Goal: Task Accomplishment & Management: Manage account settings

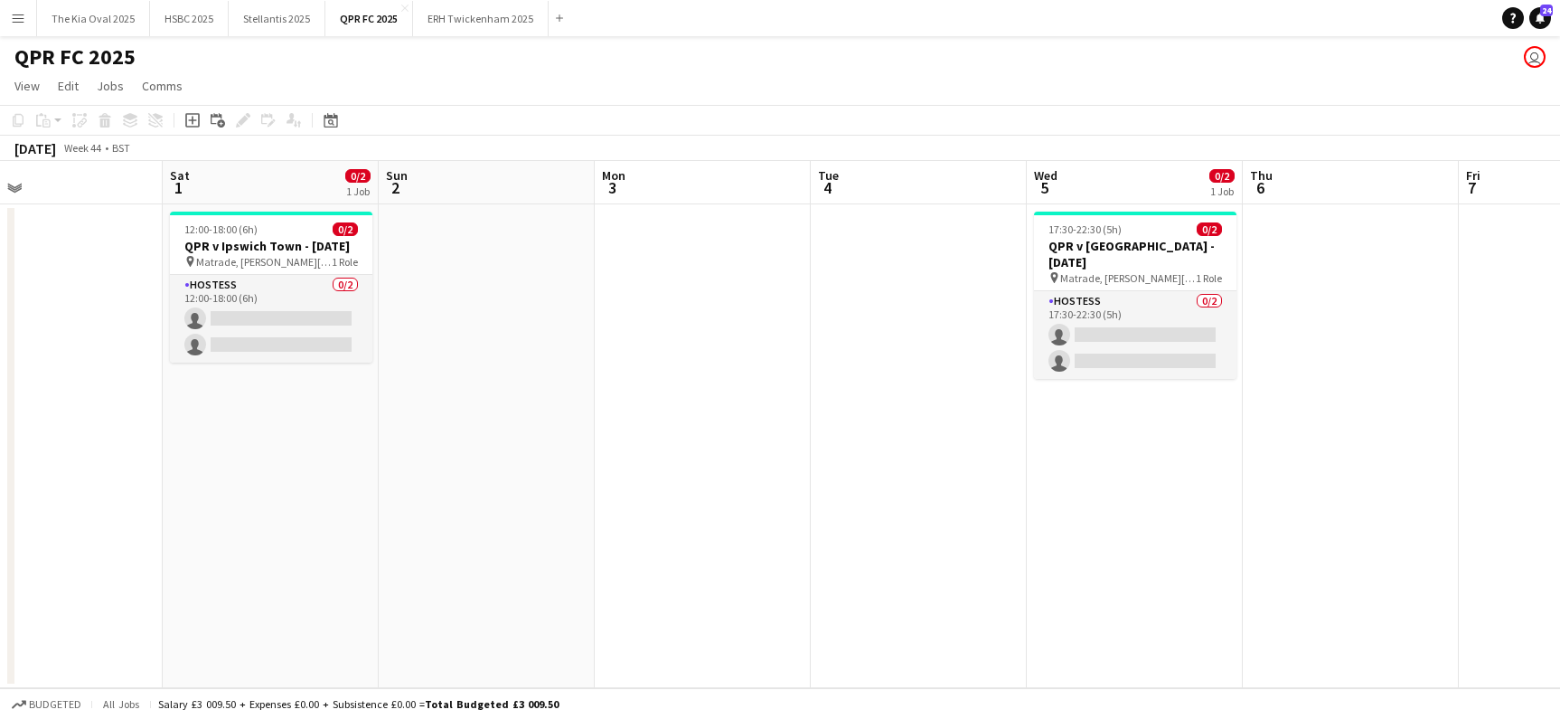
scroll to position [0, 472]
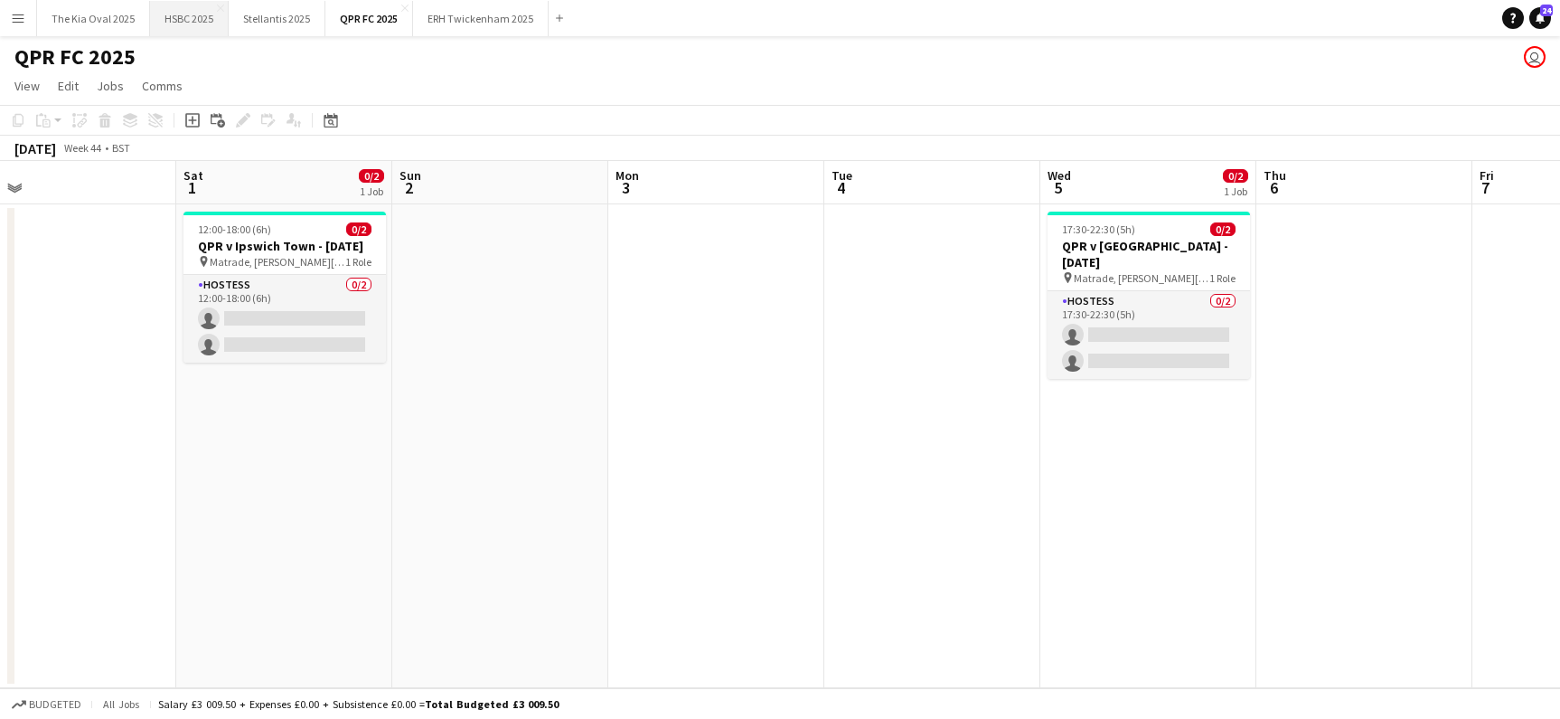
click at [184, 20] on button "HSBC 2025 Close" at bounding box center [189, 18] width 79 height 35
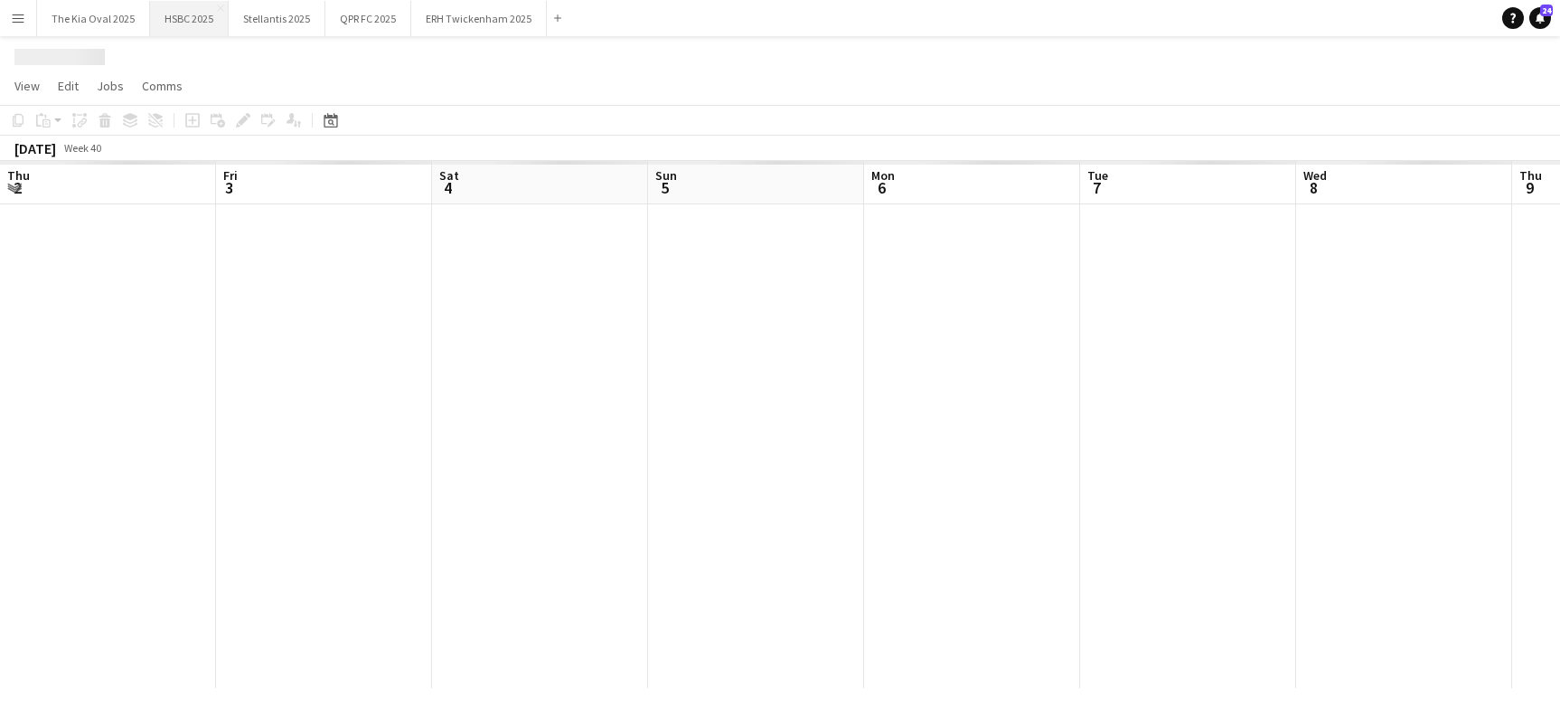
scroll to position [0, 531]
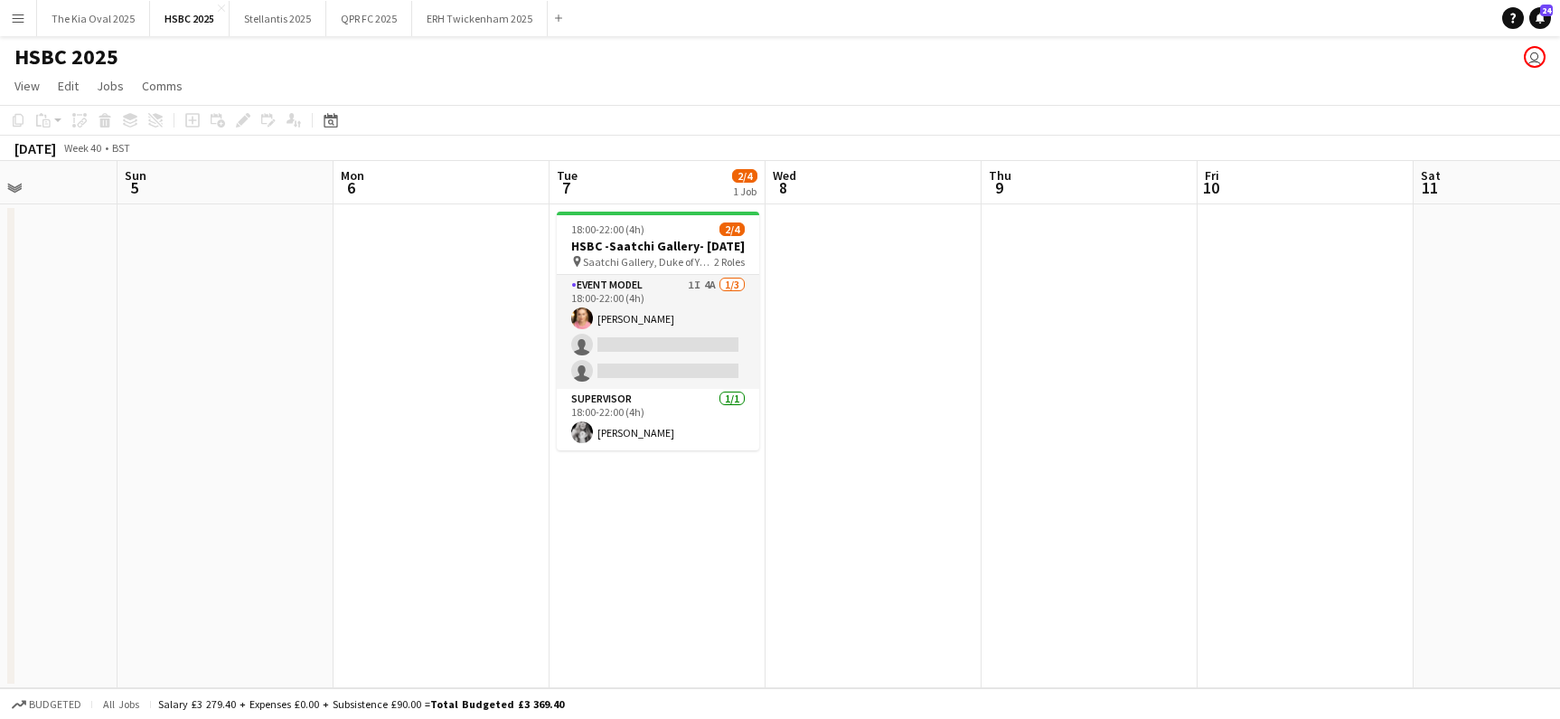
click at [759, 342] on app-date-cell "18:00-22:00 (4h) 2/4 HSBC -Saatchi Gallery- [DATE] pin Saatchi Gallery, Duke of…" at bounding box center [658, 446] width 216 height 484
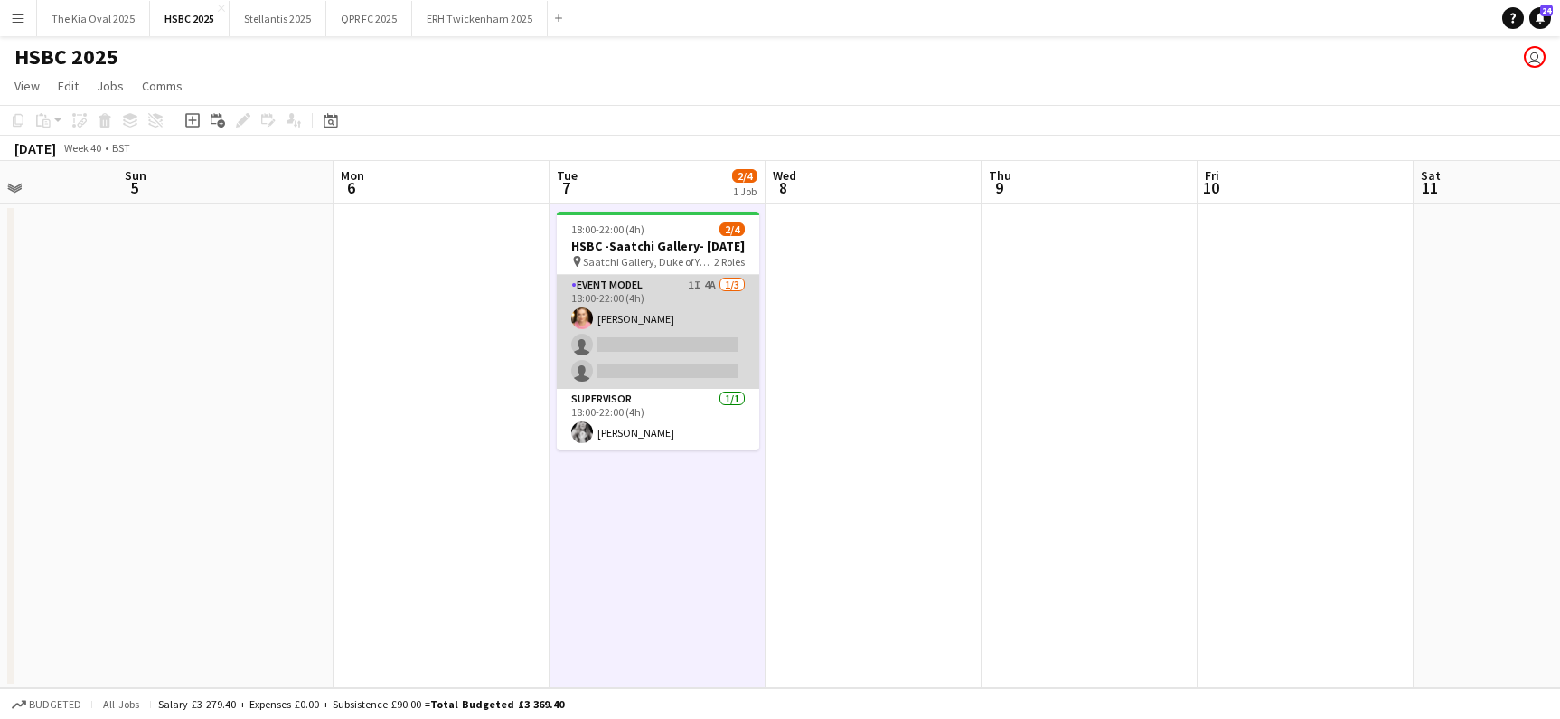
click at [687, 337] on app-card-role "Event Model 1I 4A [DATE] 18:00-22:00 (4h) [PERSON_NAME] single-neutral-actions …" at bounding box center [658, 332] width 202 height 114
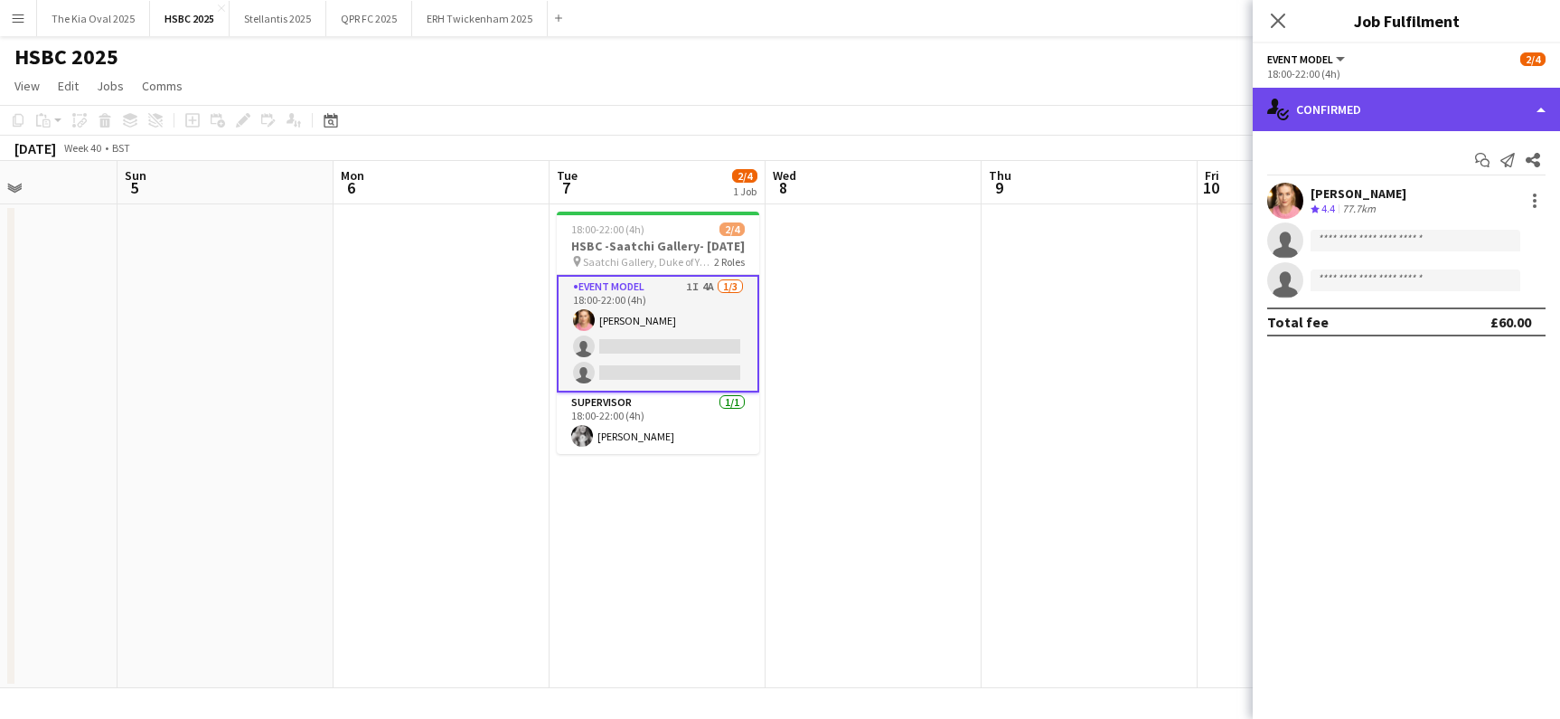
click at [1366, 113] on div "single-neutral-actions-check-2 Confirmed" at bounding box center [1406, 109] width 307 height 43
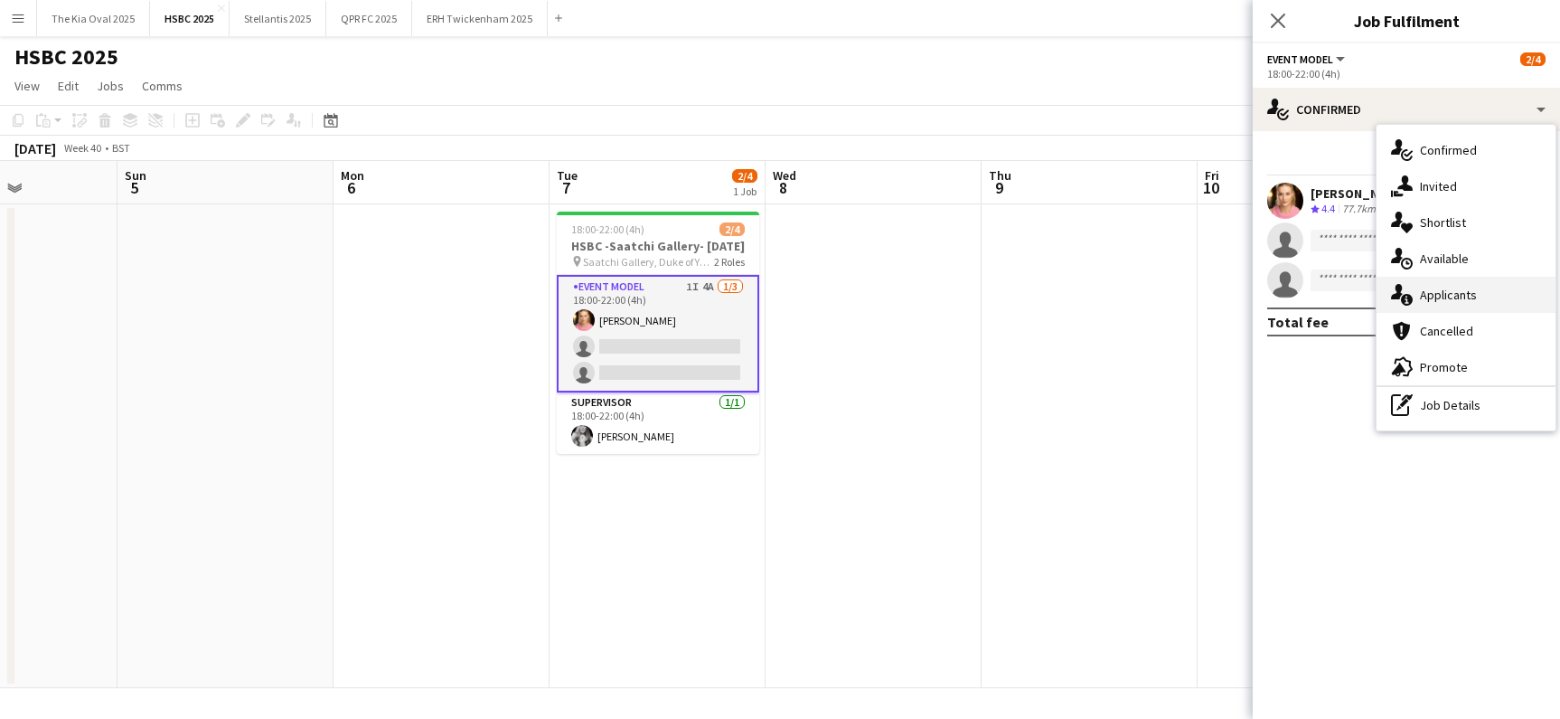
click at [1440, 293] on span "Applicants" at bounding box center [1448, 295] width 57 height 16
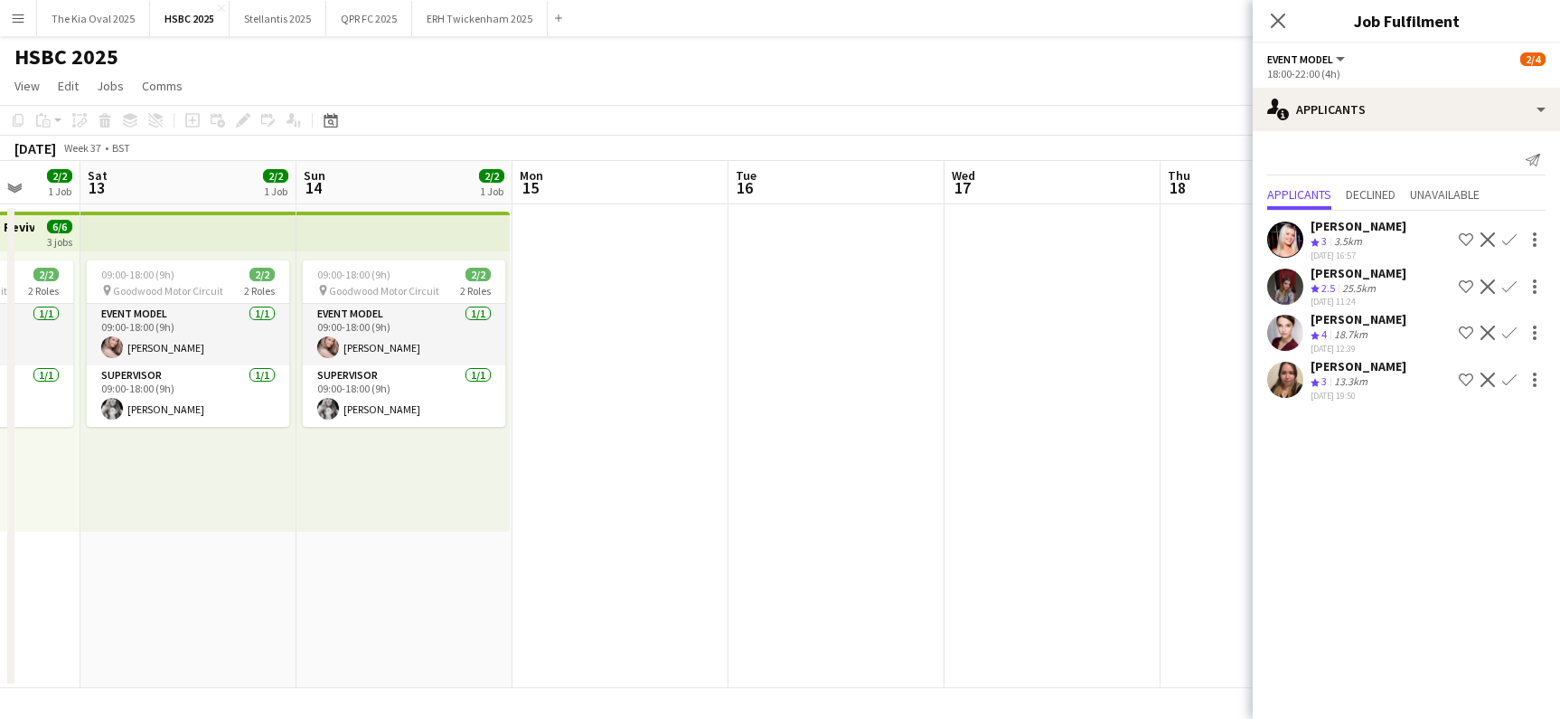
scroll to position [0, 535]
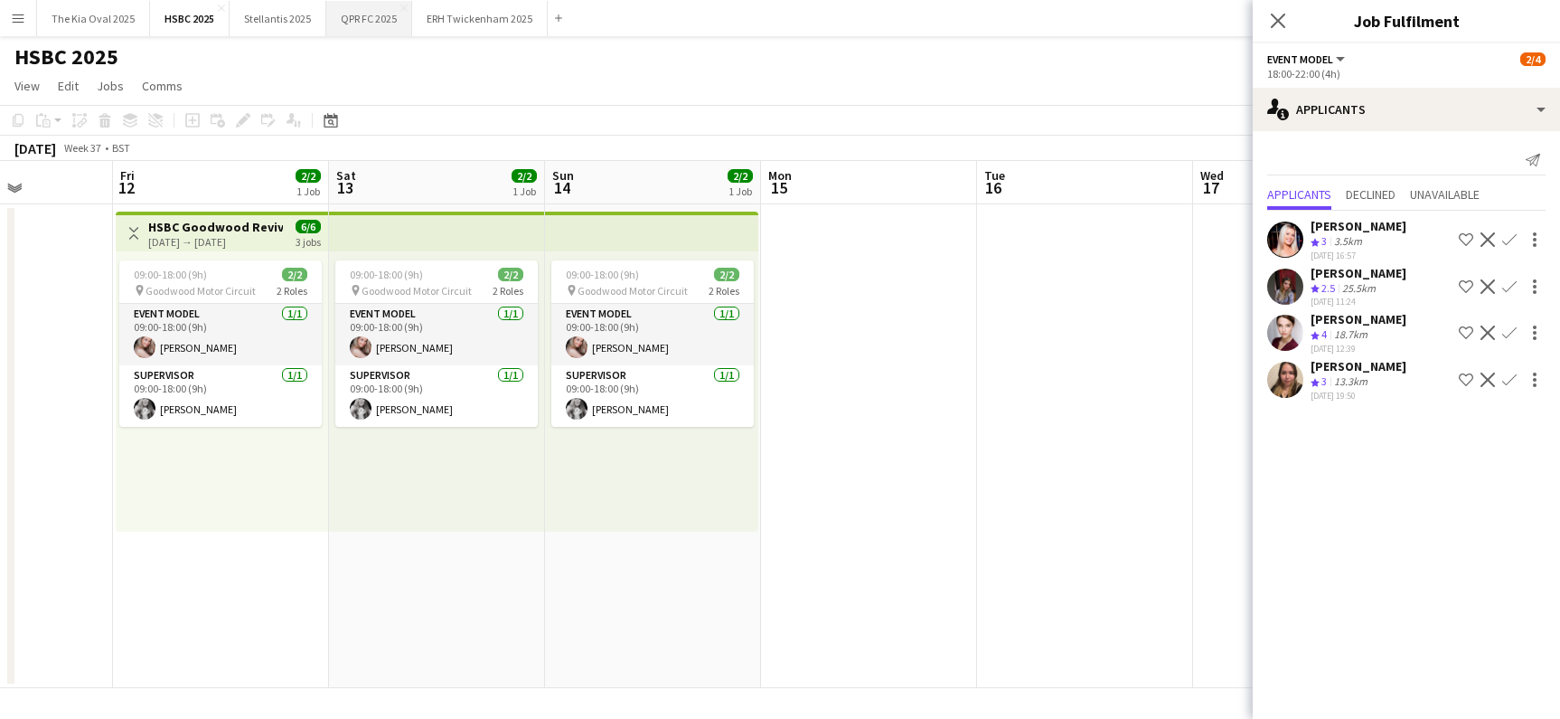
click at [368, 25] on button "QPR FC 2025 Close" at bounding box center [369, 18] width 86 height 35
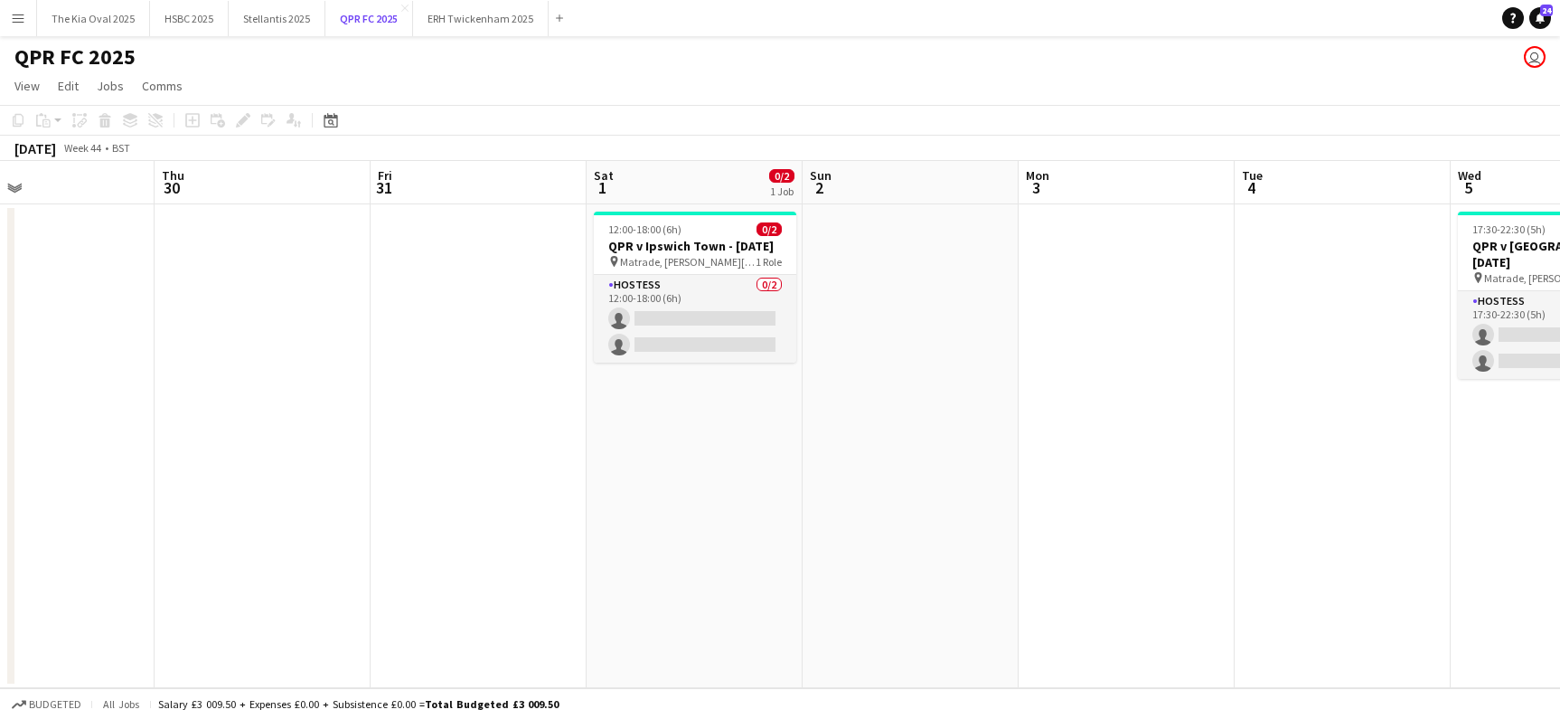
scroll to position [0, 496]
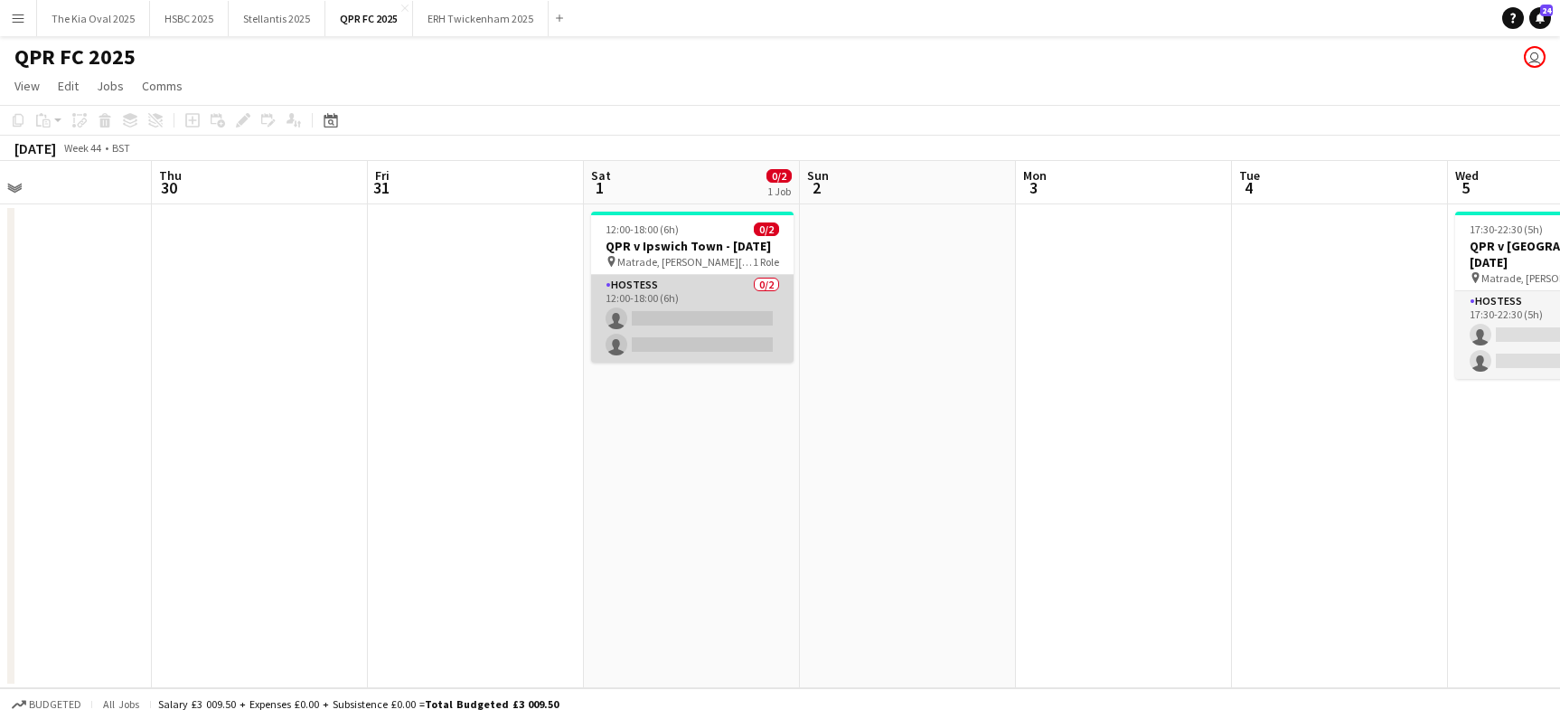
click at [699, 319] on app-card-role "Hostess 0/2 12:00-18:00 (6h) single-neutral-actions single-neutral-actions" at bounding box center [692, 319] width 202 height 88
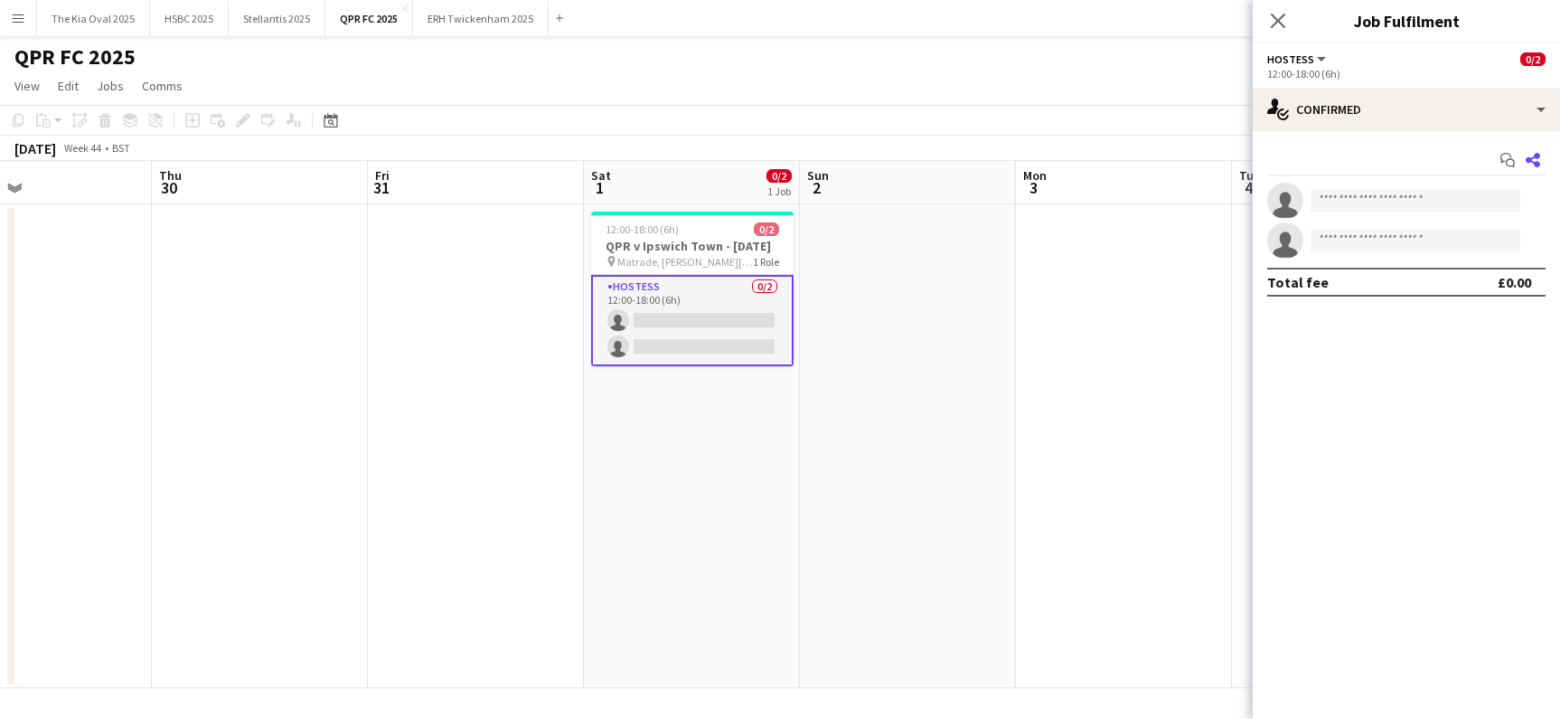
click at [1541, 165] on app-icon "Share" at bounding box center [1533, 159] width 25 height 25
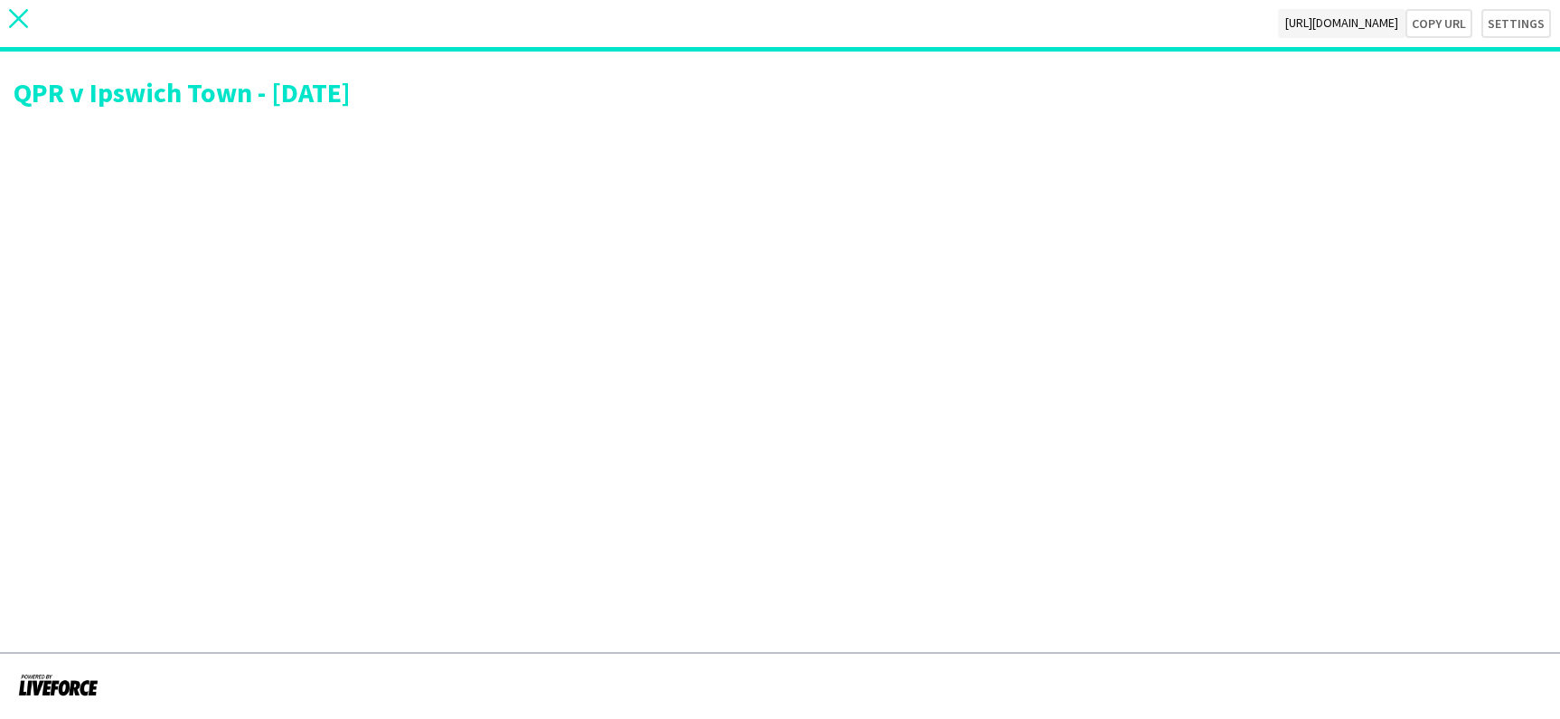
click at [20, 22] on icon "close" at bounding box center [18, 18] width 19 height 19
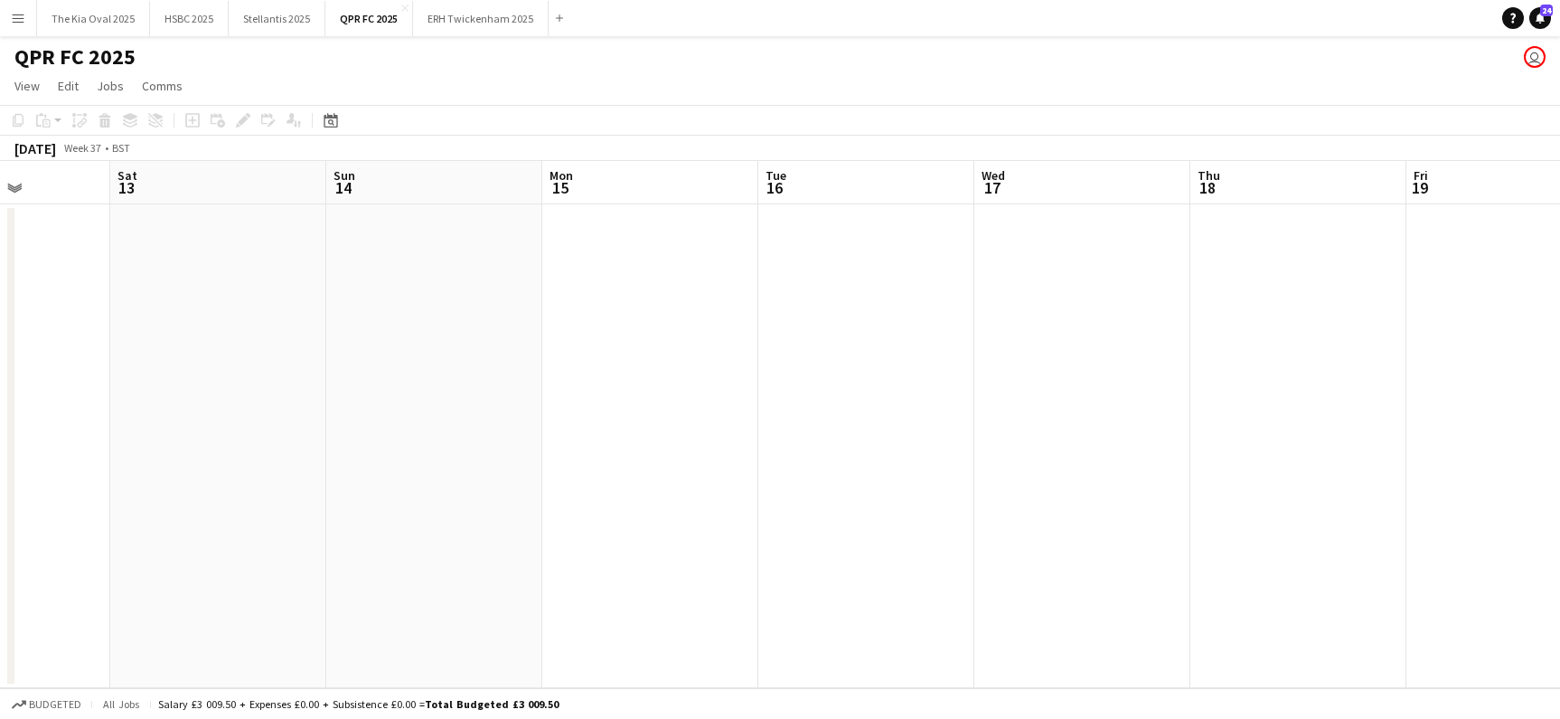
scroll to position [0, 562]
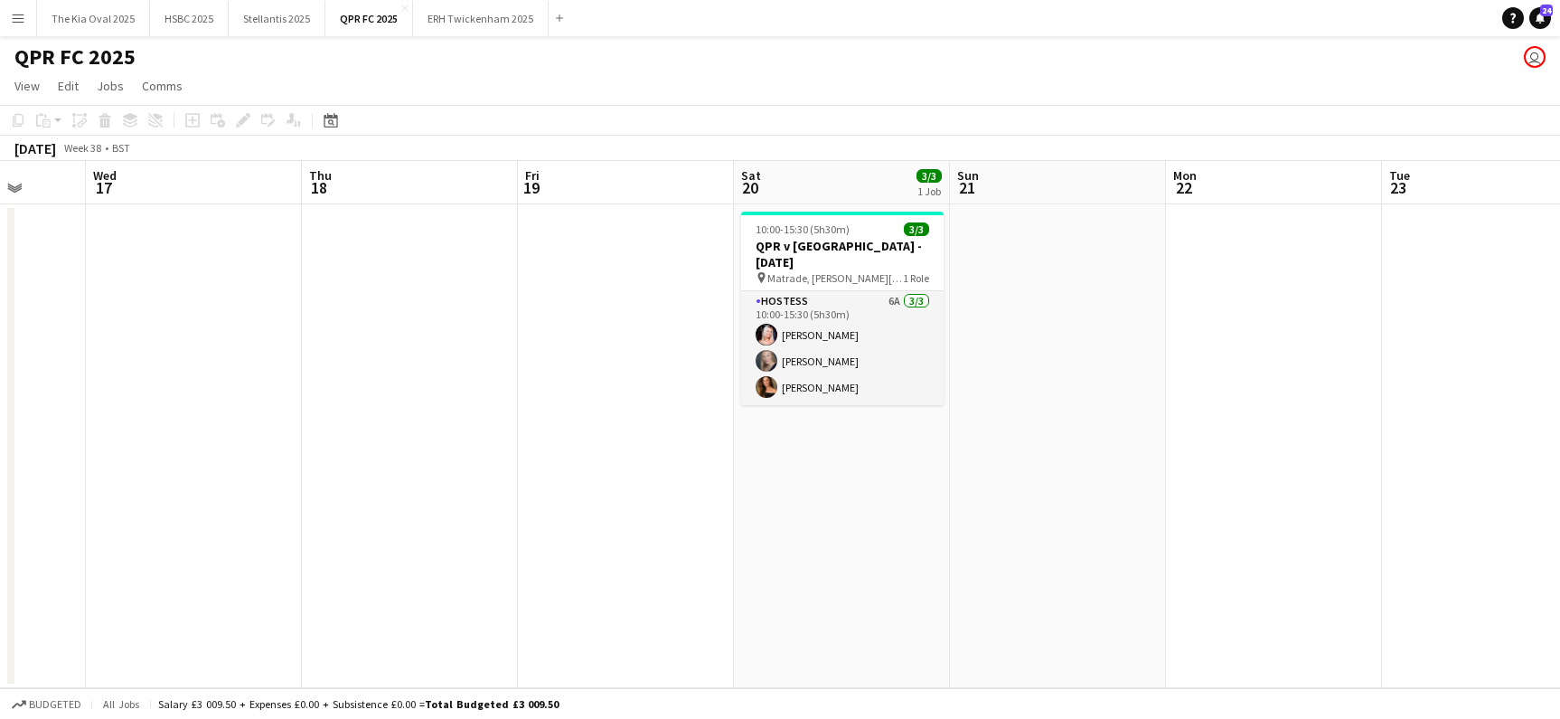
click at [342, 120] on div "Date picker [DATE] [DATE] [DATE] M [DATE] T [DATE] W [DATE] T [DATE] F [DATE] S…" at bounding box center [325, 120] width 41 height 22
click at [337, 118] on icon at bounding box center [331, 120] width 14 height 14
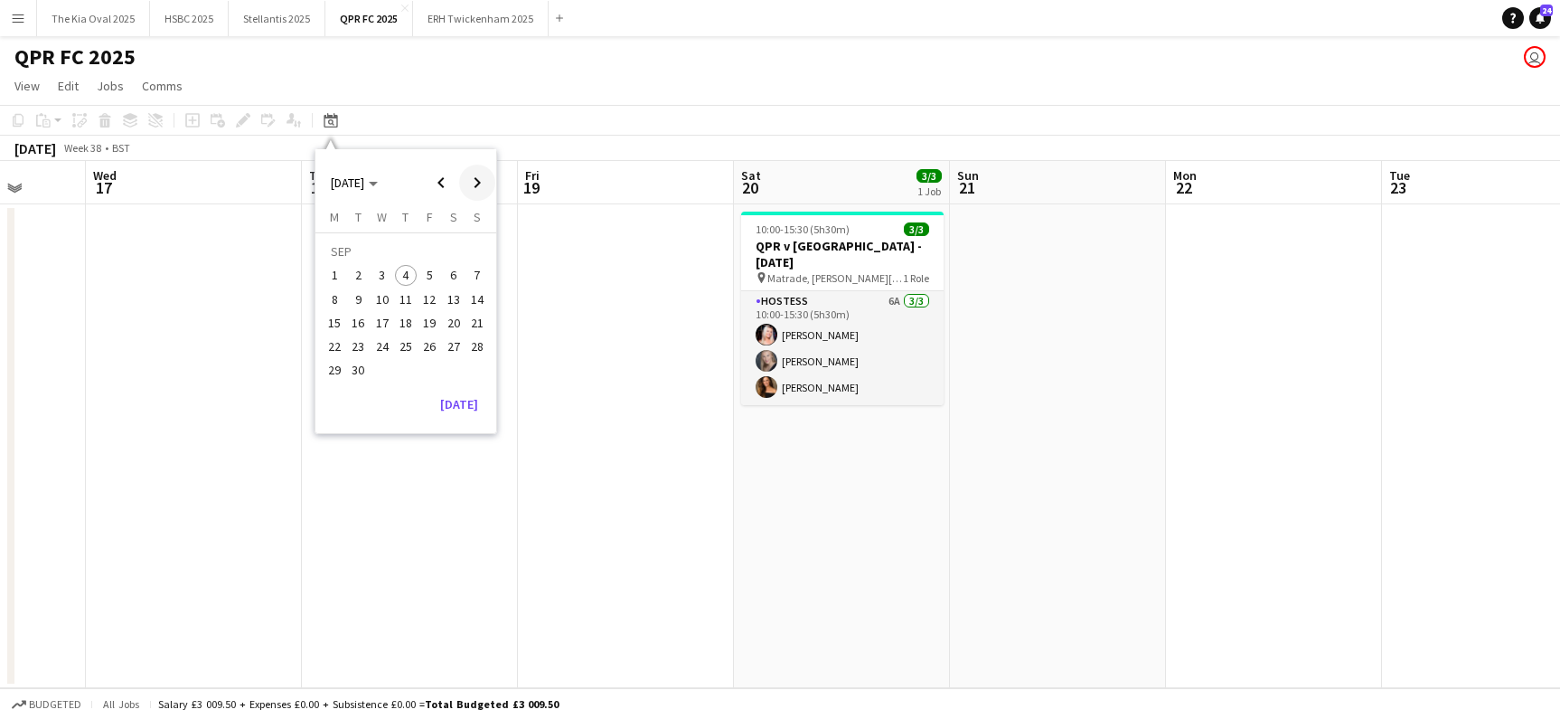
click at [472, 180] on span "Next month" at bounding box center [477, 183] width 36 height 36
click at [472, 179] on span "Next month" at bounding box center [477, 183] width 36 height 36
click at [451, 255] on span "1" at bounding box center [454, 253] width 22 height 25
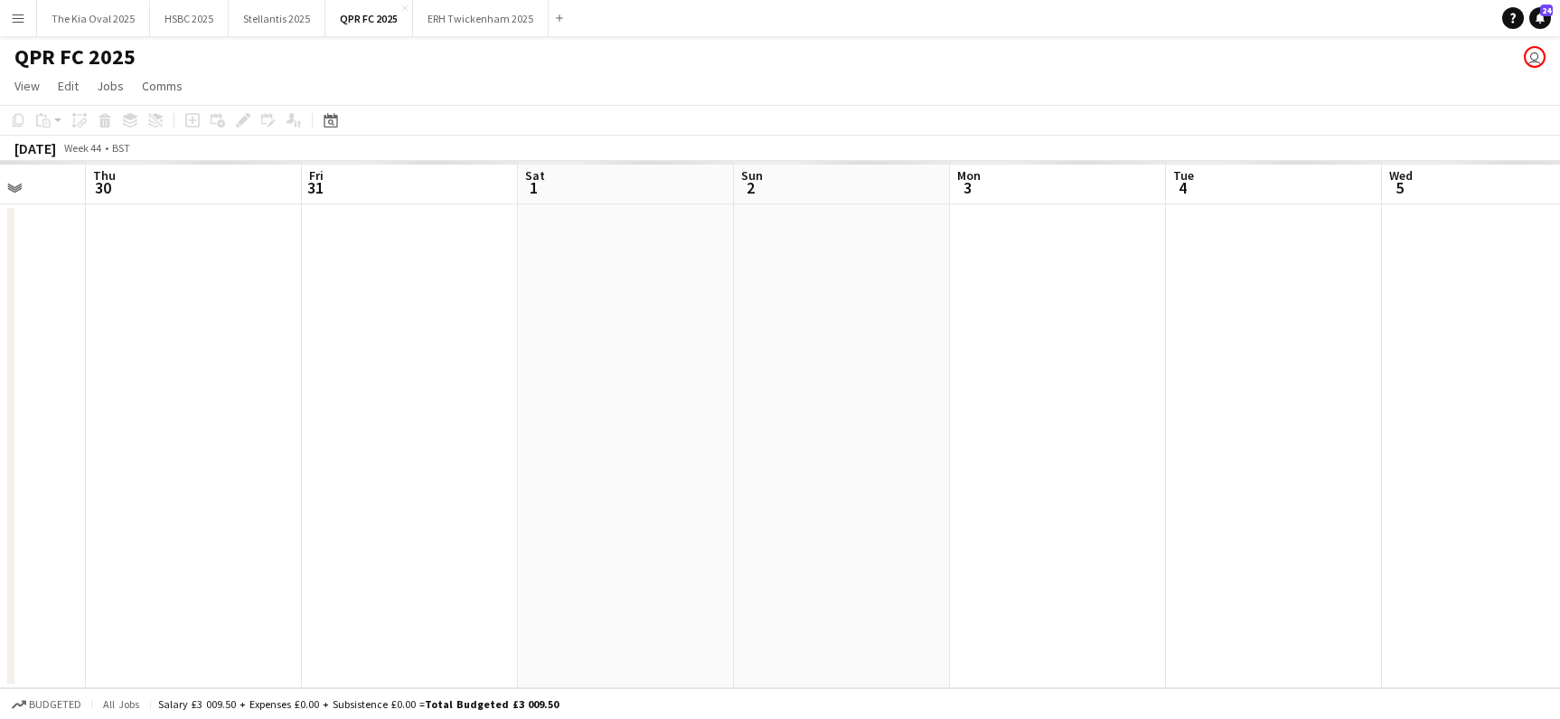
scroll to position [0, 622]
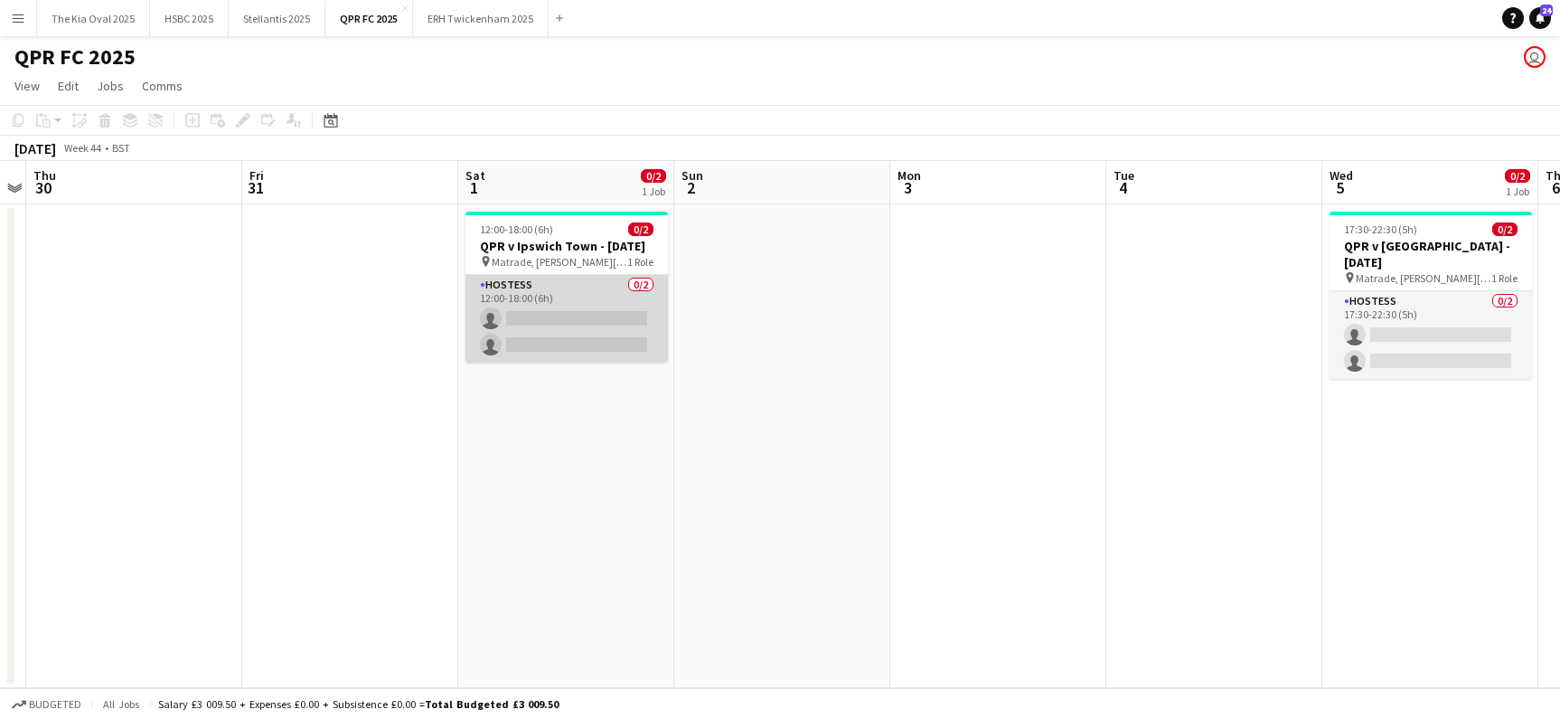
click at [637, 314] on app-card-role "Hostess 0/2 12:00-18:00 (6h) single-neutral-actions single-neutral-actions" at bounding box center [567, 319] width 202 height 88
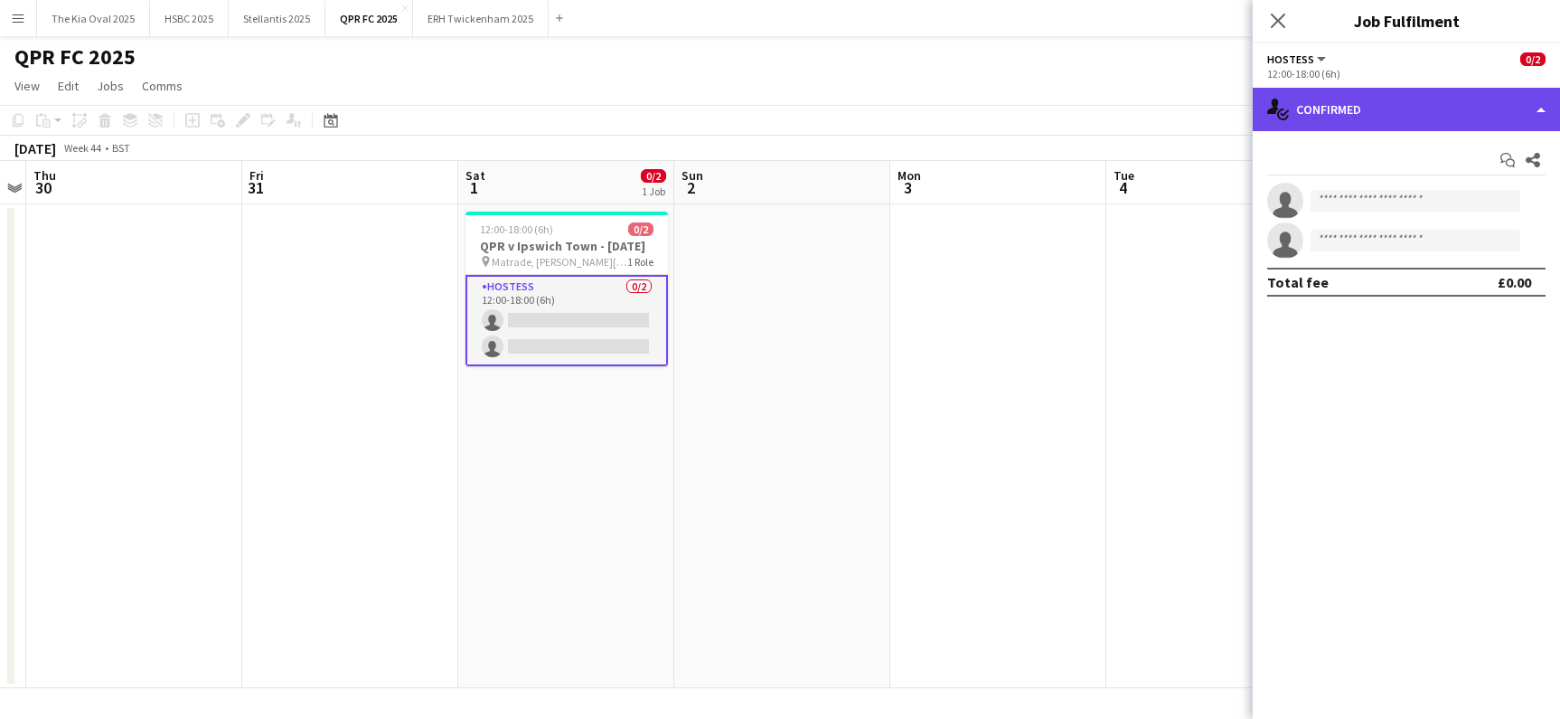
click at [1427, 118] on div "single-neutral-actions-check-2 Confirmed" at bounding box center [1406, 109] width 307 height 43
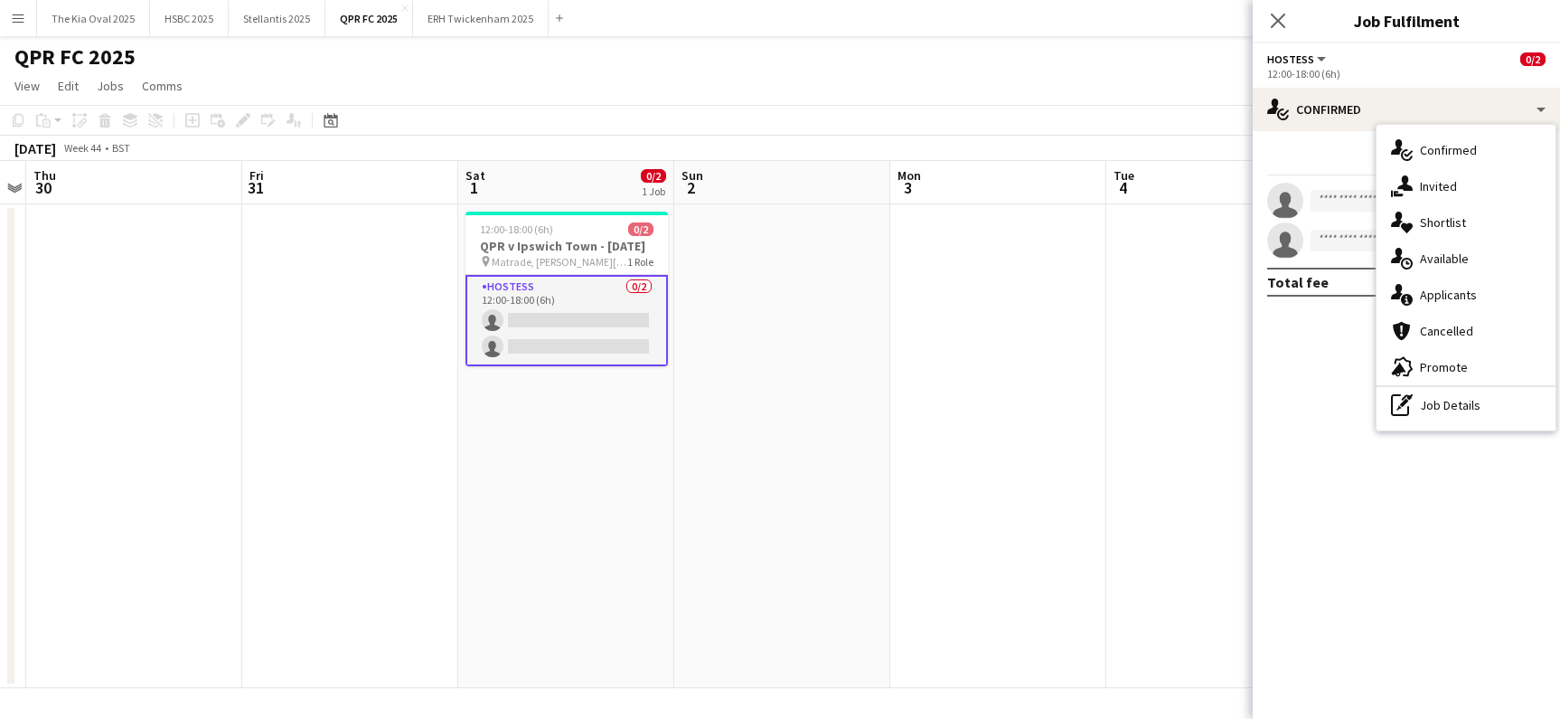
click at [1474, 367] on div "advertising-megaphone Promote" at bounding box center [1466, 367] width 179 height 36
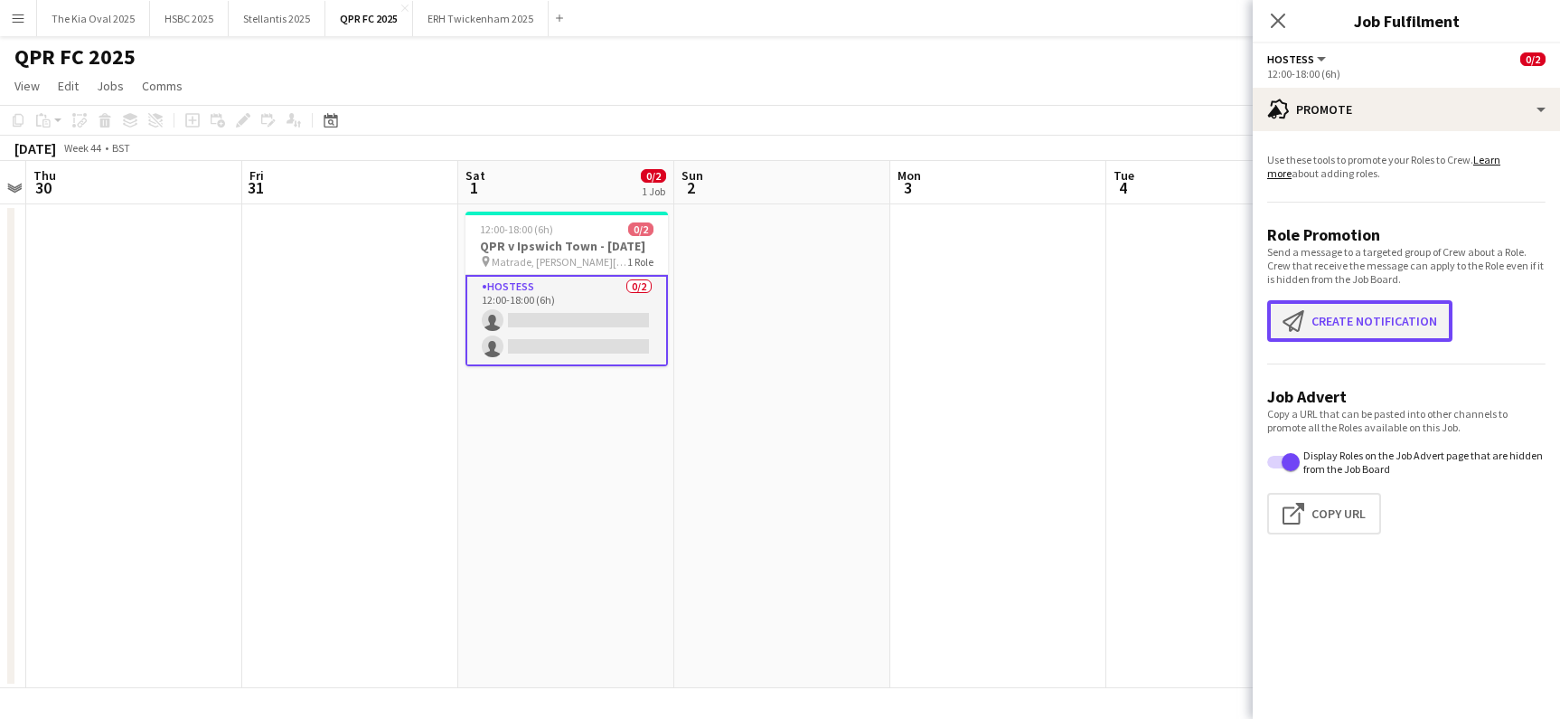
click at [1393, 324] on button "Create notification Create notification" at bounding box center [1359, 321] width 185 height 42
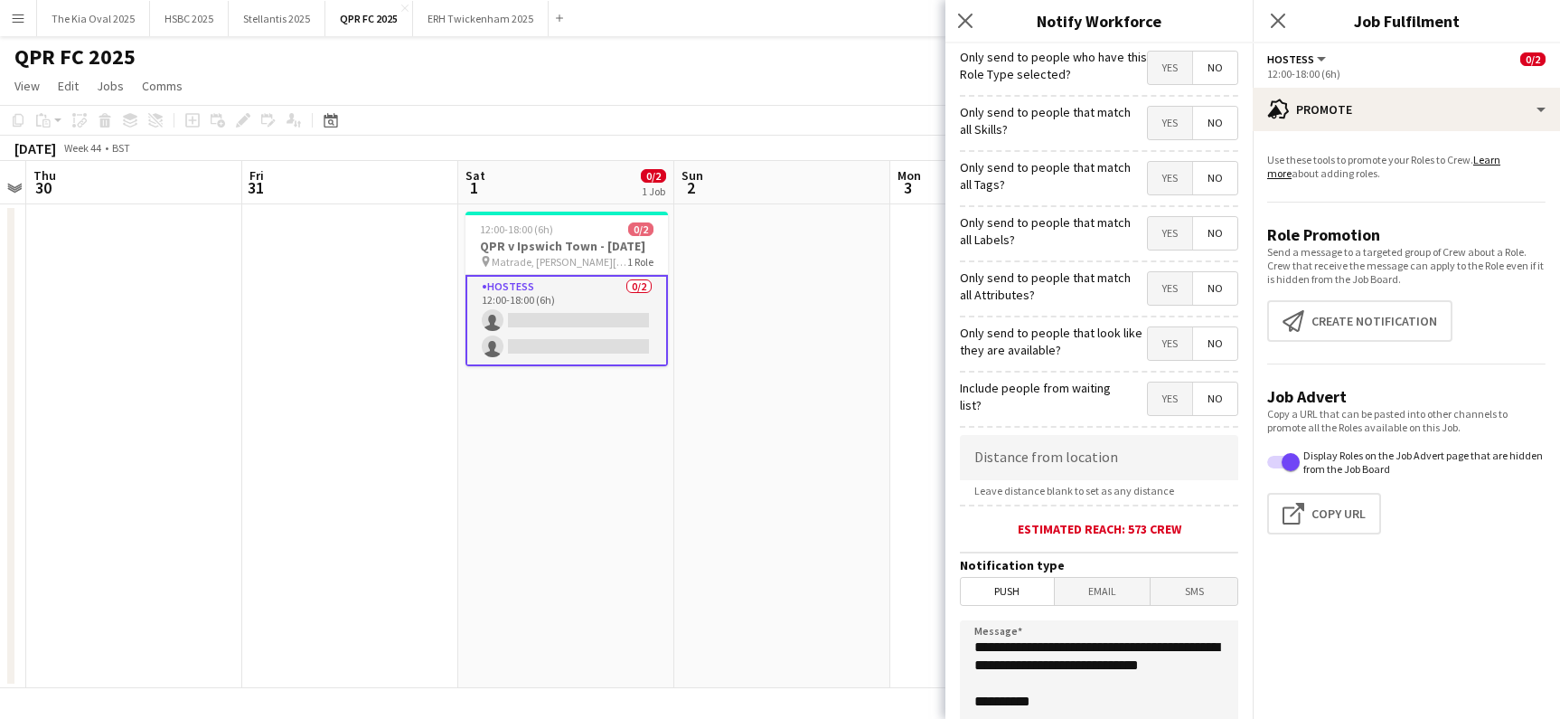
click at [1100, 603] on span "Email" at bounding box center [1103, 591] width 96 height 27
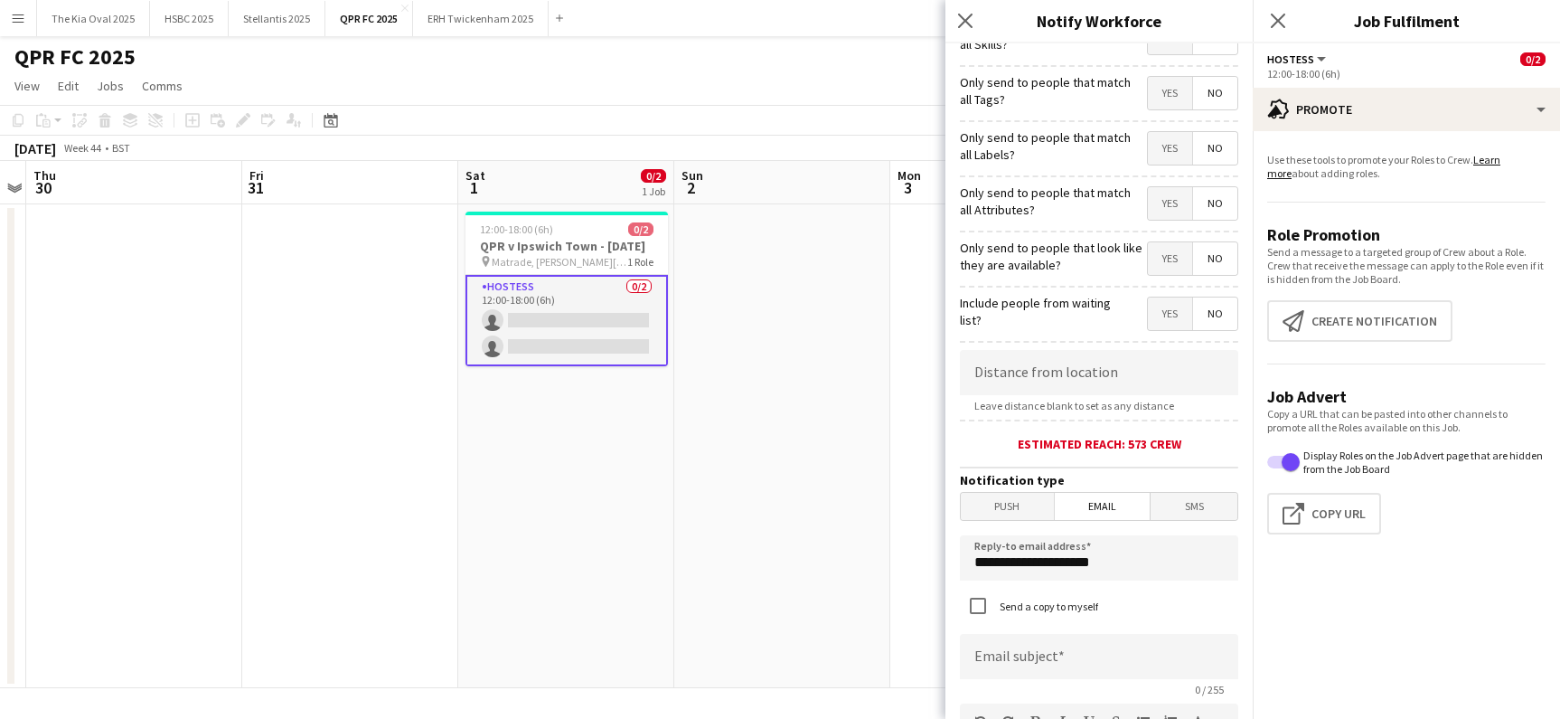
scroll to position [87, 0]
click at [1166, 255] on span "Yes" at bounding box center [1170, 256] width 44 height 33
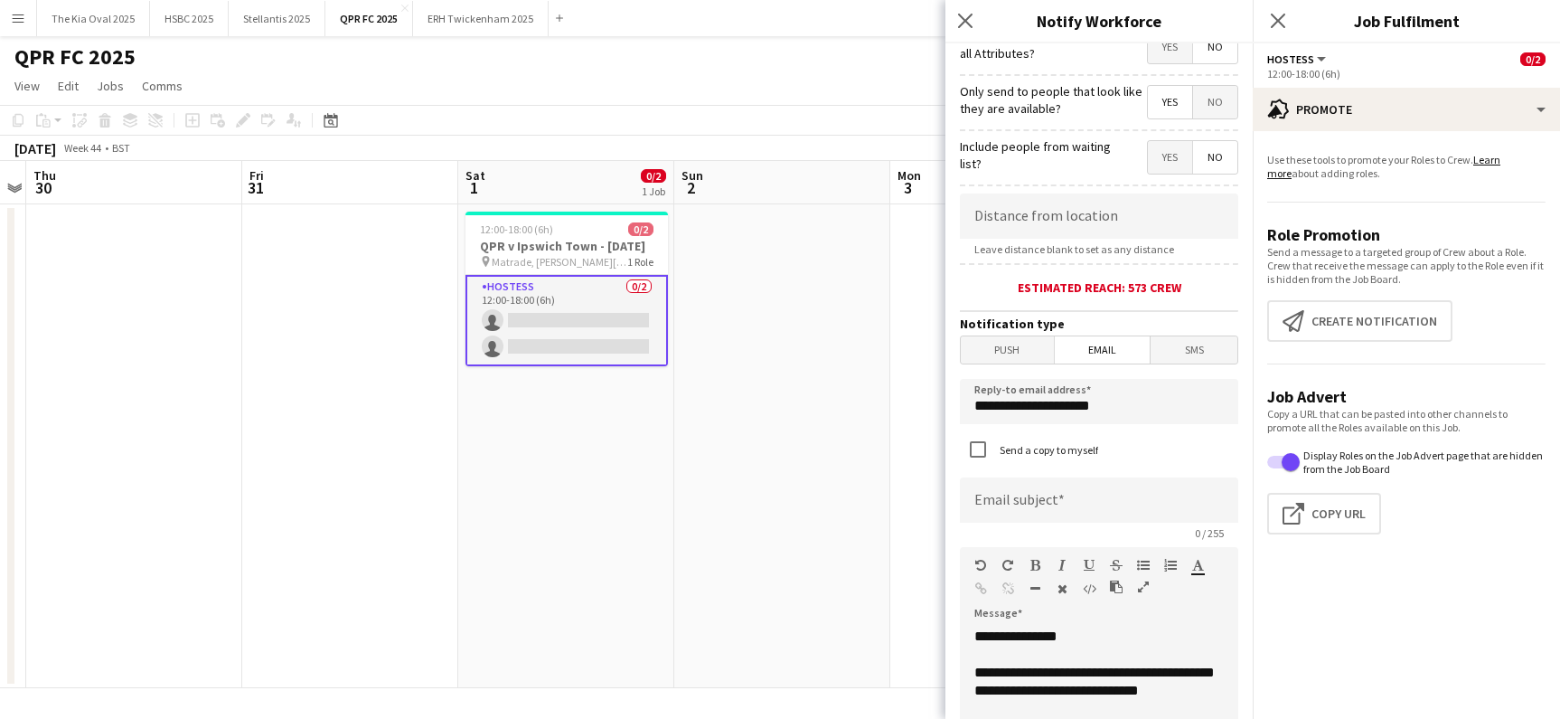
scroll to position [262, 0]
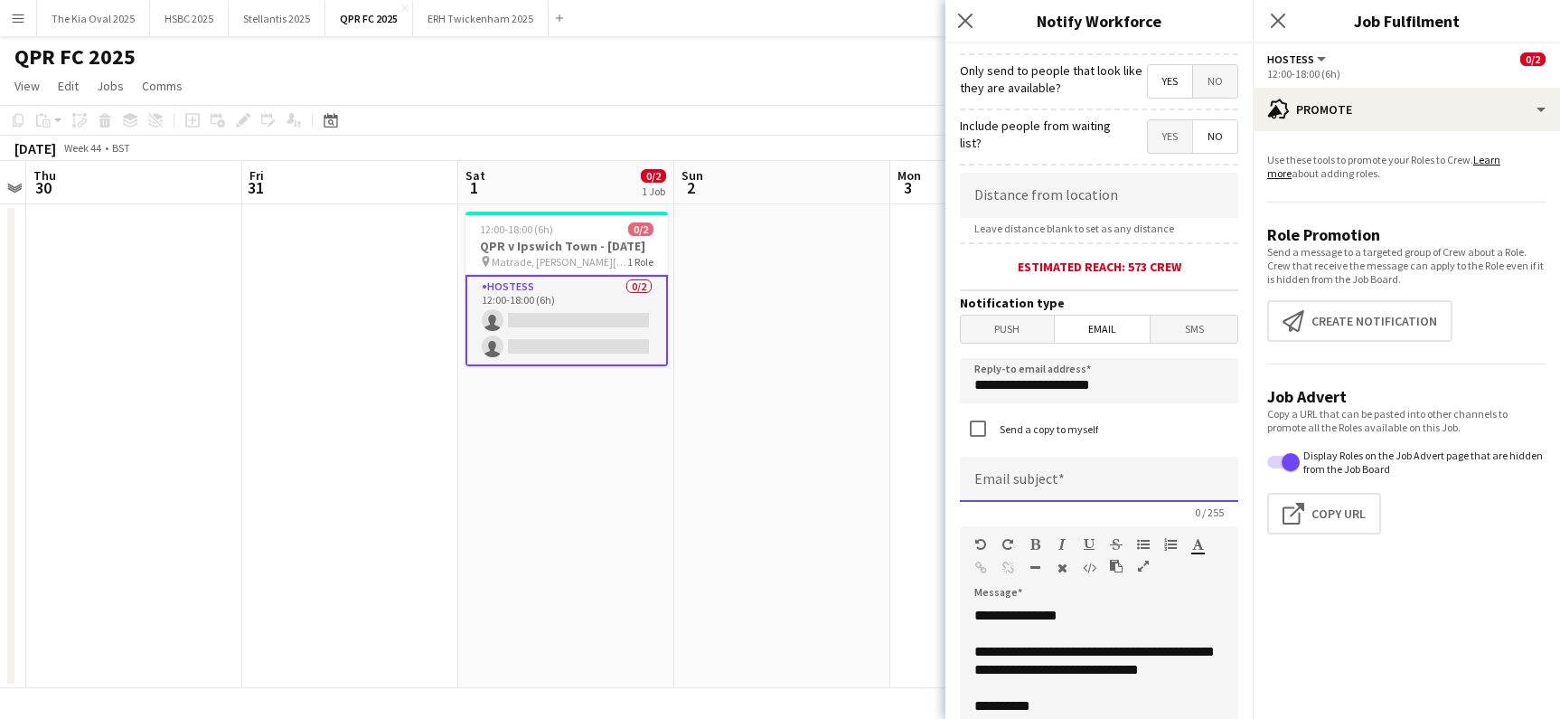
click at [1067, 487] on input at bounding box center [1099, 479] width 278 height 45
drag, startPoint x: 1093, startPoint y: 387, endPoint x: 895, endPoint y: 377, distance: 198.2
click at [895, 377] on body "Menu Boards Boards Boards All jobs Status Workforce Workforce My Workforce Recr…" at bounding box center [780, 359] width 1560 height 719
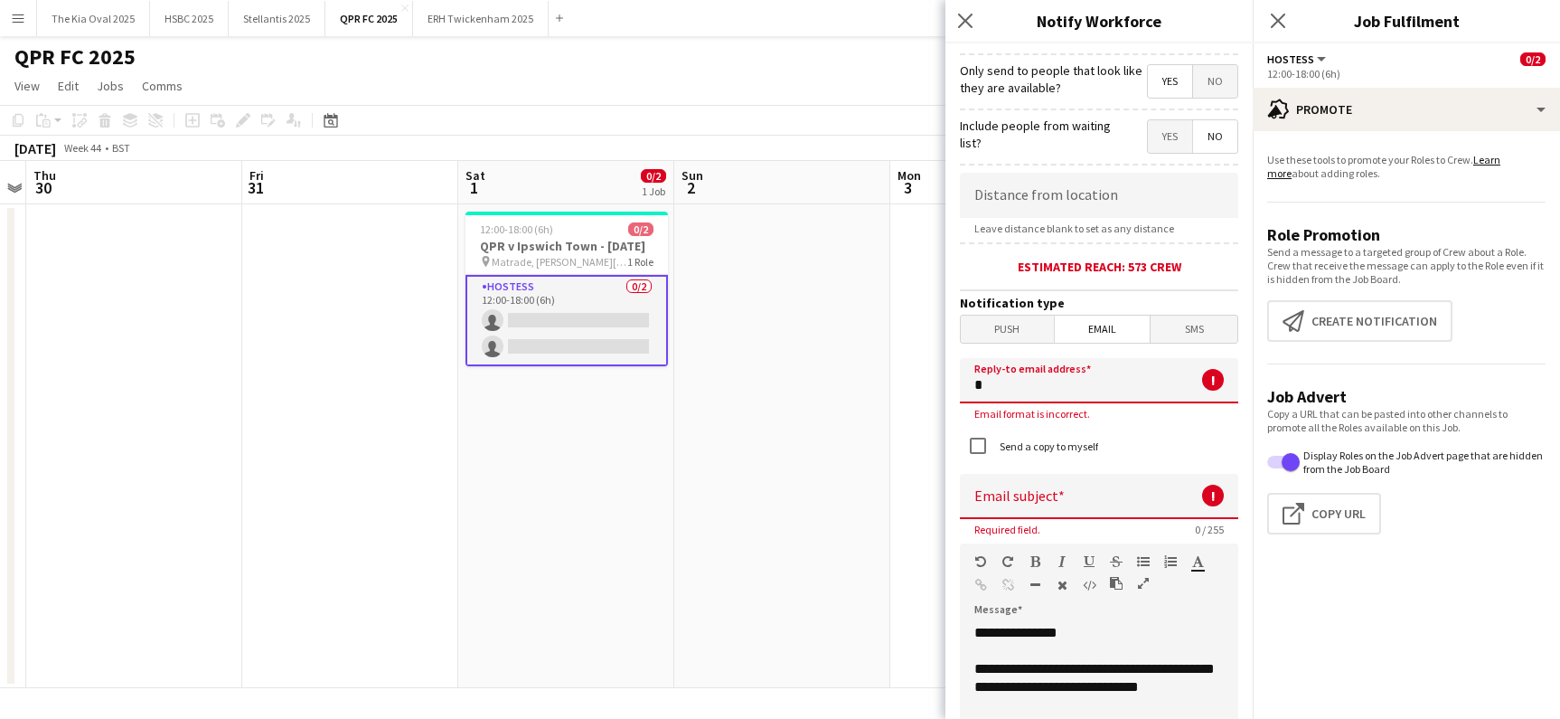
type input "**********"
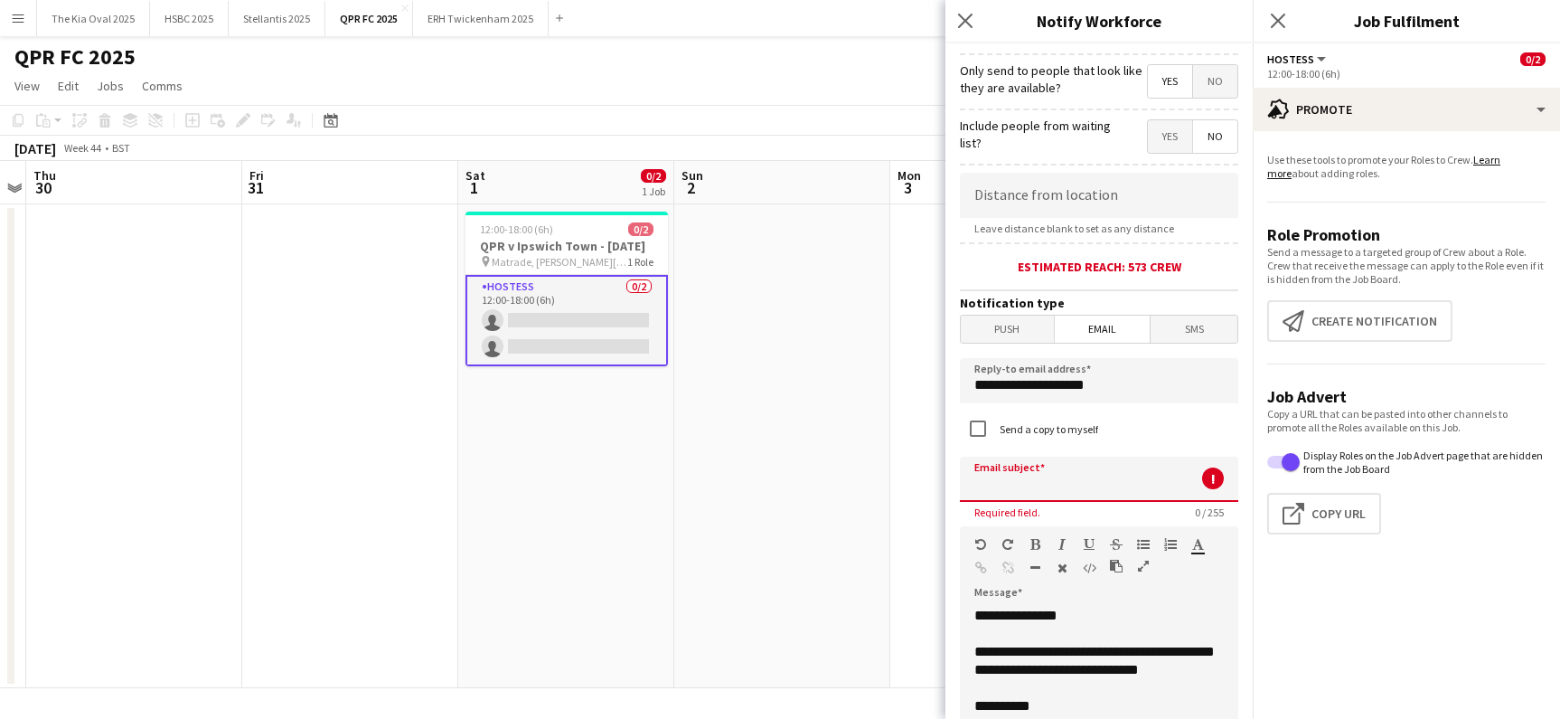
click at [1033, 477] on input at bounding box center [1099, 479] width 278 height 45
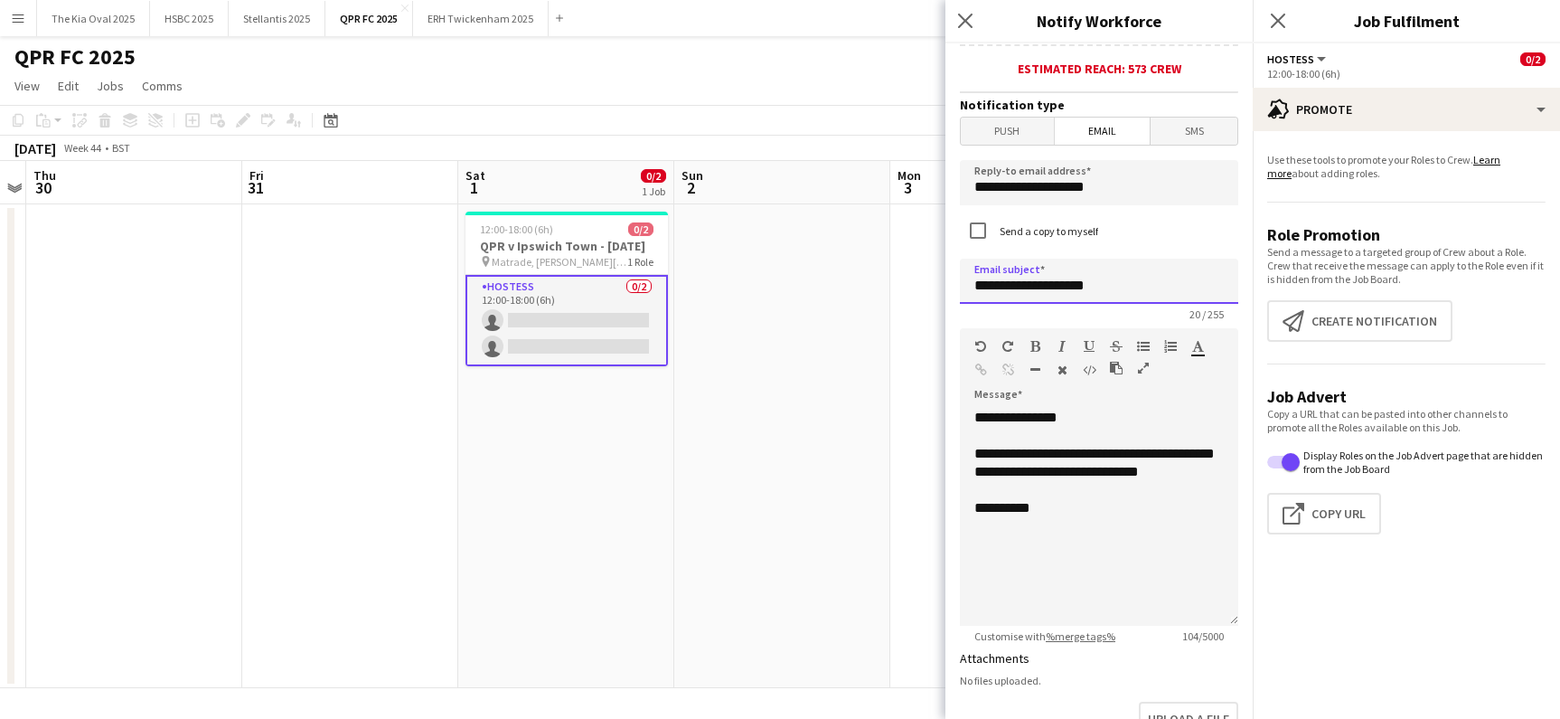
scroll to position [490, 0]
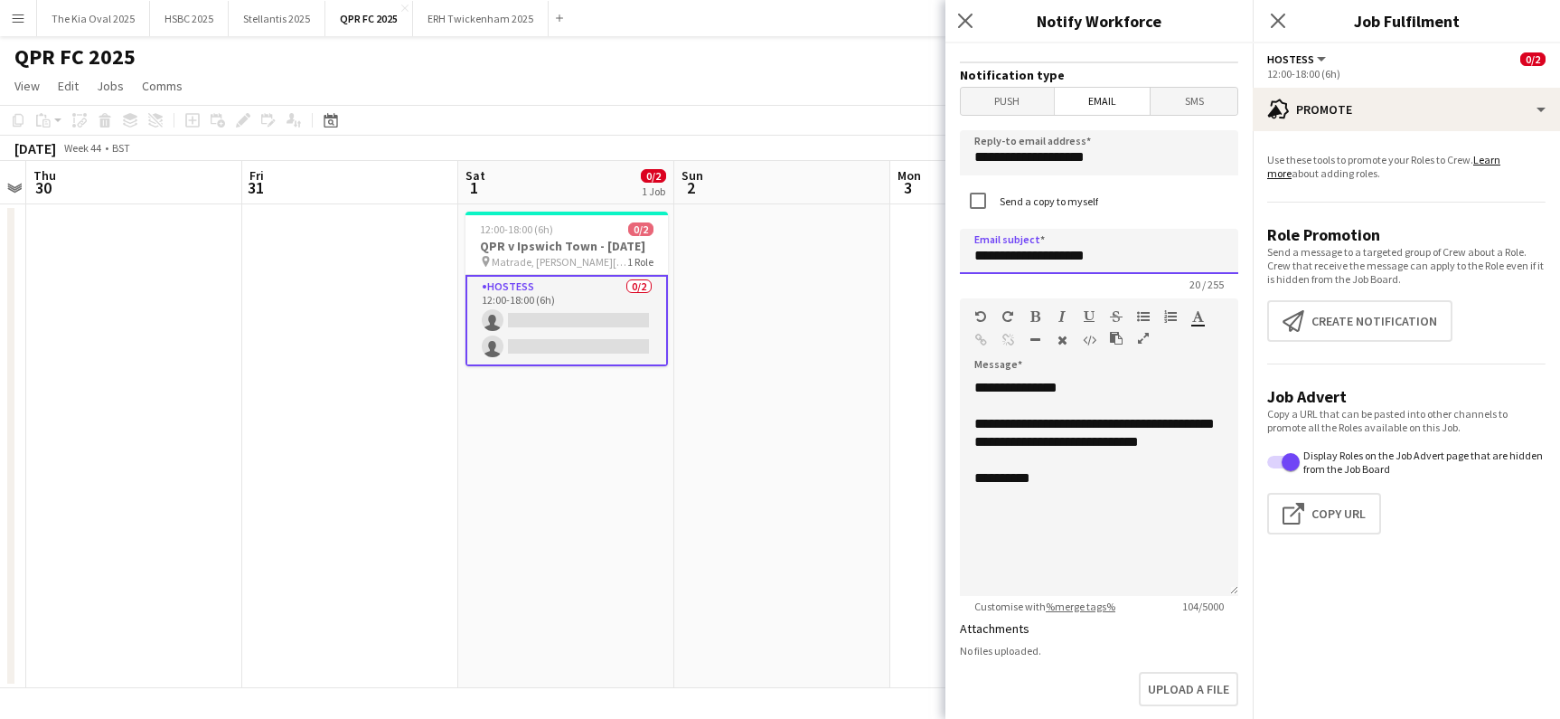
type input "**********"
click at [1056, 532] on div "**********" at bounding box center [1099, 487] width 278 height 217
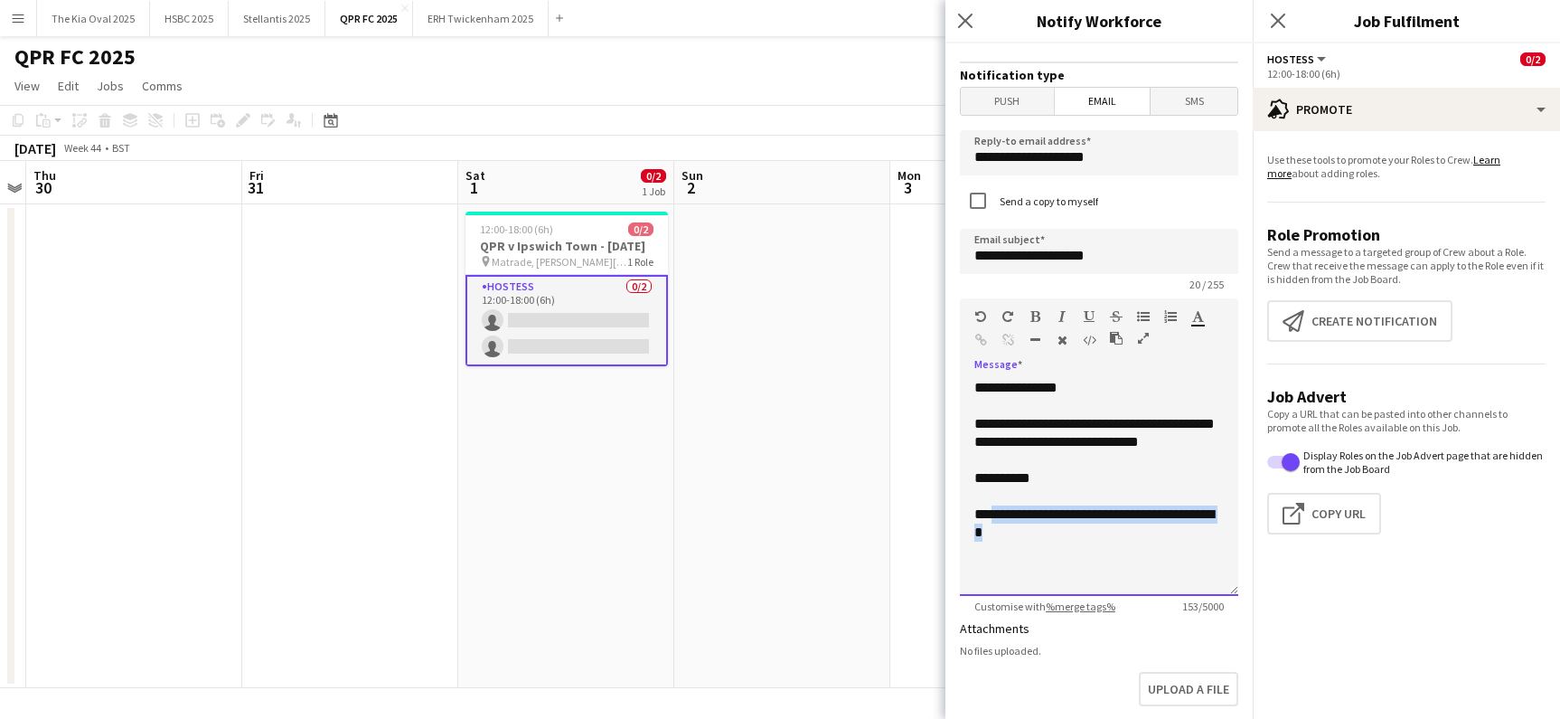
drag, startPoint x: 1004, startPoint y: 549, endPoint x: 999, endPoint y: 538, distance: 12.1
click at [999, 538] on div "**********" at bounding box center [1100, 523] width 250 height 36
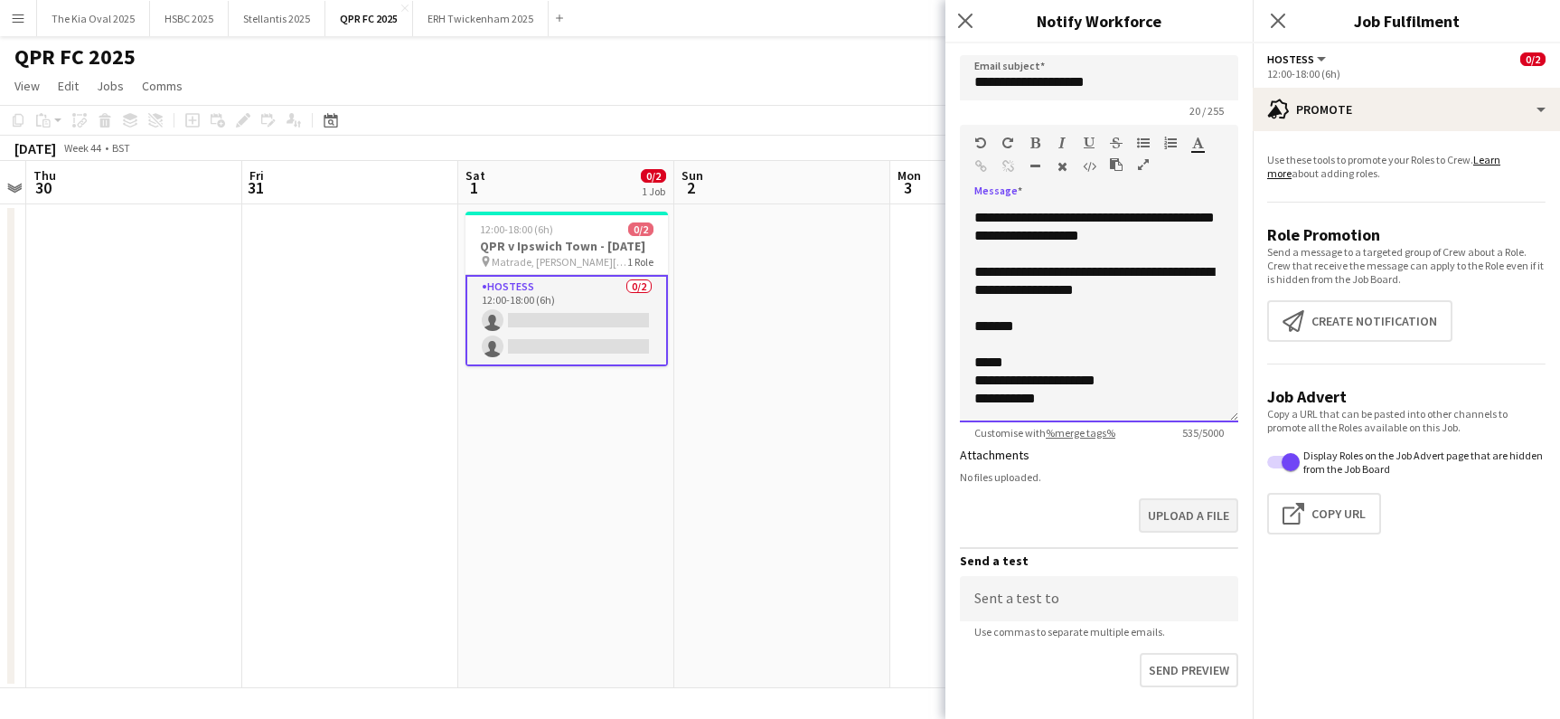
scroll to position [777, 0]
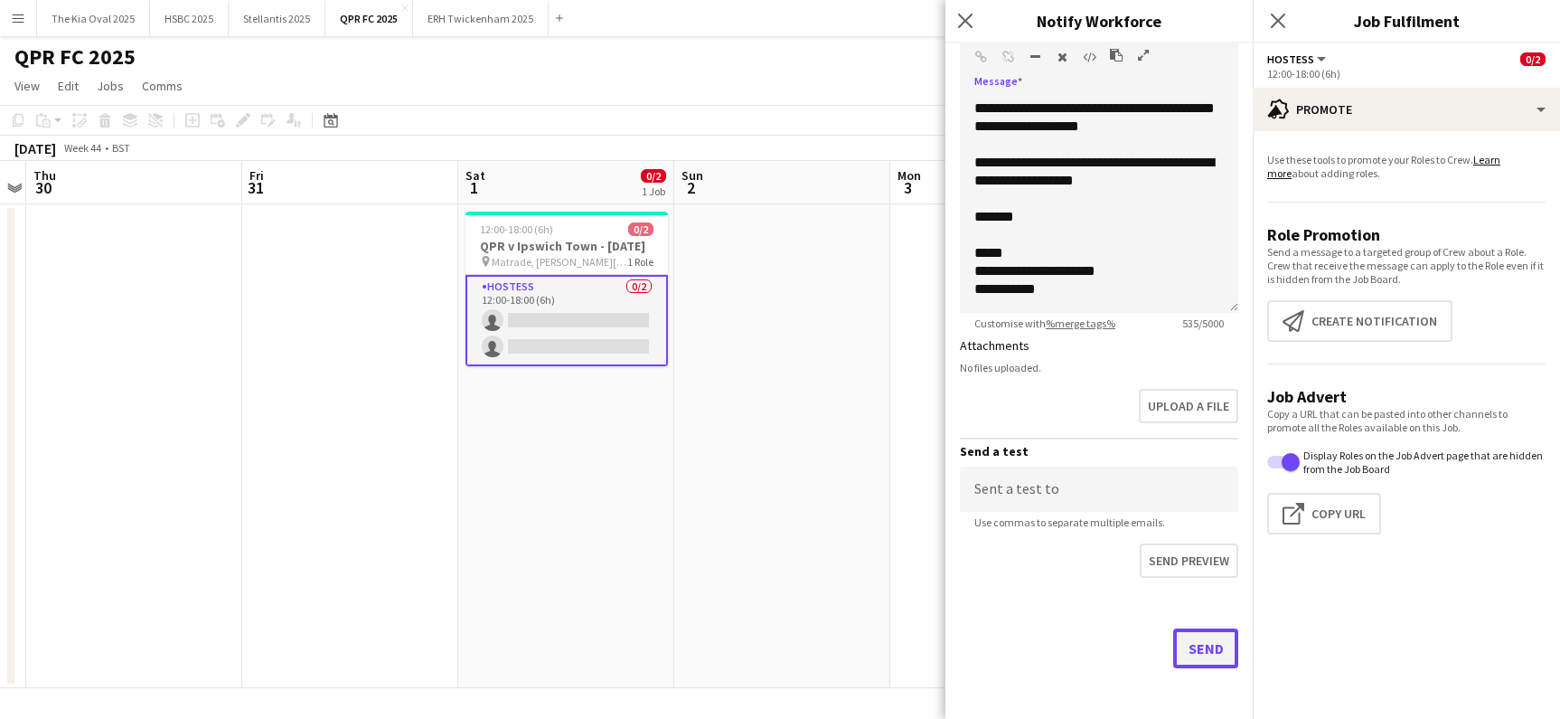
click at [1200, 642] on button "Send" at bounding box center [1205, 648] width 65 height 40
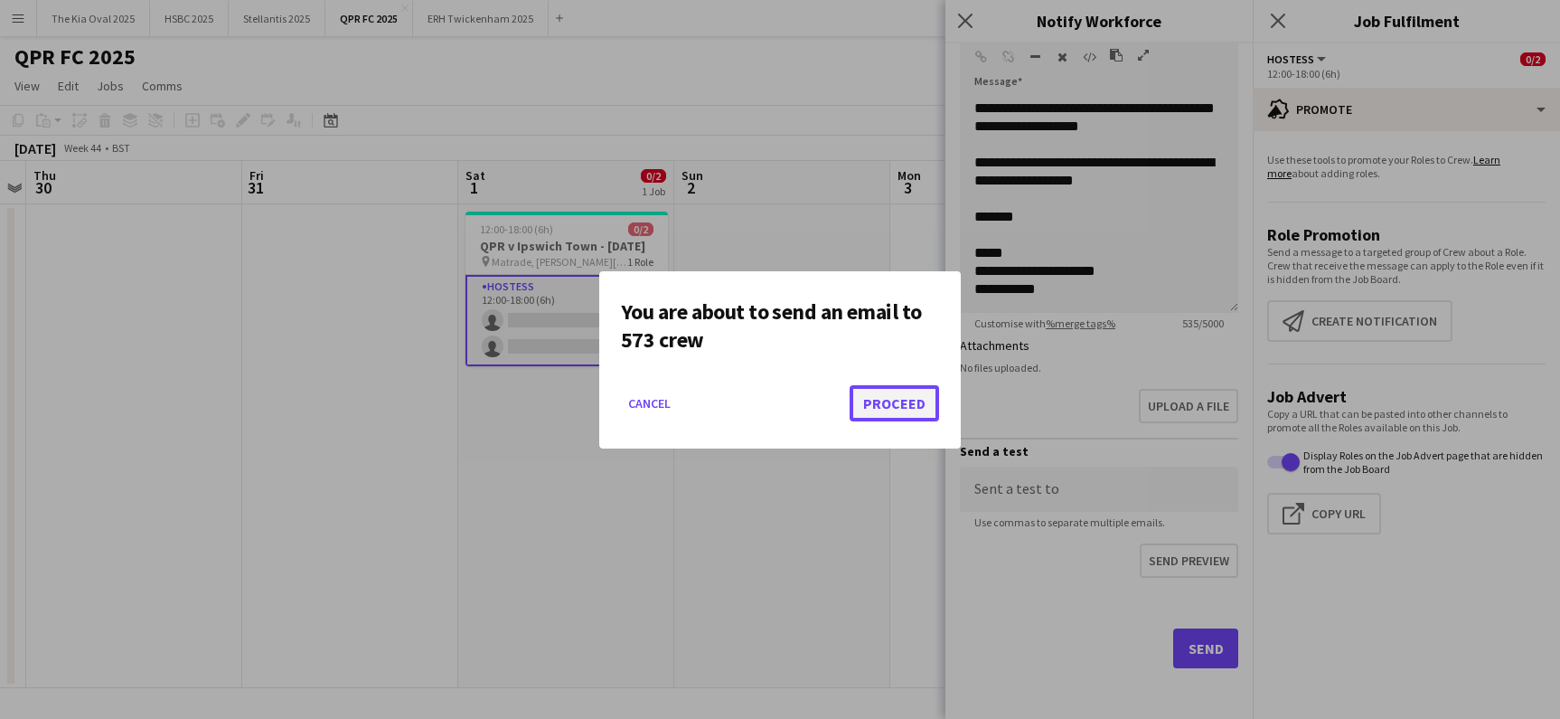
click at [916, 407] on button "Proceed" at bounding box center [894, 403] width 89 height 36
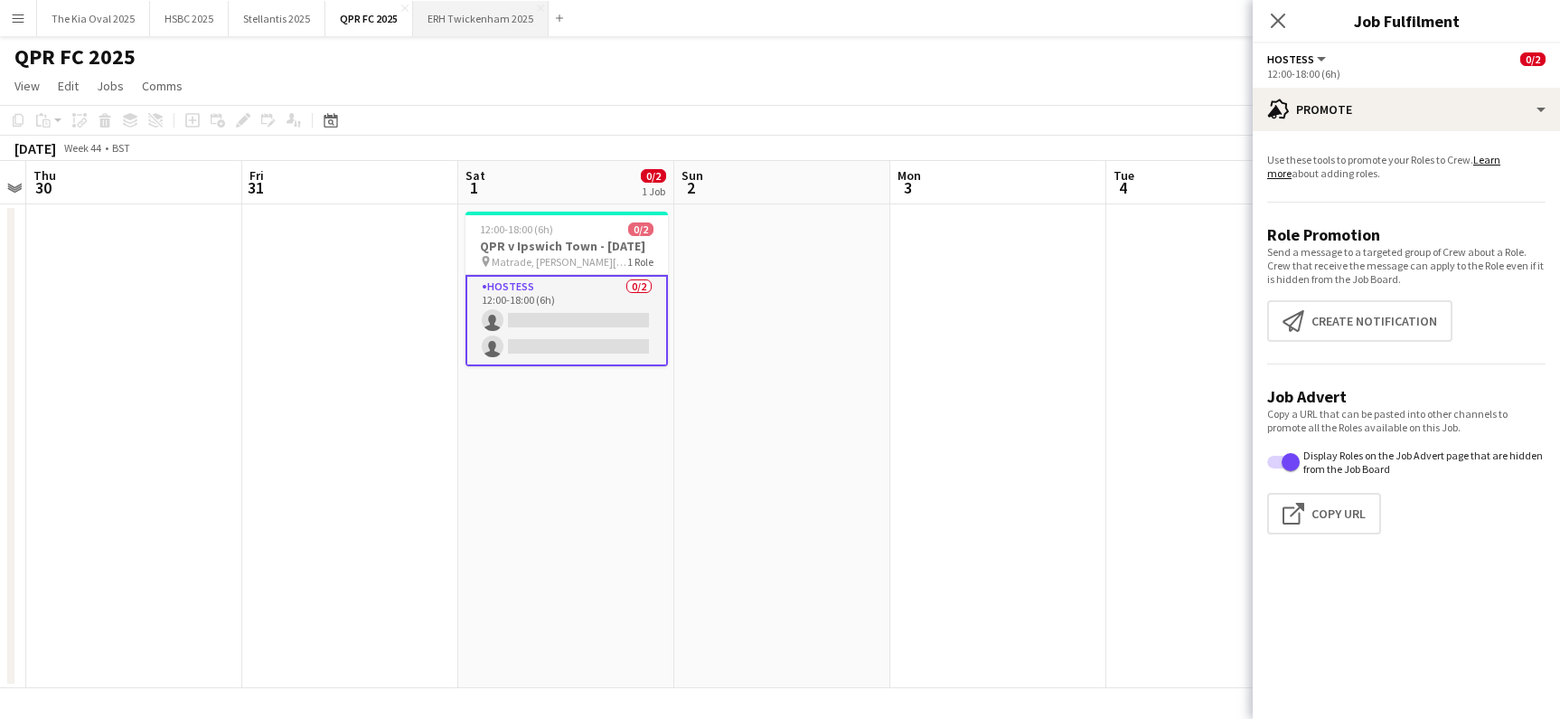
click at [473, 25] on button "ERH Twickenham 2025 Close" at bounding box center [481, 18] width 136 height 35
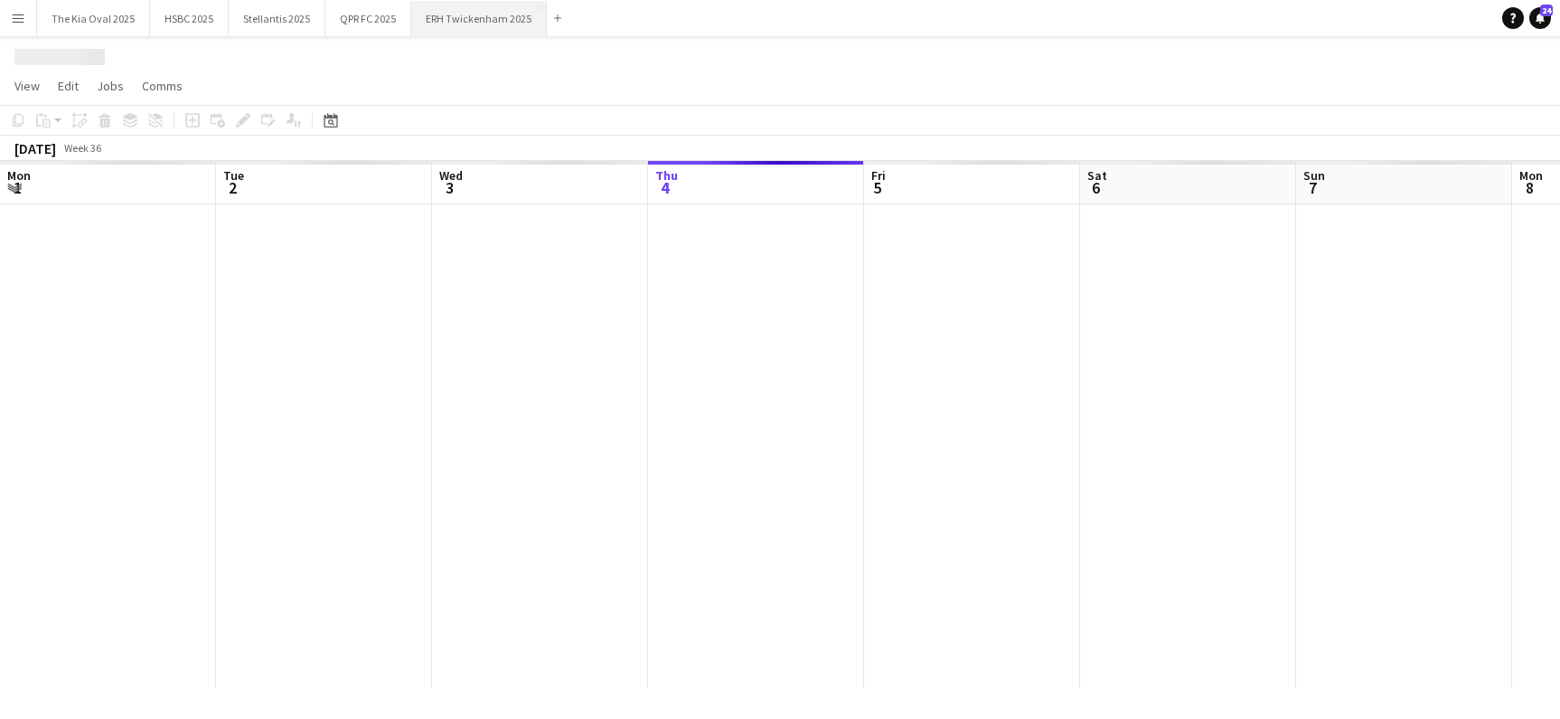
scroll to position [0, 432]
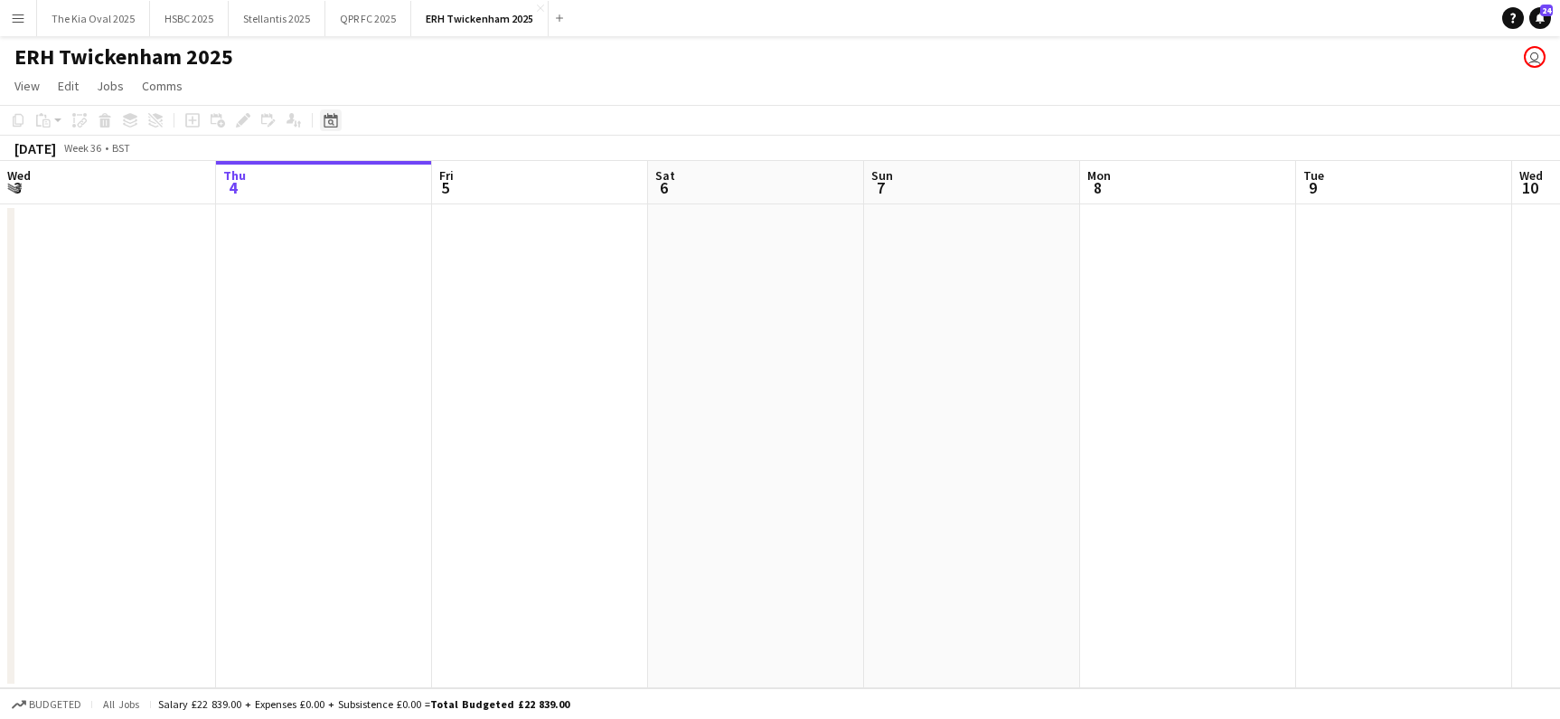
click at [326, 118] on icon "Date picker" at bounding box center [331, 120] width 14 height 14
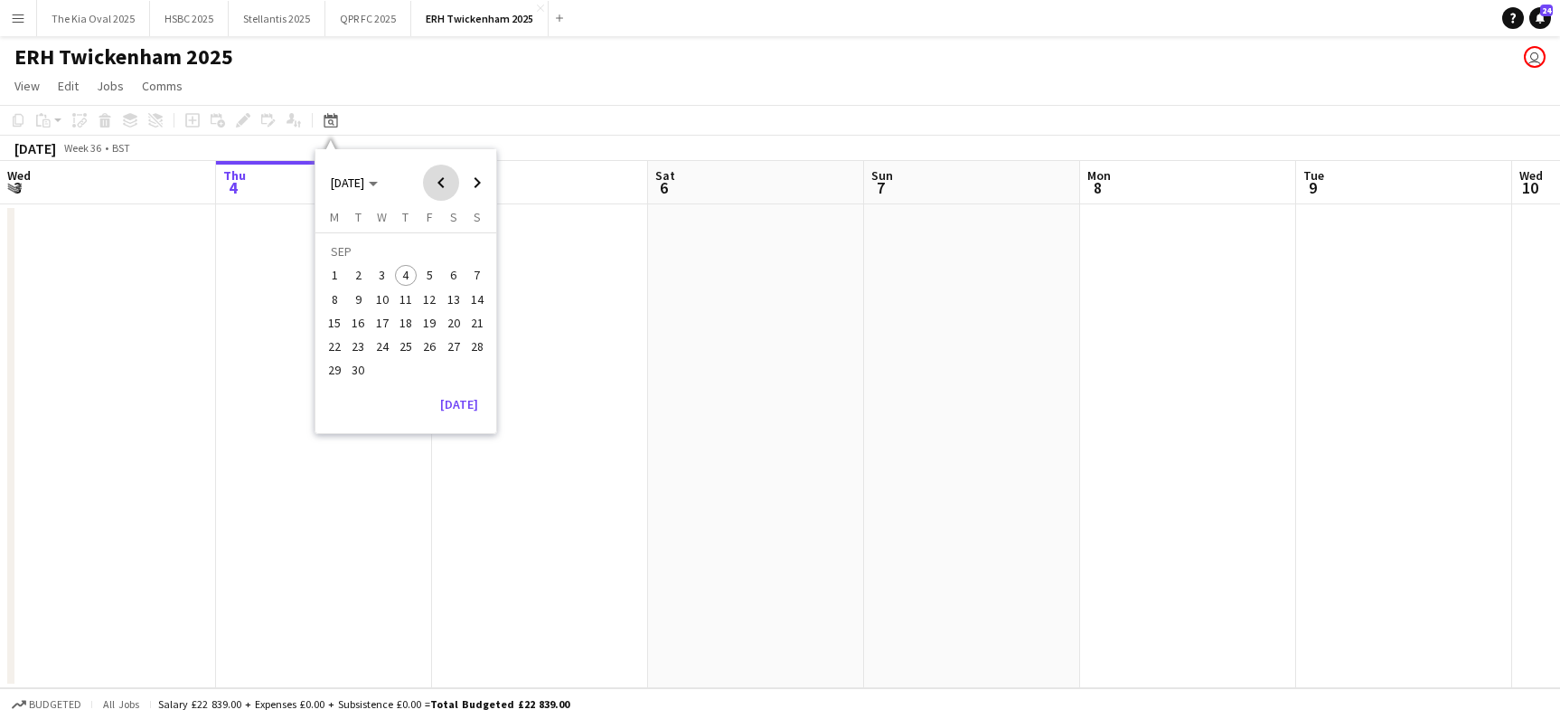
click at [444, 179] on span "Previous month" at bounding box center [441, 183] width 36 height 36
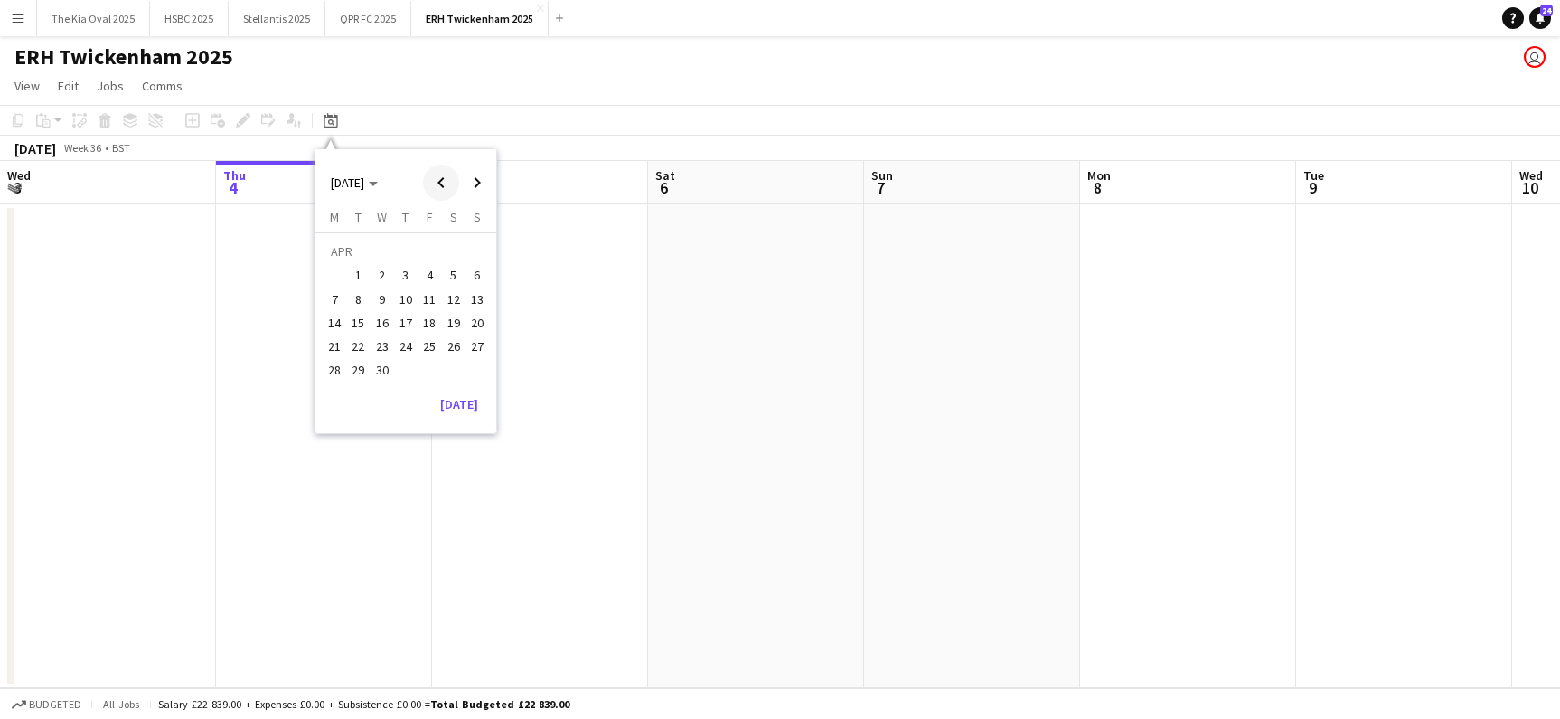
click at [444, 179] on span "Previous month" at bounding box center [441, 183] width 36 height 36
click at [476, 250] on span "2" at bounding box center [477, 253] width 22 height 25
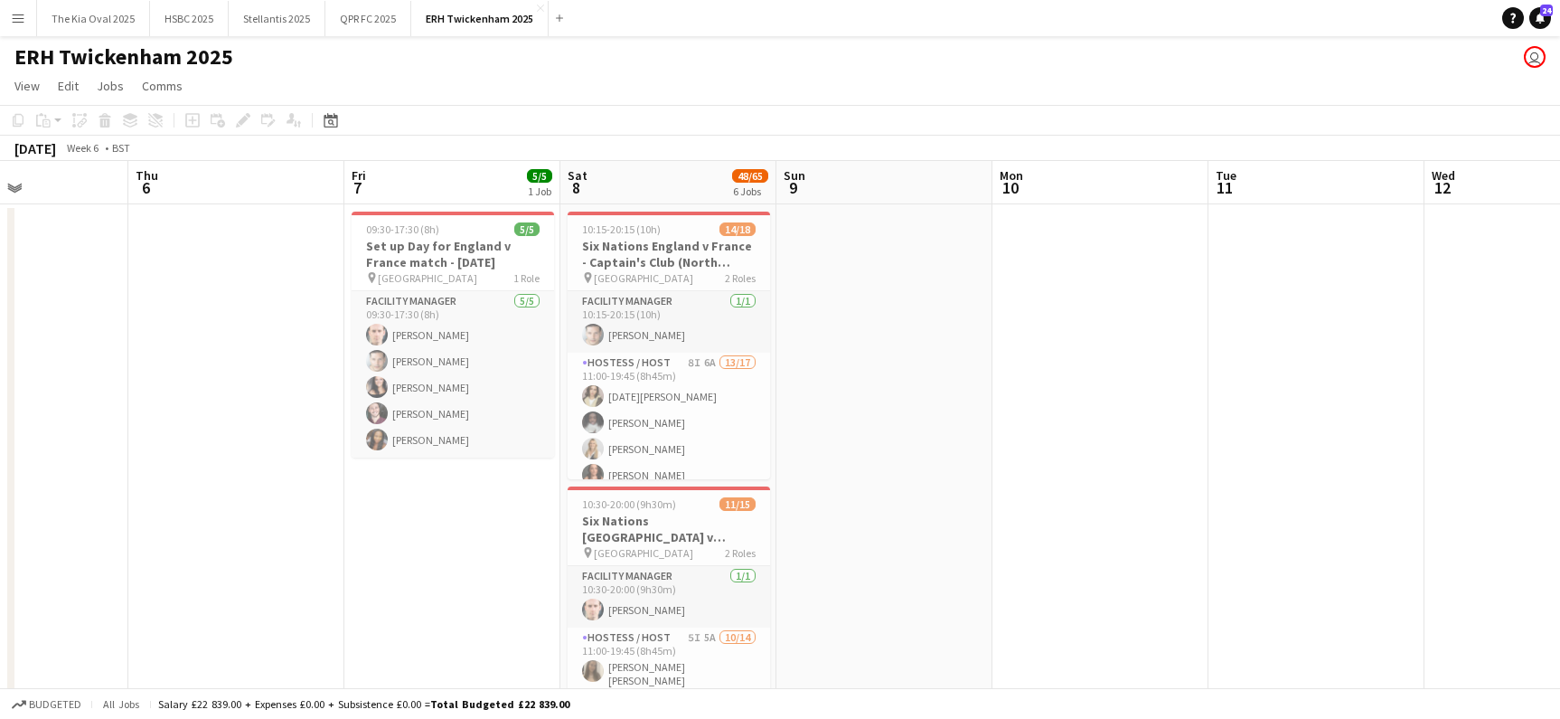
scroll to position [0, 521]
click at [448, 242] on h3 "Set up Day for England v France match - [DATE]" at bounding box center [452, 254] width 202 height 33
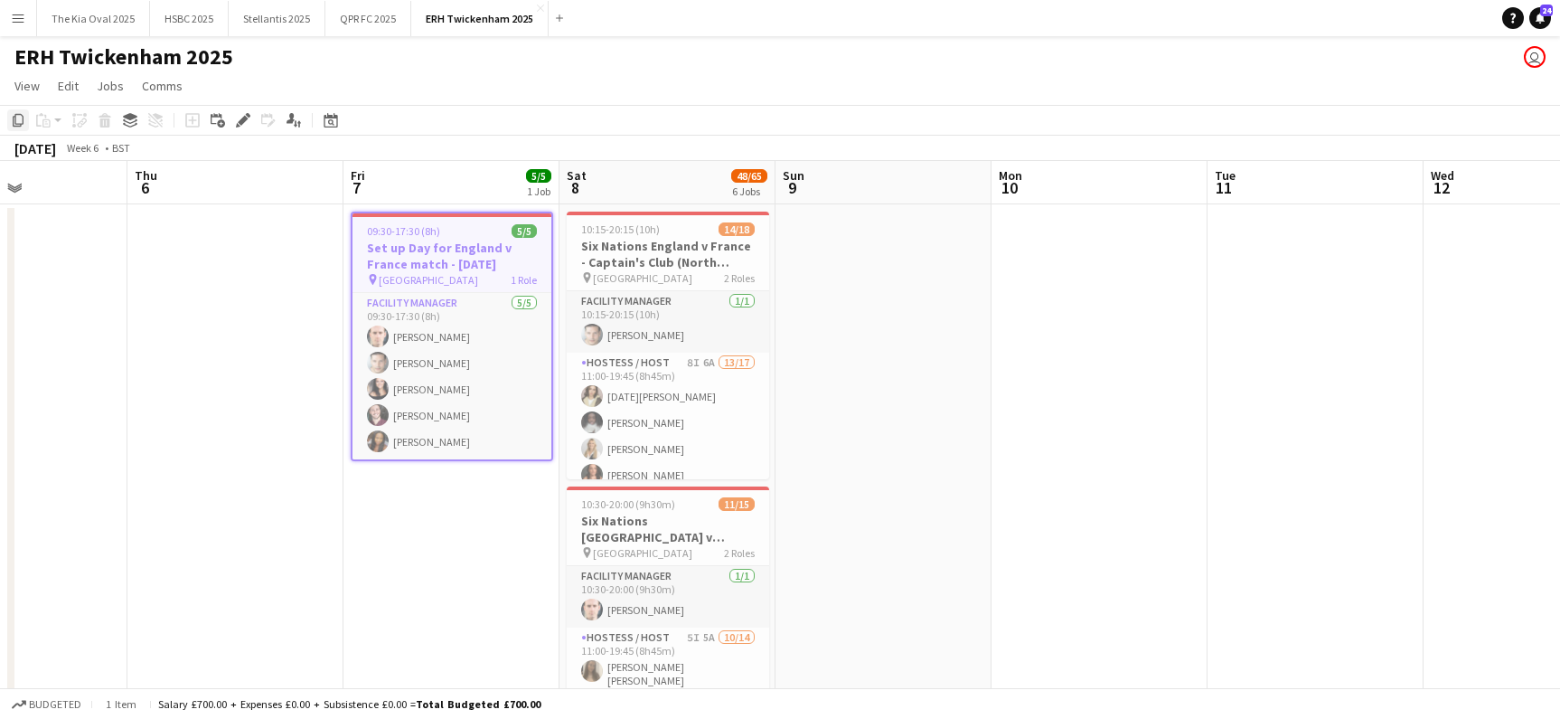
click at [20, 121] on icon "Copy" at bounding box center [18, 120] width 14 height 14
click at [326, 121] on icon "Date picker" at bounding box center [331, 120] width 14 height 14
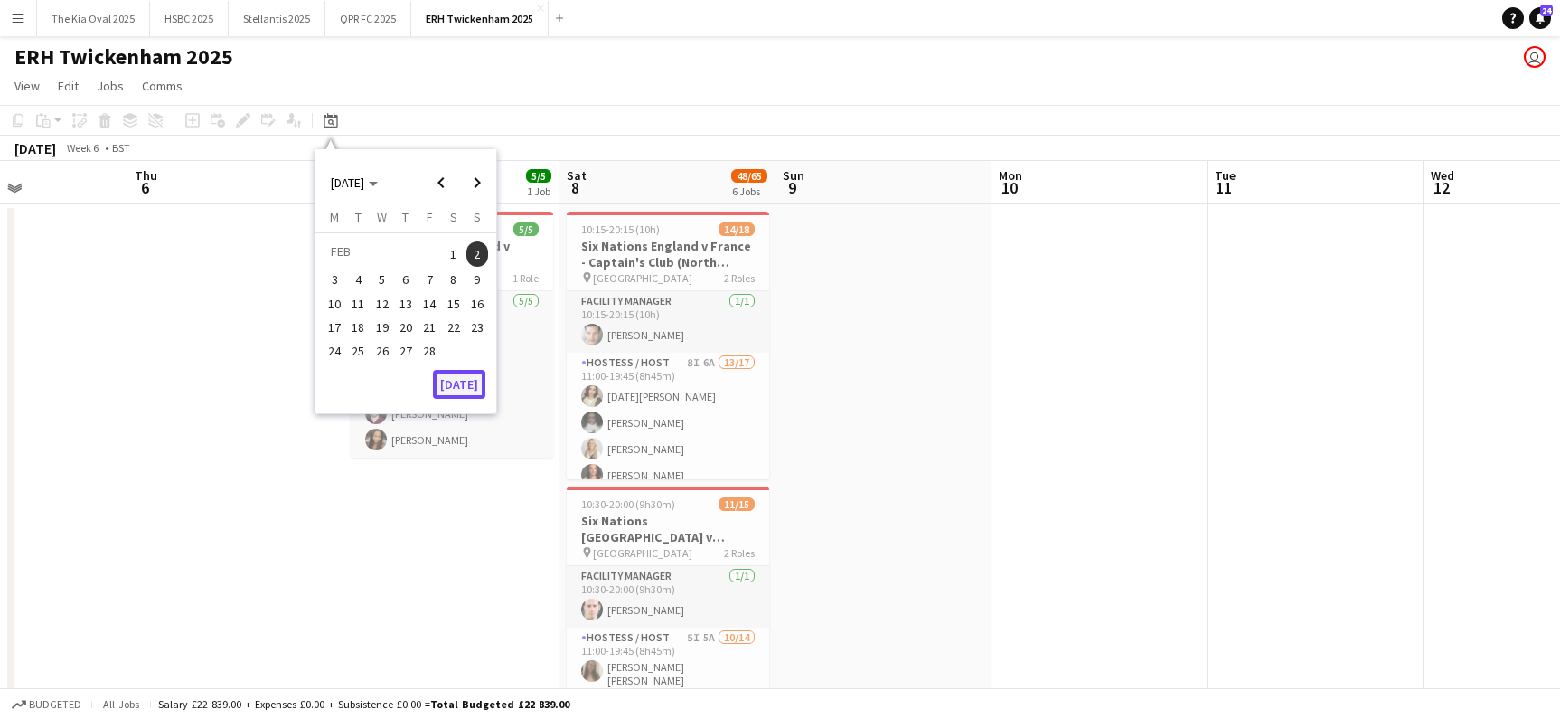
click at [464, 382] on button "[DATE]" at bounding box center [459, 384] width 52 height 29
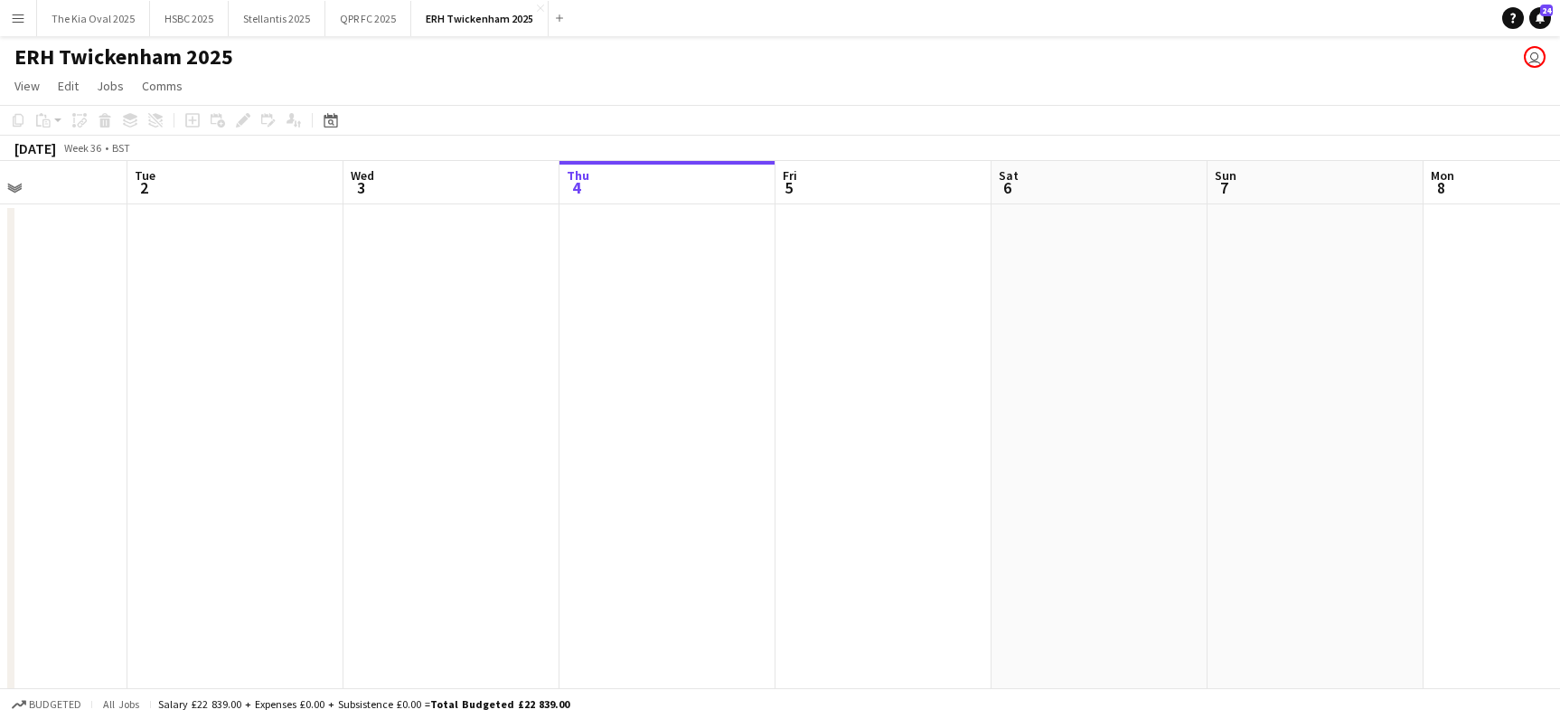
scroll to position [0, 622]
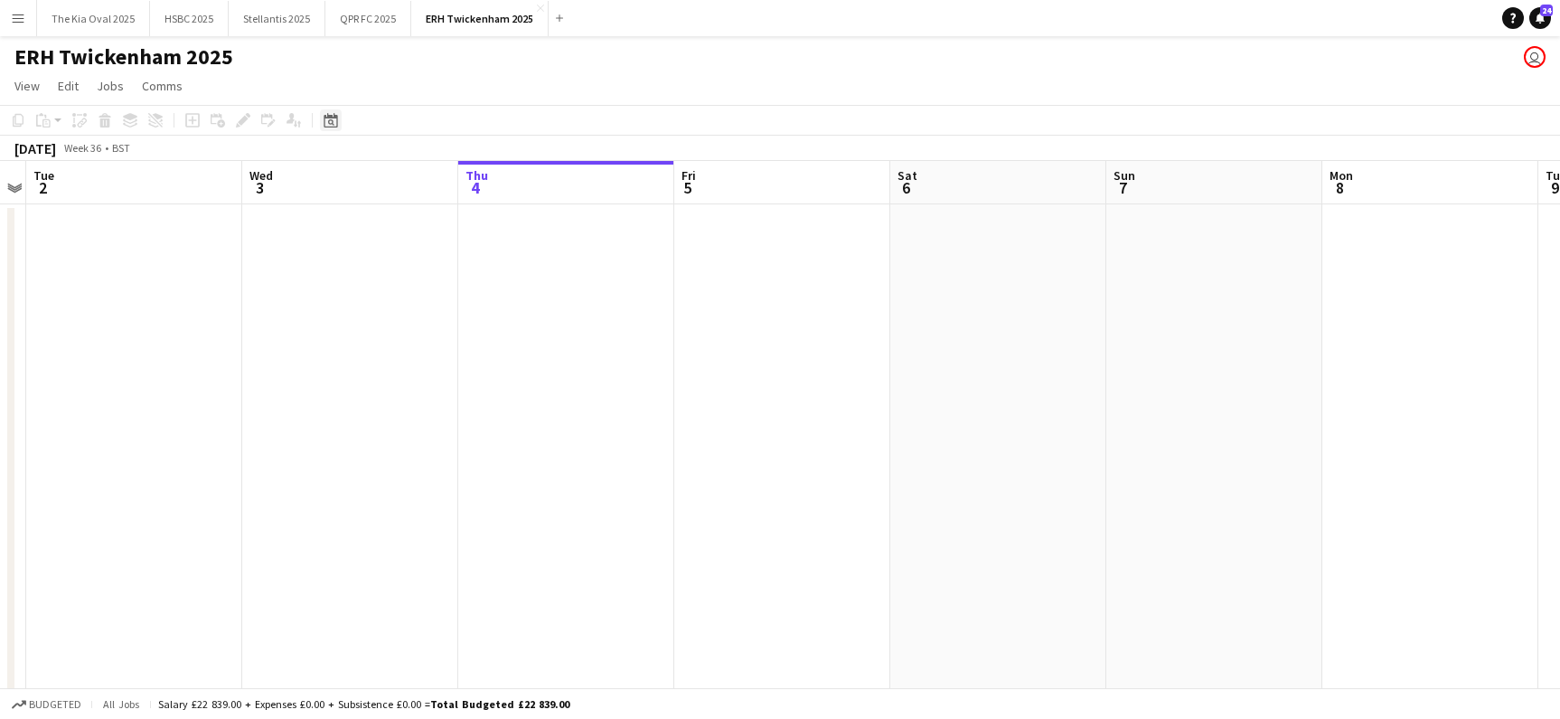
click at [328, 117] on icon at bounding box center [331, 120] width 14 height 14
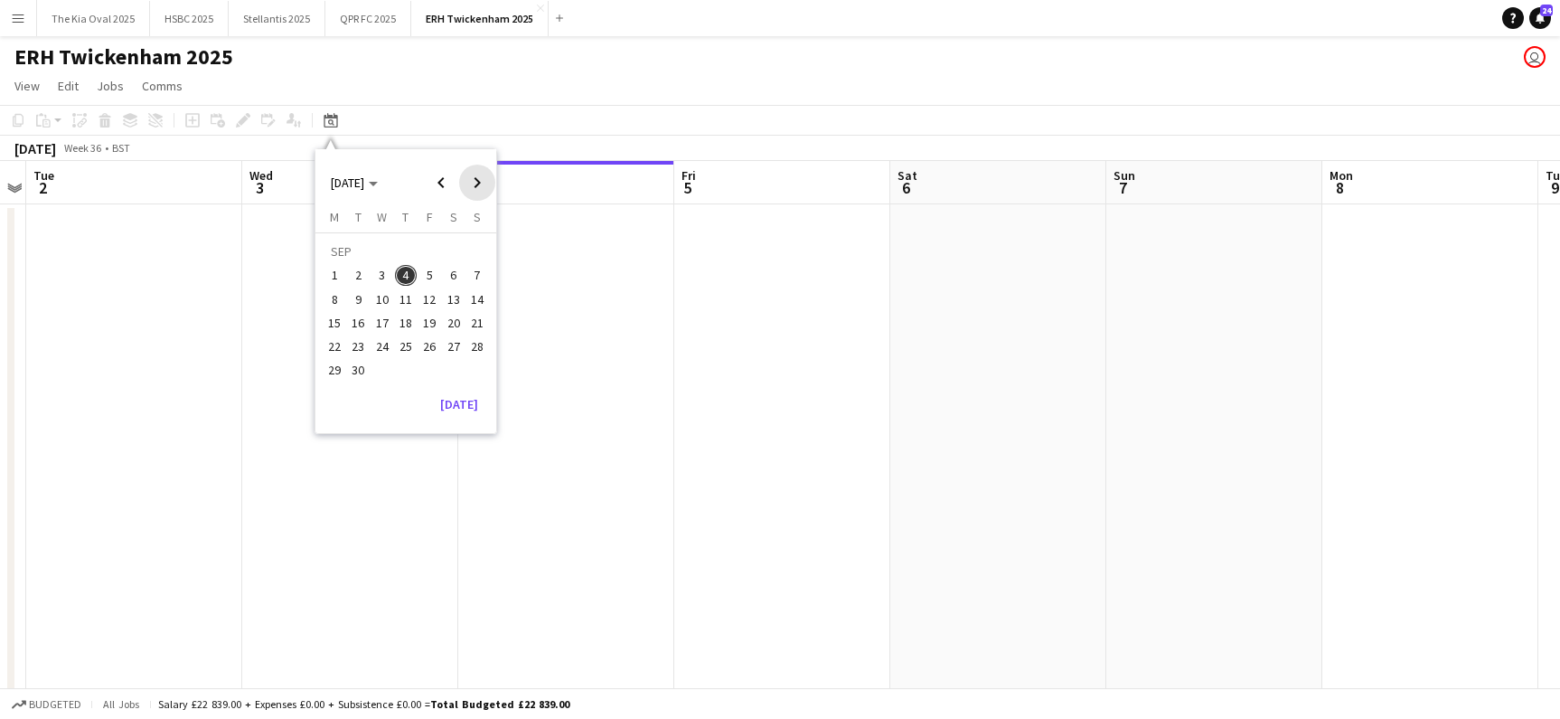
drag, startPoint x: 482, startPoint y: 184, endPoint x: 482, endPoint y: 248, distance: 63.3
click at [482, 185] on span "Next month" at bounding box center [477, 183] width 36 height 36
click at [432, 367] on span "31" at bounding box center [430, 371] width 22 height 22
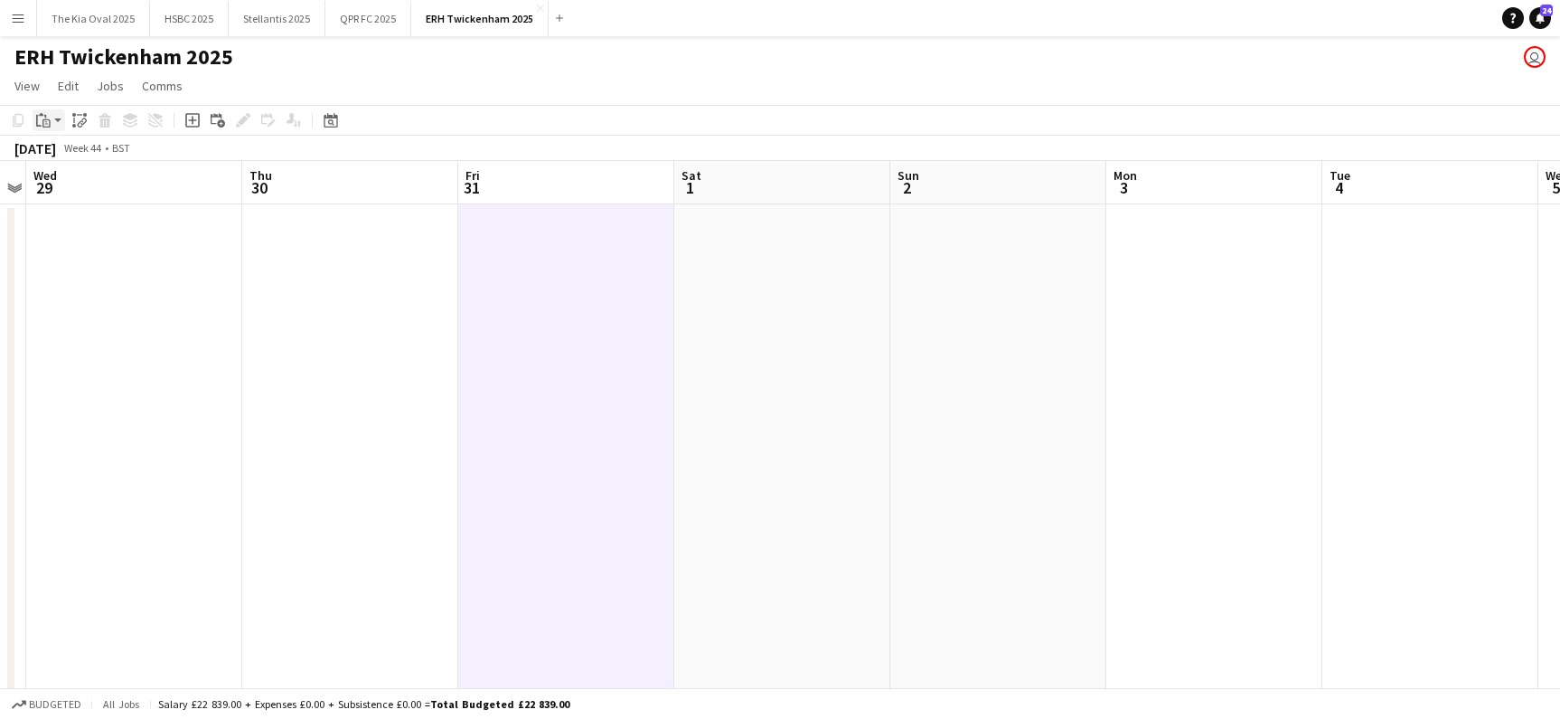
click at [42, 121] on icon "Paste" at bounding box center [43, 120] width 14 height 14
click at [81, 152] on link "Paste Command V" at bounding box center [119, 154] width 143 height 16
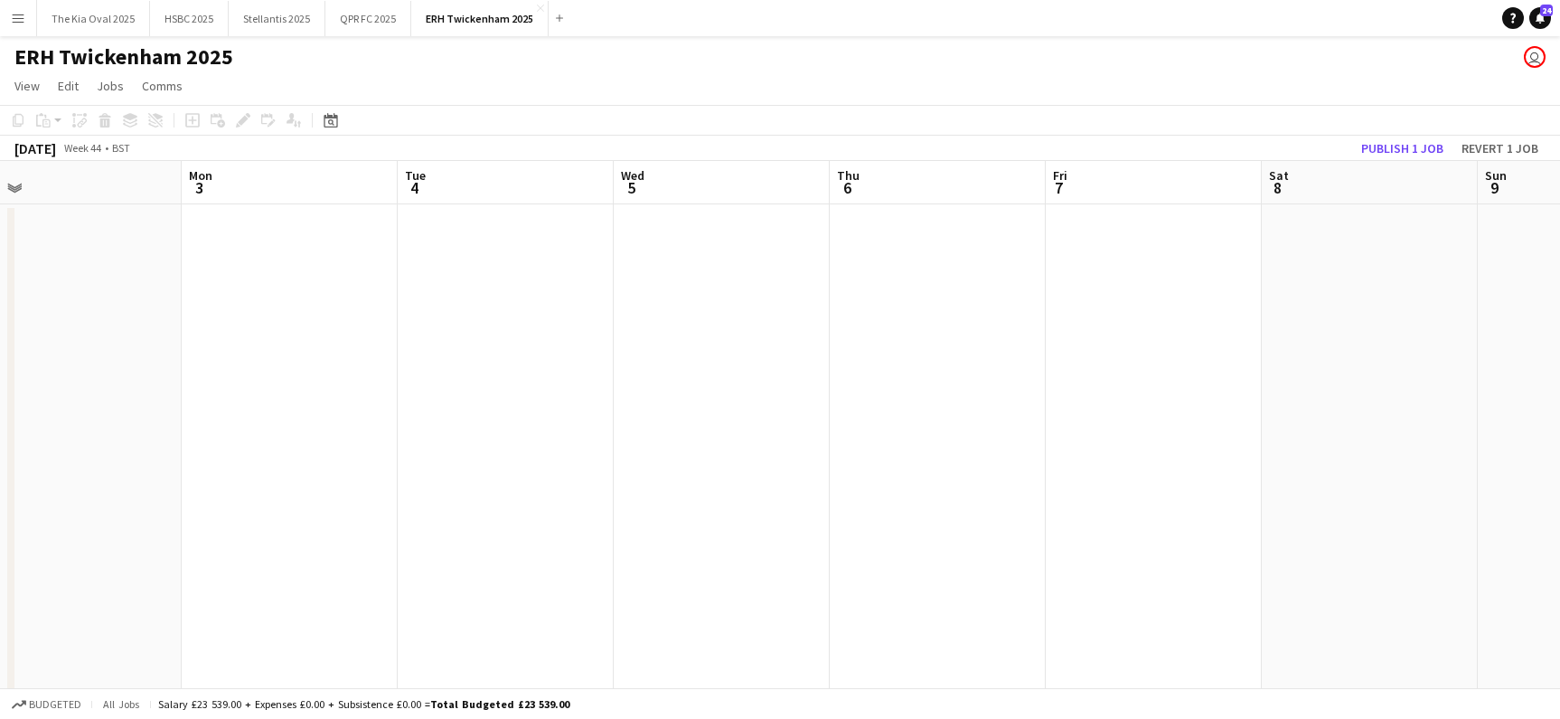
scroll to position [0, 712]
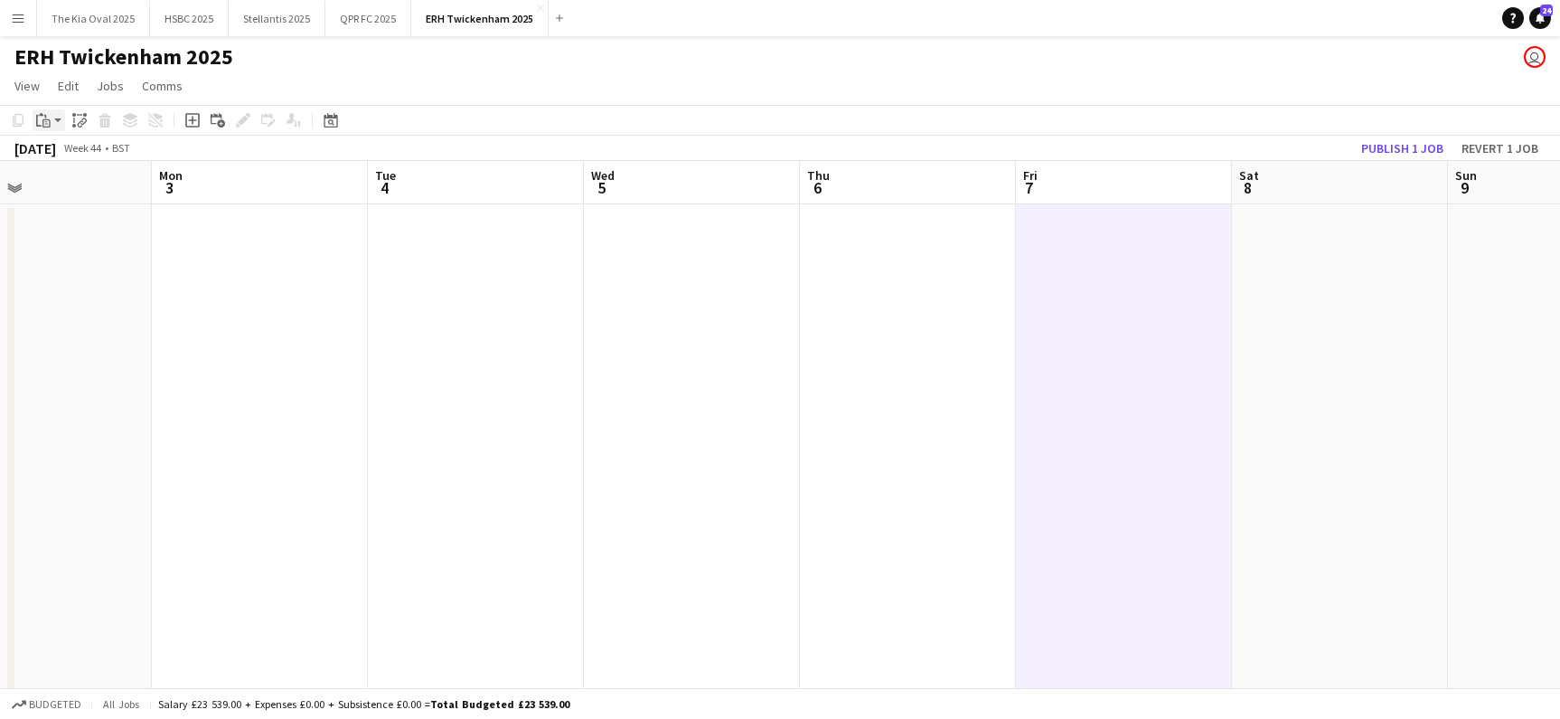
click at [46, 125] on icon "Paste" at bounding box center [43, 120] width 14 height 14
click at [74, 159] on link "Paste Command V" at bounding box center [119, 154] width 143 height 16
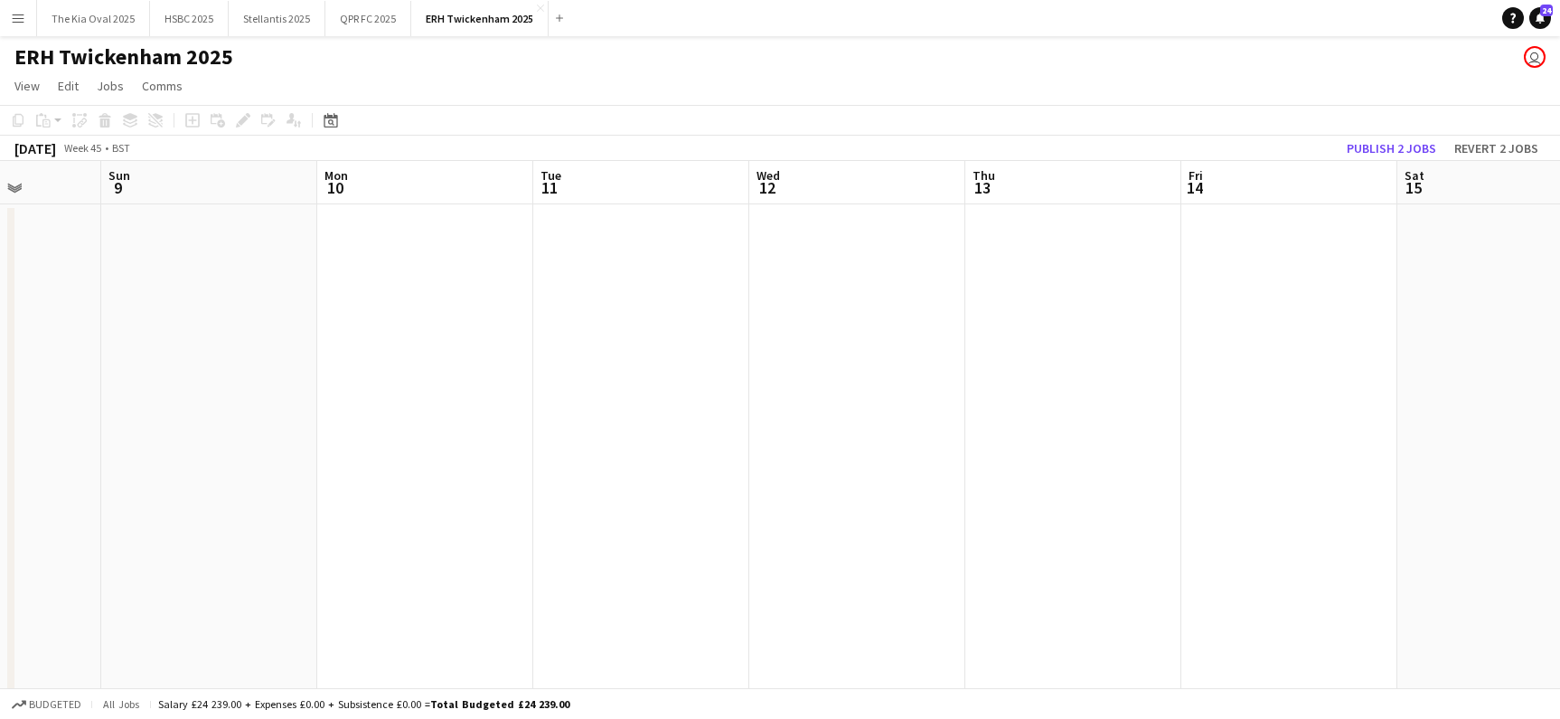
scroll to position [0, 770]
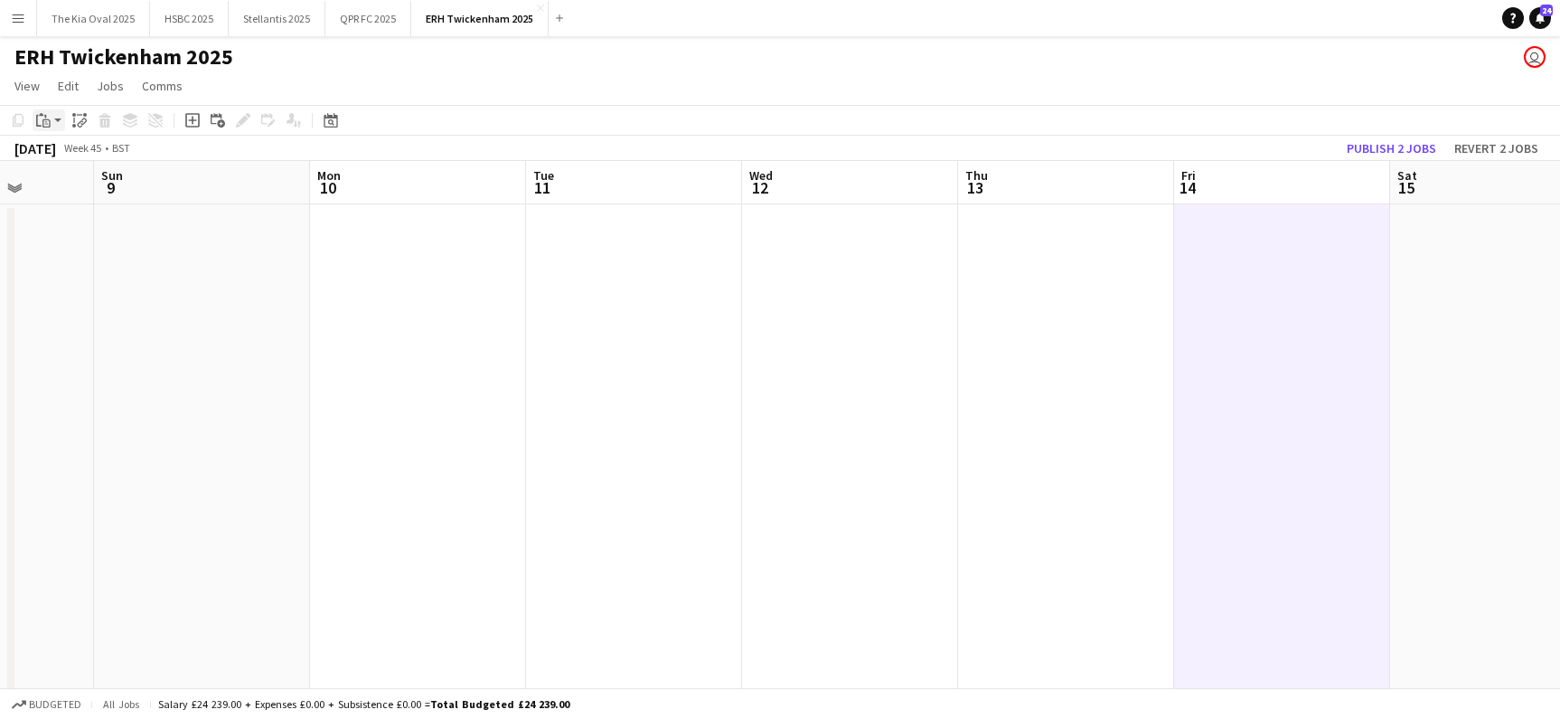
click at [52, 125] on div "Paste" at bounding box center [44, 120] width 22 height 22
click at [86, 157] on link "Paste Command V" at bounding box center [119, 154] width 143 height 16
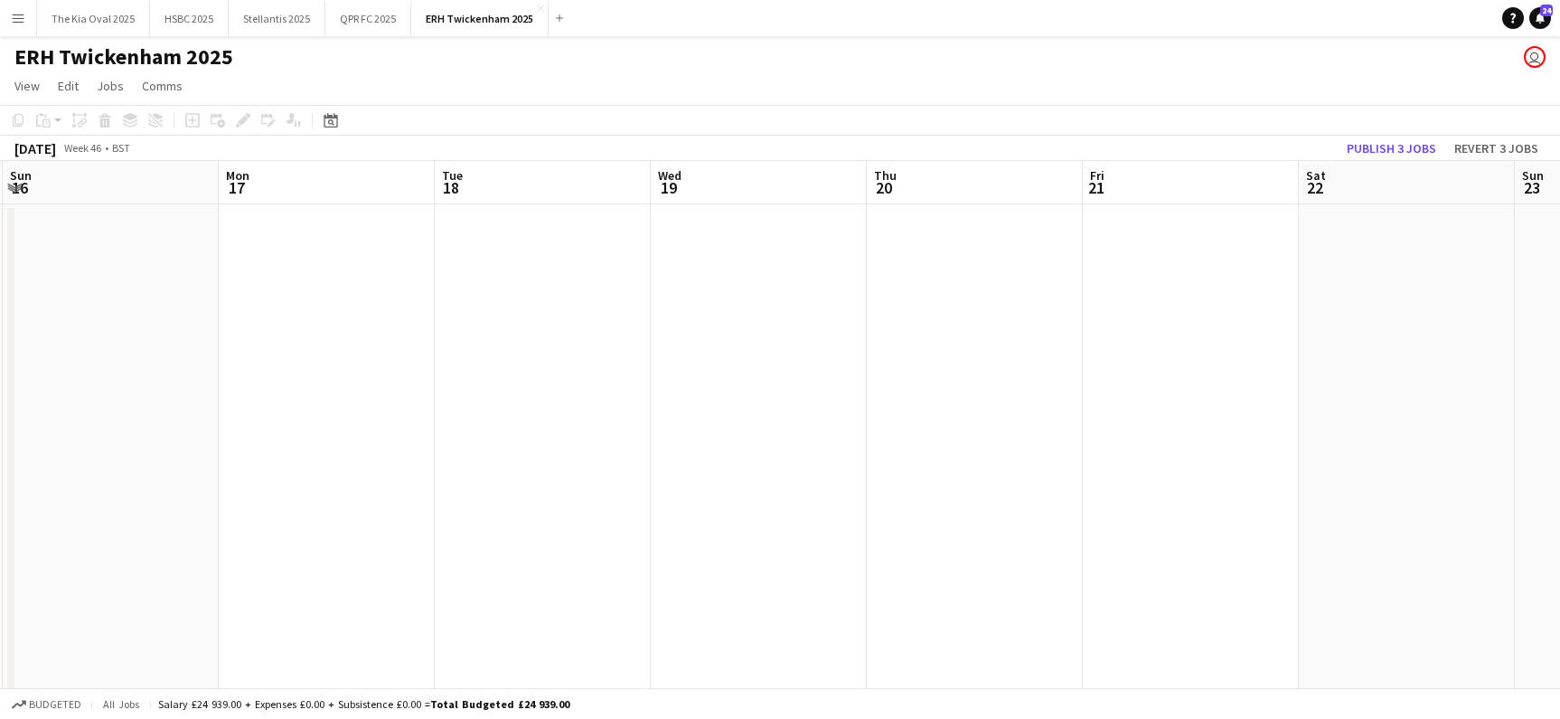
scroll to position [0, 645]
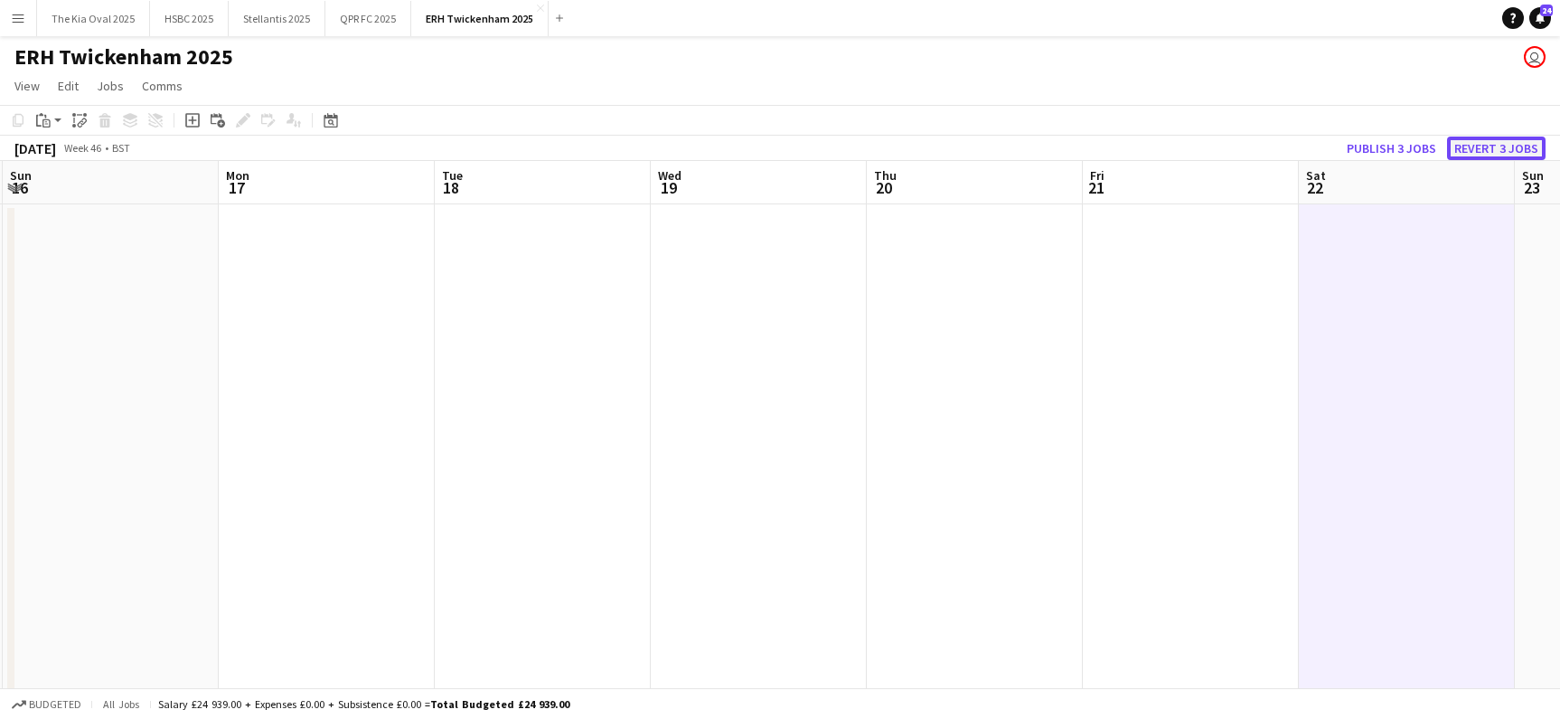
click at [1494, 145] on button "Revert 3 jobs" at bounding box center [1496, 149] width 99 height 24
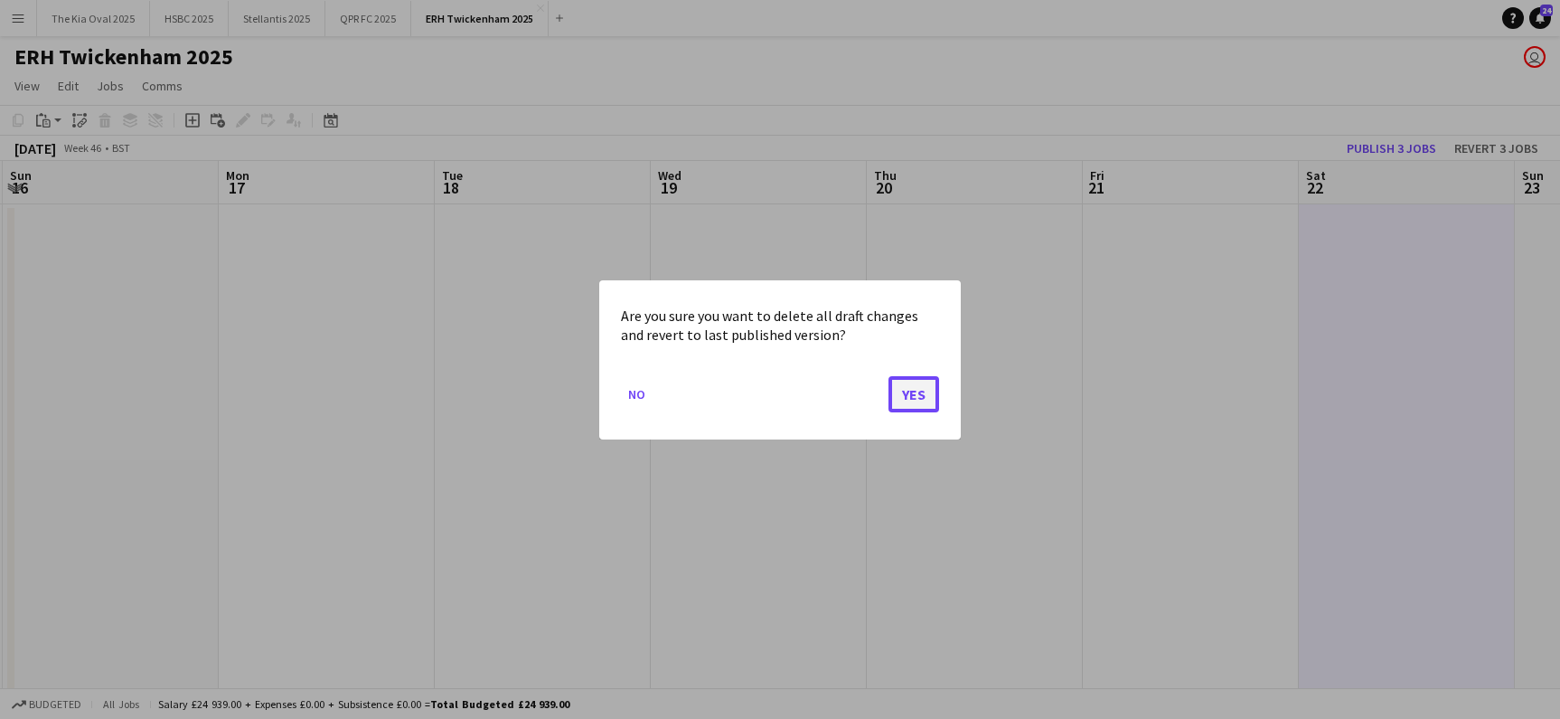
click at [927, 395] on button "Yes" at bounding box center [914, 393] width 51 height 36
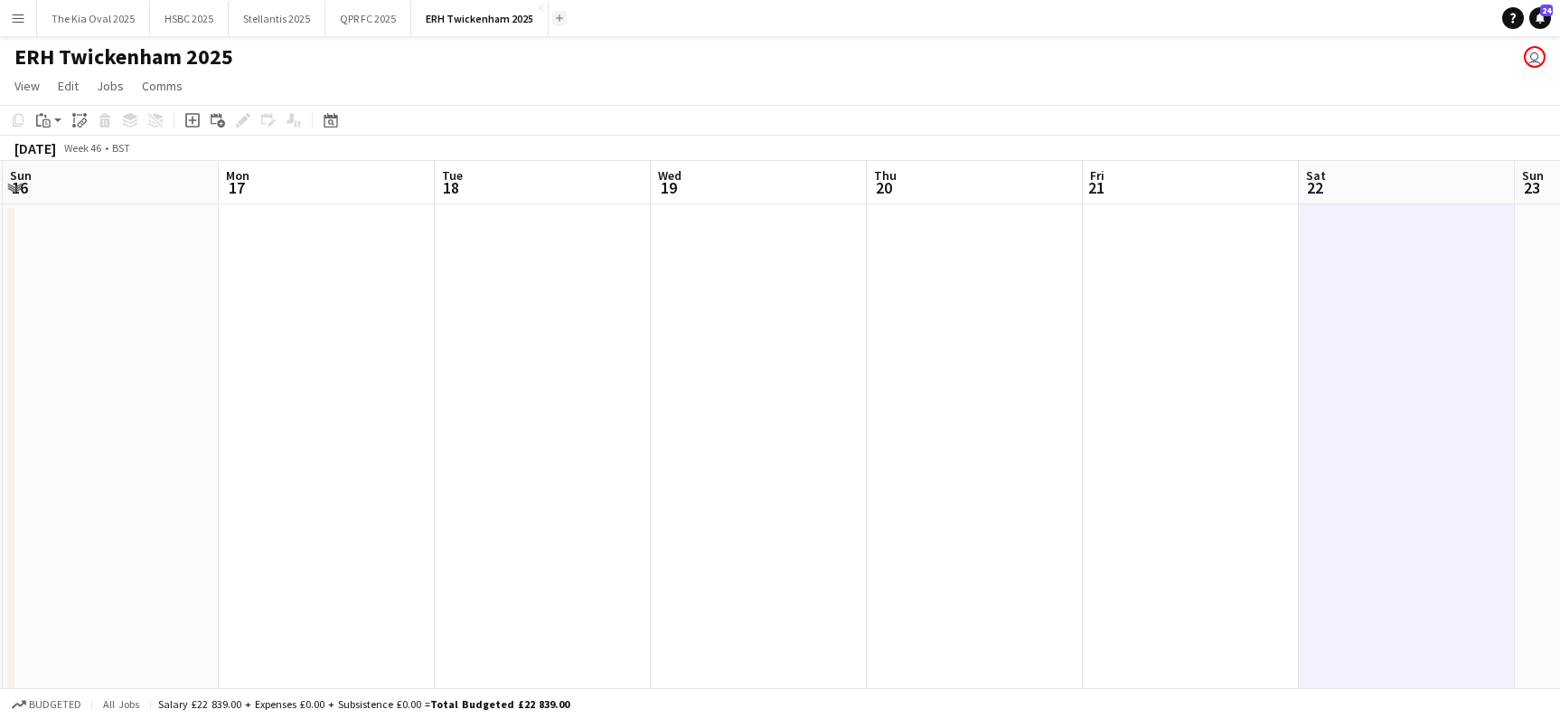
click at [556, 19] on app-icon "Add" at bounding box center [559, 17] width 7 height 7
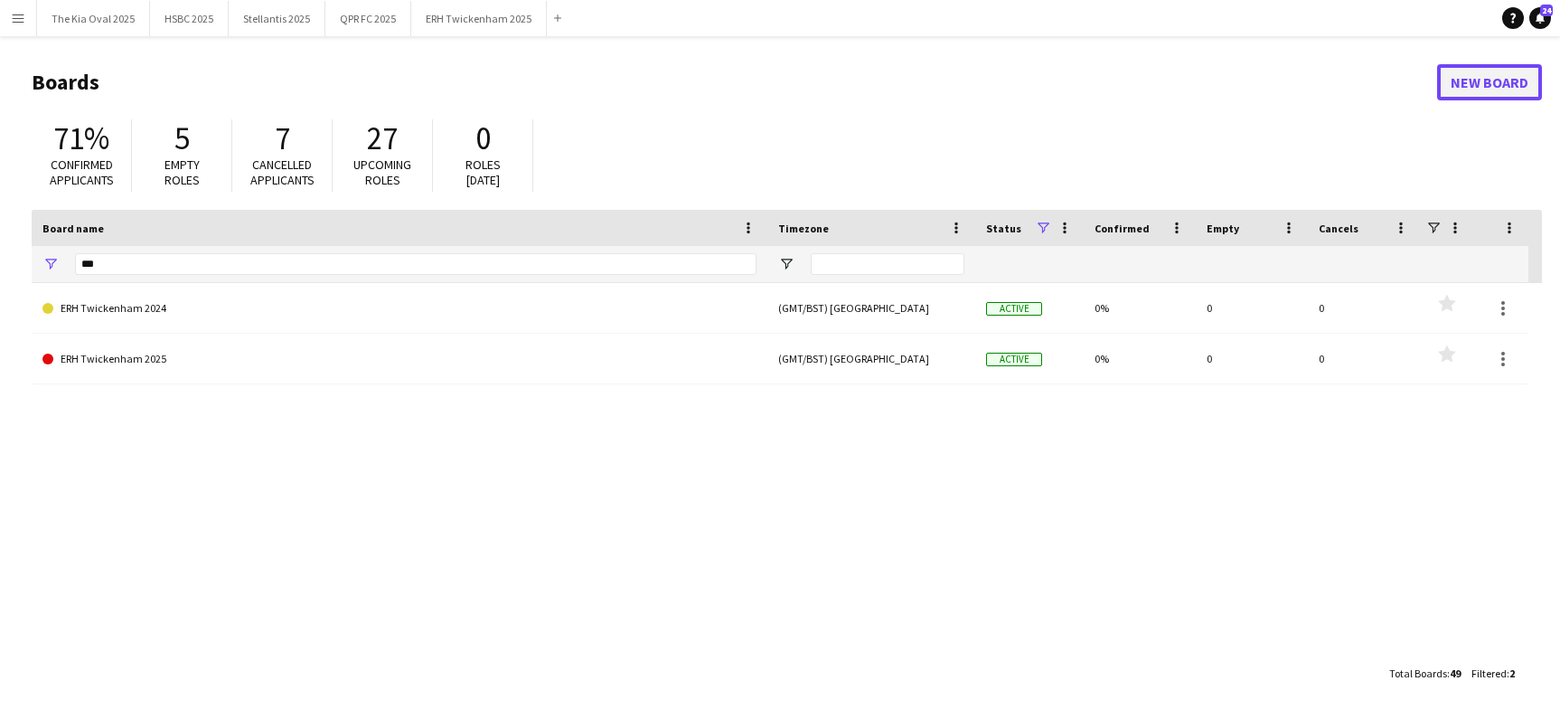
click at [1490, 86] on link "New Board" at bounding box center [1489, 82] width 105 height 36
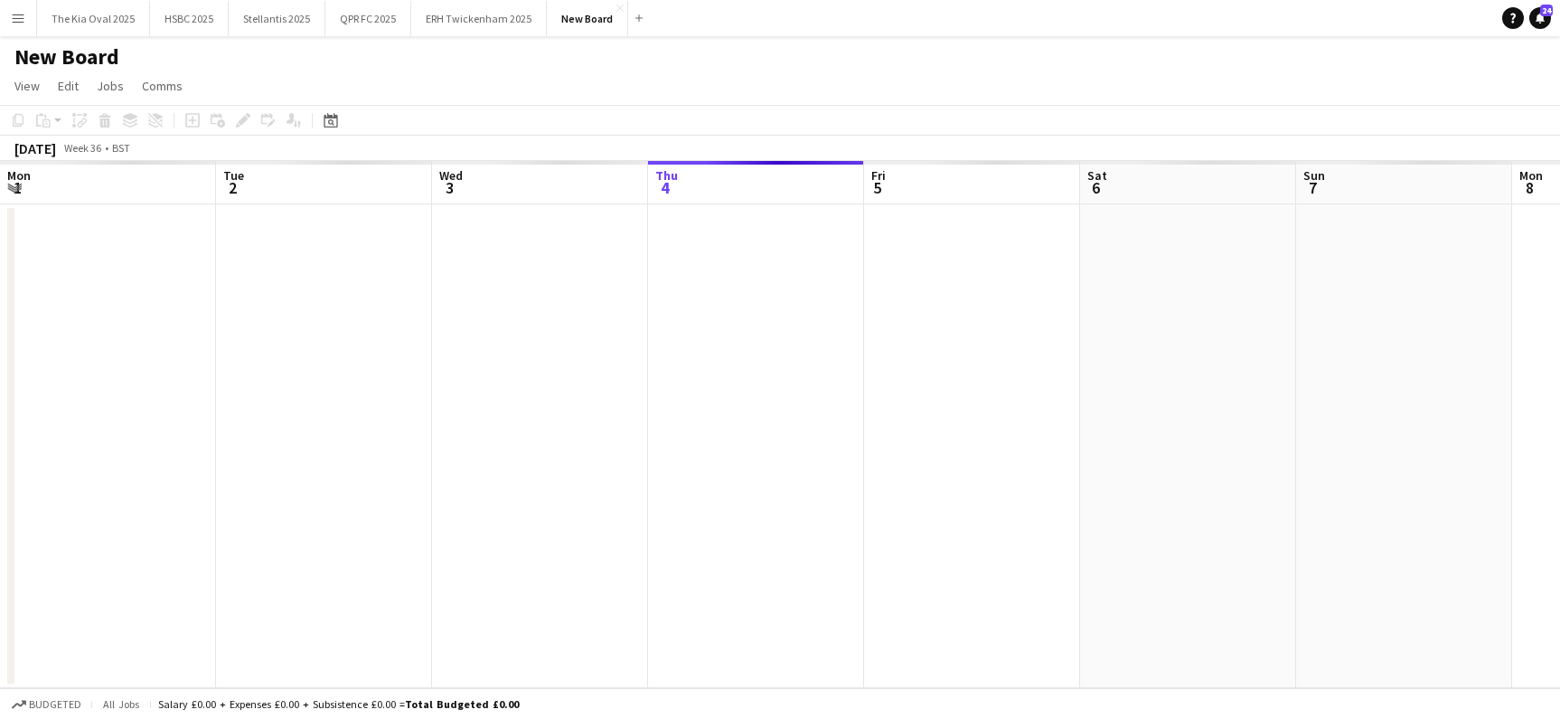
scroll to position [0, 432]
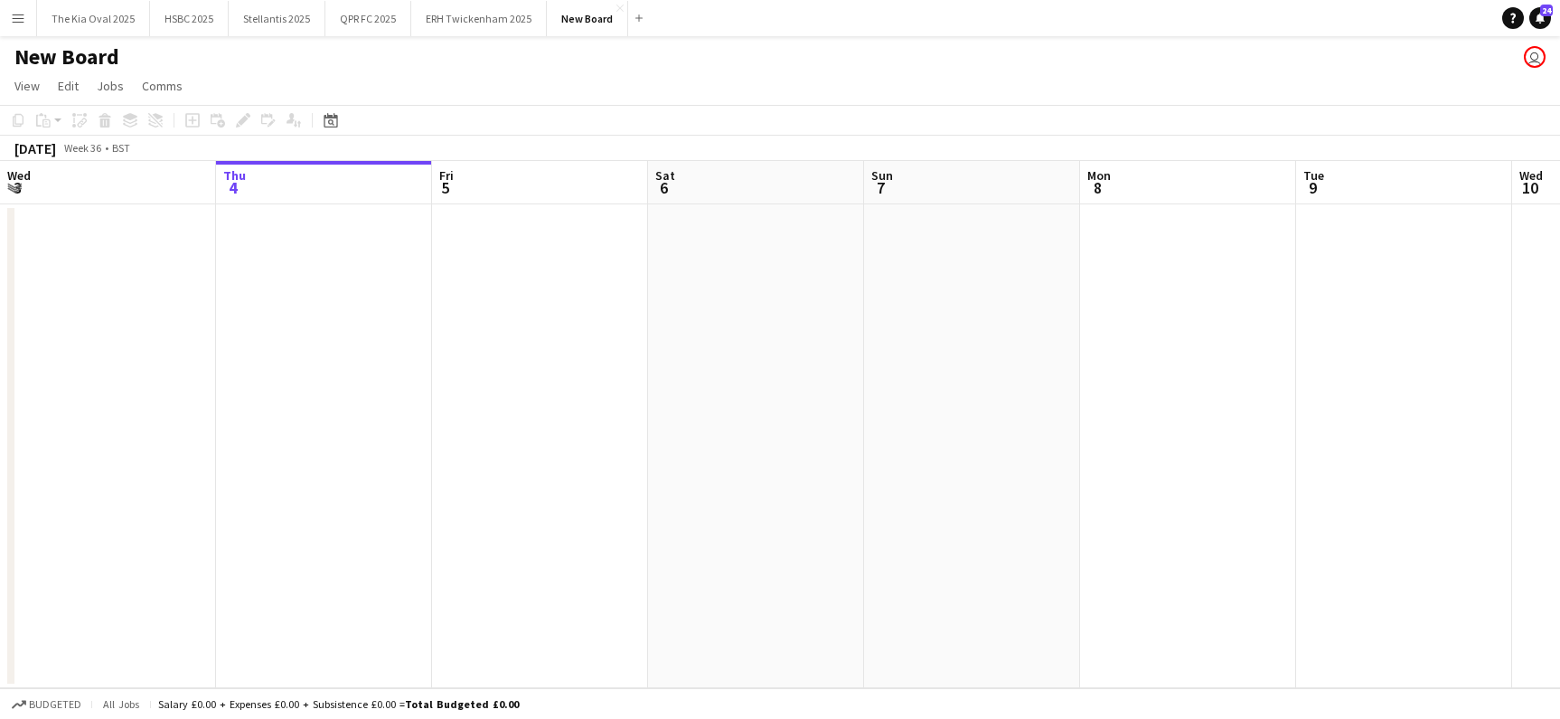
click at [94, 52] on h1 "New Board" at bounding box center [66, 56] width 105 height 27
click at [108, 57] on h1 "New Board" at bounding box center [66, 56] width 105 height 27
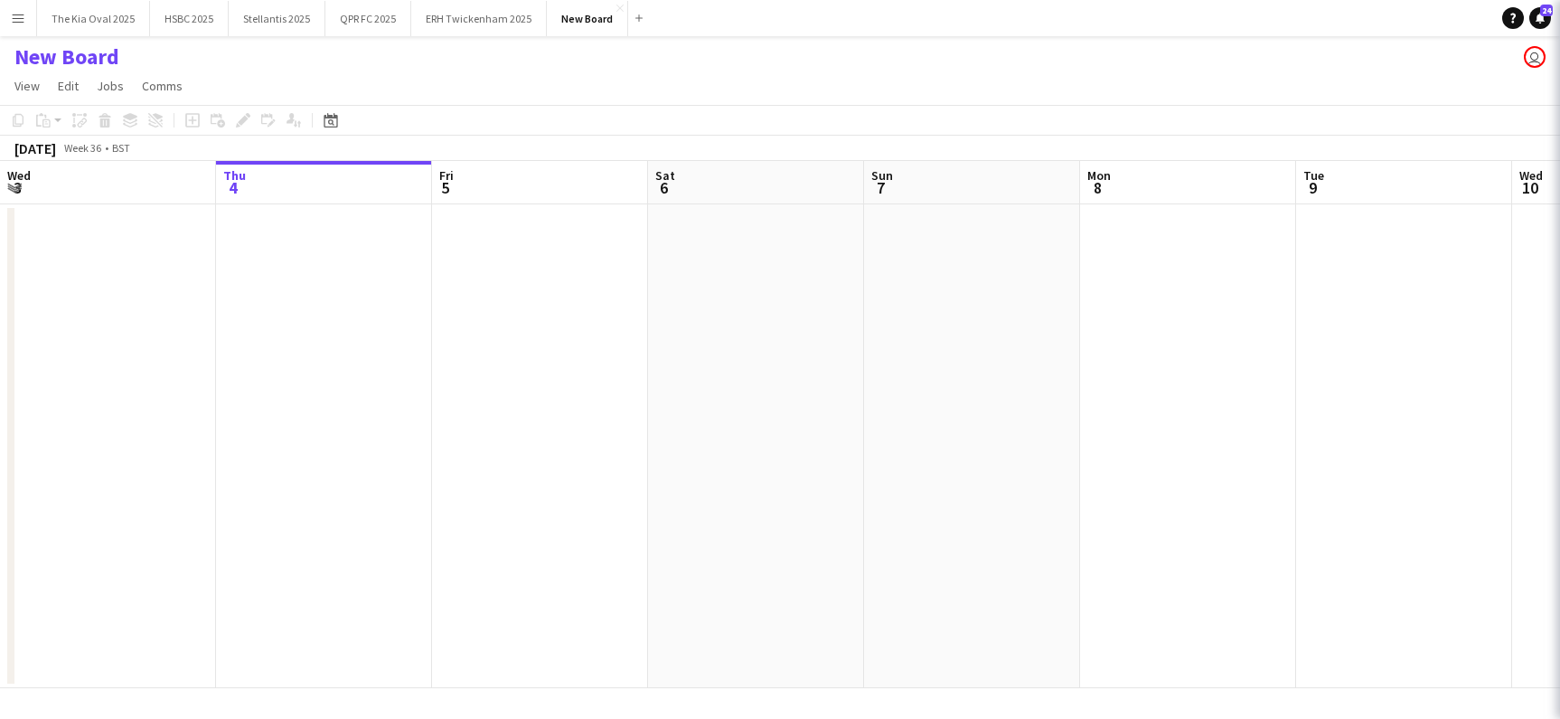
click at [108, 57] on h1 "New Board" at bounding box center [66, 56] width 105 height 27
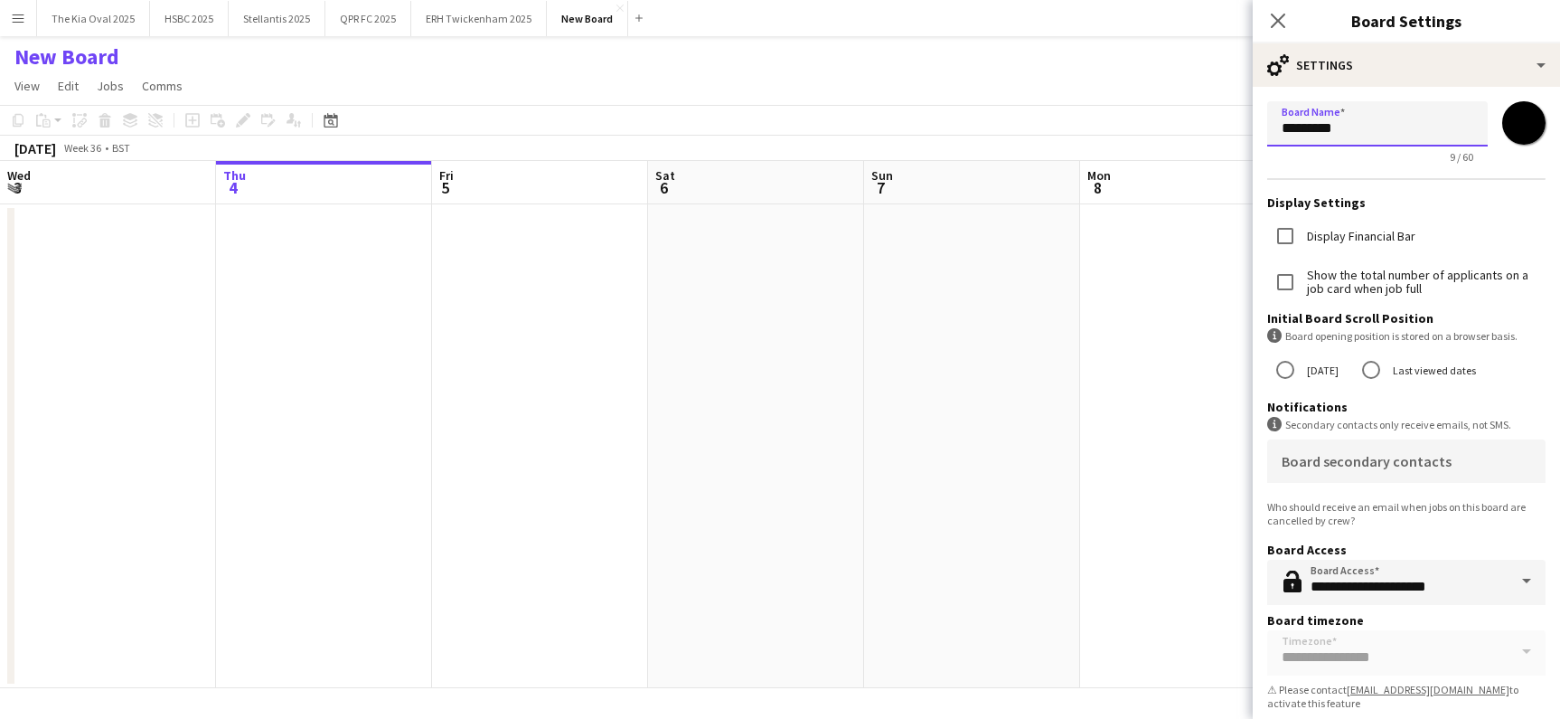
drag, startPoint x: 1396, startPoint y: 128, endPoint x: 1149, endPoint y: 109, distance: 247.5
click at [1149, 109] on body "Menu Boards Boards Boards All jobs Status Workforce Workforce My Workforce Recr…" at bounding box center [780, 359] width 1560 height 719
type input "**********"
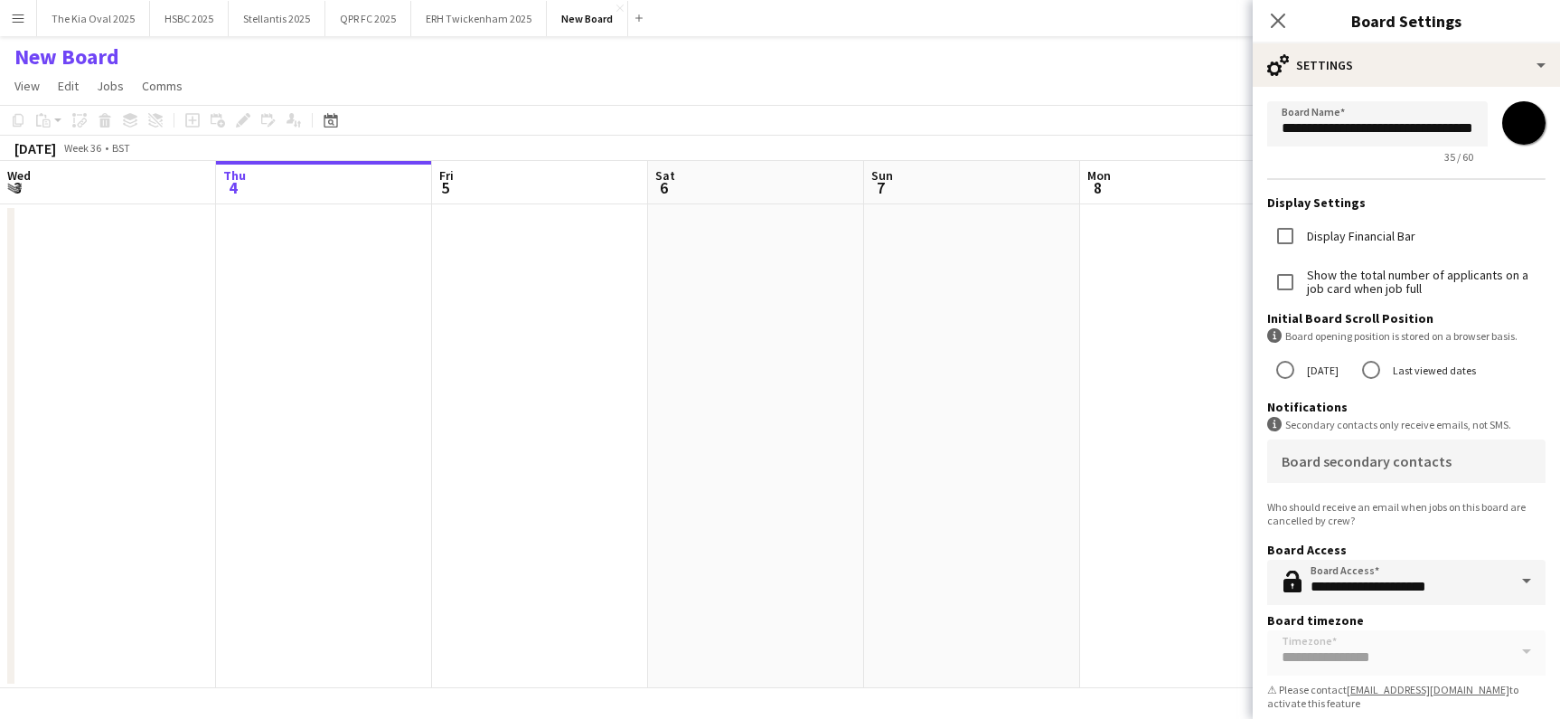
click at [852, 339] on app-date-cell at bounding box center [756, 446] width 216 height 484
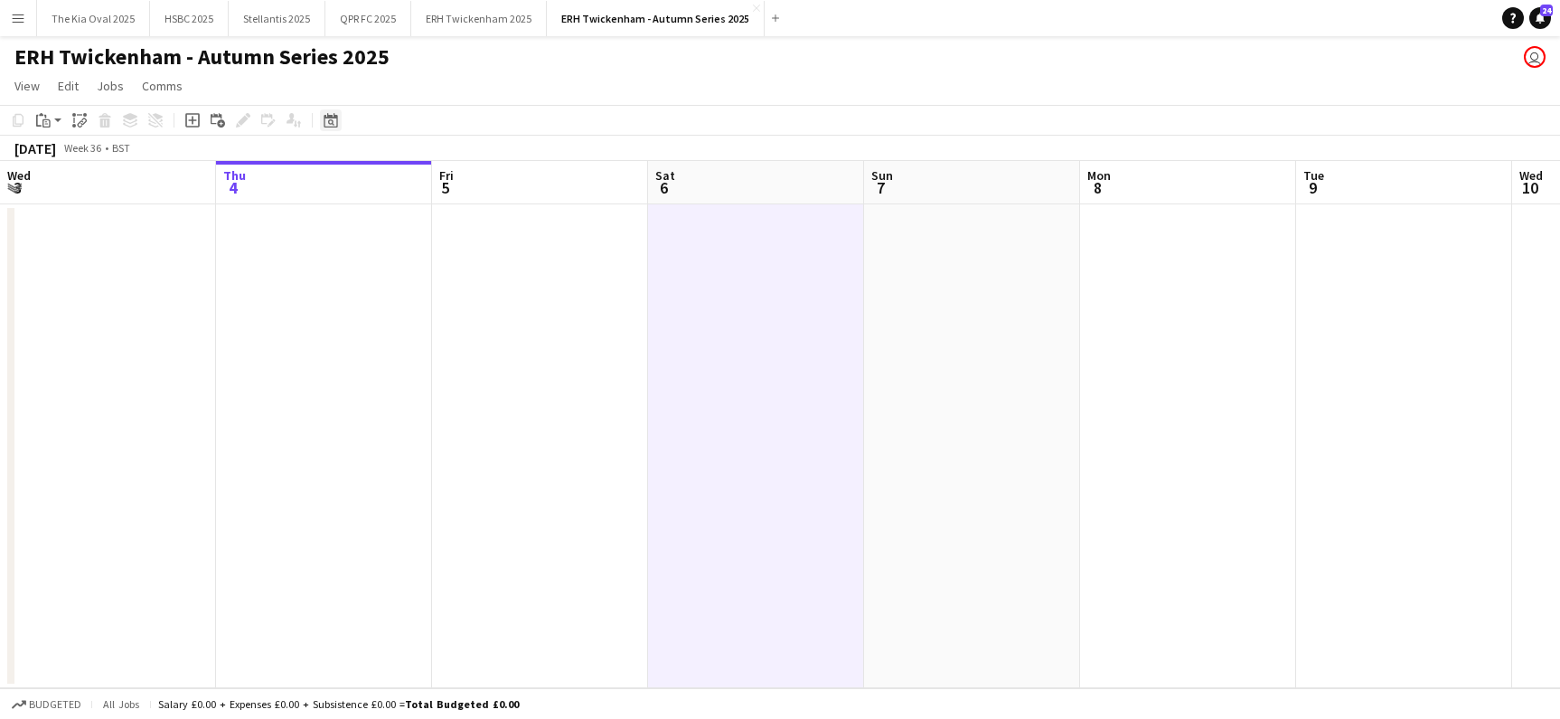
click at [332, 121] on icon at bounding box center [331, 122] width 6 height 6
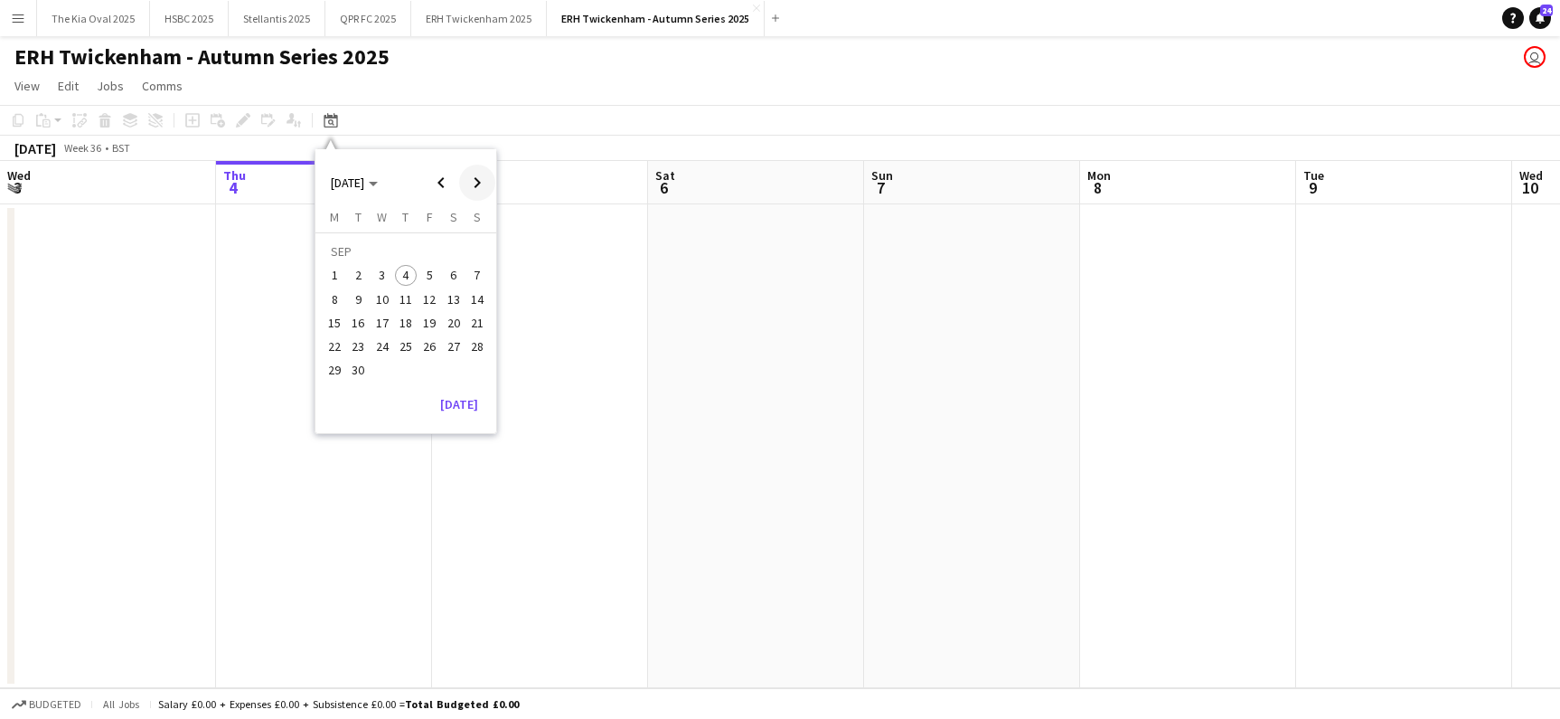
click at [484, 182] on span "Next month" at bounding box center [477, 183] width 36 height 36
click at [431, 371] on span "31" at bounding box center [430, 371] width 22 height 22
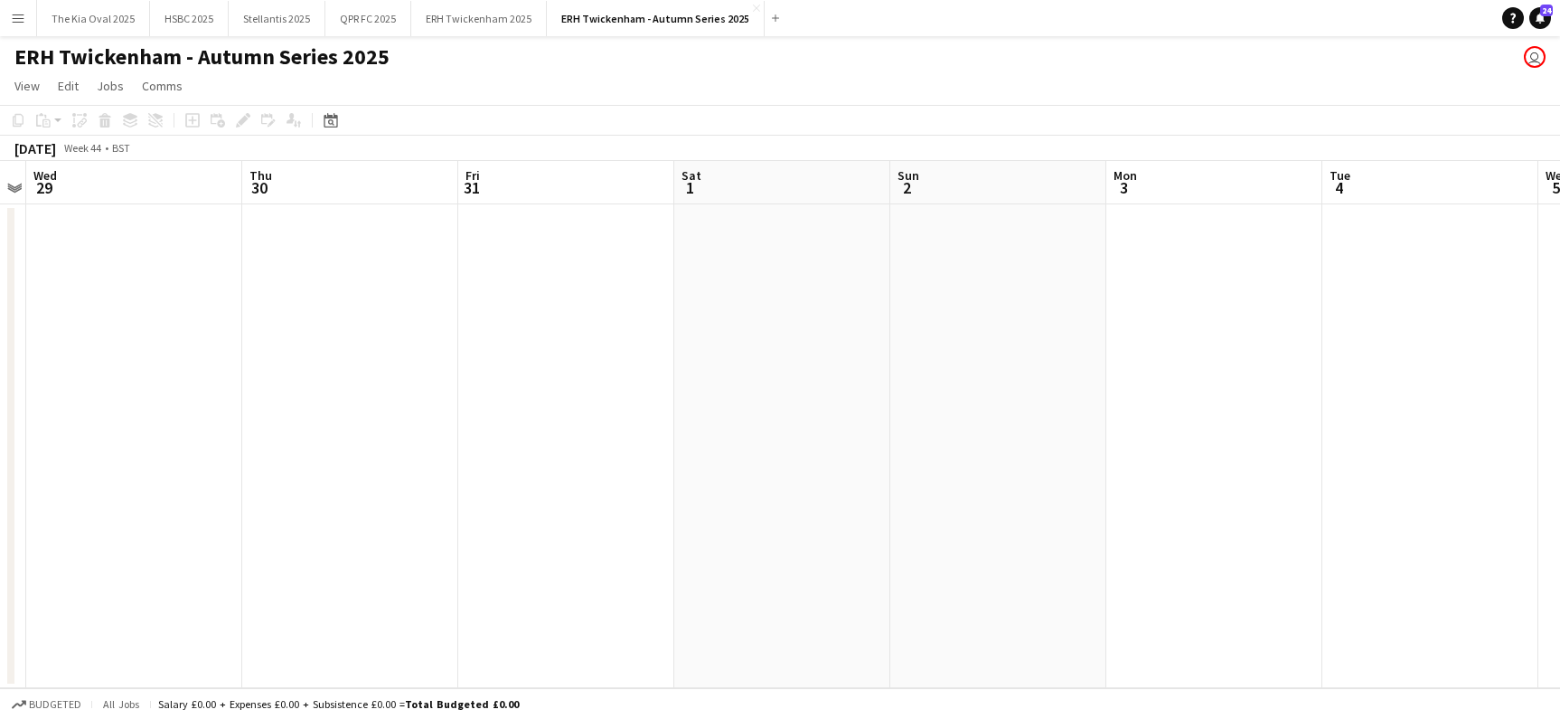
click at [608, 338] on app-date-cell at bounding box center [566, 446] width 216 height 484
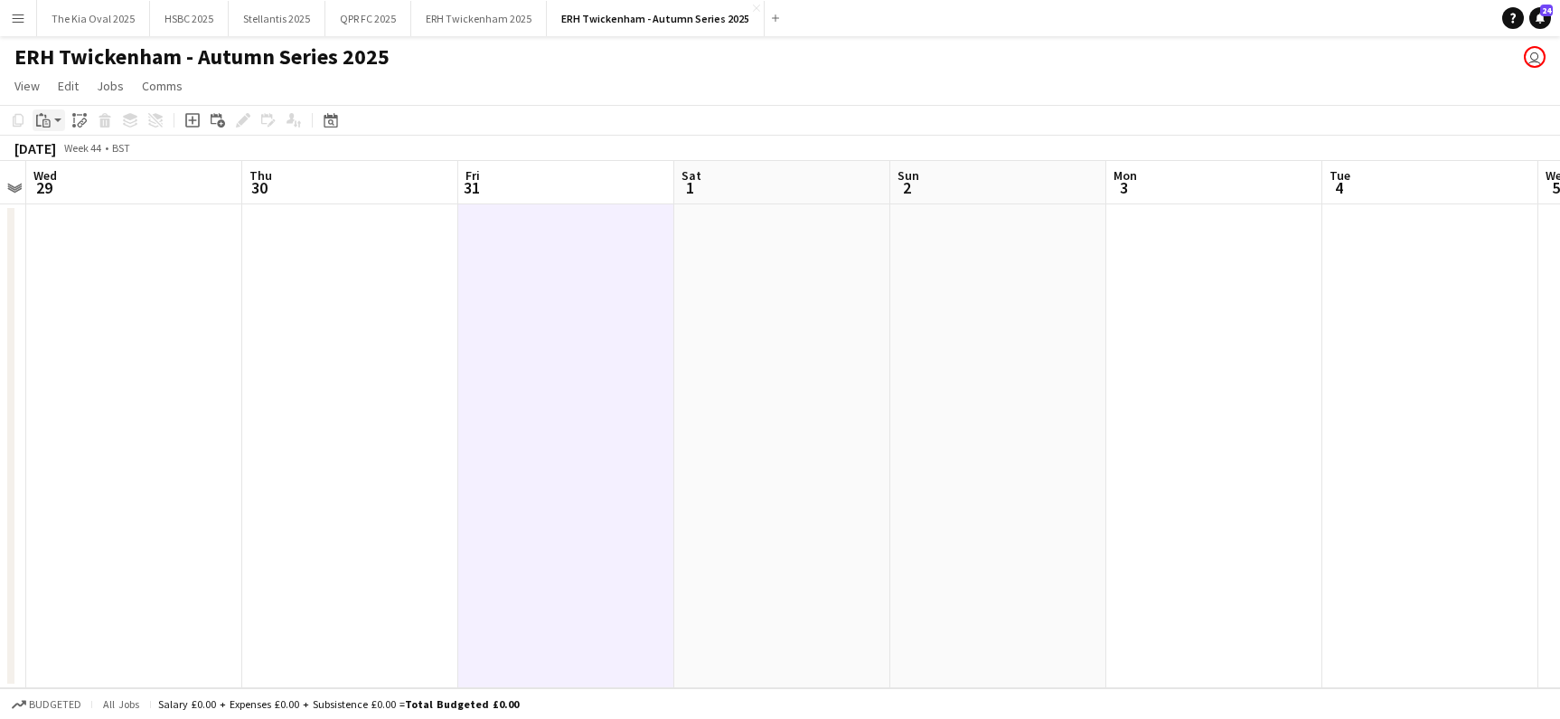
click at [42, 118] on icon "Paste" at bounding box center [43, 120] width 14 height 14
click at [50, 155] on link "Paste Command V" at bounding box center [119, 154] width 143 height 16
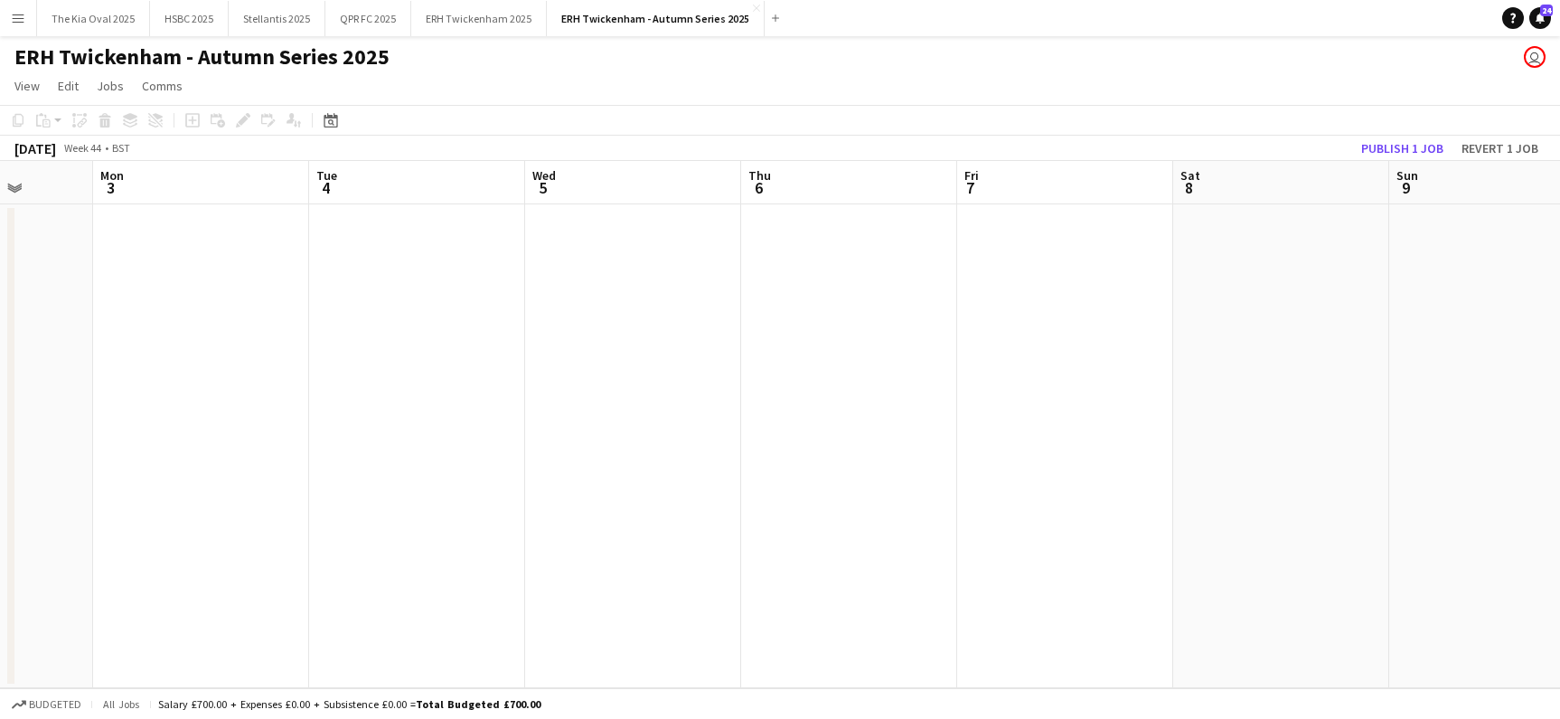
scroll to position [0, 778]
click at [1059, 368] on app-date-cell at bounding box center [1058, 446] width 216 height 484
click at [1062, 322] on app-date-cell at bounding box center [1058, 446] width 216 height 484
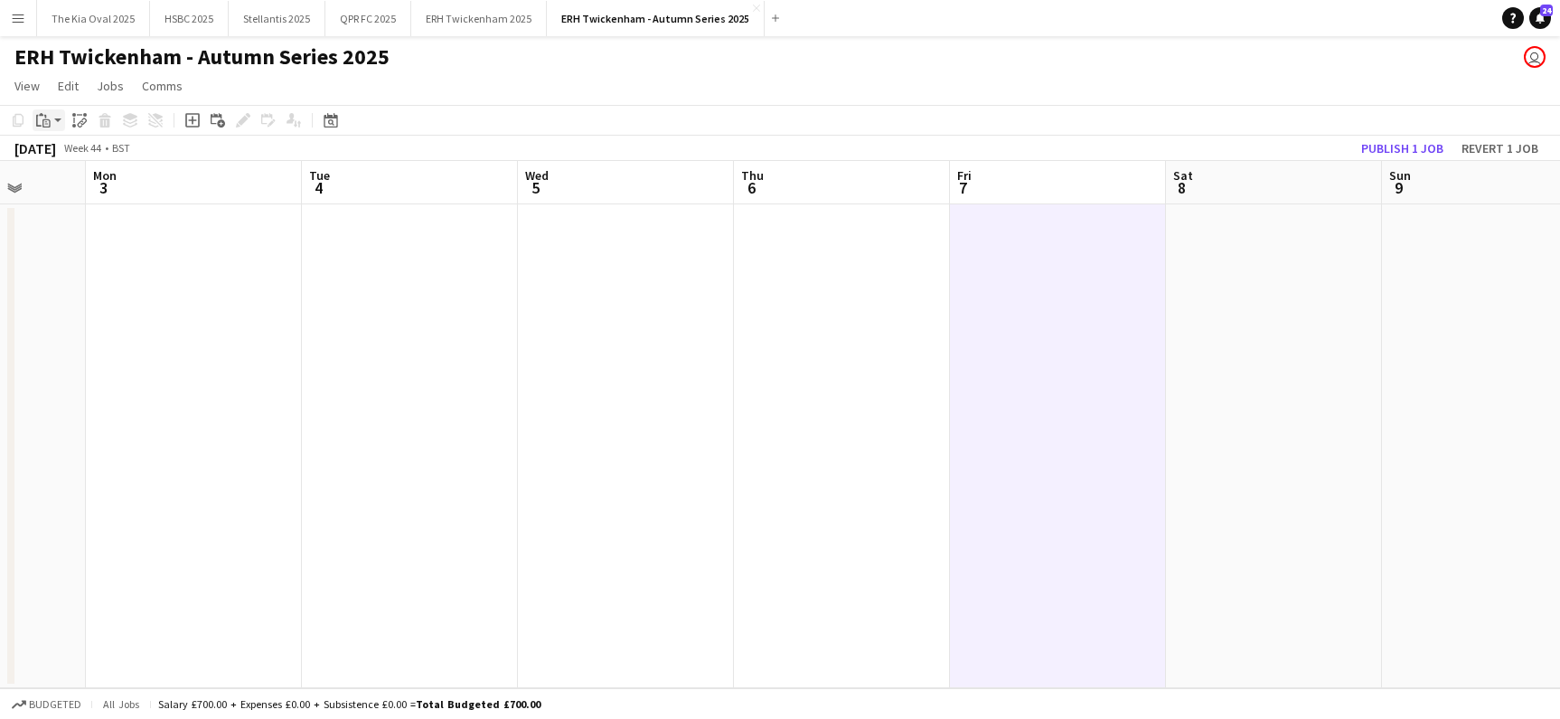
click at [42, 118] on icon "Paste" at bounding box center [43, 120] width 14 height 14
click at [45, 147] on div "Paste Command V Paste with crew Command Shift V" at bounding box center [119, 170] width 172 height 76
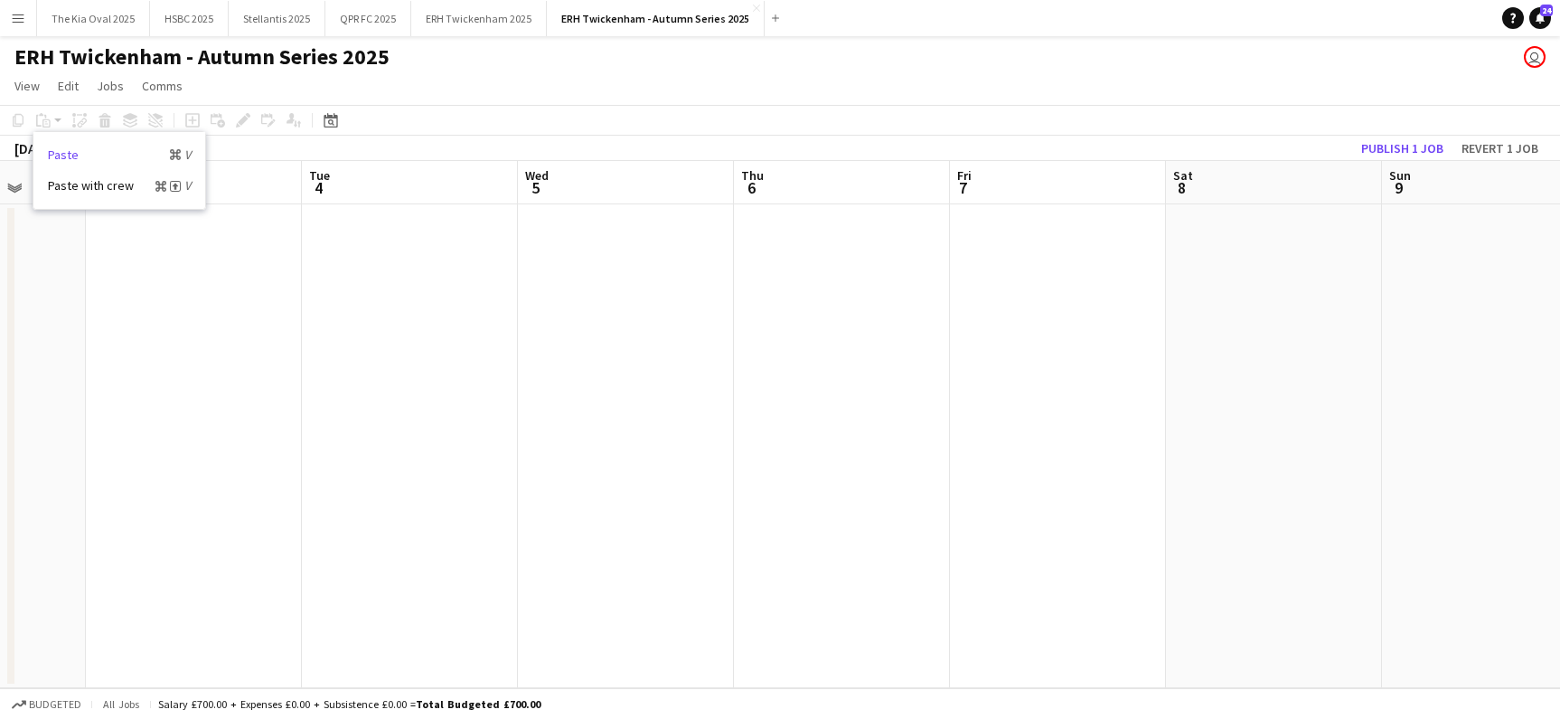
click at [68, 157] on link "Paste Command V" at bounding box center [119, 154] width 143 height 16
click at [1049, 364] on app-date-cell at bounding box center [1058, 446] width 216 height 484
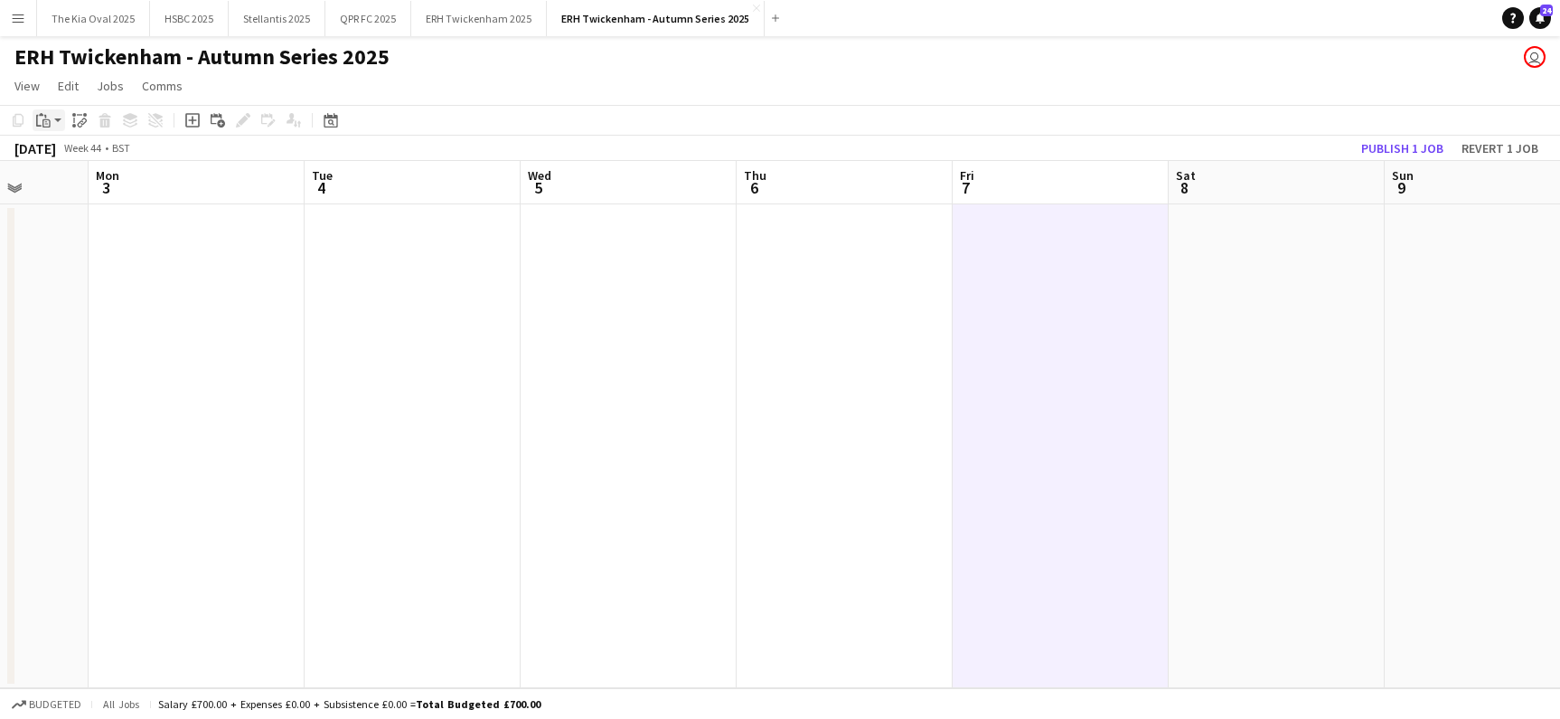
click at [43, 118] on icon "Paste" at bounding box center [43, 120] width 14 height 14
click at [59, 153] on link "Paste Command V" at bounding box center [119, 154] width 143 height 16
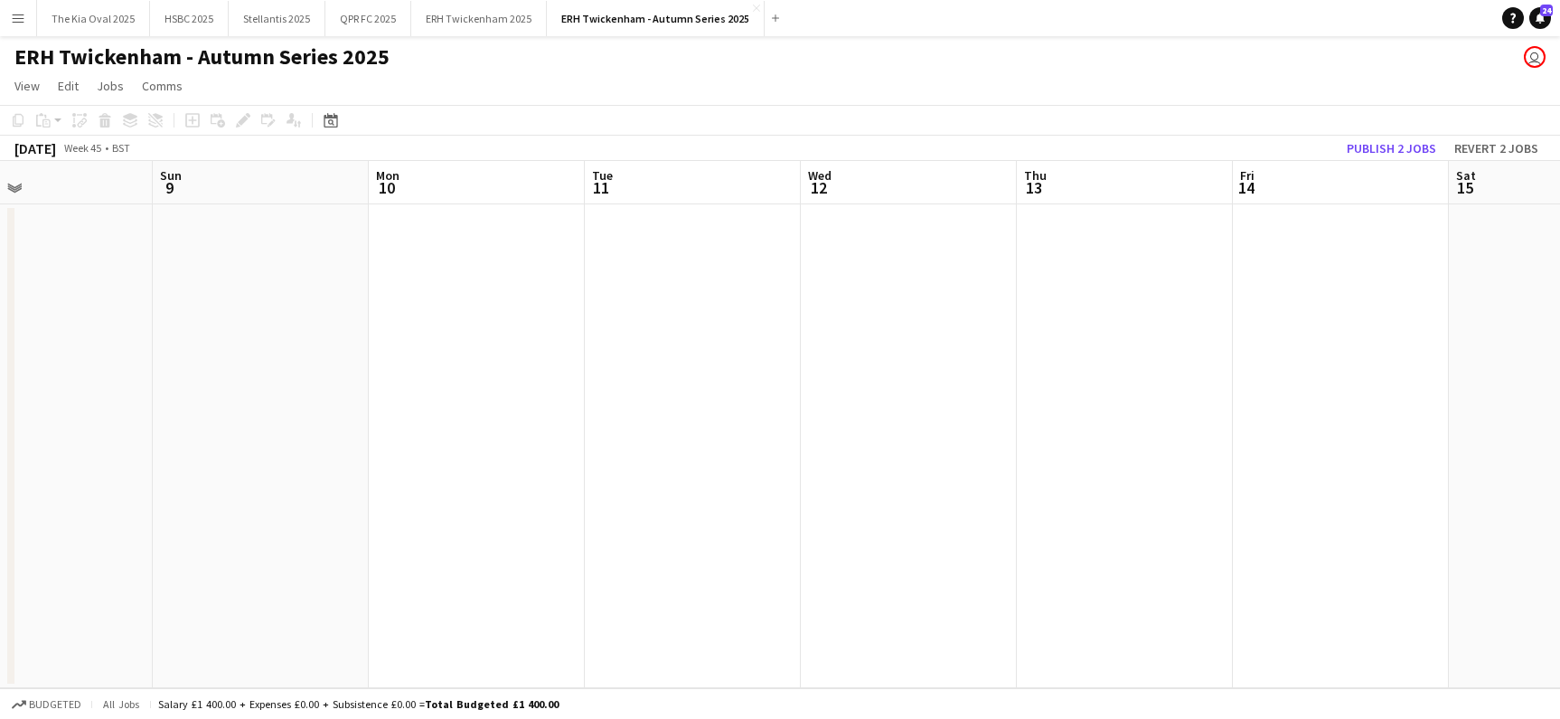
click at [1315, 330] on app-date-cell at bounding box center [1341, 446] width 216 height 484
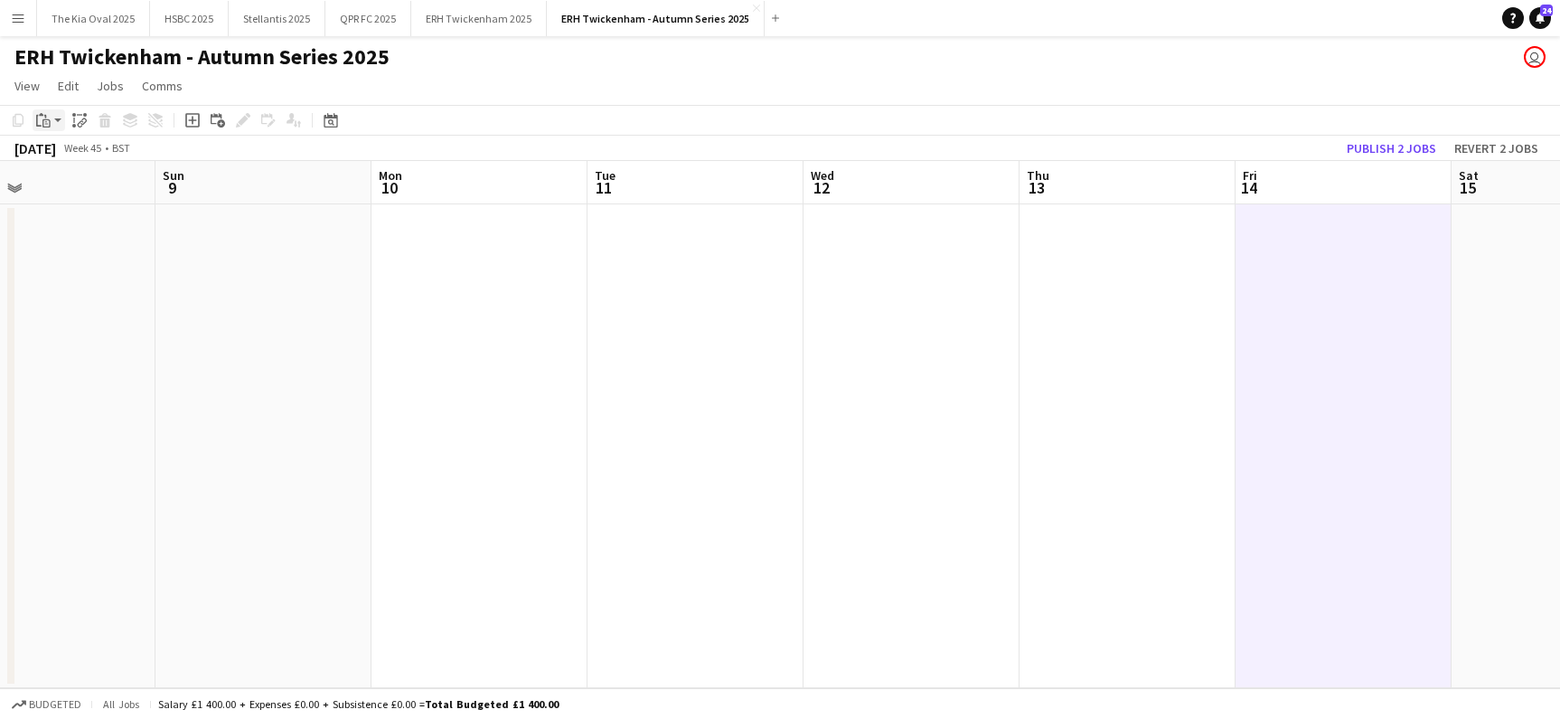
click at [50, 123] on icon at bounding box center [46, 123] width 8 height 8
click at [60, 157] on link "Paste Command V" at bounding box center [119, 154] width 143 height 16
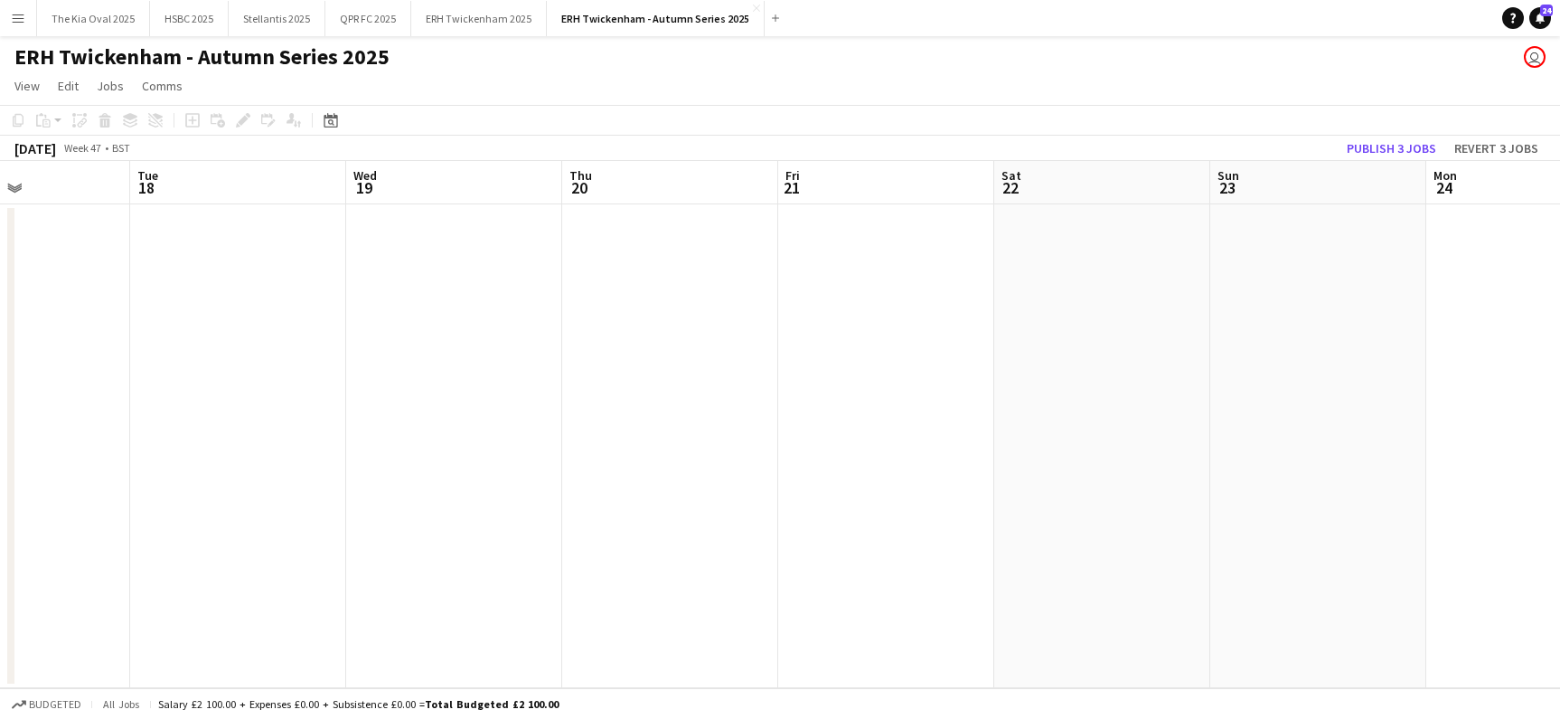
scroll to position [0, 537]
click at [1089, 315] on app-date-cell at bounding box center [1083, 446] width 216 height 484
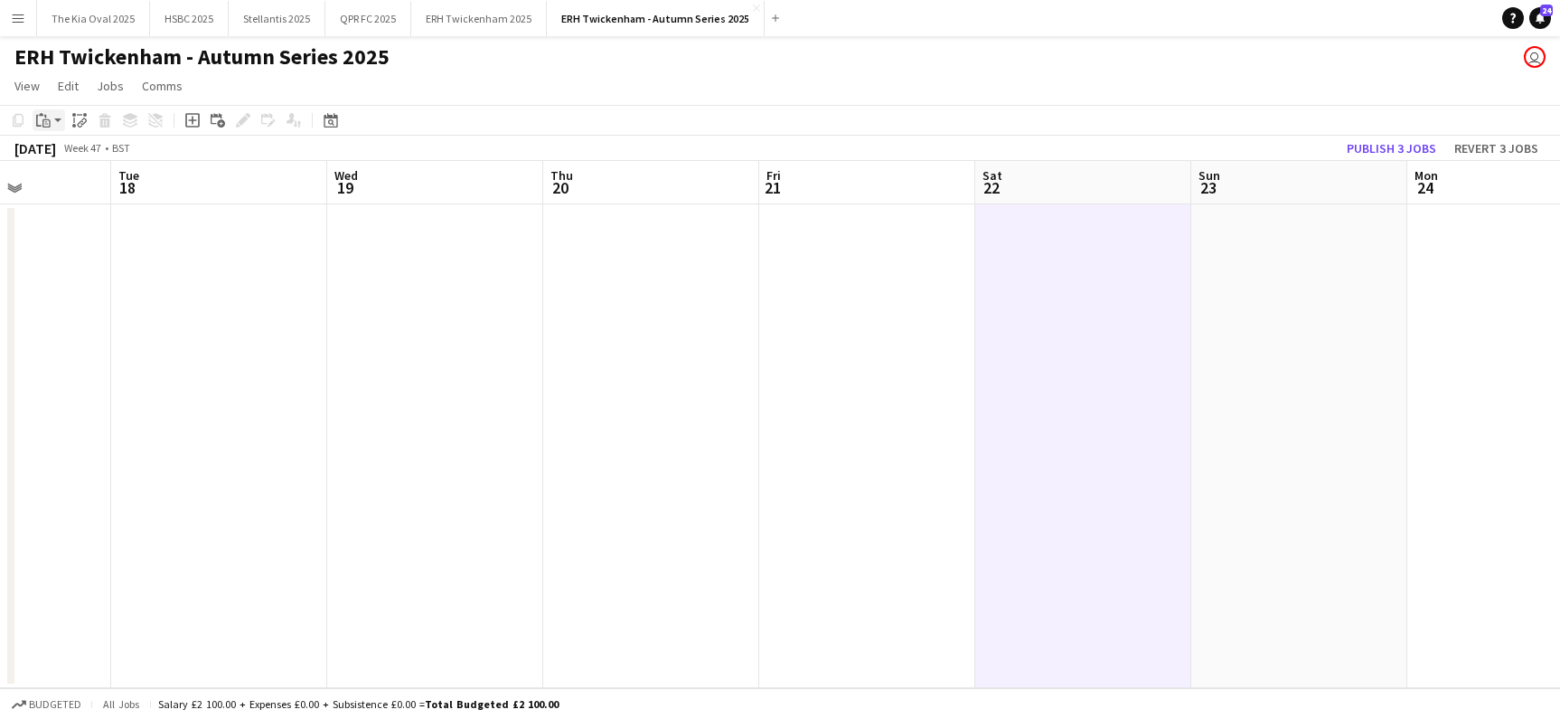
click at [52, 123] on div "Paste" at bounding box center [44, 120] width 22 height 22
click at [57, 148] on link "Paste Command V" at bounding box center [119, 154] width 143 height 16
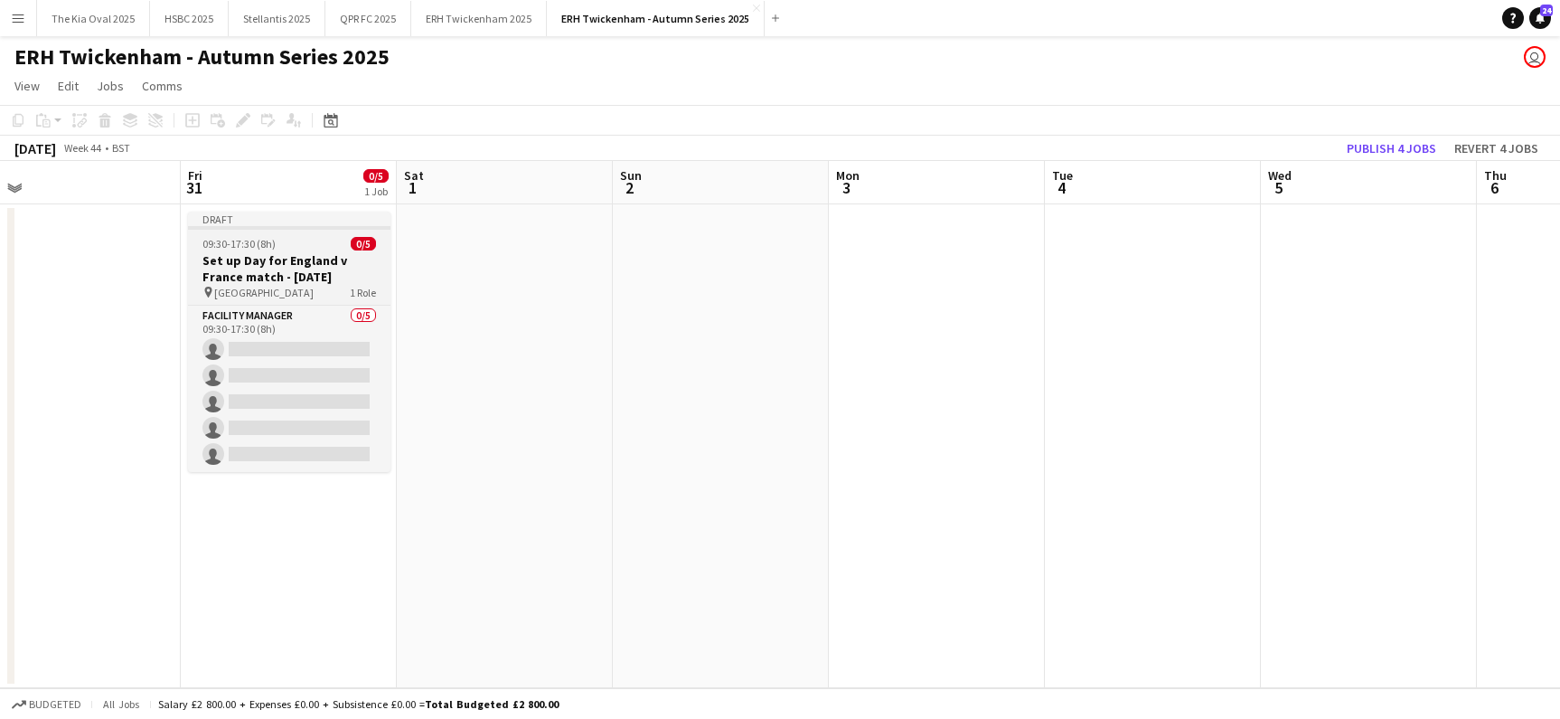
scroll to position [0, 425]
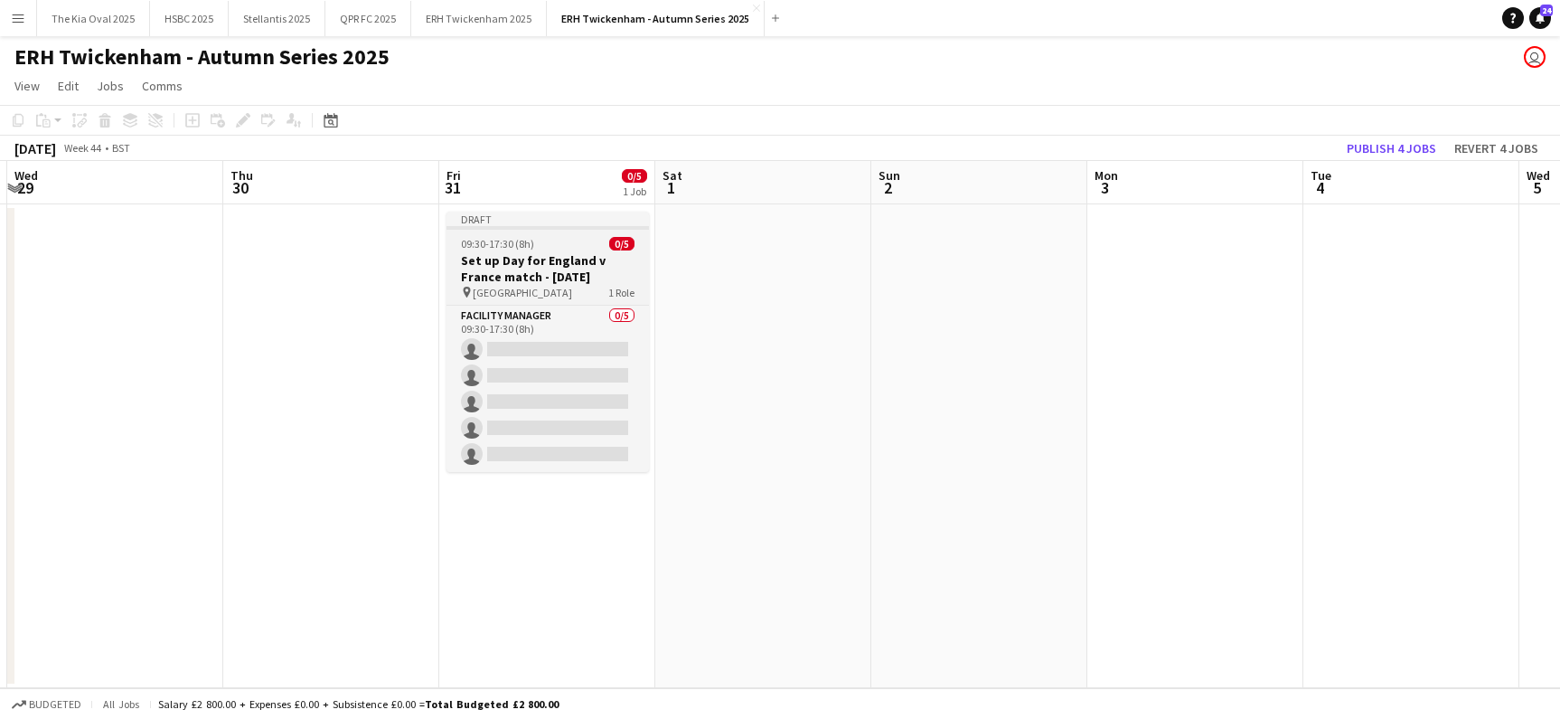
click at [513, 230] on app-job-card "Draft 09:30-17:30 (8h) 0/5 Set up Day for England v France match - [DATE] pin […" at bounding box center [548, 342] width 202 height 260
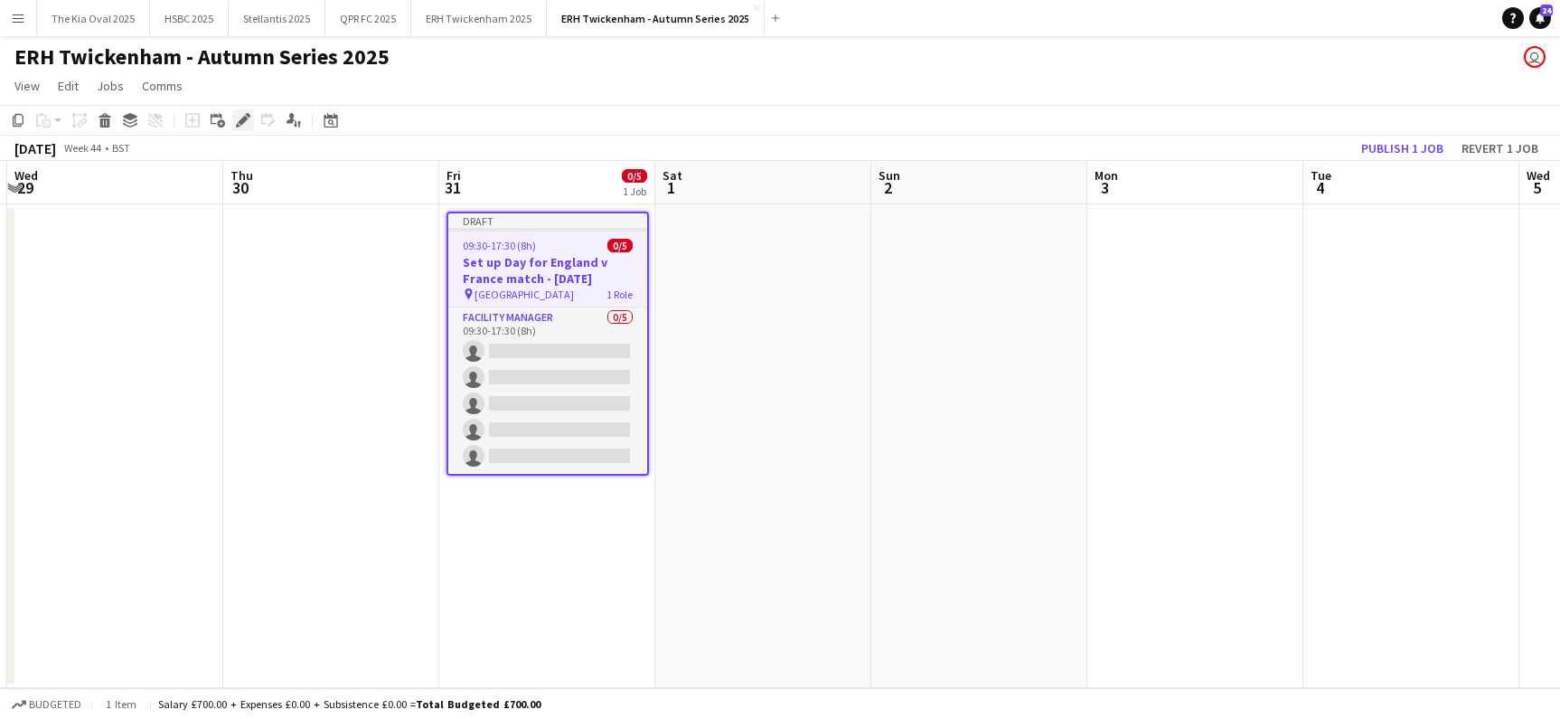
click at [246, 116] on icon "Edit" at bounding box center [243, 120] width 14 height 14
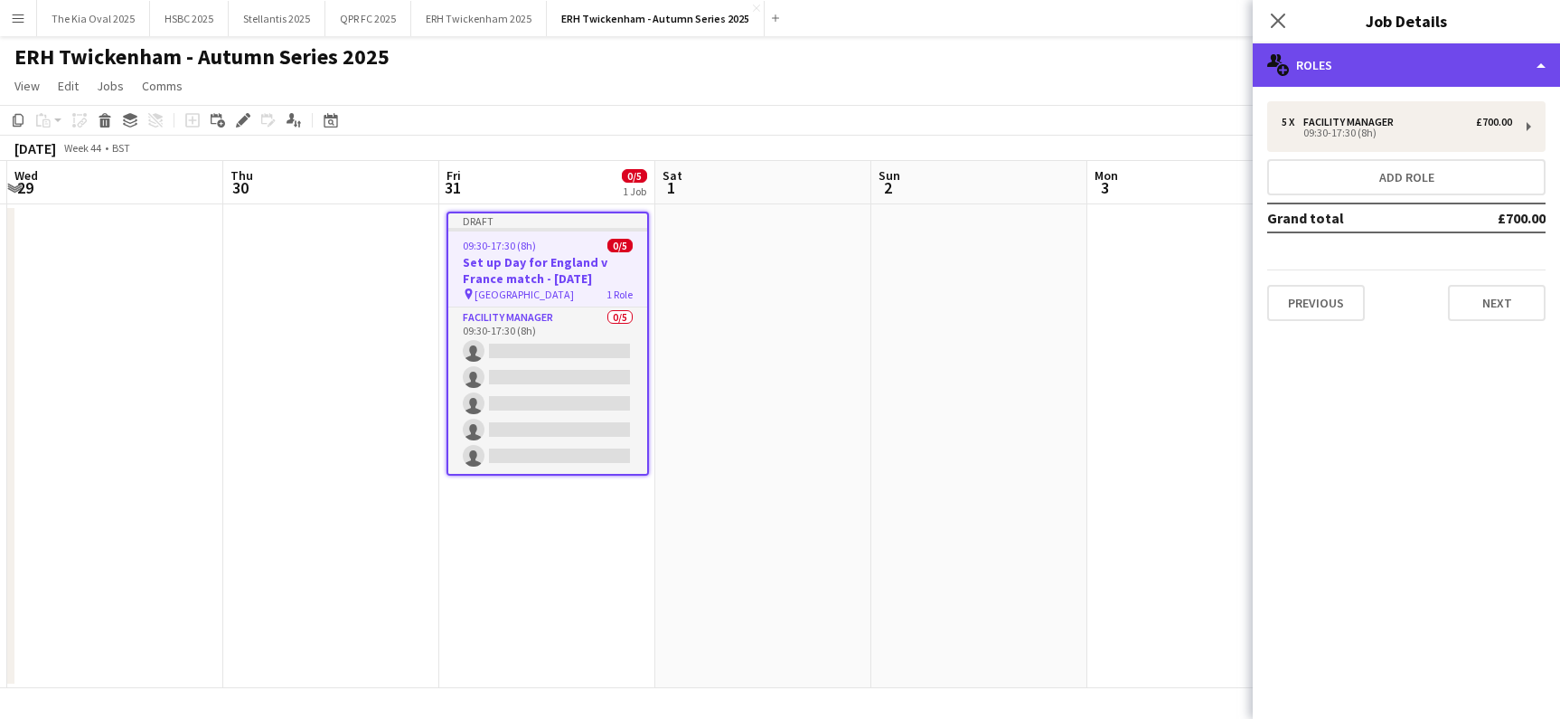
click at [1362, 61] on div "multiple-users-add Roles" at bounding box center [1406, 64] width 307 height 43
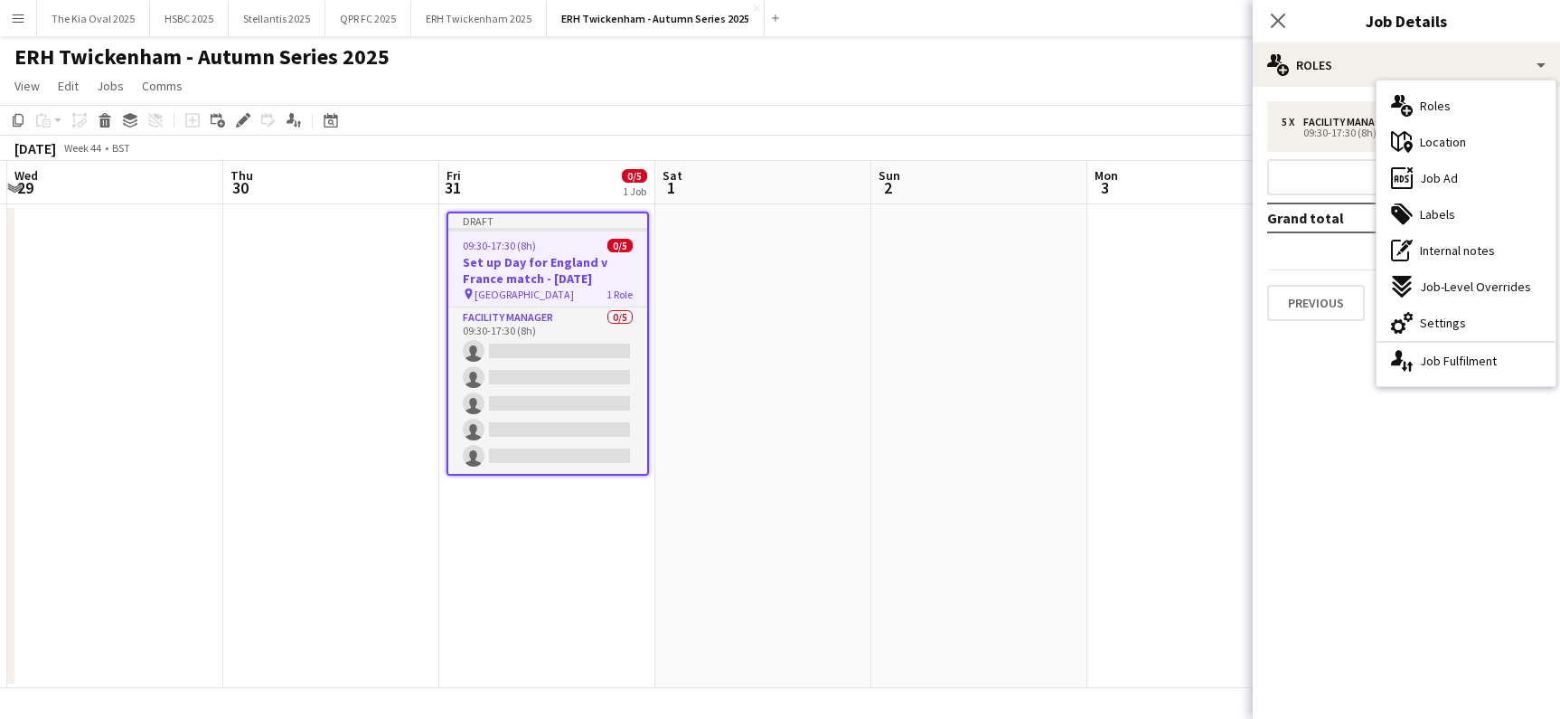
click at [1442, 315] on span "Settings" at bounding box center [1443, 323] width 46 height 16
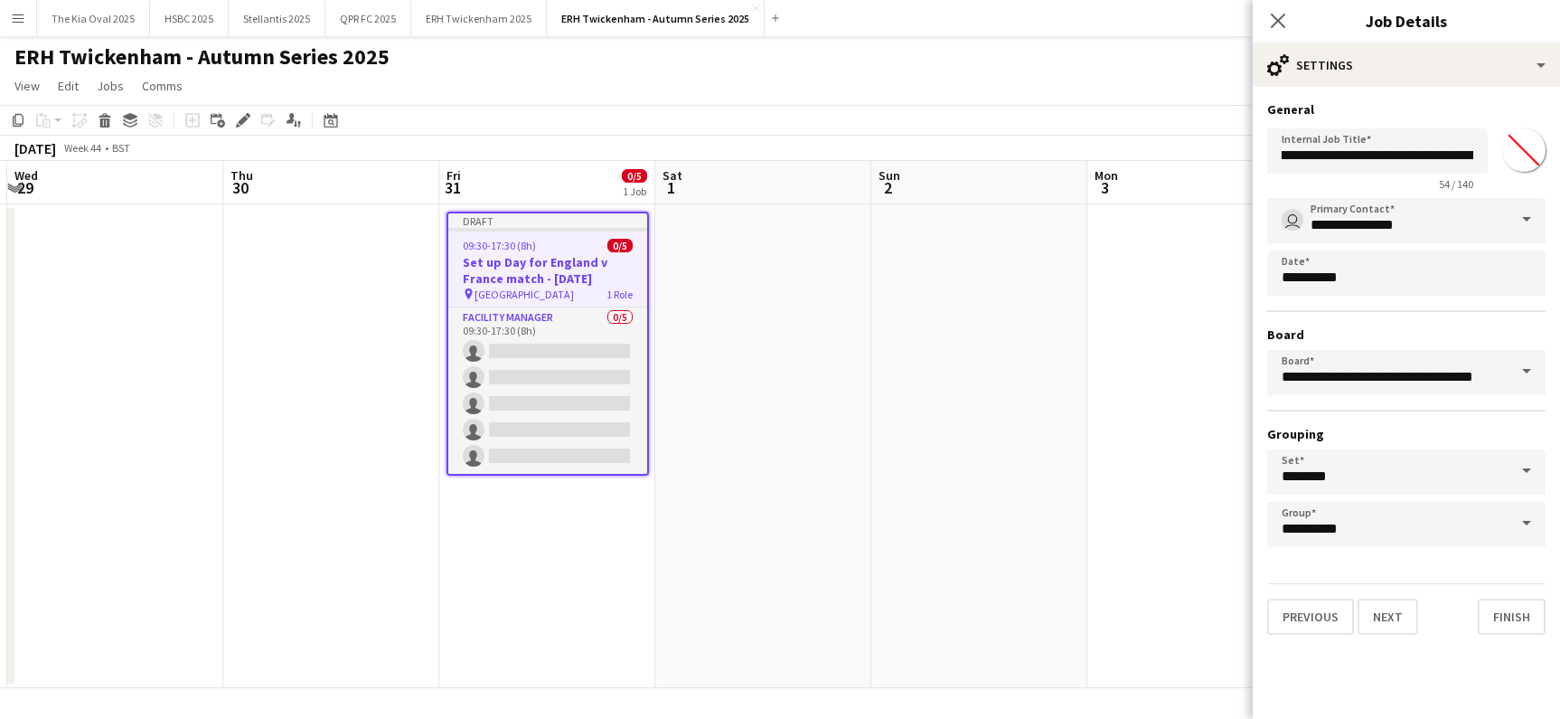
scroll to position [0, 98]
drag, startPoint x: 1375, startPoint y: 155, endPoint x: 1337, endPoint y: 155, distance: 38.0
click at [1337, 155] on input "**********" at bounding box center [1377, 150] width 221 height 45
click at [1412, 153] on input "**********" at bounding box center [1377, 150] width 221 height 45
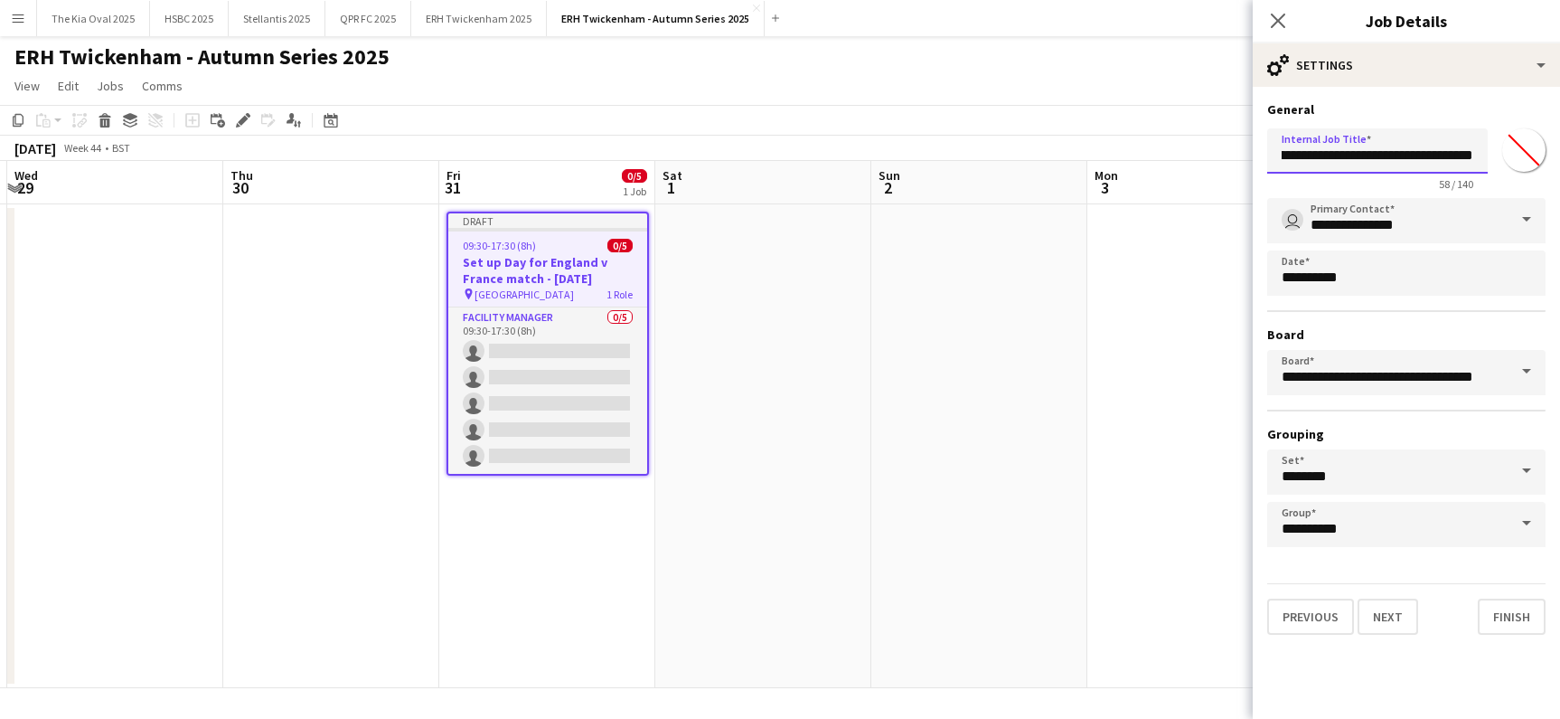
scroll to position [0, 129]
type input "**********"
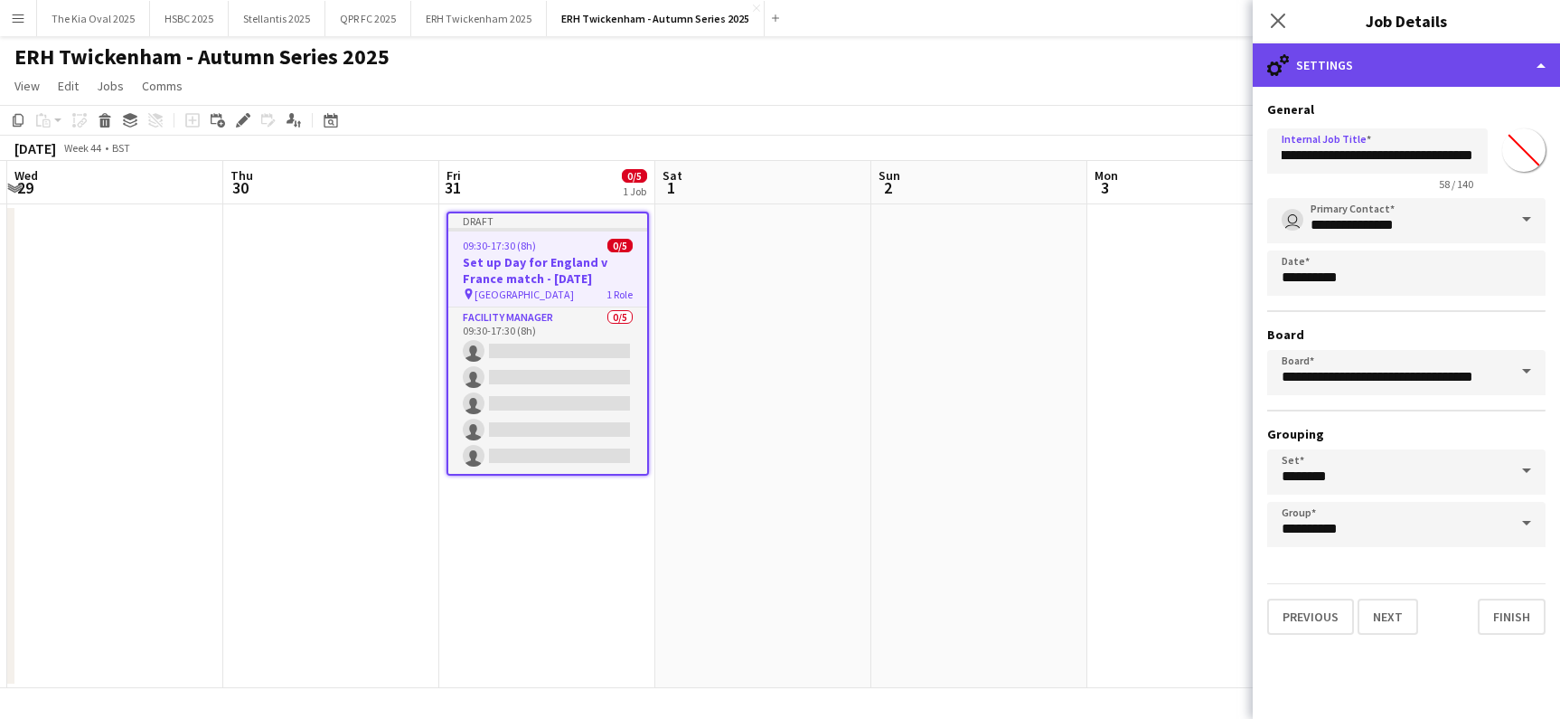
scroll to position [0, 0]
click at [1381, 67] on div "cog-double-3 Settings" at bounding box center [1406, 64] width 307 height 43
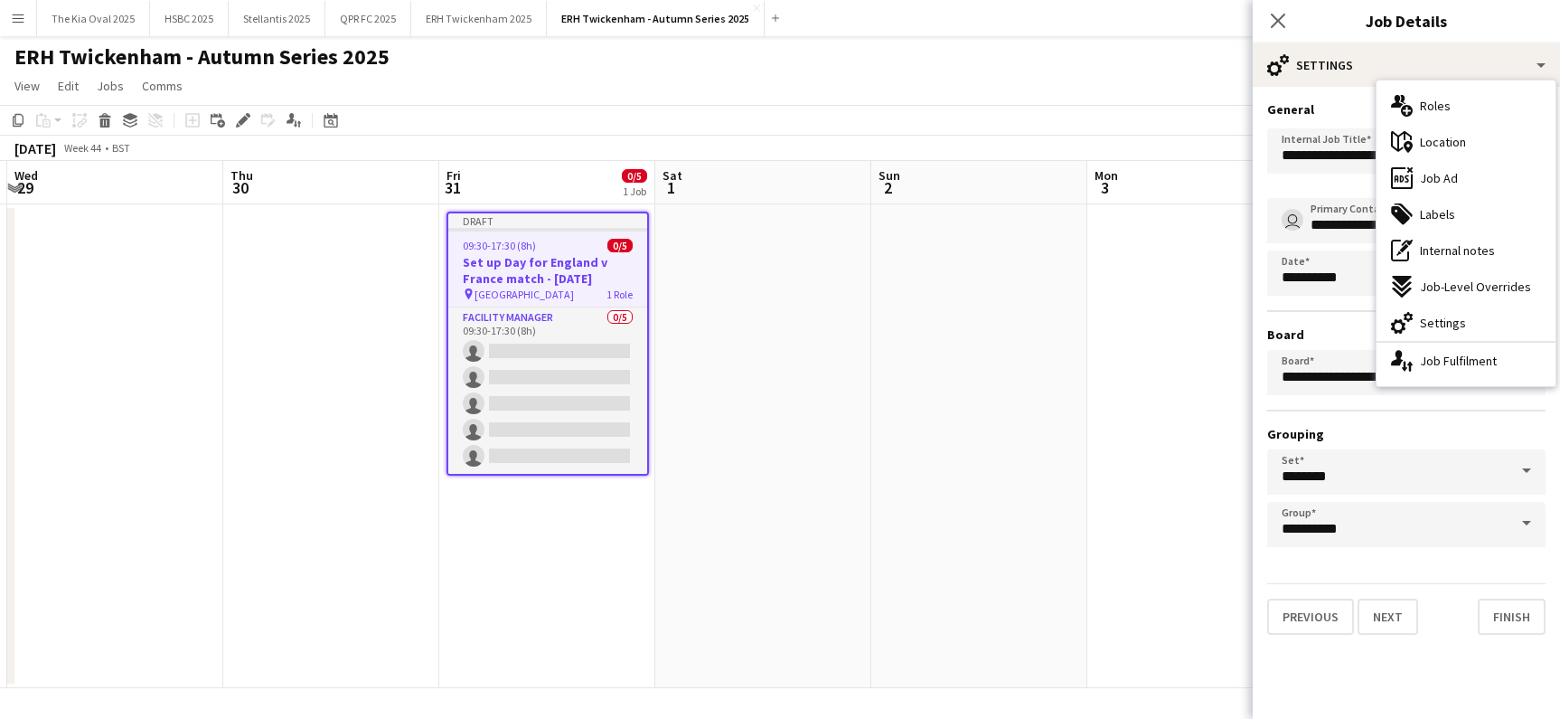
click at [1486, 212] on div "tags-double Labels" at bounding box center [1466, 214] width 179 height 36
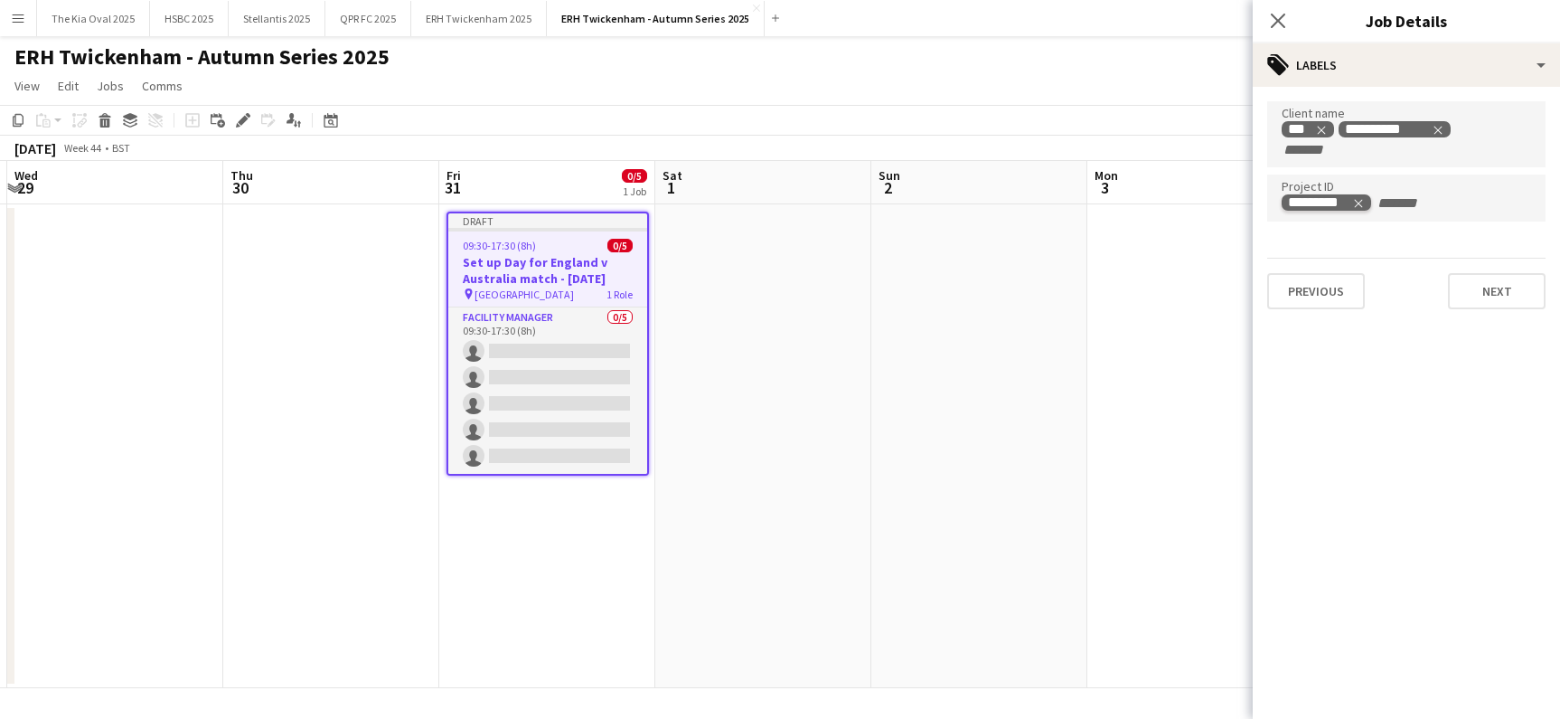
click at [1360, 200] on icon "Remove tag" at bounding box center [1358, 203] width 13 height 13
type input "*********"
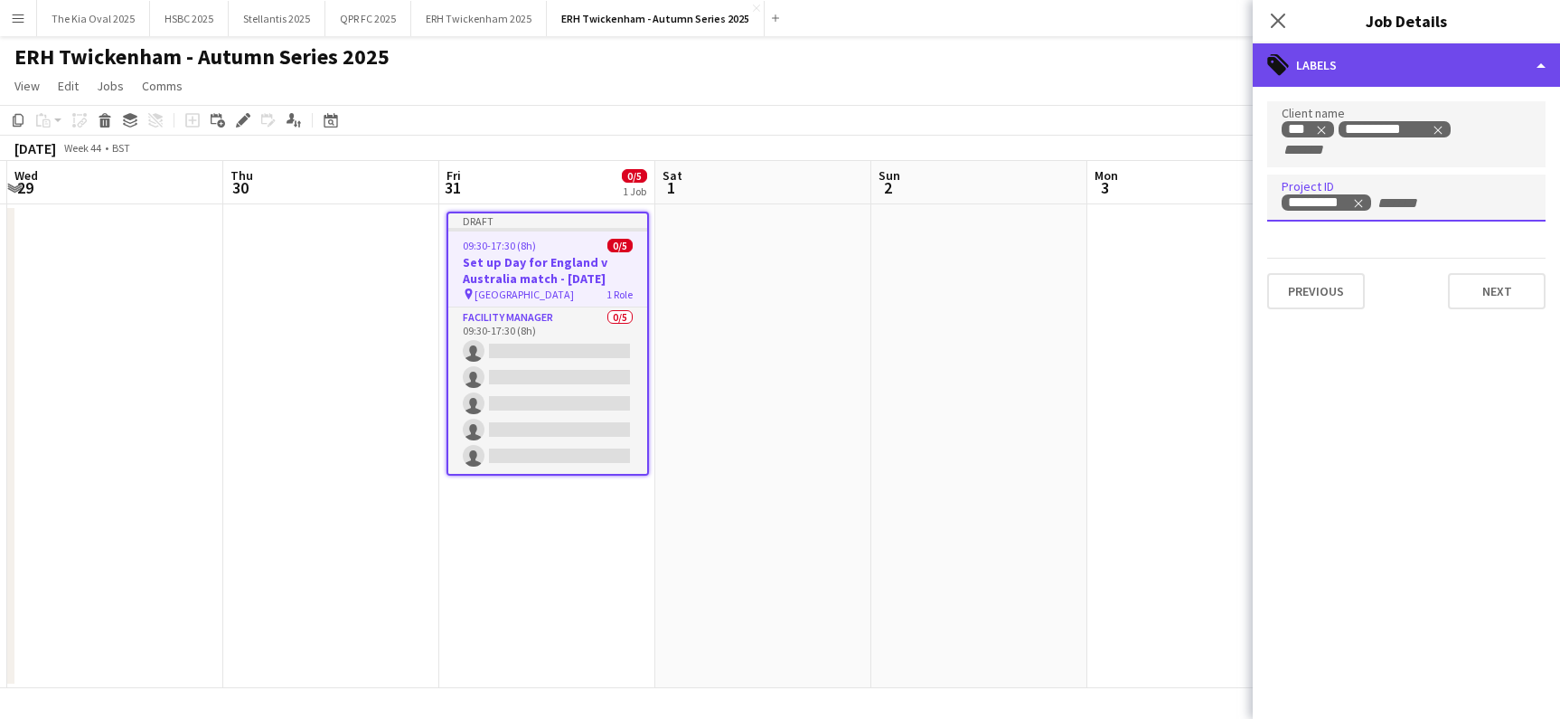
click at [1452, 61] on div "tags-double Labels" at bounding box center [1406, 64] width 307 height 43
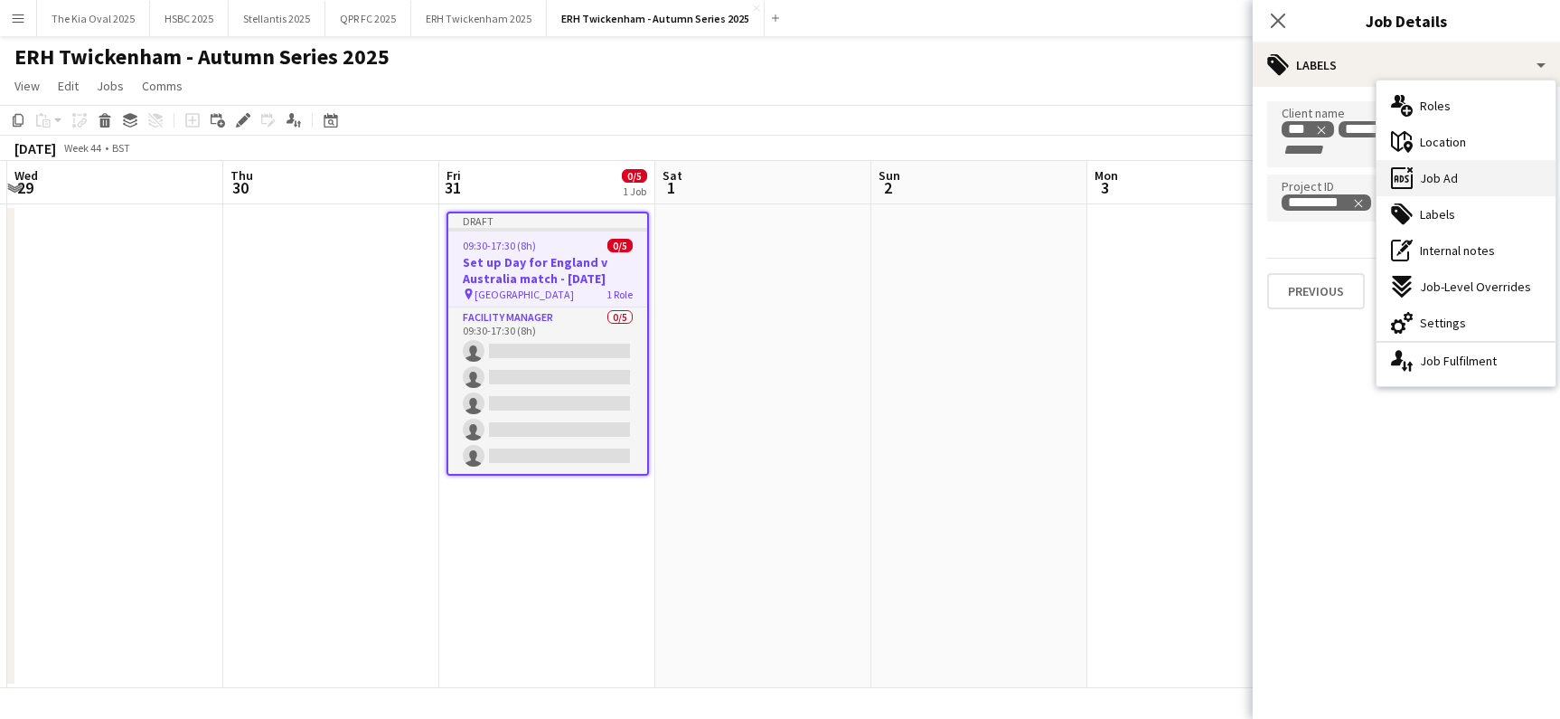
click at [1488, 180] on div "ads-window Job Ad" at bounding box center [1466, 178] width 179 height 36
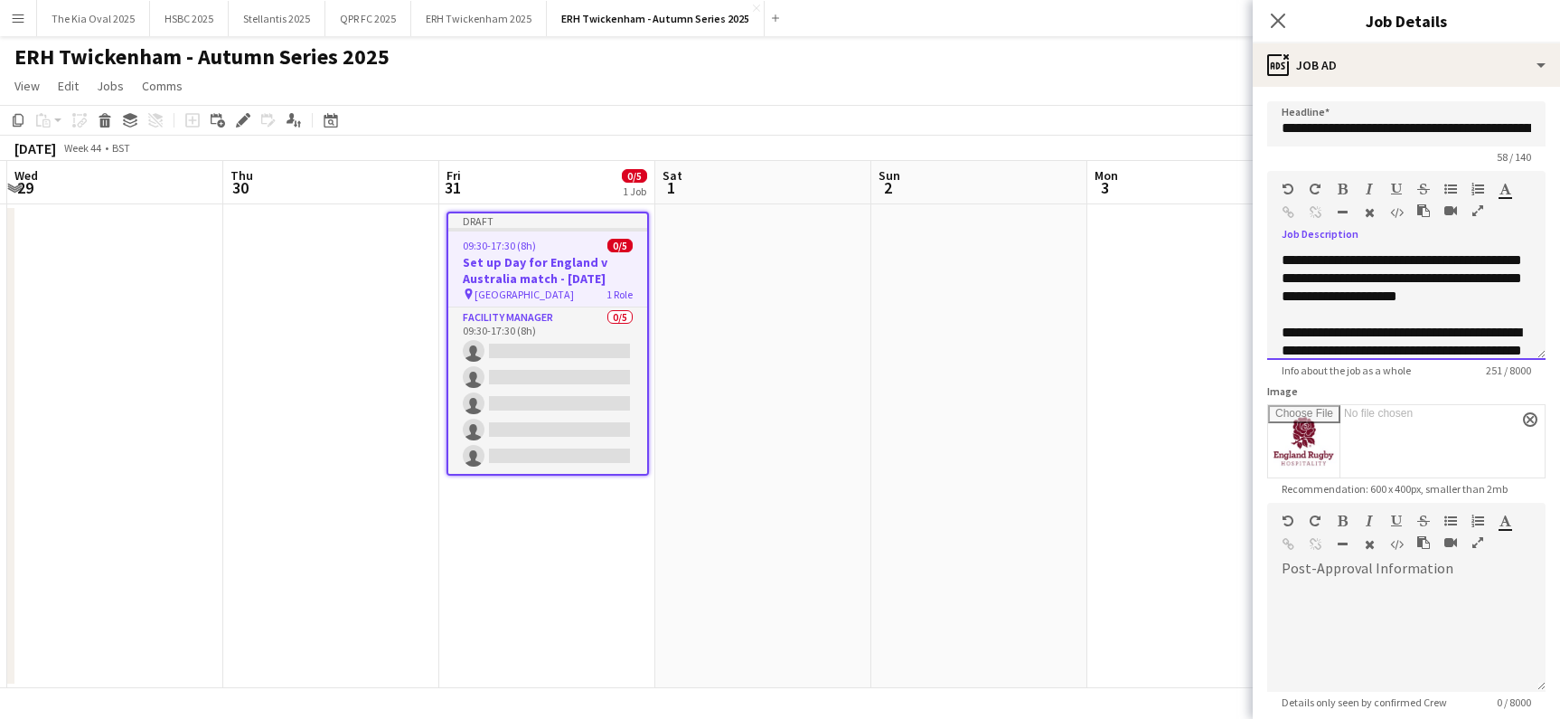
drag, startPoint x: 1487, startPoint y: 258, endPoint x: 1423, endPoint y: 261, distance: 64.3
click at [1409, 256] on div "**********" at bounding box center [1406, 305] width 278 height 108
drag, startPoint x: 1519, startPoint y: 278, endPoint x: 1438, endPoint y: 277, distance: 80.5
click at [1436, 277] on div "**********" at bounding box center [1406, 305] width 278 height 108
drag, startPoint x: 1472, startPoint y: 297, endPoint x: 1307, endPoint y: 298, distance: 164.5
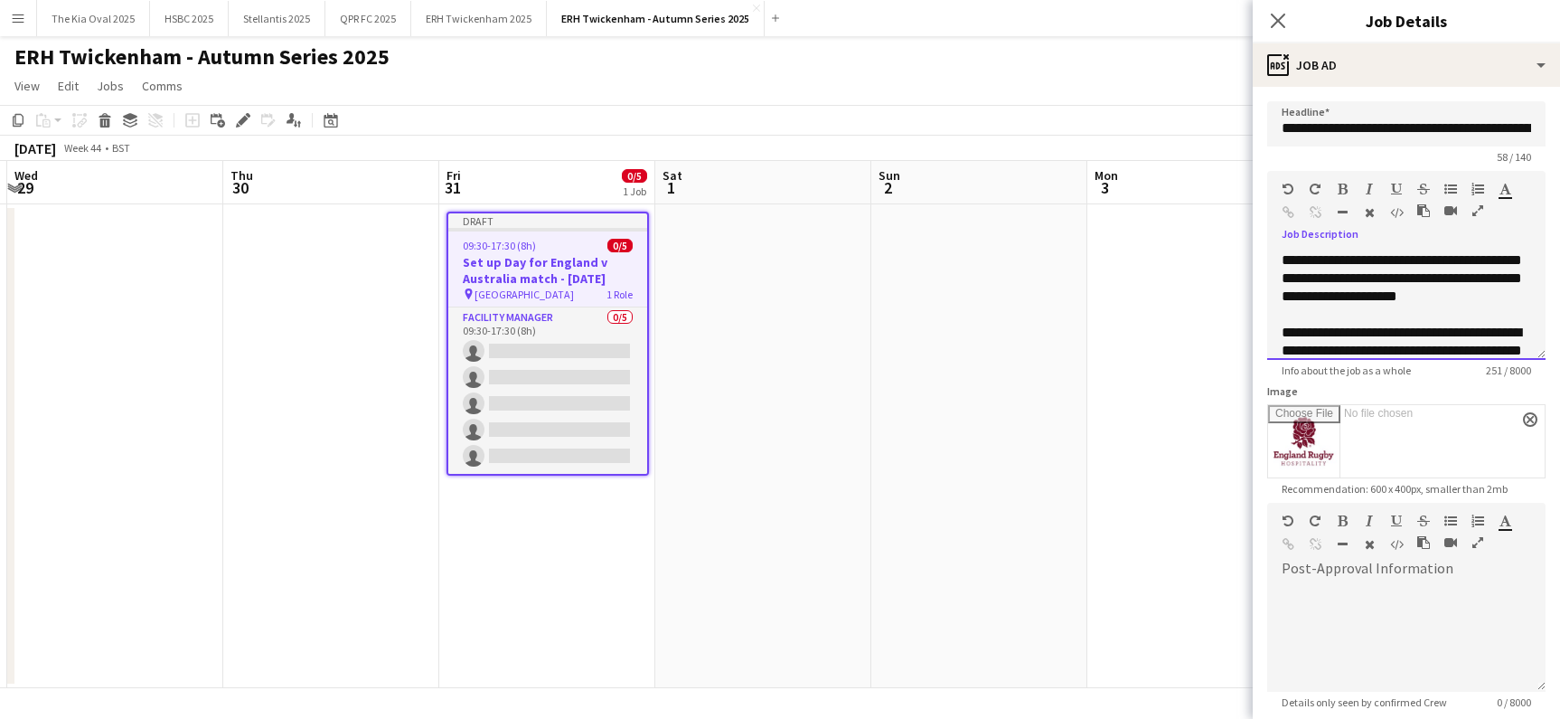
click at [1303, 297] on div "**********" at bounding box center [1406, 305] width 278 height 108
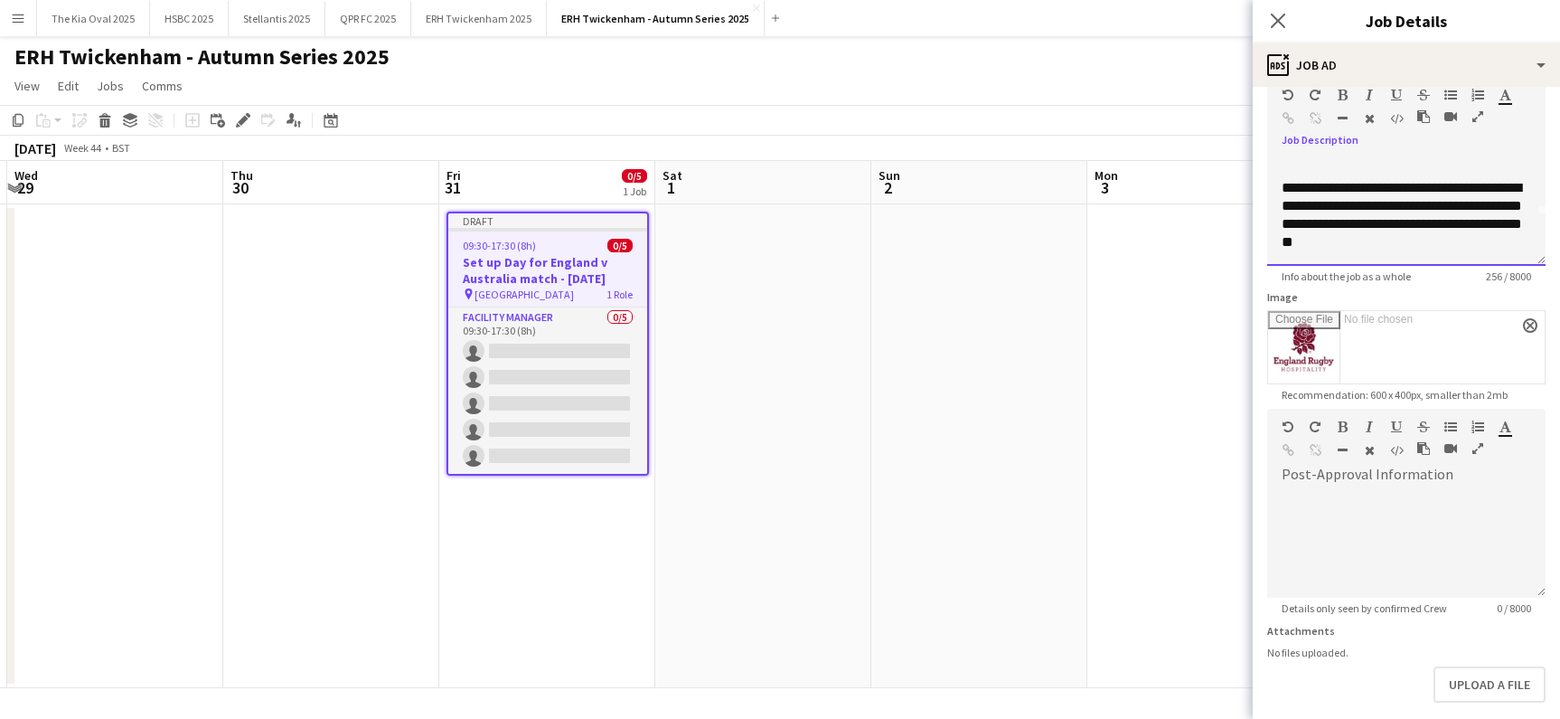
scroll to position [95, 0]
click at [1328, 505] on div at bounding box center [1406, 542] width 278 height 108
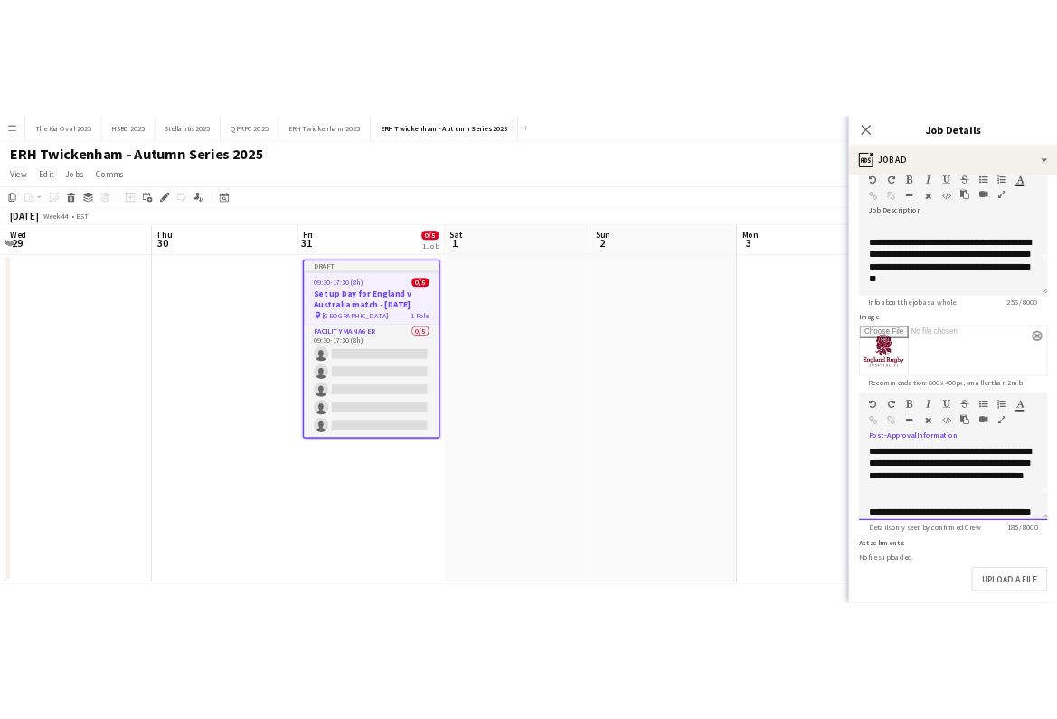
scroll to position [56, 0]
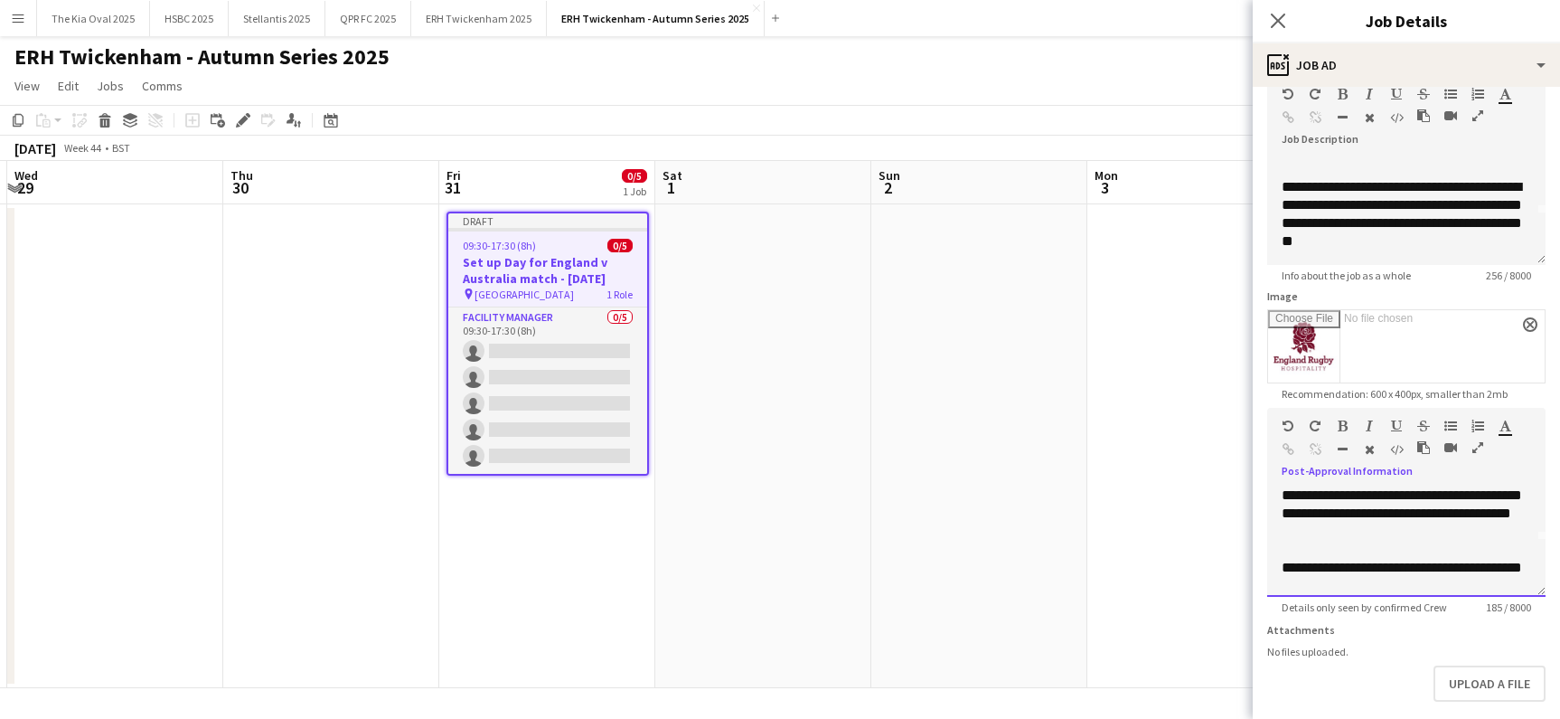
click at [1304, 546] on div at bounding box center [1407, 550] width 250 height 18
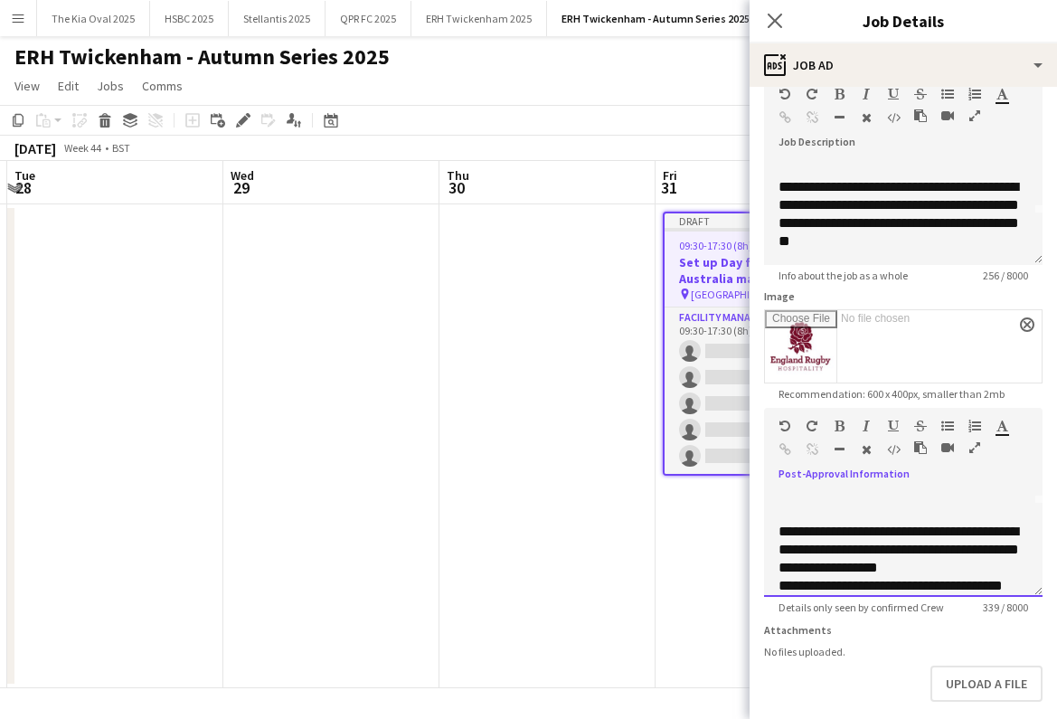
scroll to position [110, 0]
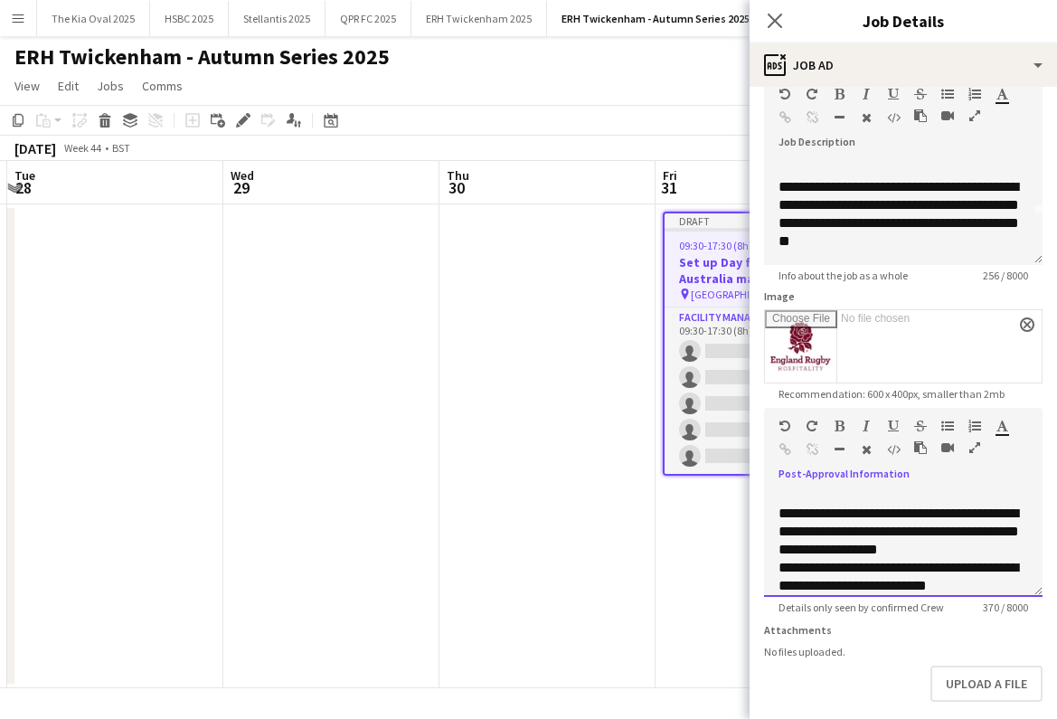
drag, startPoint x: 941, startPoint y: 584, endPoint x: 963, endPoint y: 595, distance: 24.3
click at [941, 585] on div "**********" at bounding box center [903, 577] width 250 height 36
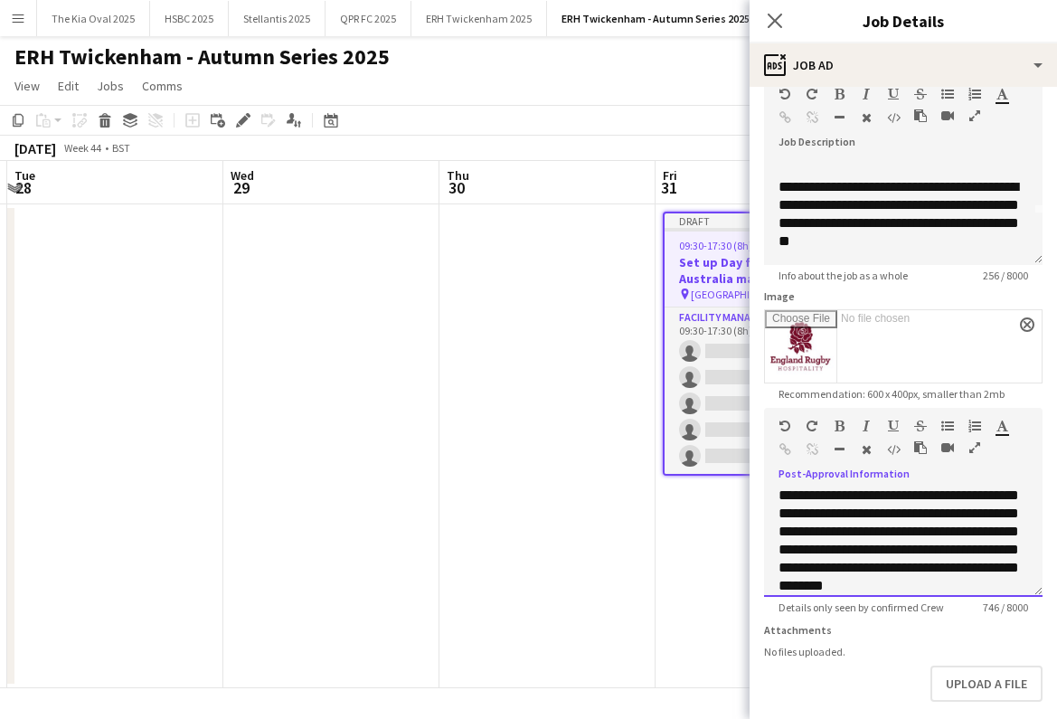
scroll to position [372, 0]
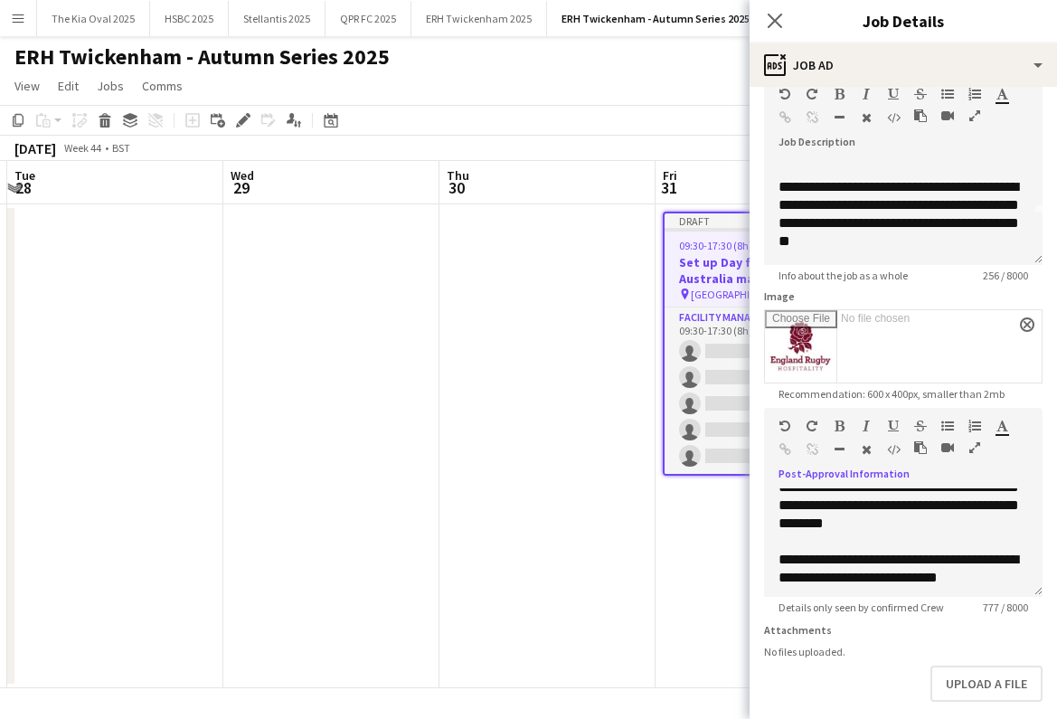
click at [610, 281] on app-date-cell at bounding box center [547, 446] width 216 height 484
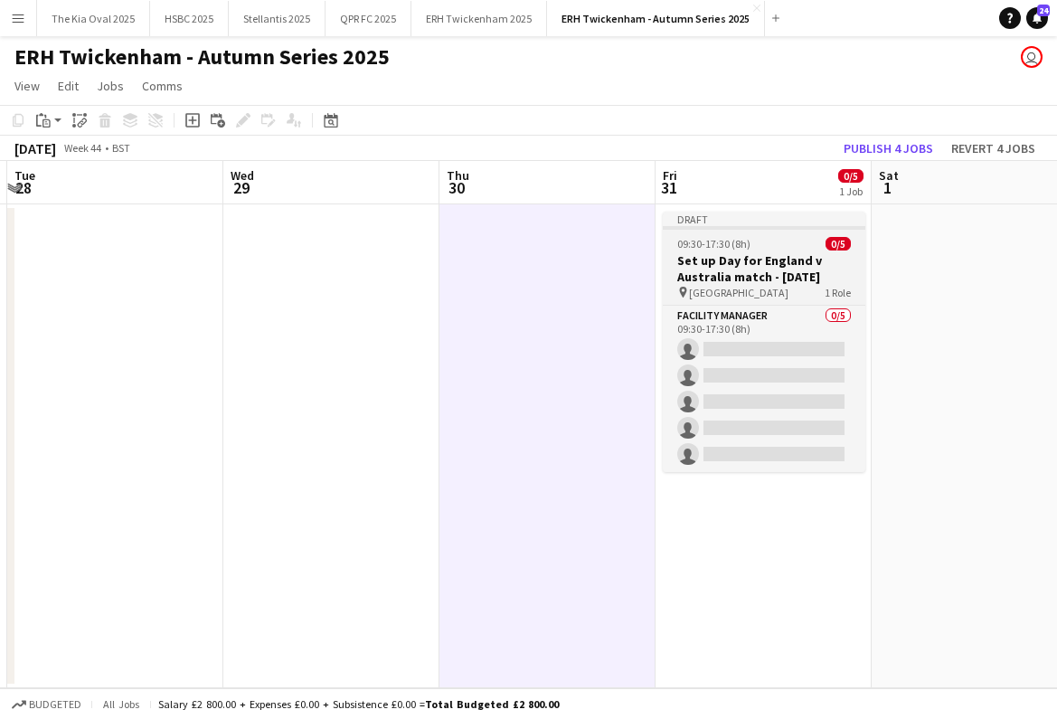
click at [774, 268] on h3 "Set up Day for England v Australia match - [DATE]" at bounding box center [764, 268] width 202 height 33
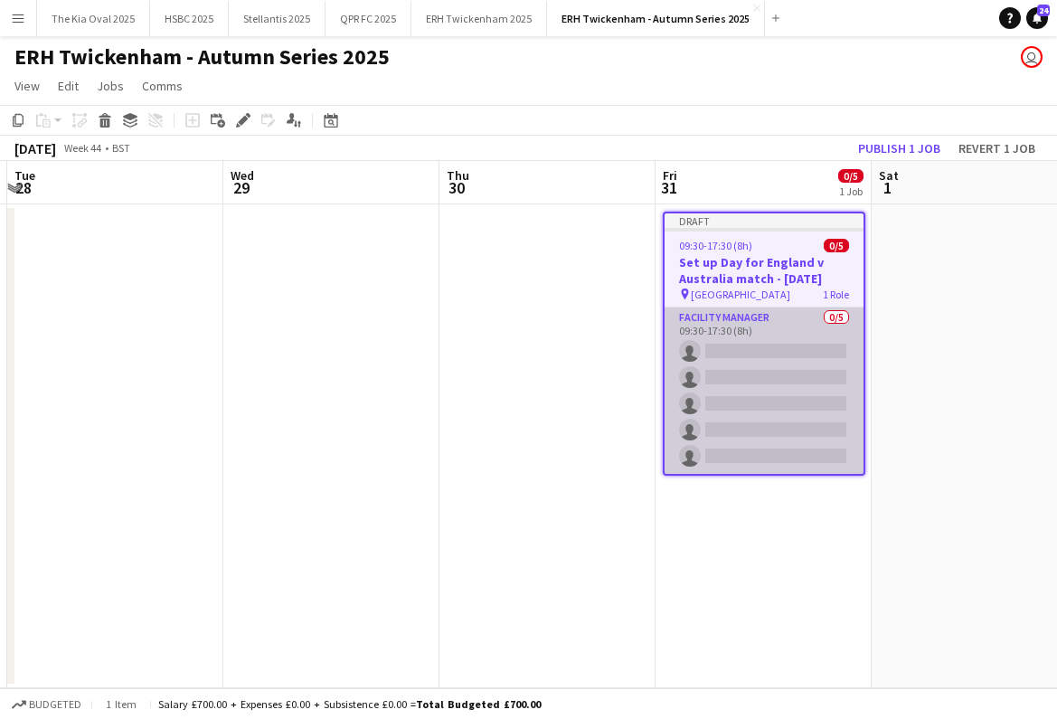
click at [773, 348] on app-card-role "Facility Manager 0/5 09:30-17:30 (8h) single-neutral-actions single-neutral-act…" at bounding box center [763, 390] width 199 height 166
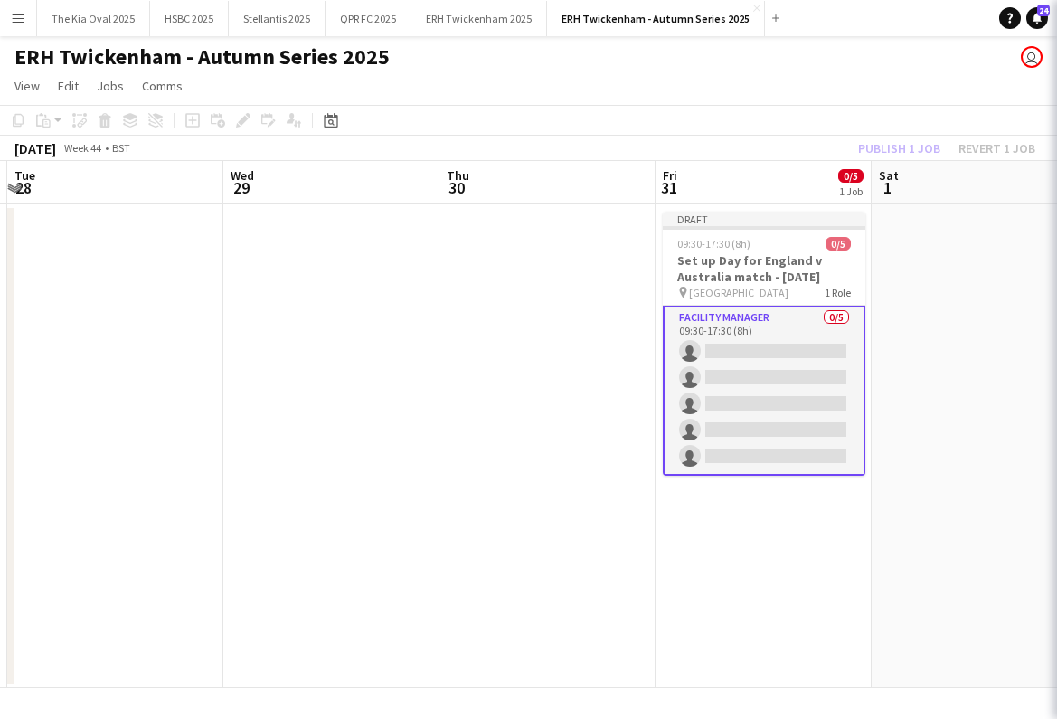
scroll to position [0, 426]
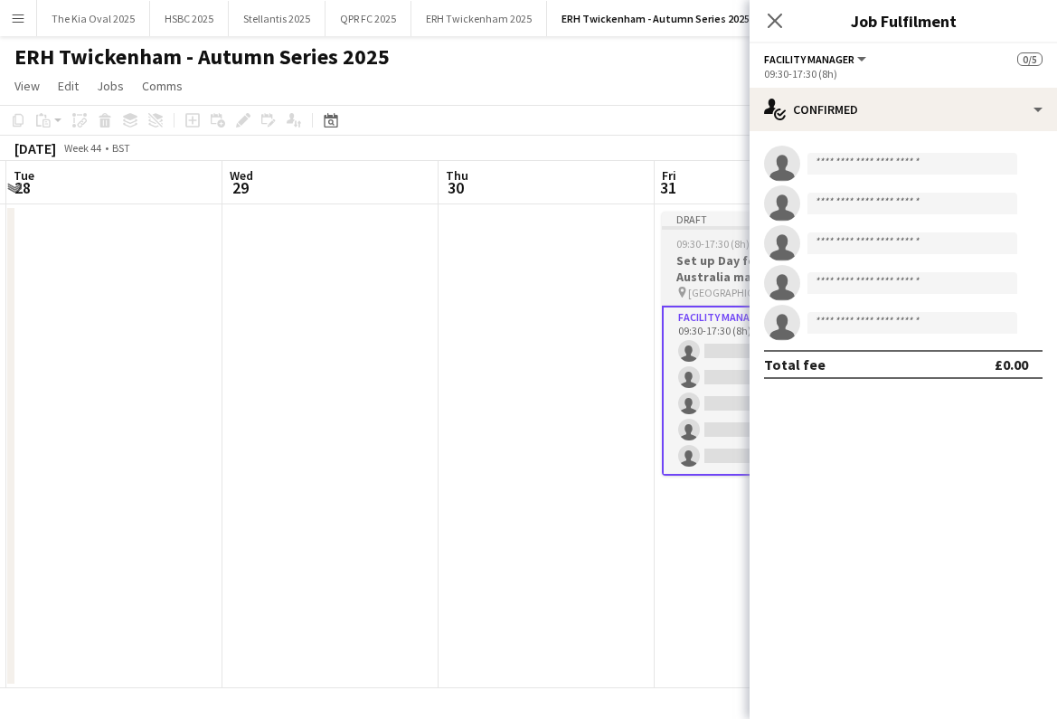
click at [725, 268] on h3 "Set up Day for England v Australia match - [DATE]" at bounding box center [763, 268] width 202 height 33
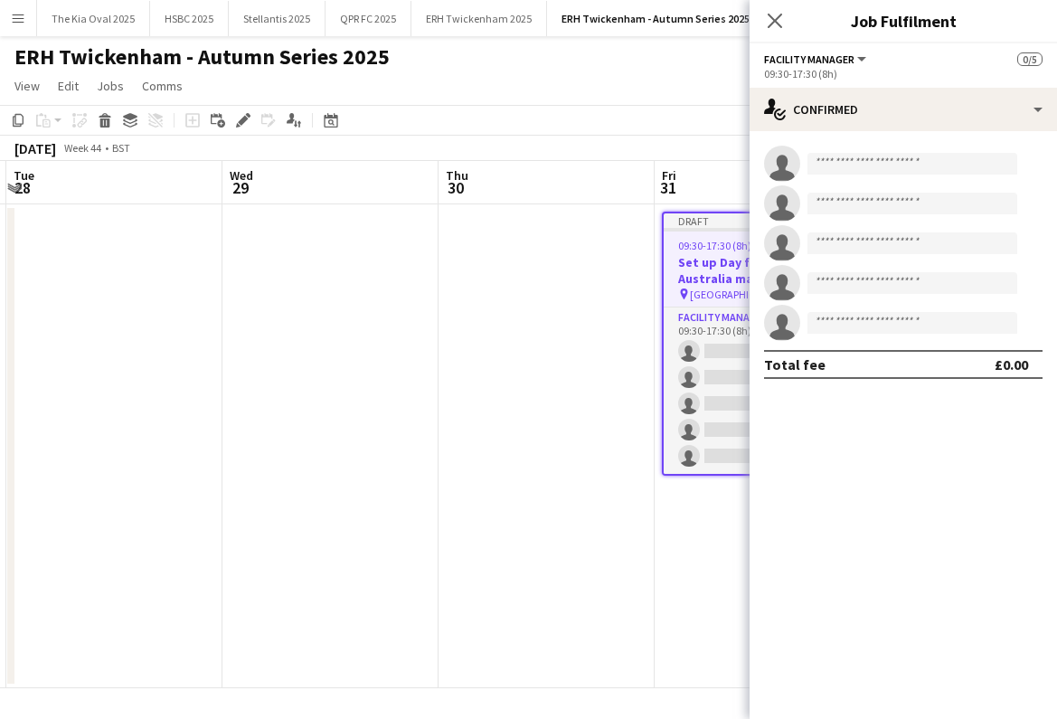
drag, startPoint x: 237, startPoint y: 113, endPoint x: 301, endPoint y: 100, distance: 65.4
click at [238, 113] on icon "Edit" at bounding box center [243, 120] width 14 height 14
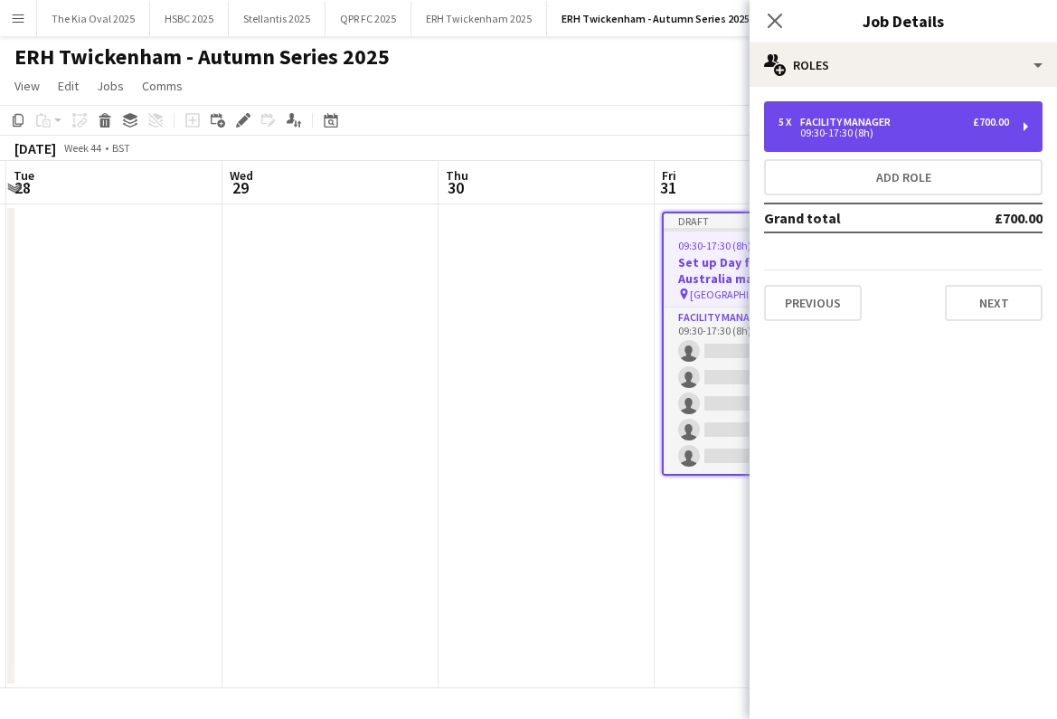
click at [814, 119] on div "Facility Manager" at bounding box center [849, 122] width 98 height 13
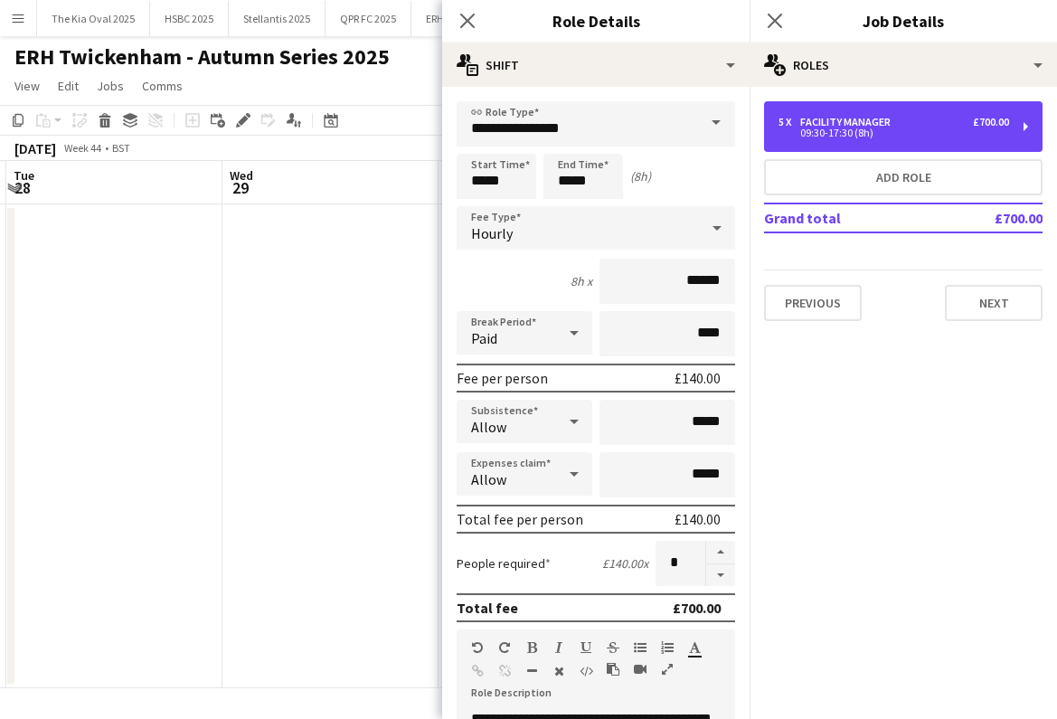
scroll to position [297, 0]
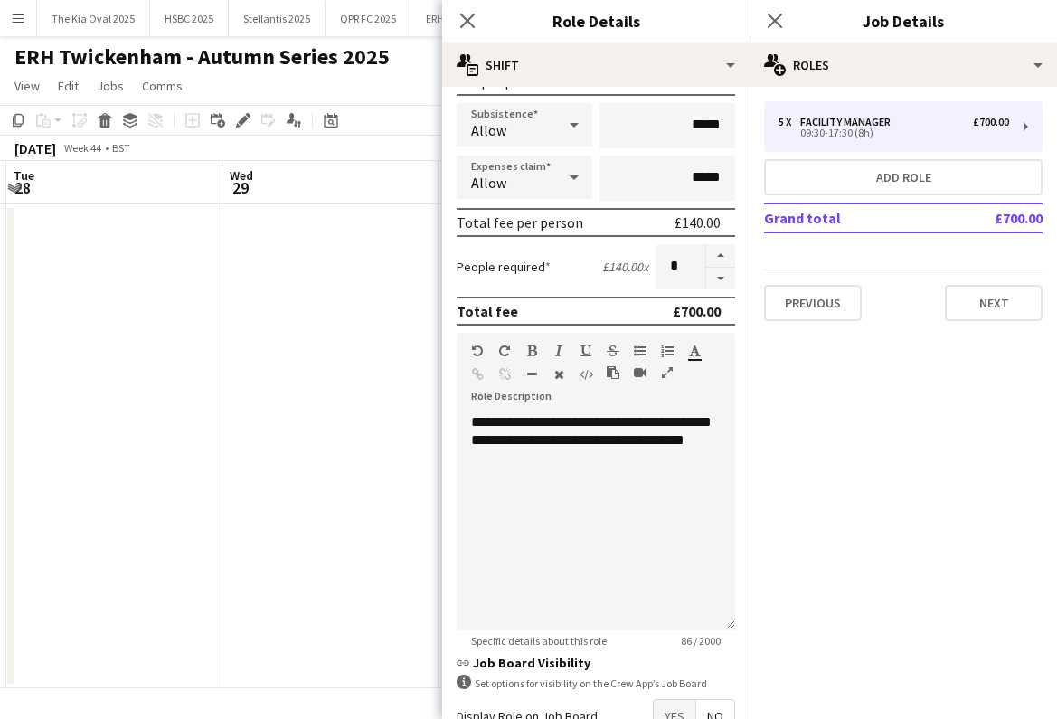
click at [261, 310] on app-date-cell at bounding box center [330, 446] width 216 height 484
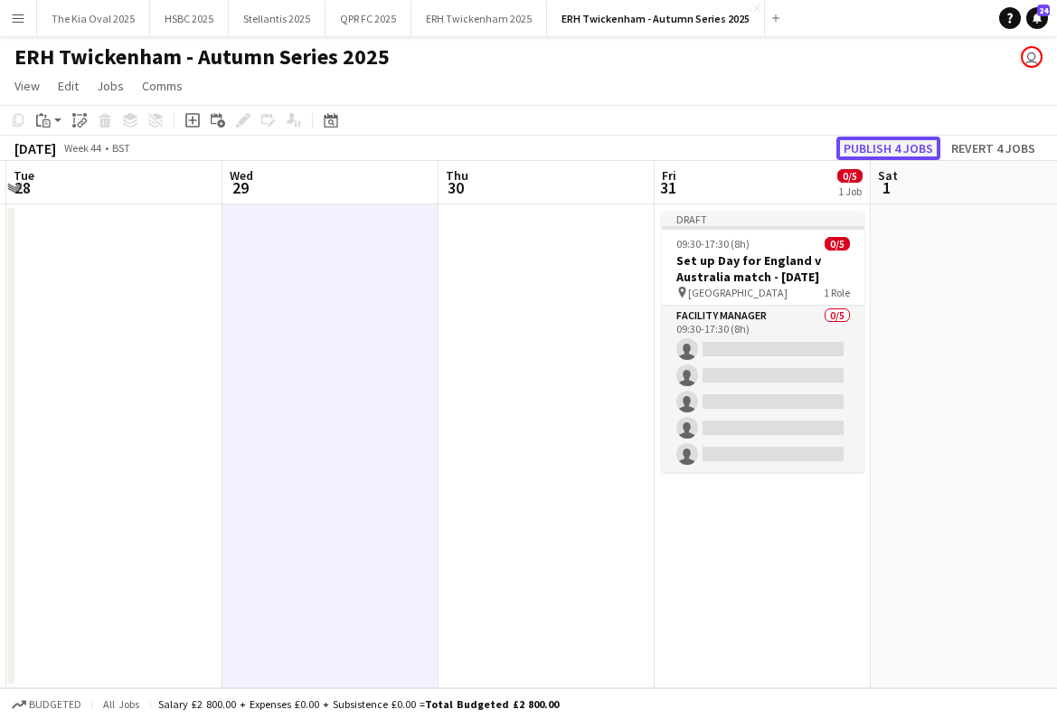
click at [916, 146] on button "Publish 4 jobs" at bounding box center [888, 149] width 104 height 24
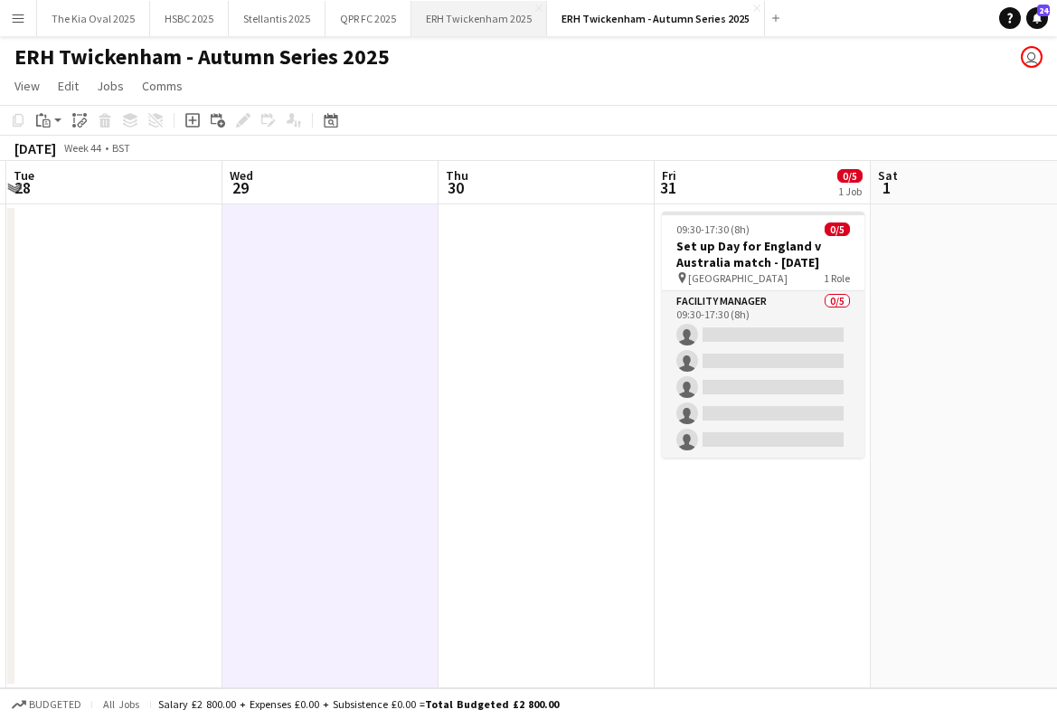
click at [500, 21] on button "ERH Twickenham 2025 Close" at bounding box center [479, 18] width 136 height 35
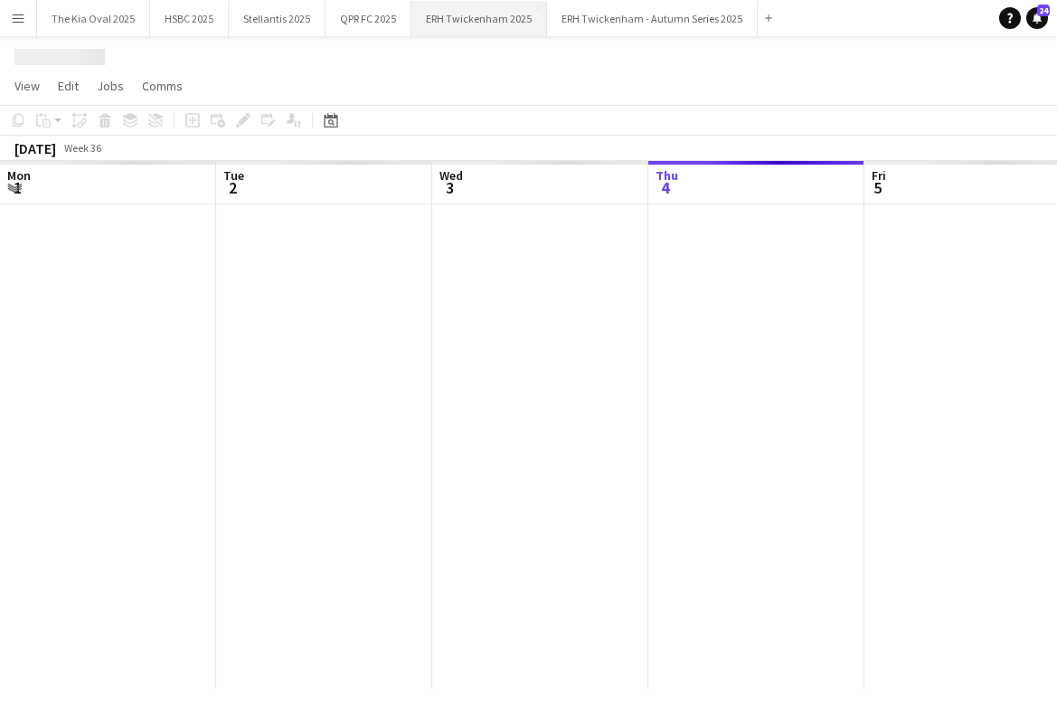
scroll to position [0, 432]
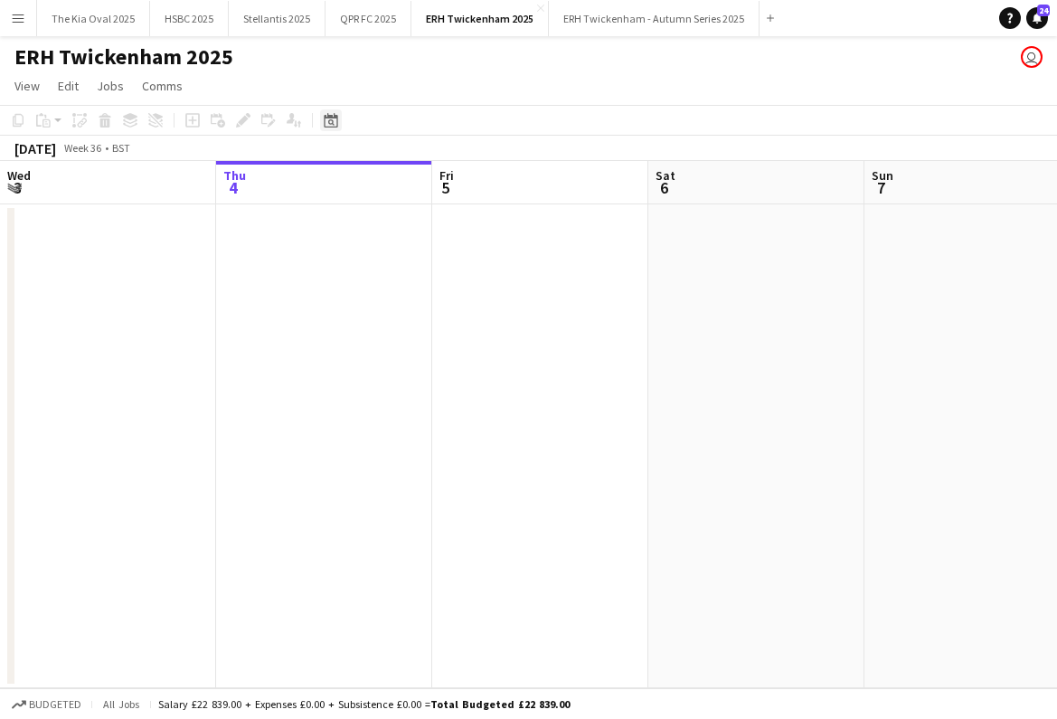
click at [331, 118] on icon "Date picker" at bounding box center [331, 120] width 14 height 14
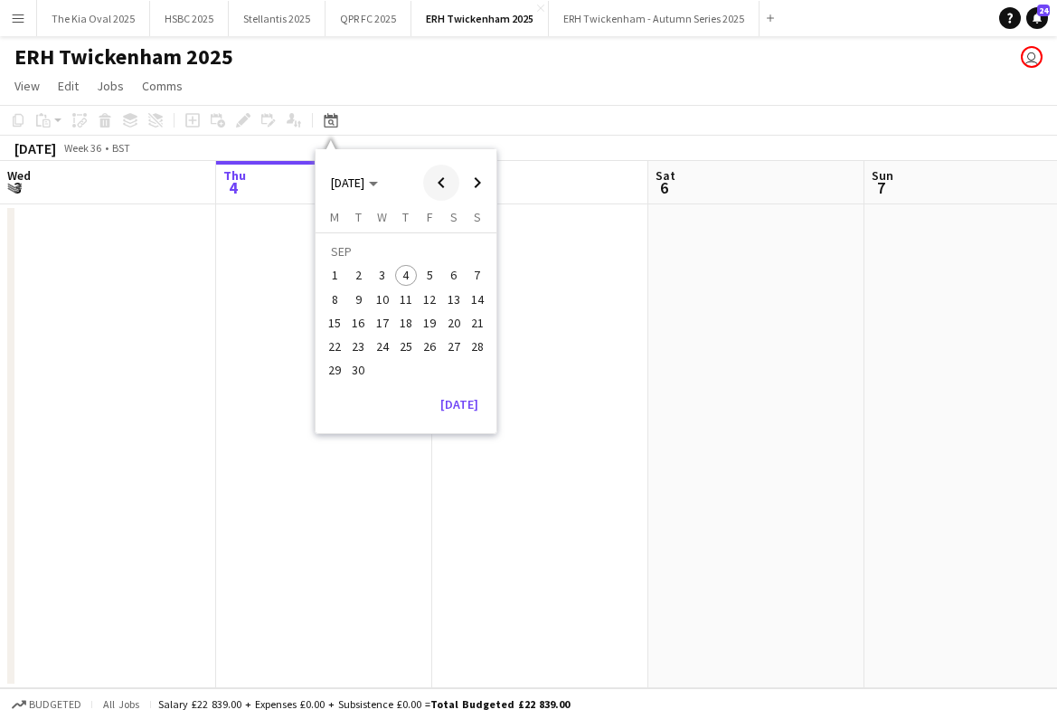
click at [444, 182] on span "Previous month" at bounding box center [441, 183] width 36 height 36
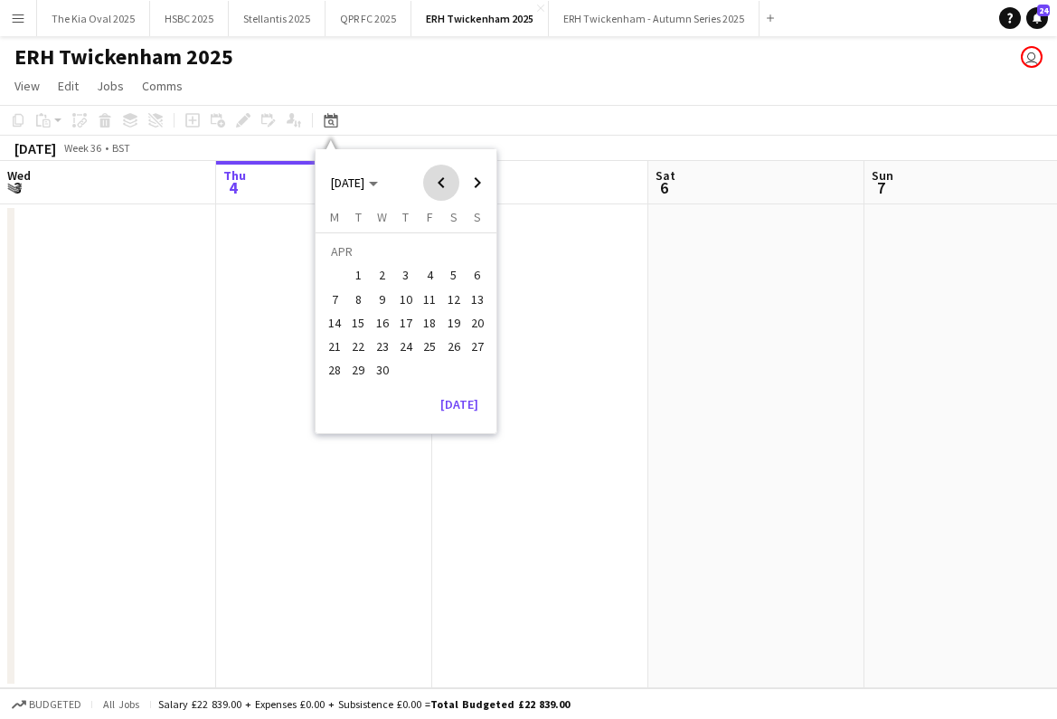
click at [444, 182] on span "Previous month" at bounding box center [441, 183] width 36 height 36
click at [485, 253] on span "2" at bounding box center [477, 253] width 22 height 25
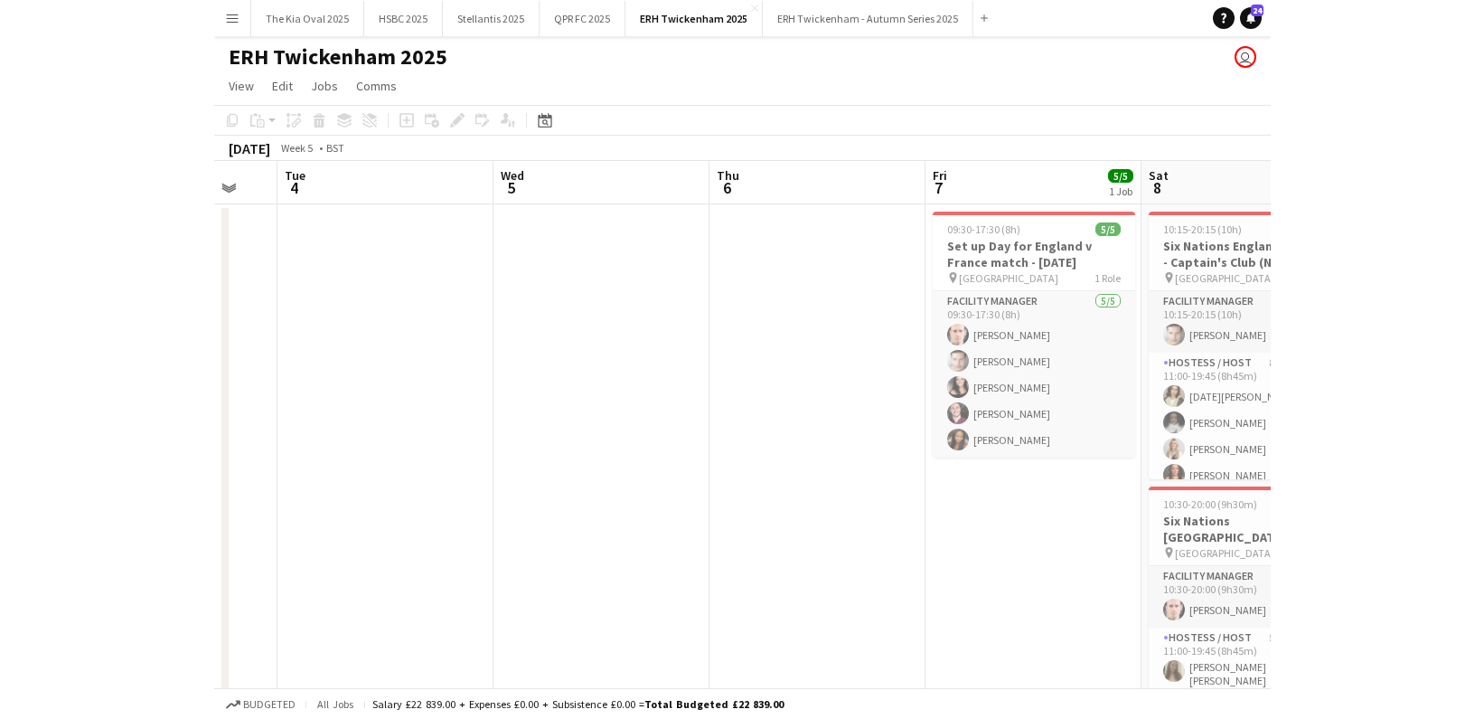
scroll to position [0, 682]
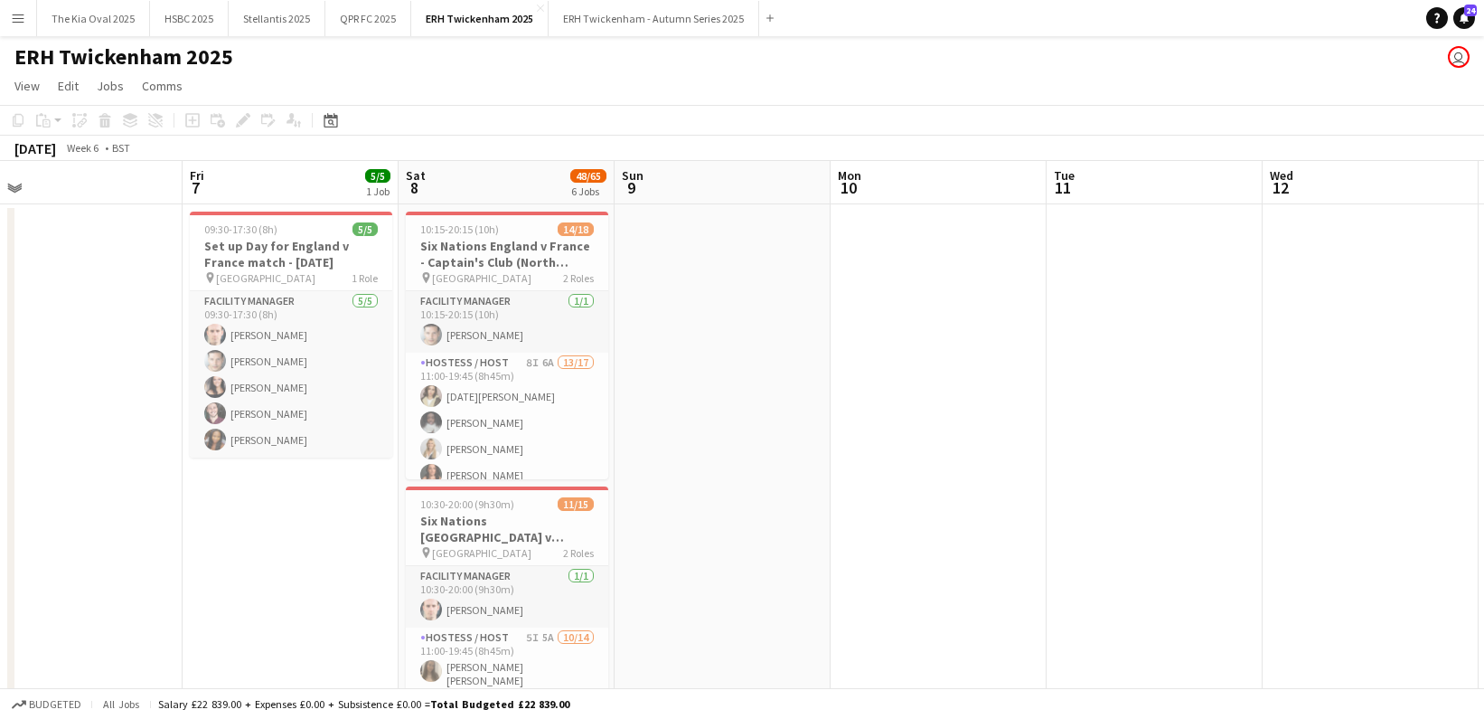
click at [17, 11] on app-icon "Menu" at bounding box center [18, 18] width 14 height 14
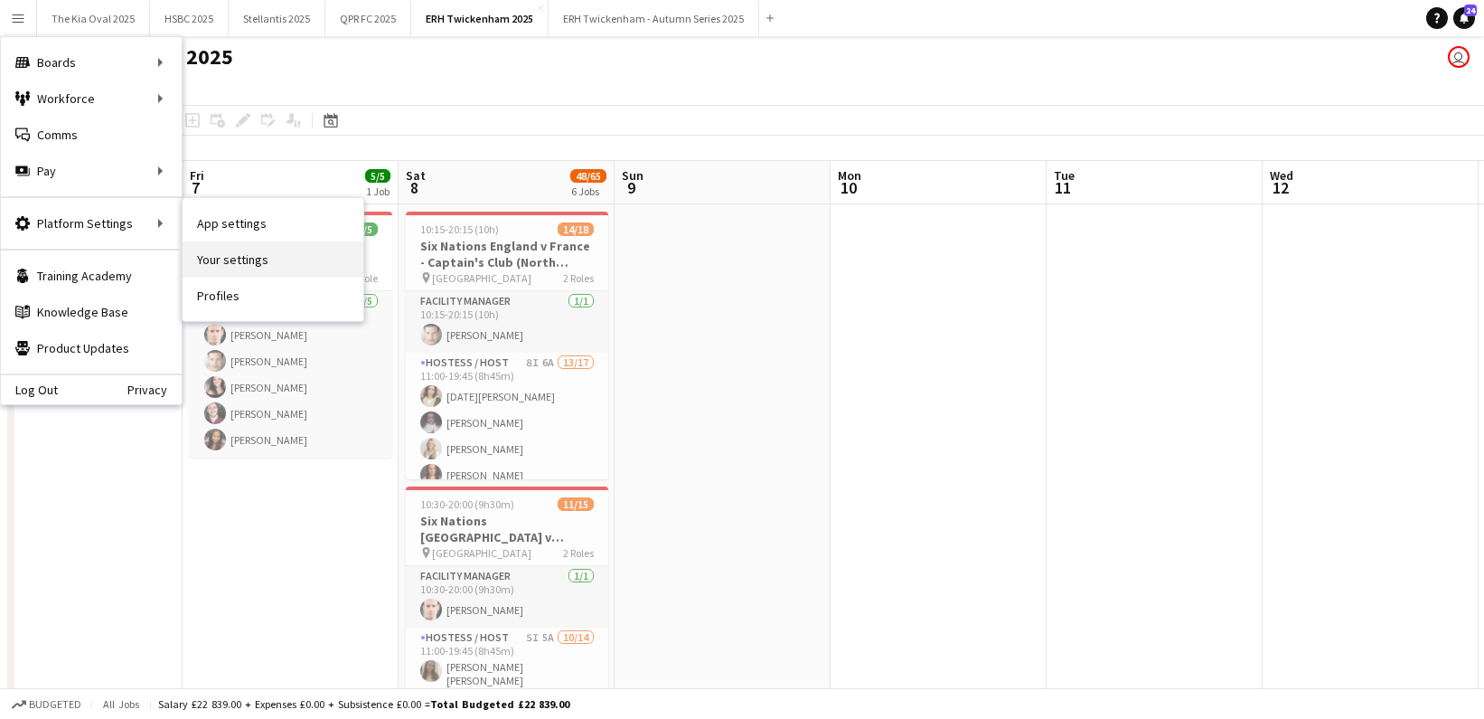
click at [306, 257] on link "Your settings" at bounding box center [273, 259] width 181 height 36
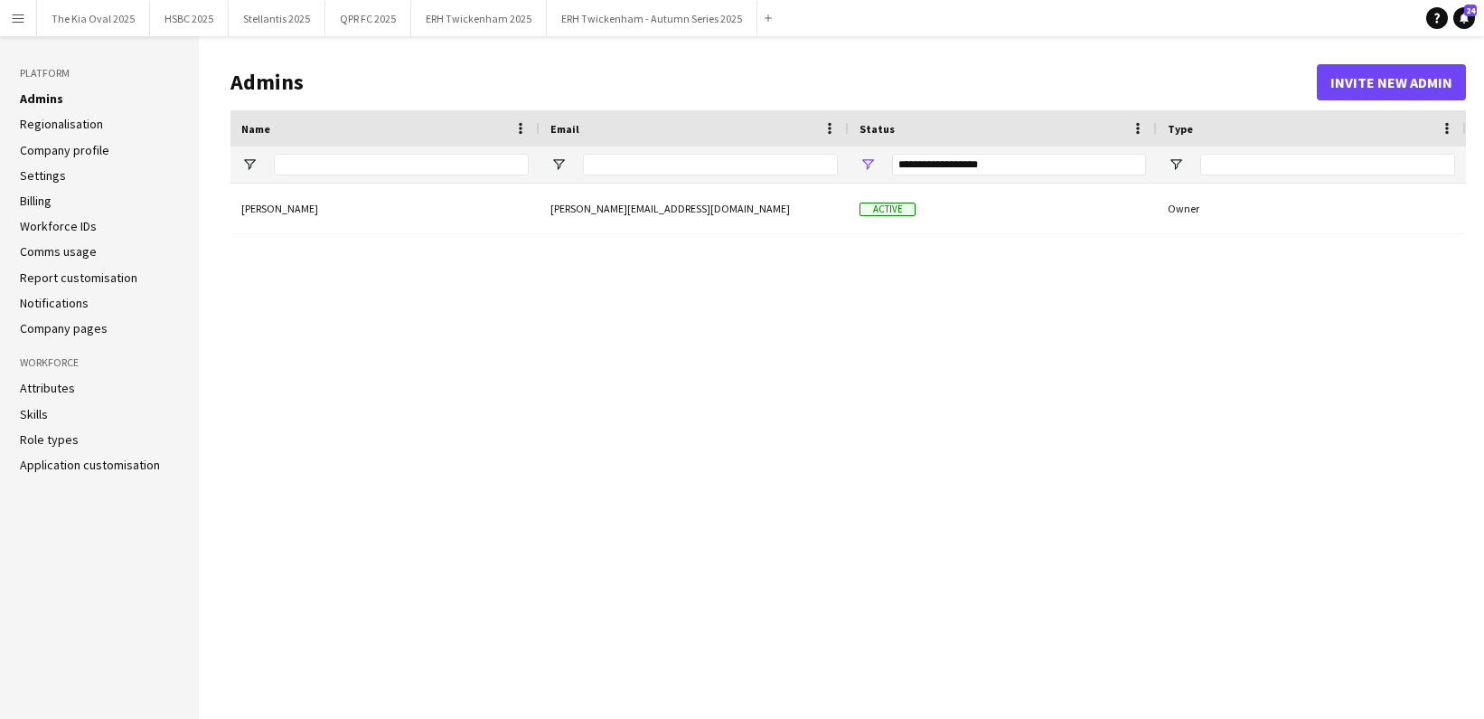
click at [58, 176] on link "Settings" at bounding box center [43, 175] width 46 height 16
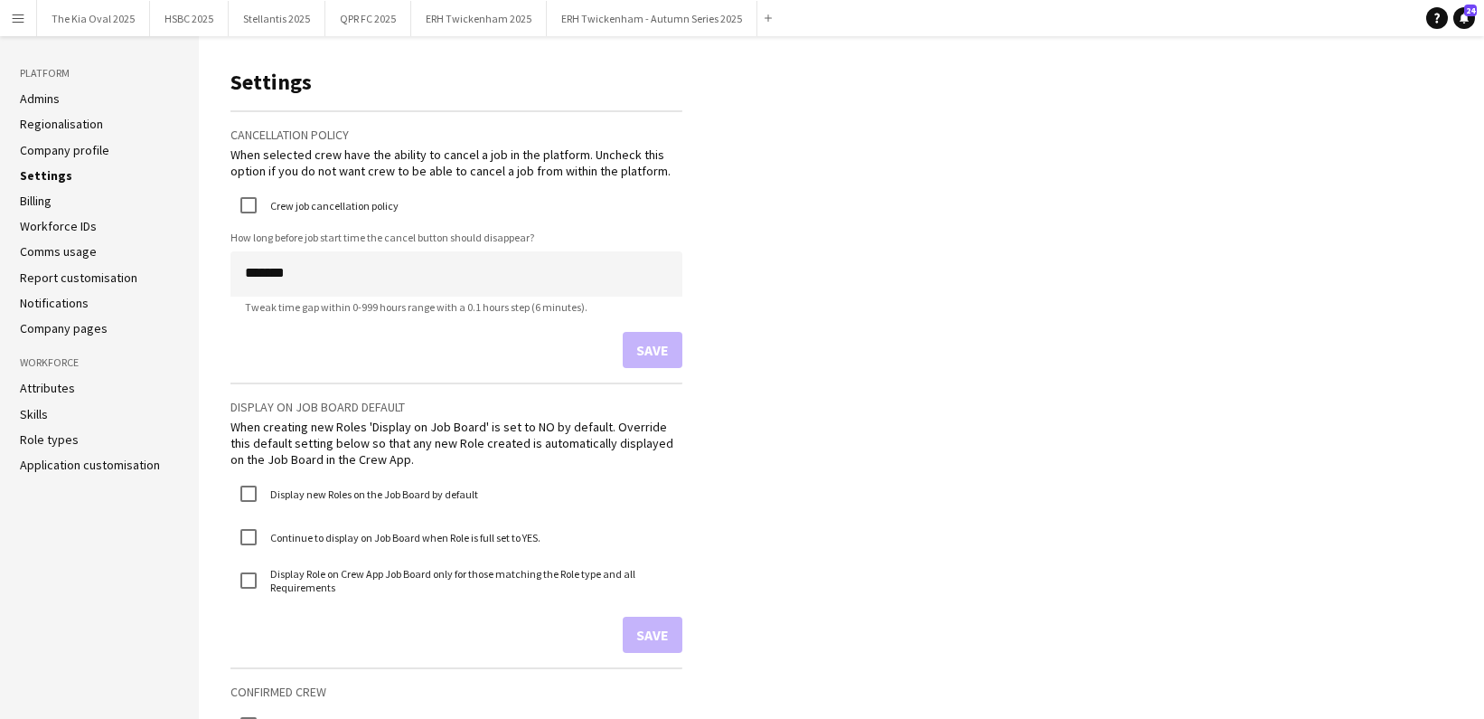
click at [78, 326] on link "Company pages" at bounding box center [64, 328] width 88 height 16
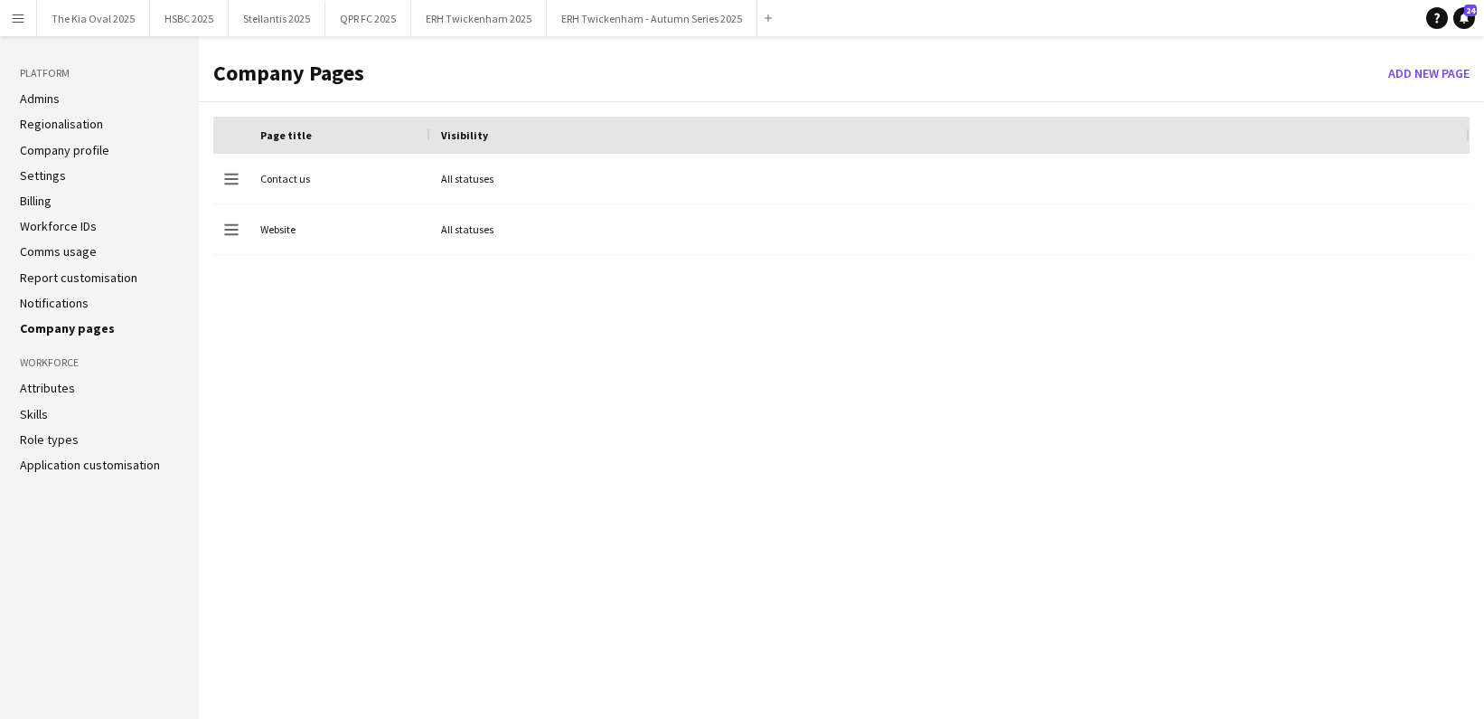
click at [74, 300] on link "Notifications" at bounding box center [54, 303] width 69 height 16
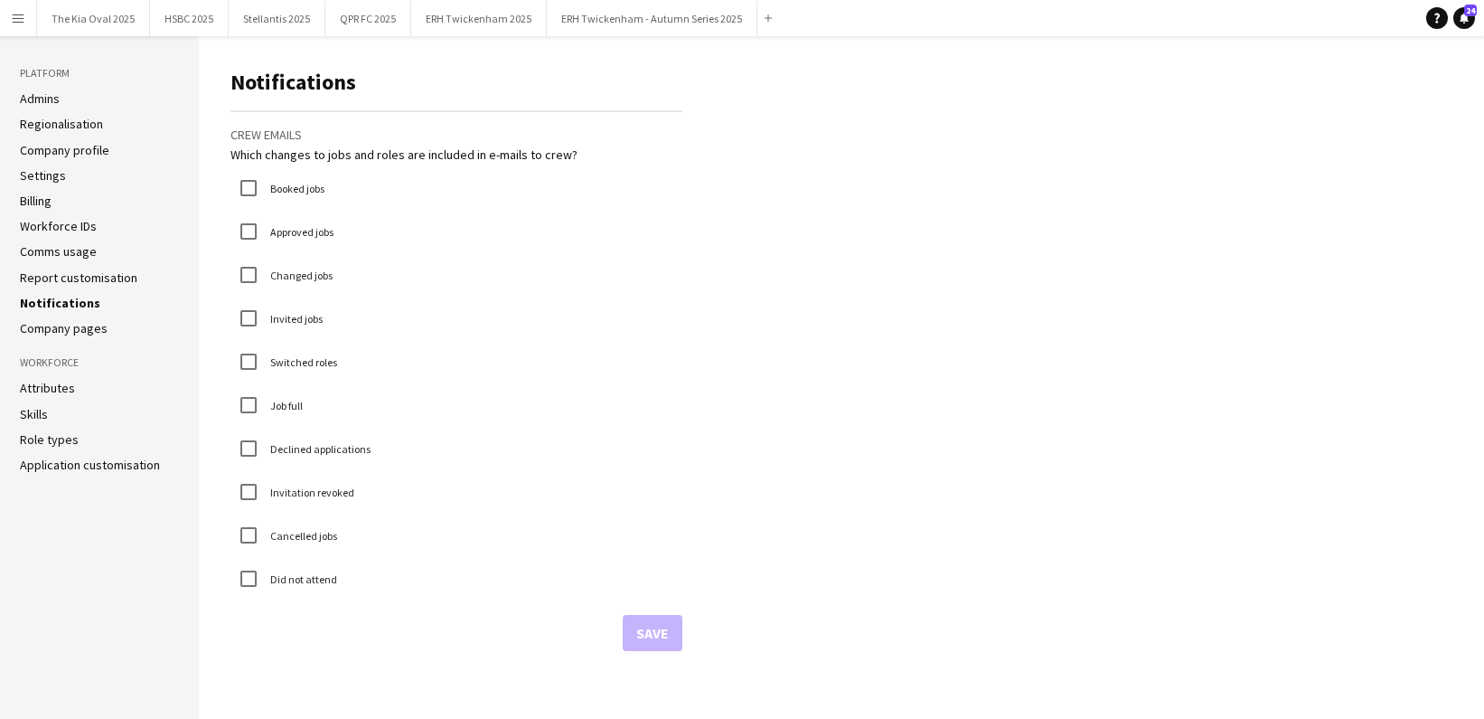
click at [80, 271] on link "Report customisation" at bounding box center [79, 277] width 118 height 16
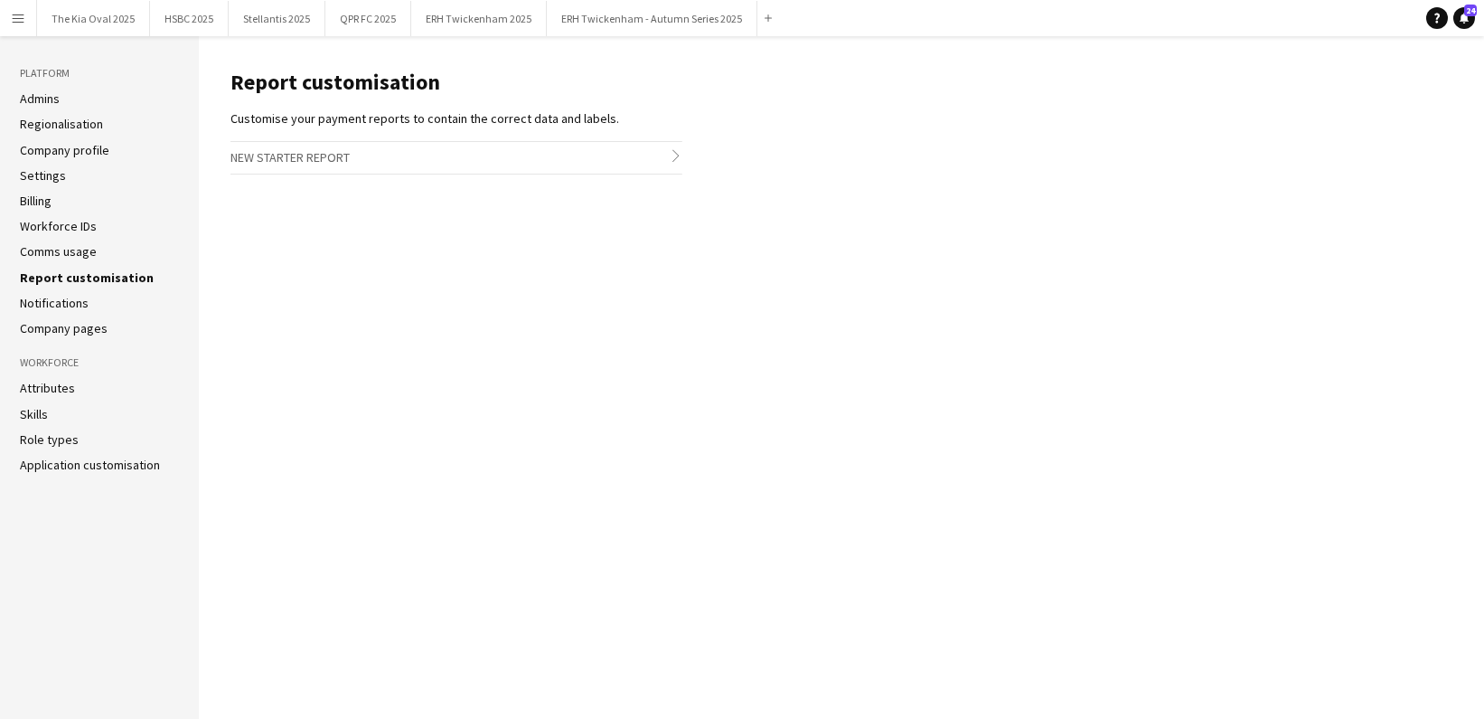
click at [80, 299] on link "Notifications" at bounding box center [54, 303] width 69 height 16
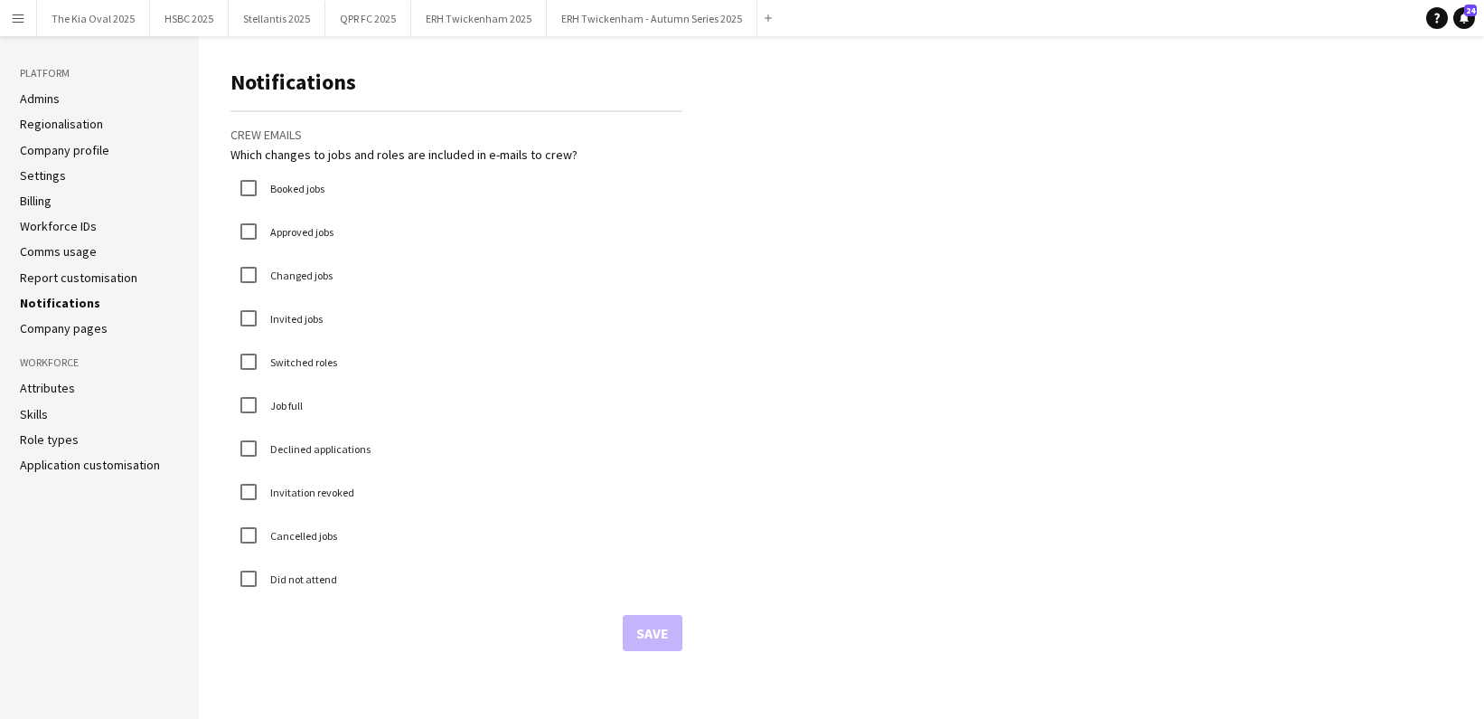
click at [74, 249] on link "Comms usage" at bounding box center [58, 251] width 77 height 16
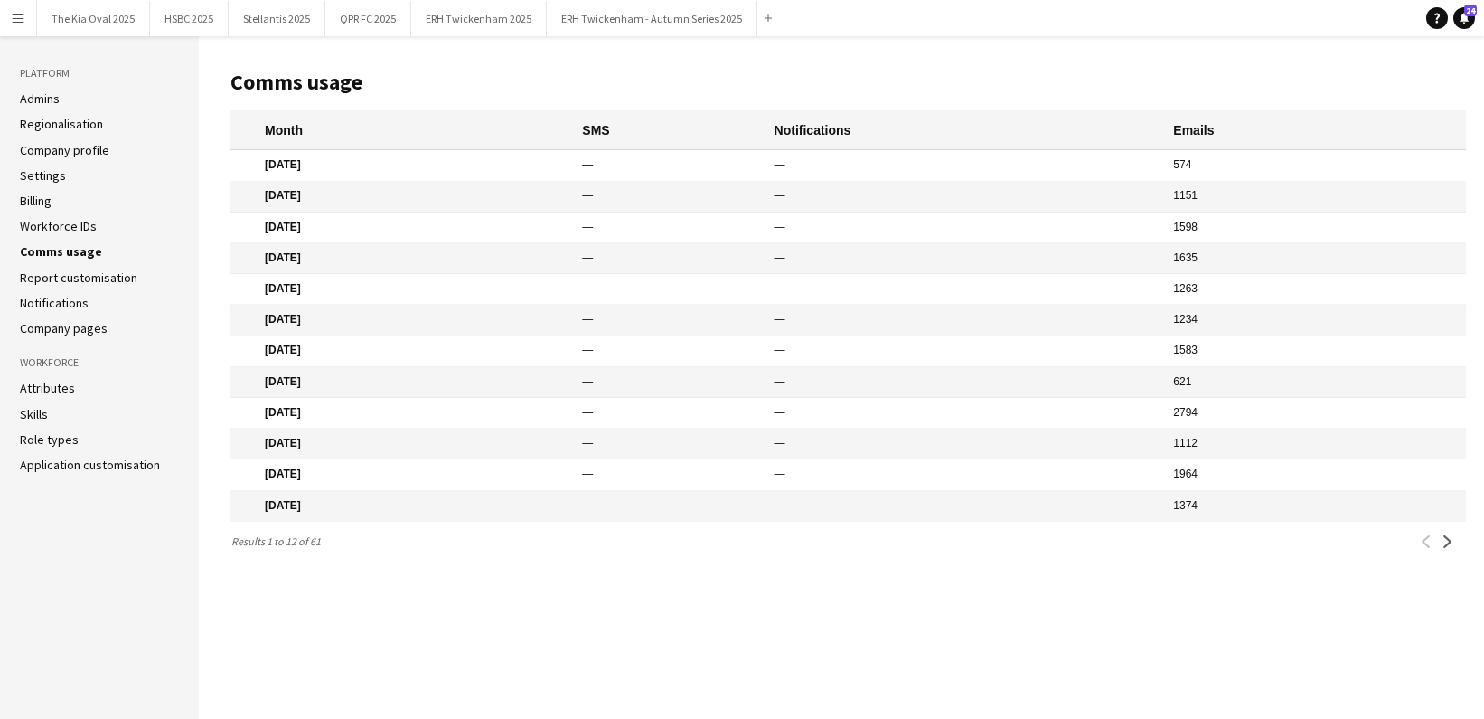
click at [59, 222] on link "Workforce IDs" at bounding box center [58, 226] width 77 height 16
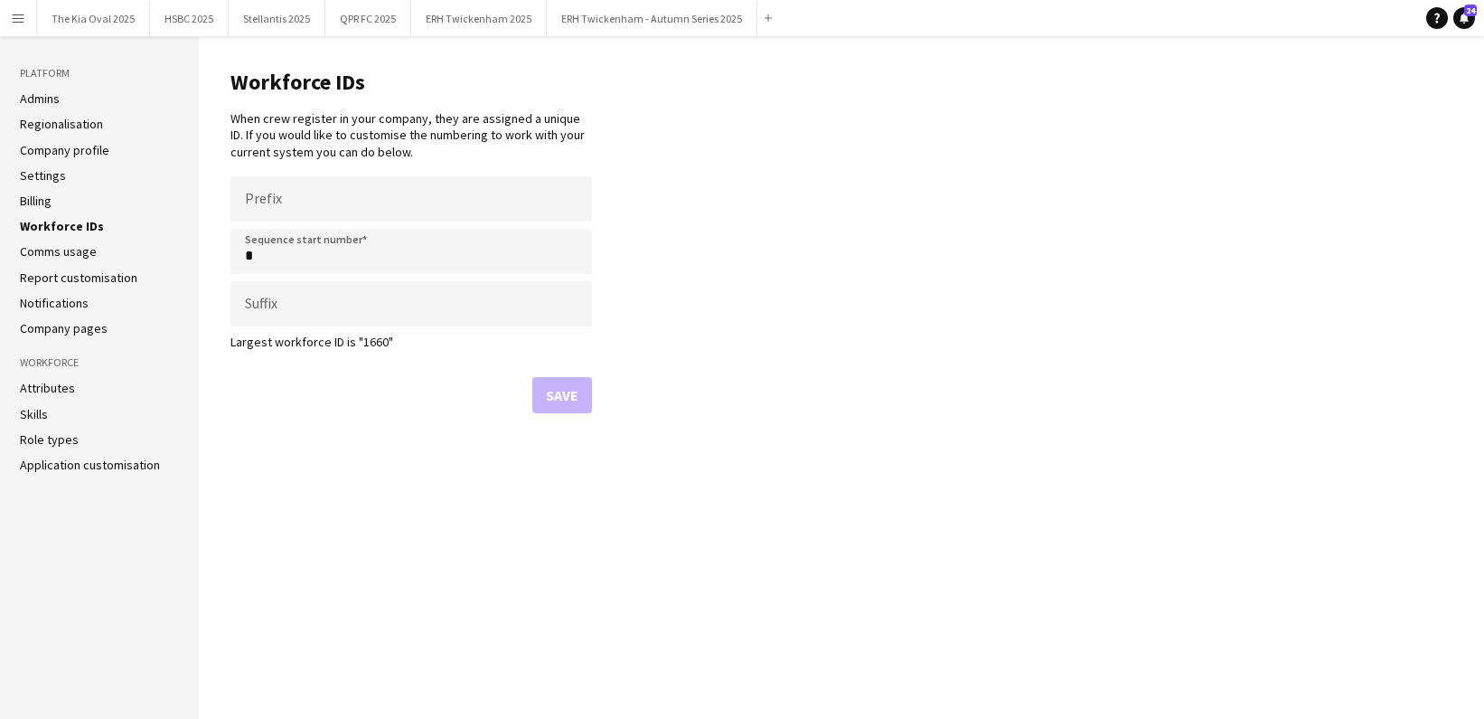
click at [37, 199] on link "Billing" at bounding box center [36, 201] width 32 height 16
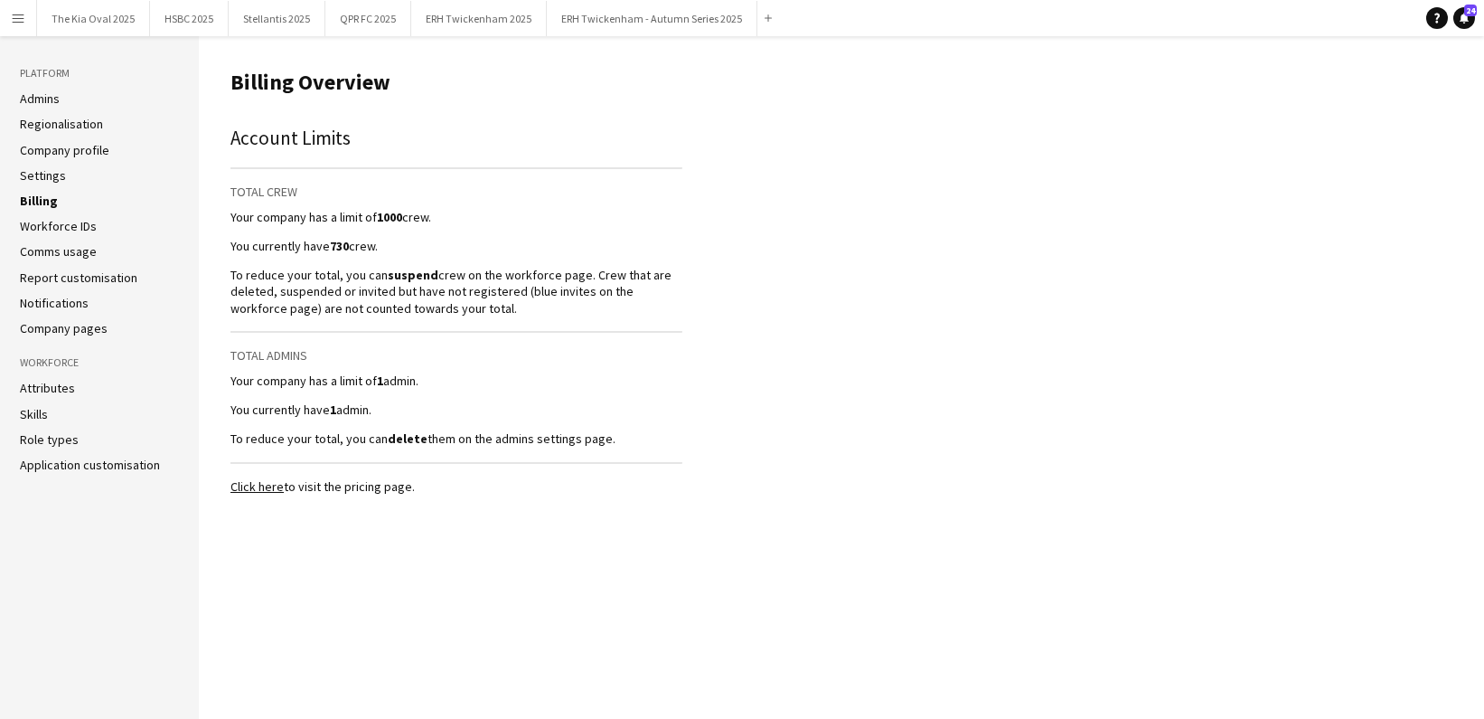
click at [42, 172] on link "Settings" at bounding box center [43, 175] width 46 height 16
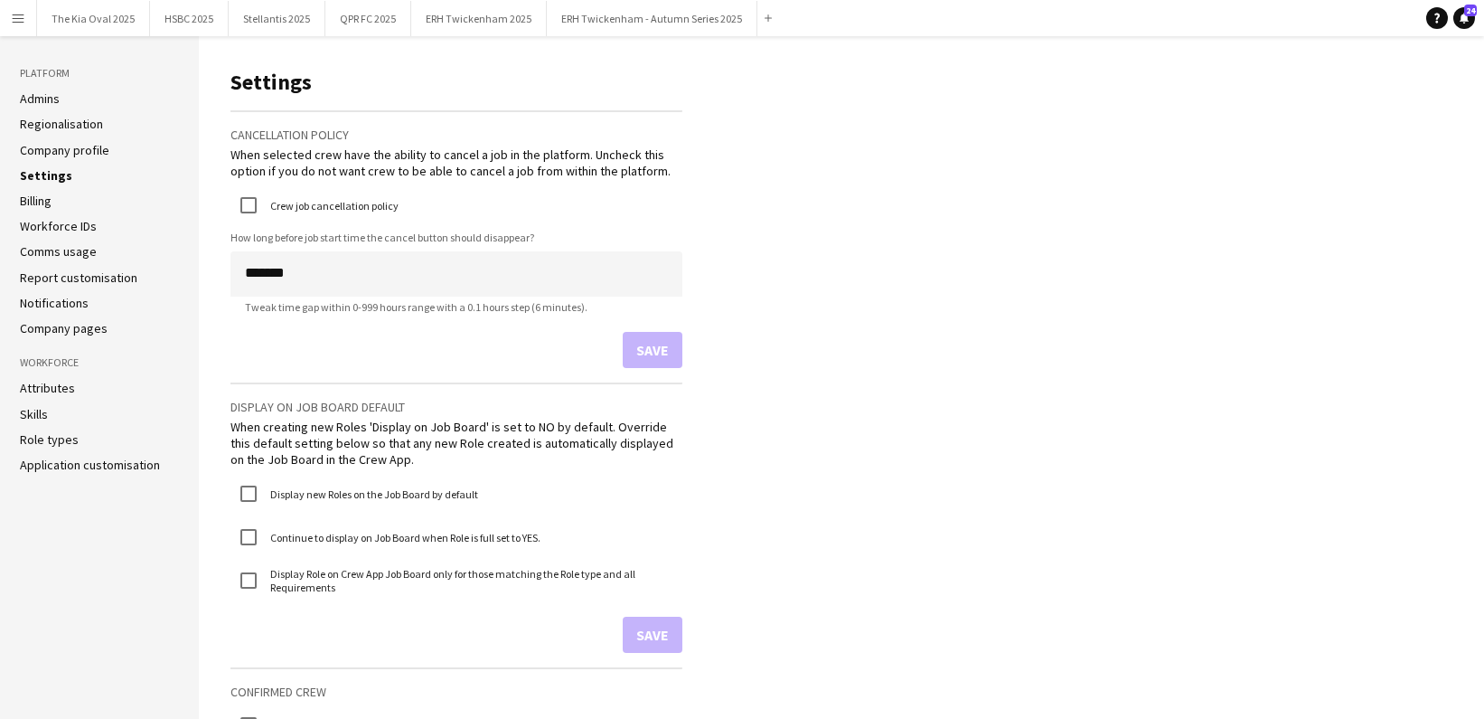
click at [90, 148] on link "Company profile" at bounding box center [64, 150] width 89 height 16
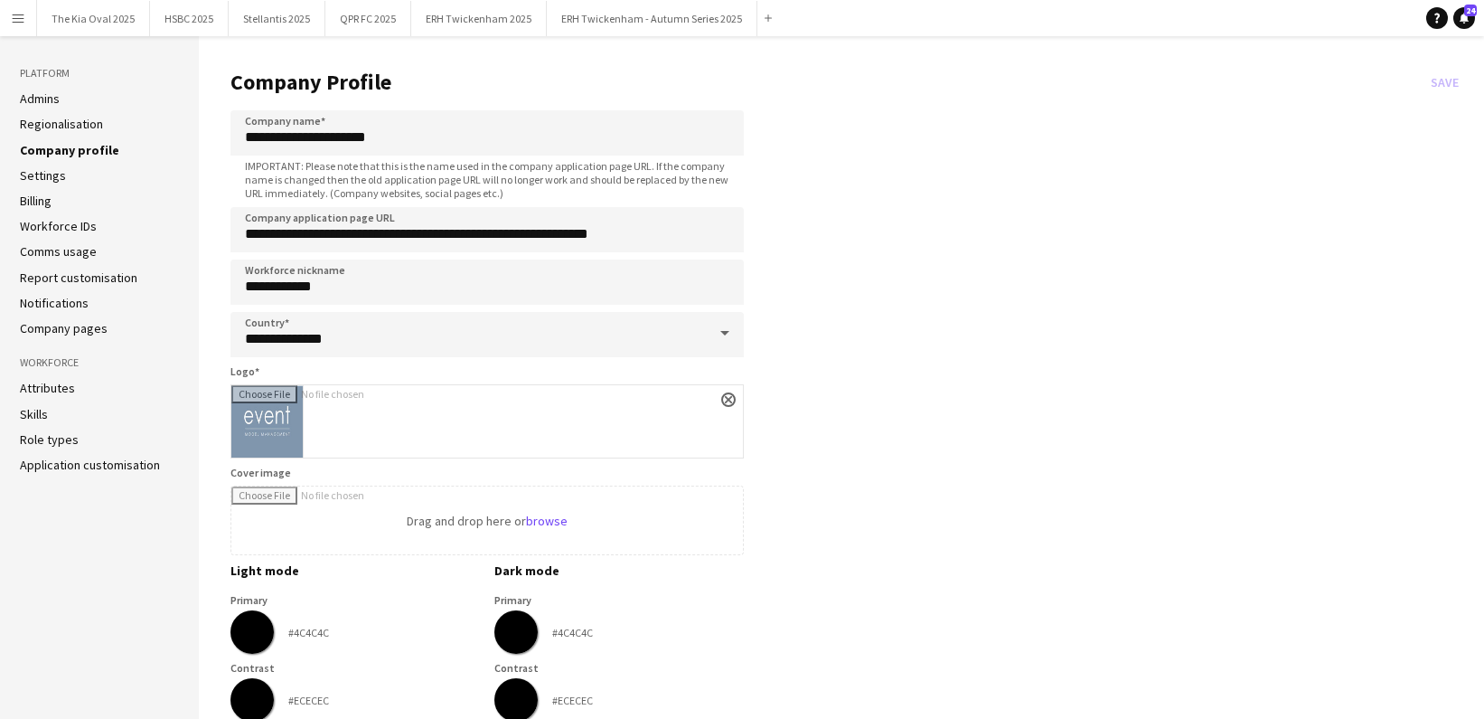
click at [58, 172] on link "Settings" at bounding box center [43, 175] width 46 height 16
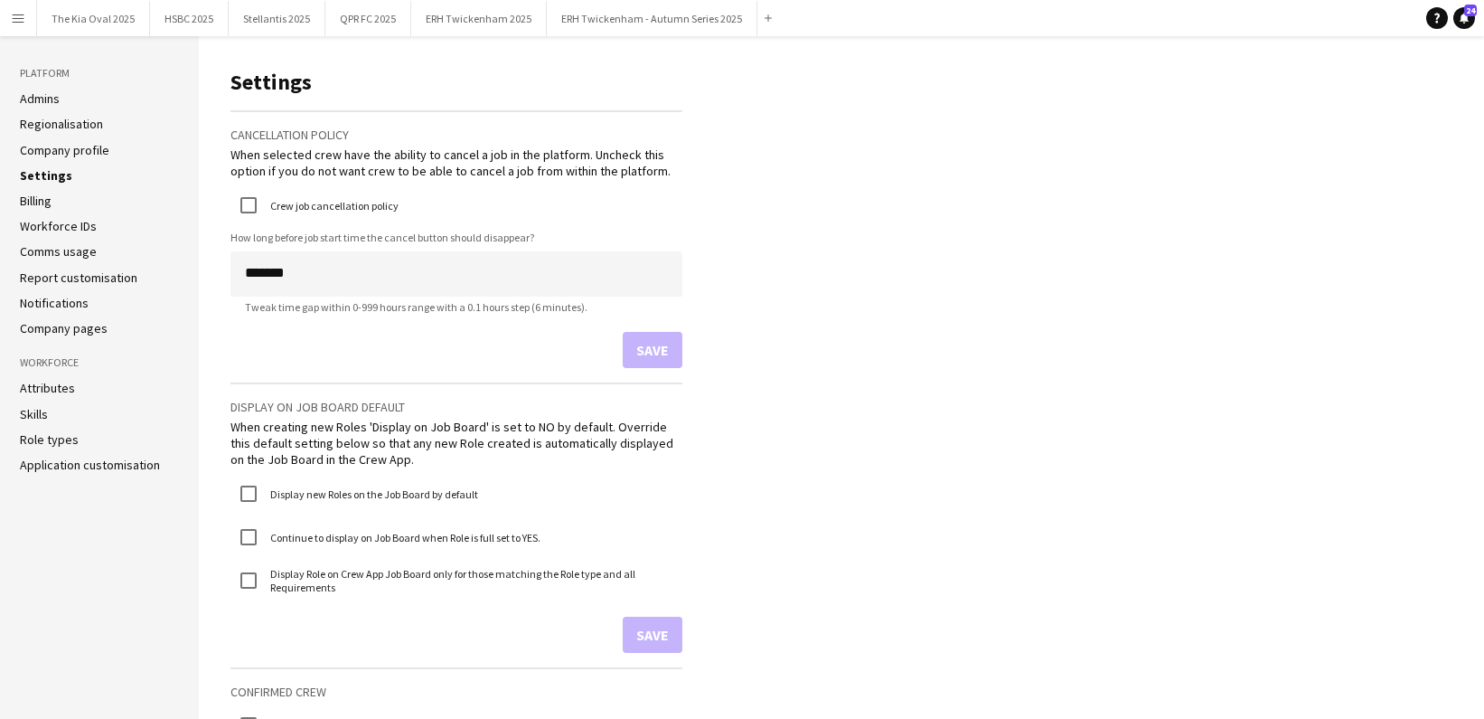
click at [100, 466] on link "Application customisation" at bounding box center [90, 465] width 140 height 16
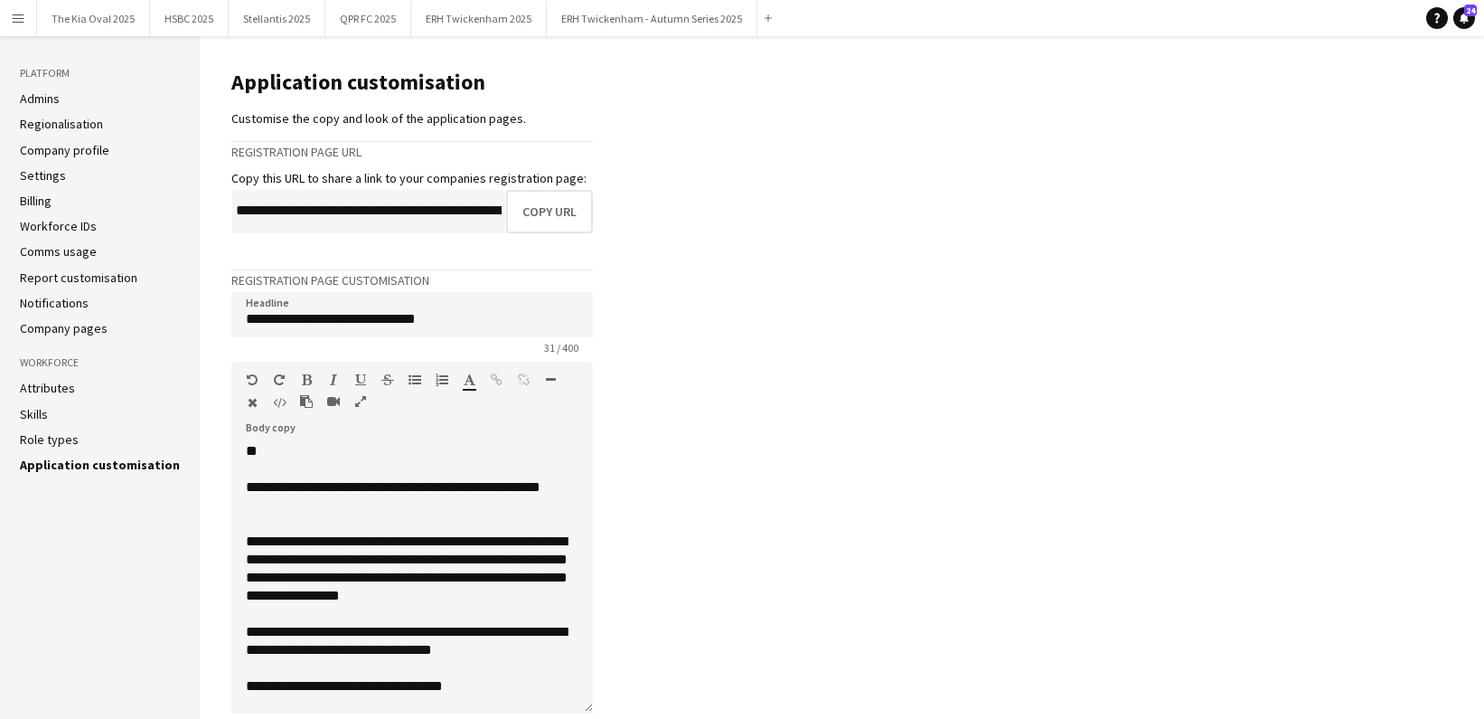
click at [47, 176] on link "Settings" at bounding box center [43, 175] width 46 height 16
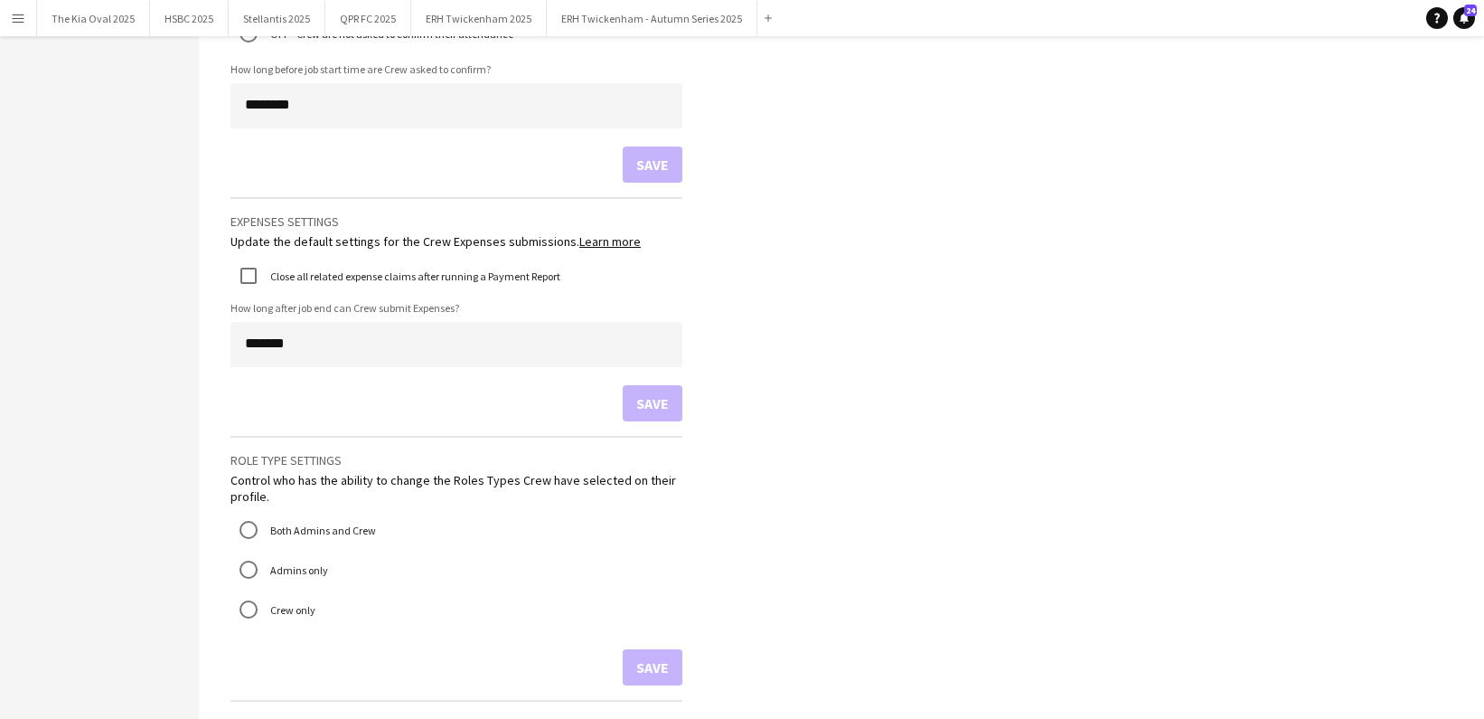
scroll to position [1470, 0]
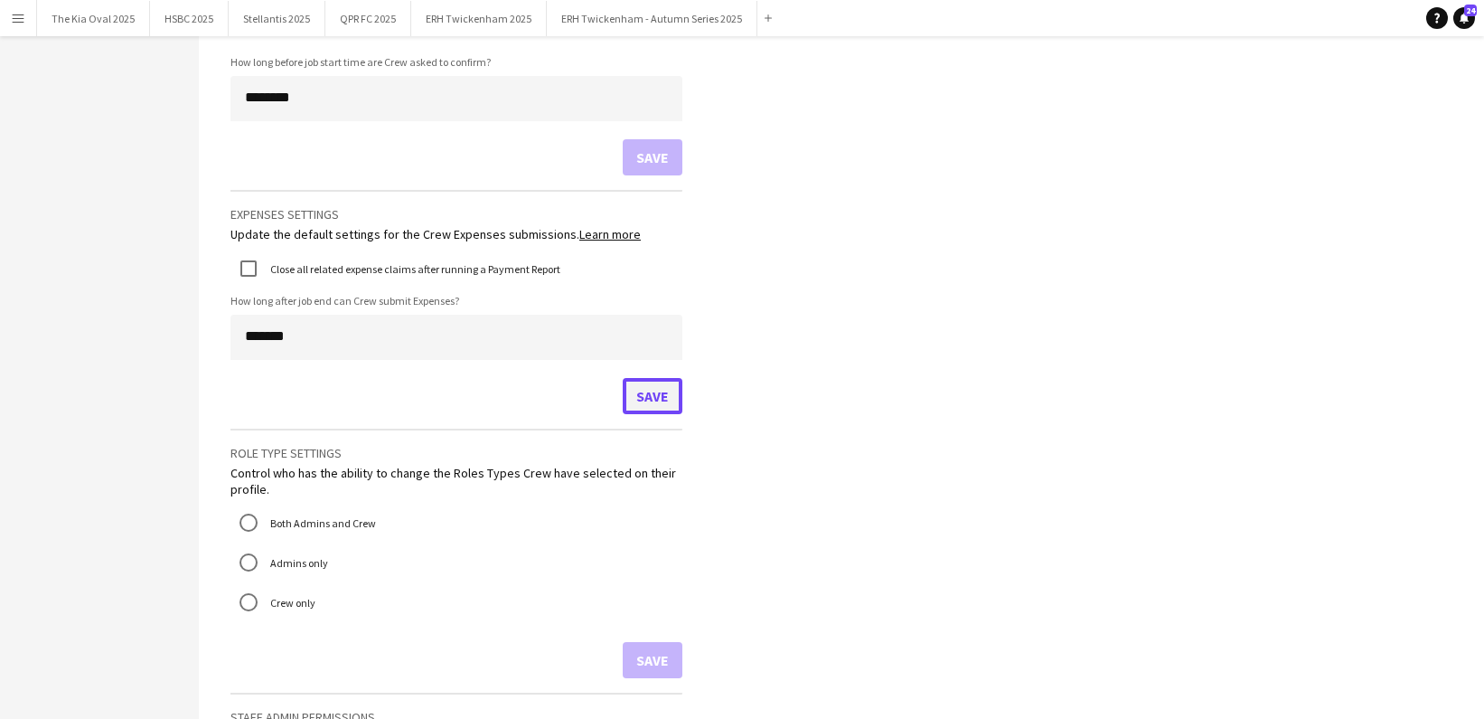
click at [658, 403] on button "Save" at bounding box center [653, 396] width 60 height 36
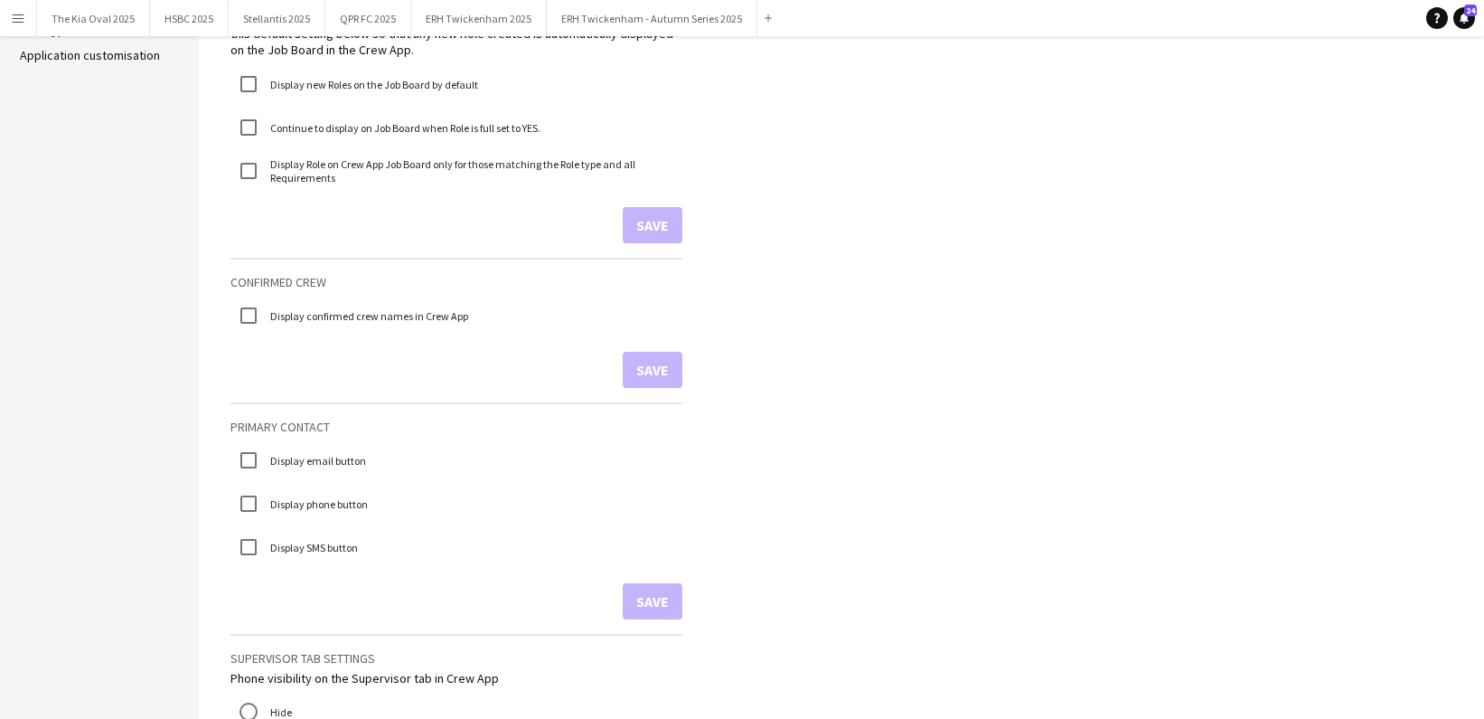
scroll to position [0, 0]
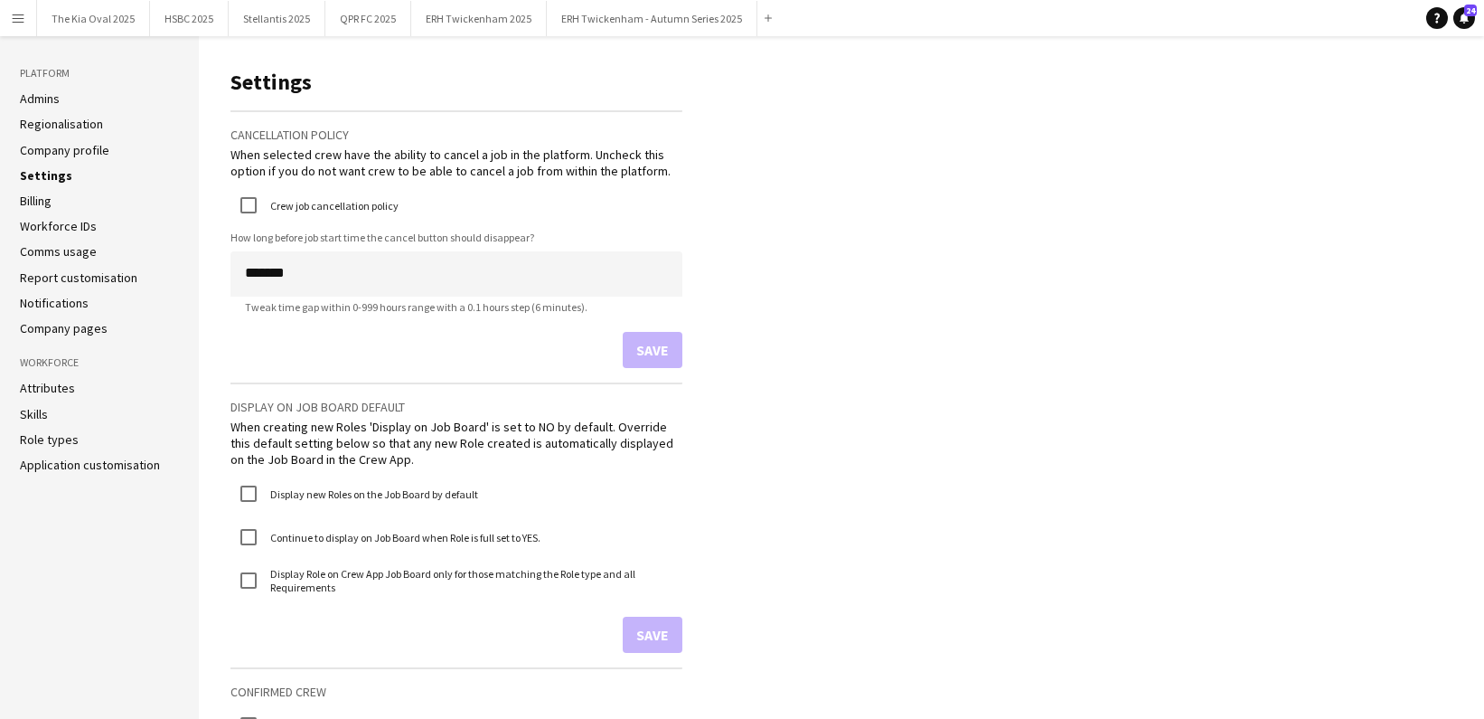
click at [61, 388] on link "Attributes" at bounding box center [47, 388] width 55 height 16
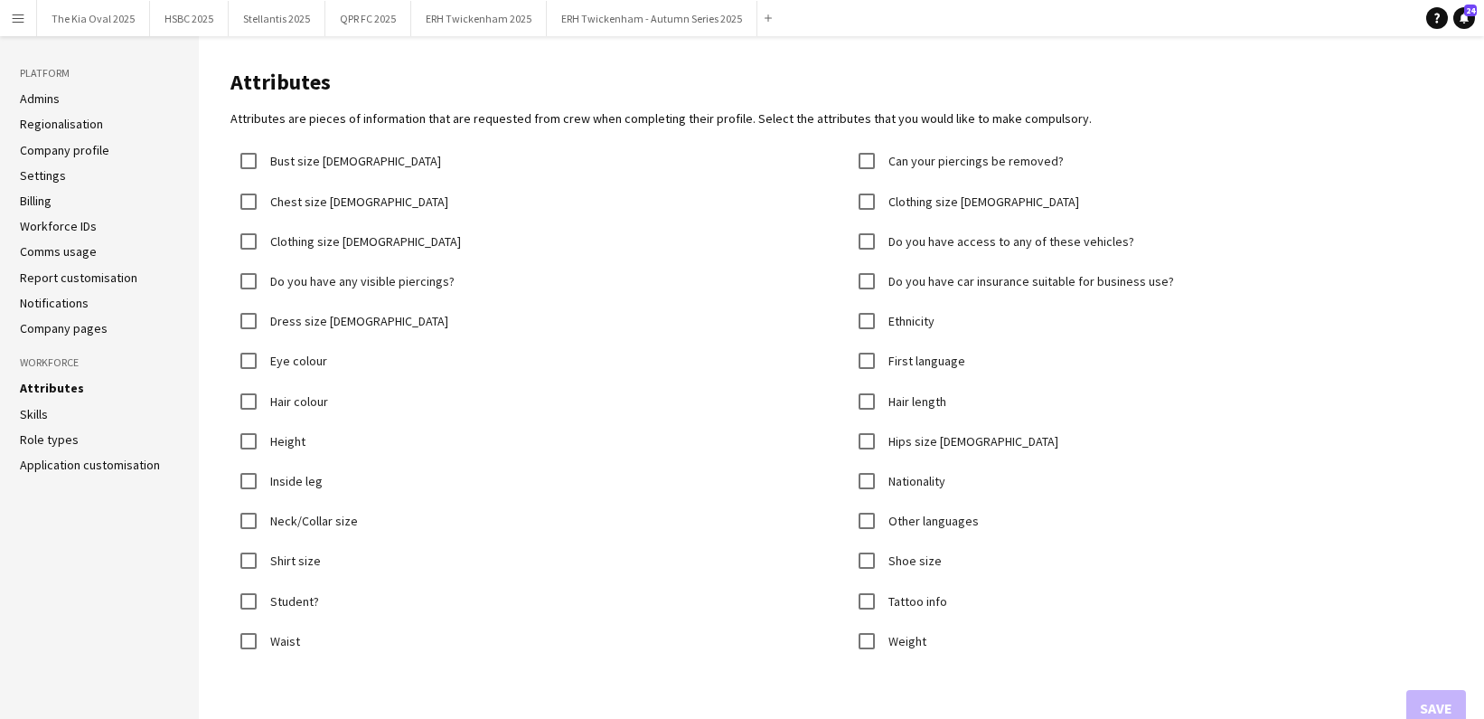
click at [30, 410] on link "Skills" at bounding box center [34, 414] width 28 height 16
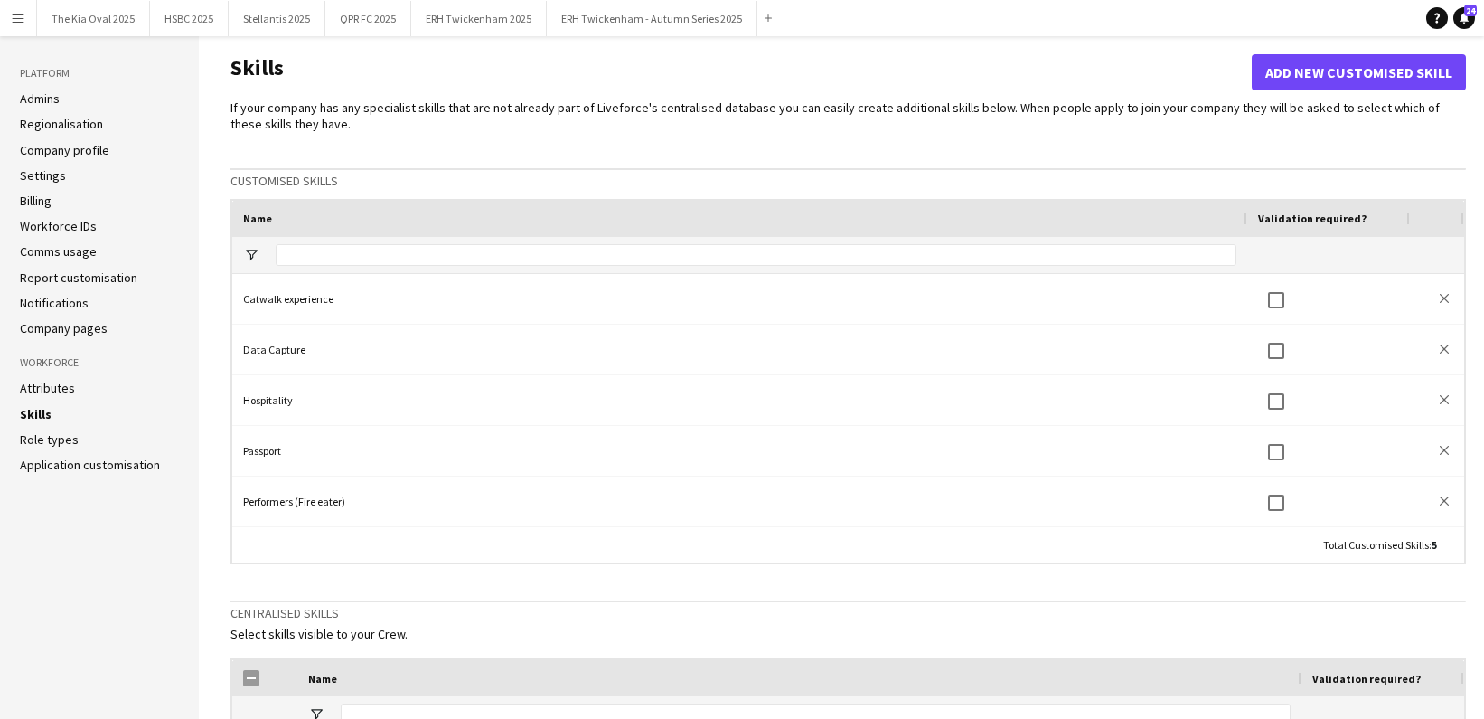
click at [75, 325] on link "Company pages" at bounding box center [64, 328] width 88 height 16
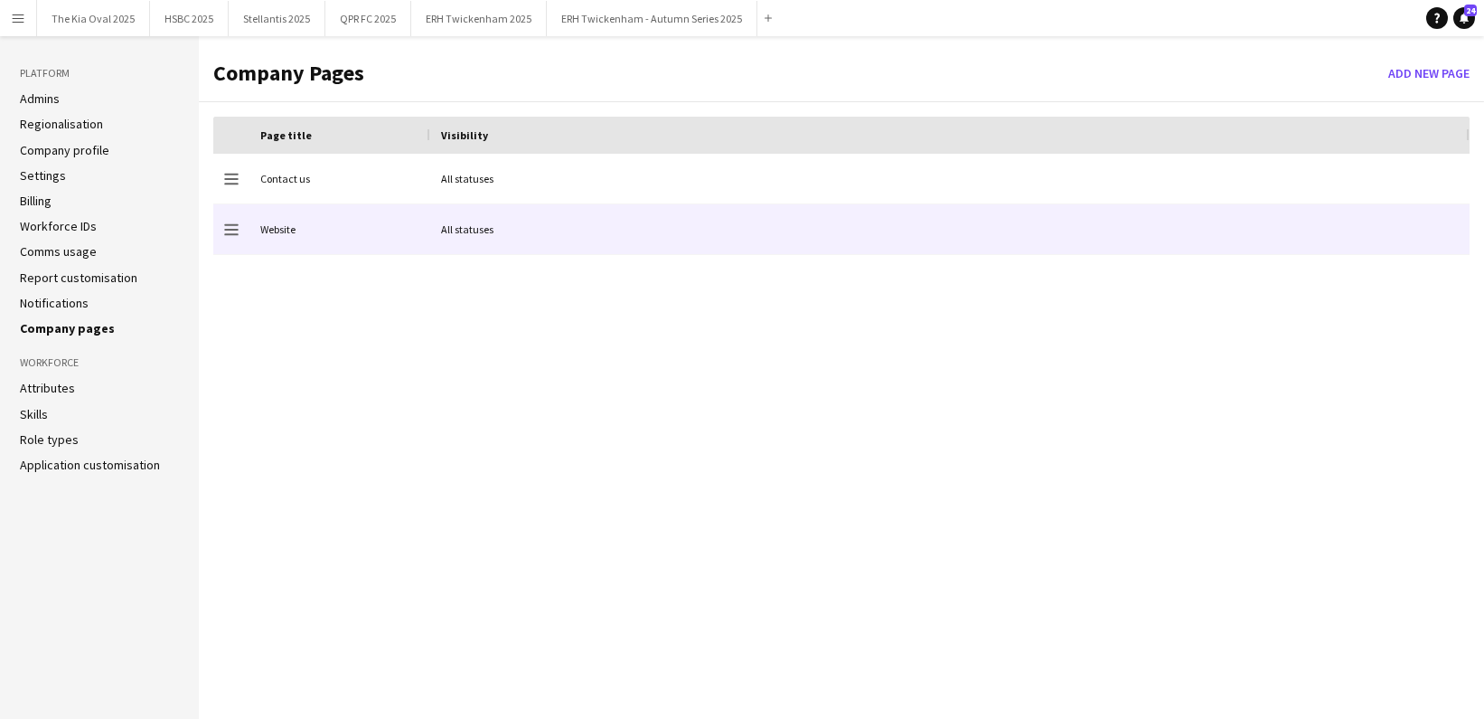
click at [294, 225] on div "Website" at bounding box center [340, 229] width 181 height 50
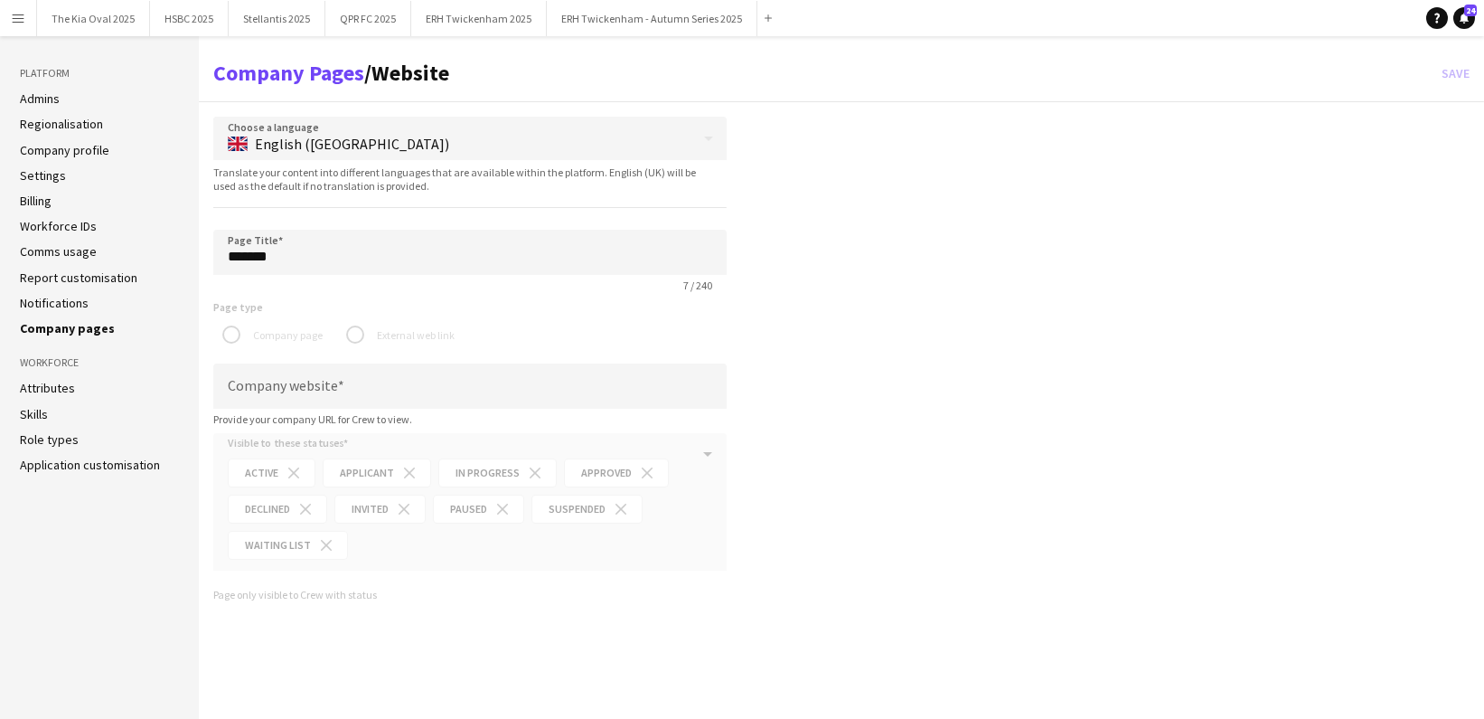
click at [81, 329] on link "Company pages" at bounding box center [67, 328] width 95 height 16
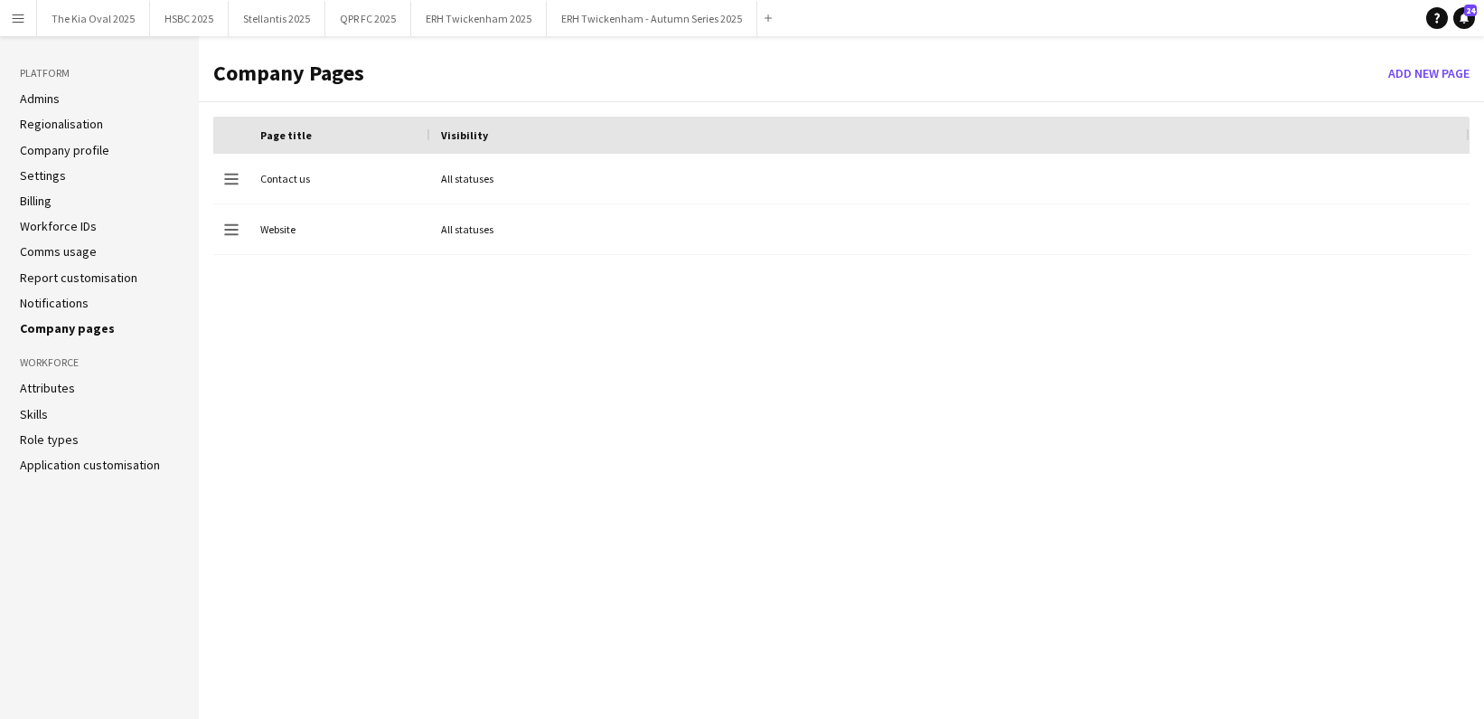
click at [60, 119] on link "Regionalisation" at bounding box center [61, 124] width 83 height 16
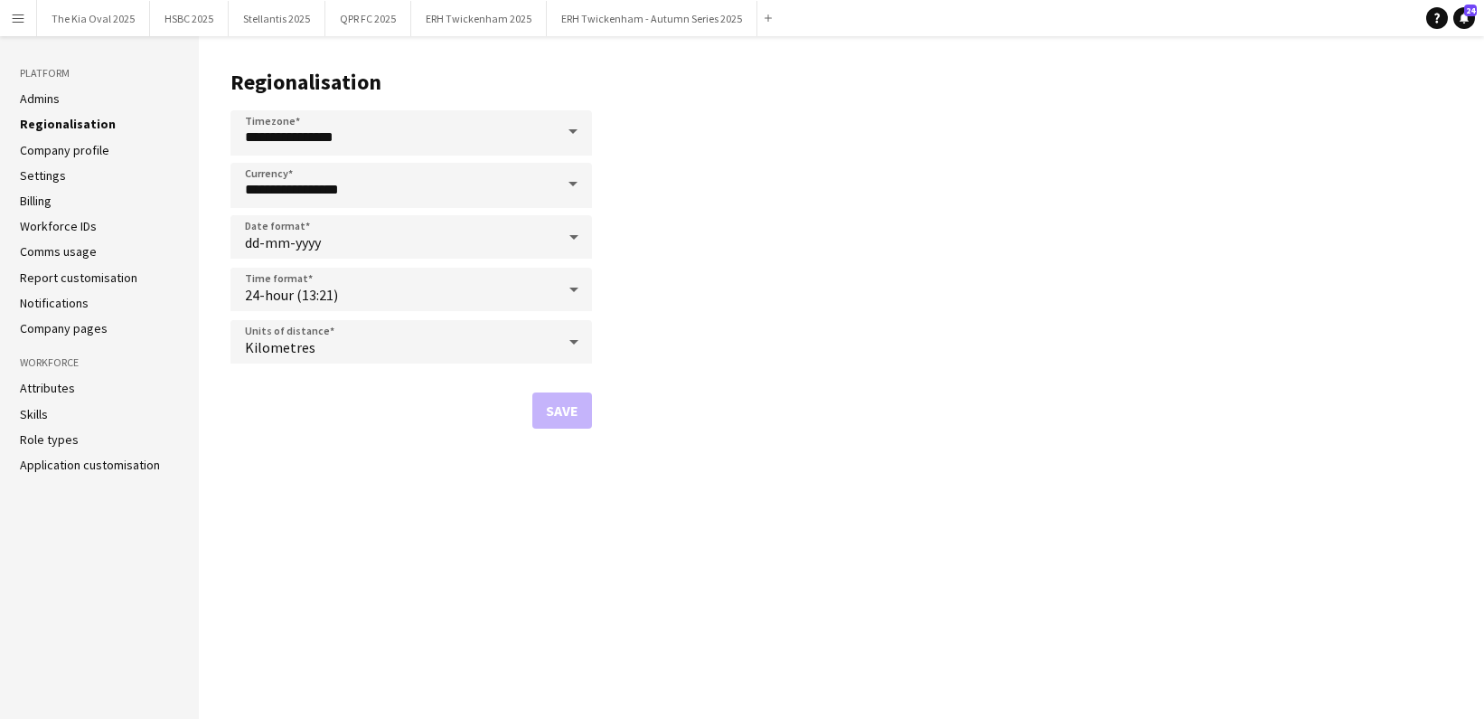
click at [66, 149] on link "Company profile" at bounding box center [64, 150] width 89 height 16
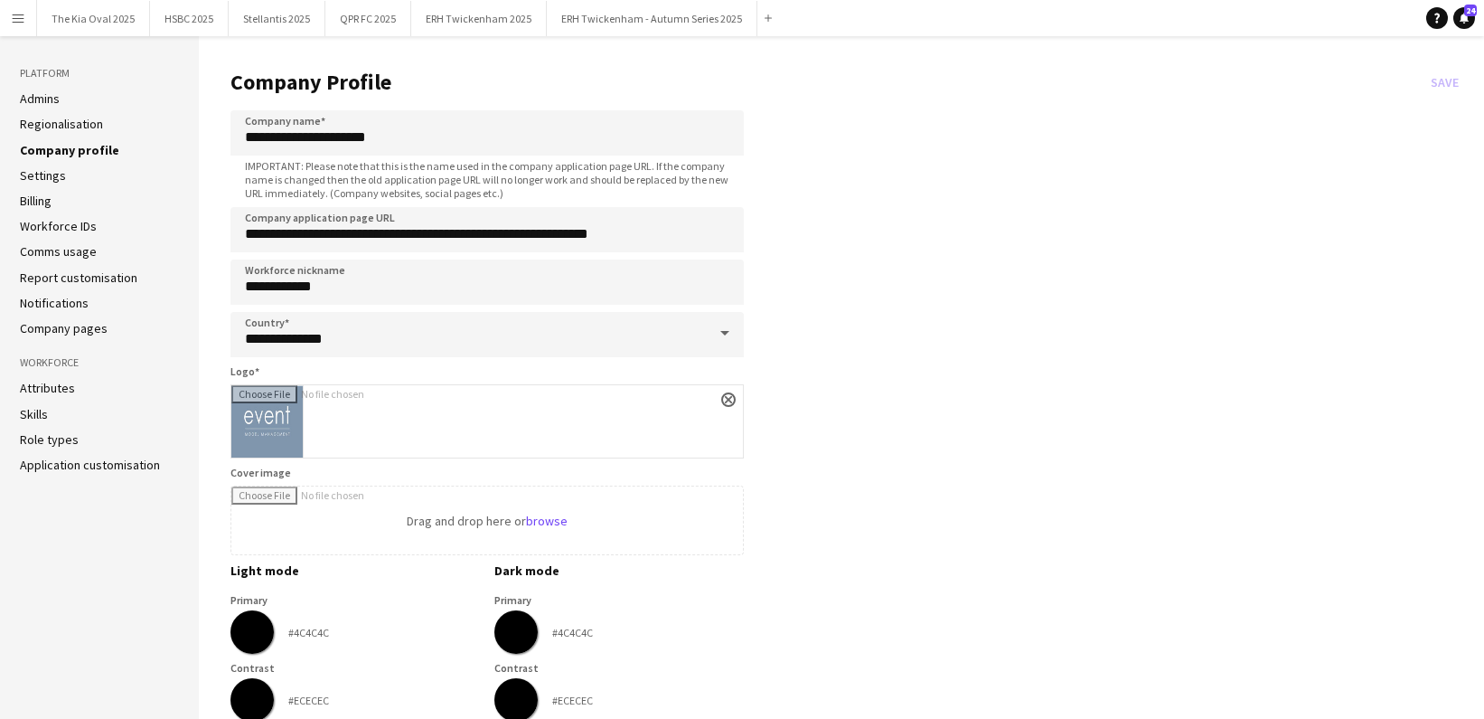
click at [49, 182] on link "Settings" at bounding box center [43, 175] width 46 height 16
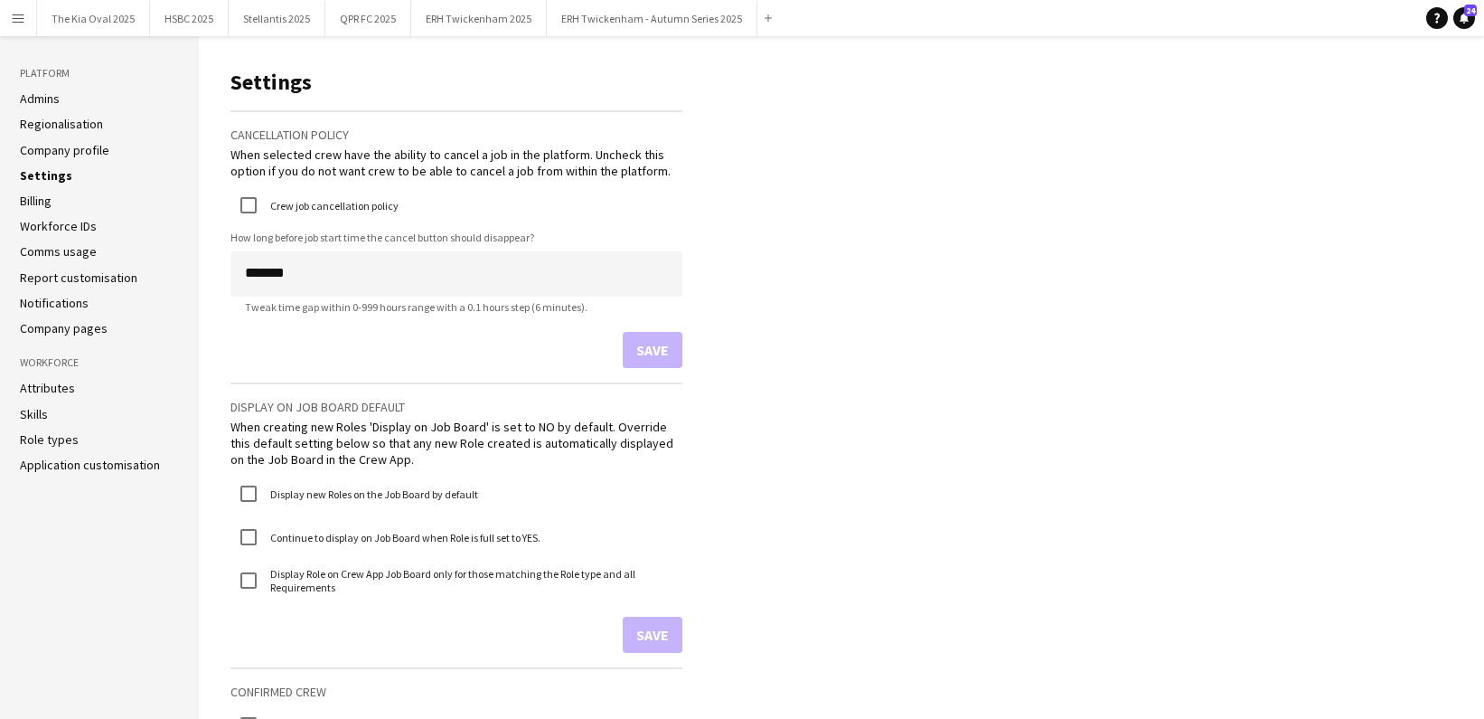
click at [19, 18] on app-icon "Menu" at bounding box center [18, 18] width 14 height 14
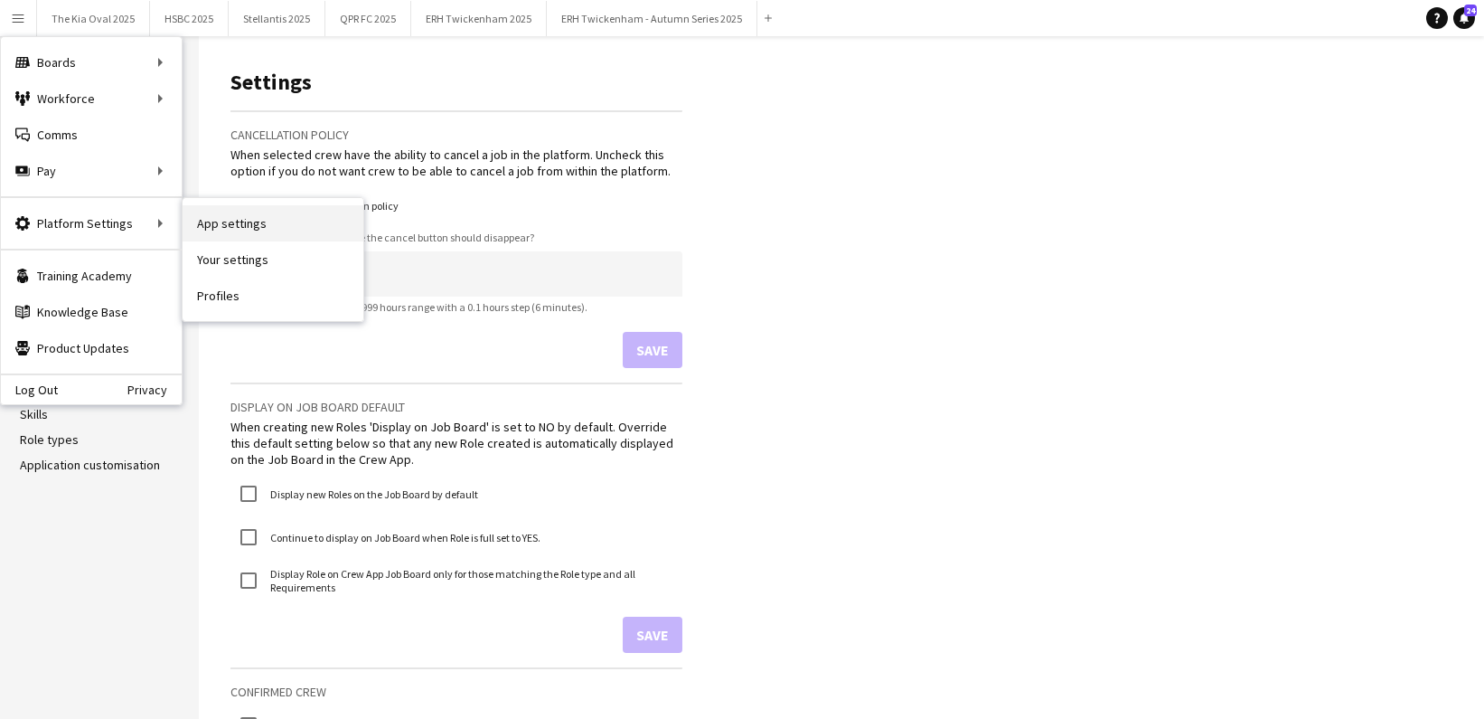
click at [289, 226] on link "App settings" at bounding box center [273, 223] width 181 height 36
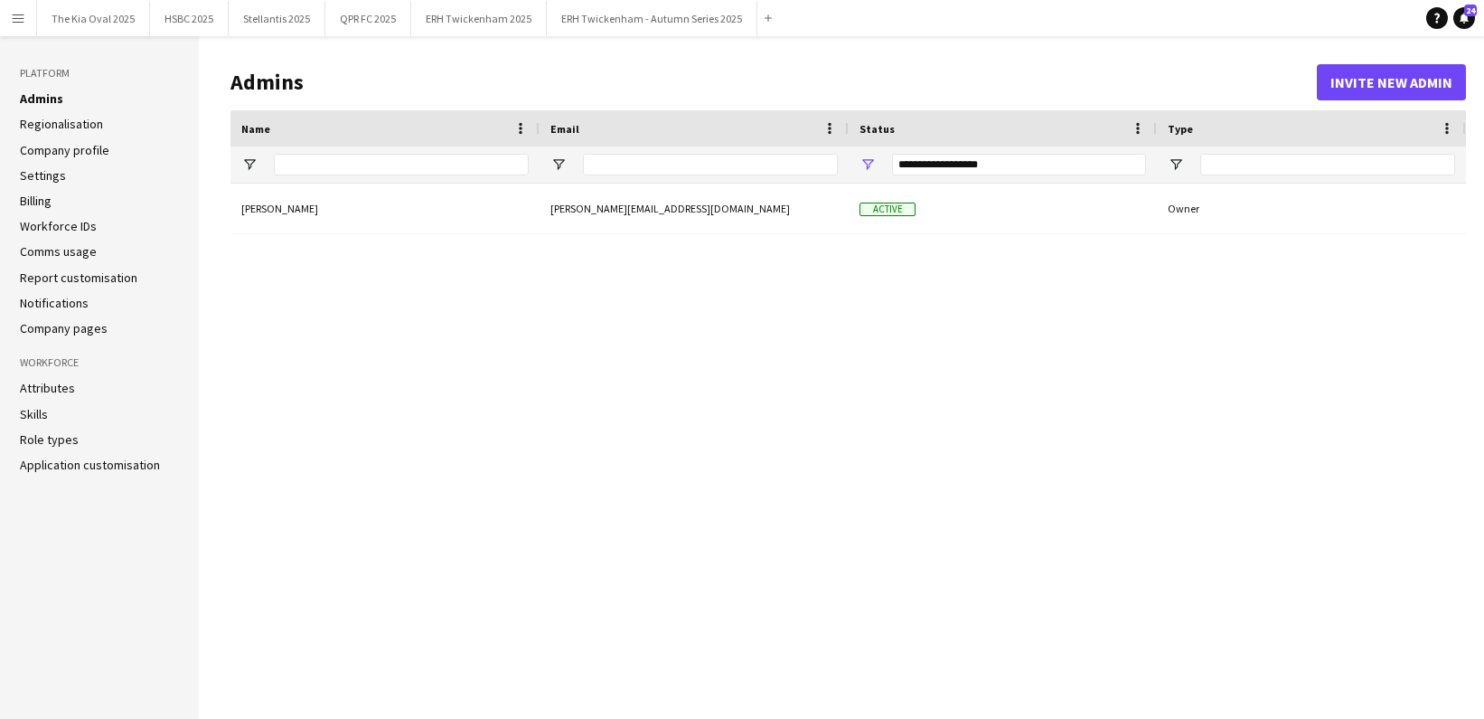
click at [10, 13] on button "Menu" at bounding box center [18, 18] width 36 height 36
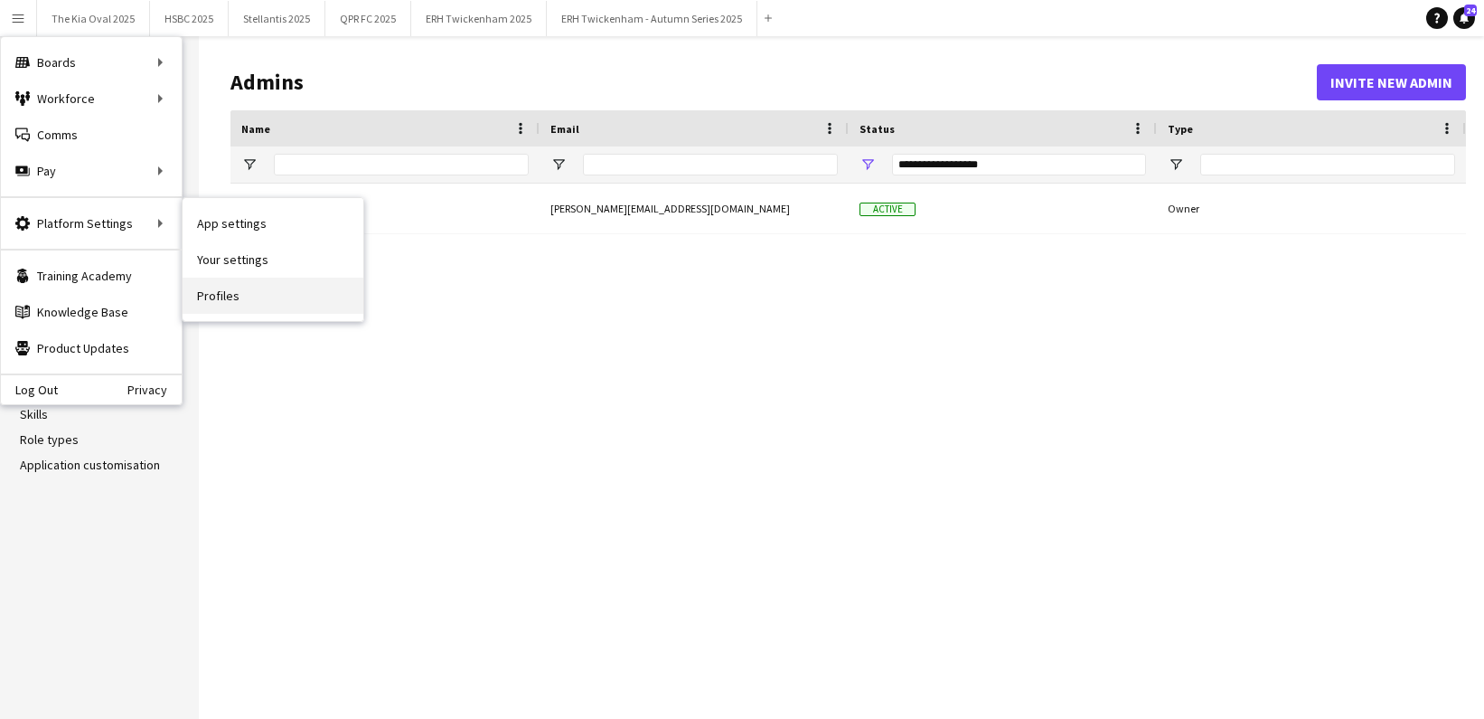
click at [266, 291] on link "Profiles" at bounding box center [273, 296] width 181 height 36
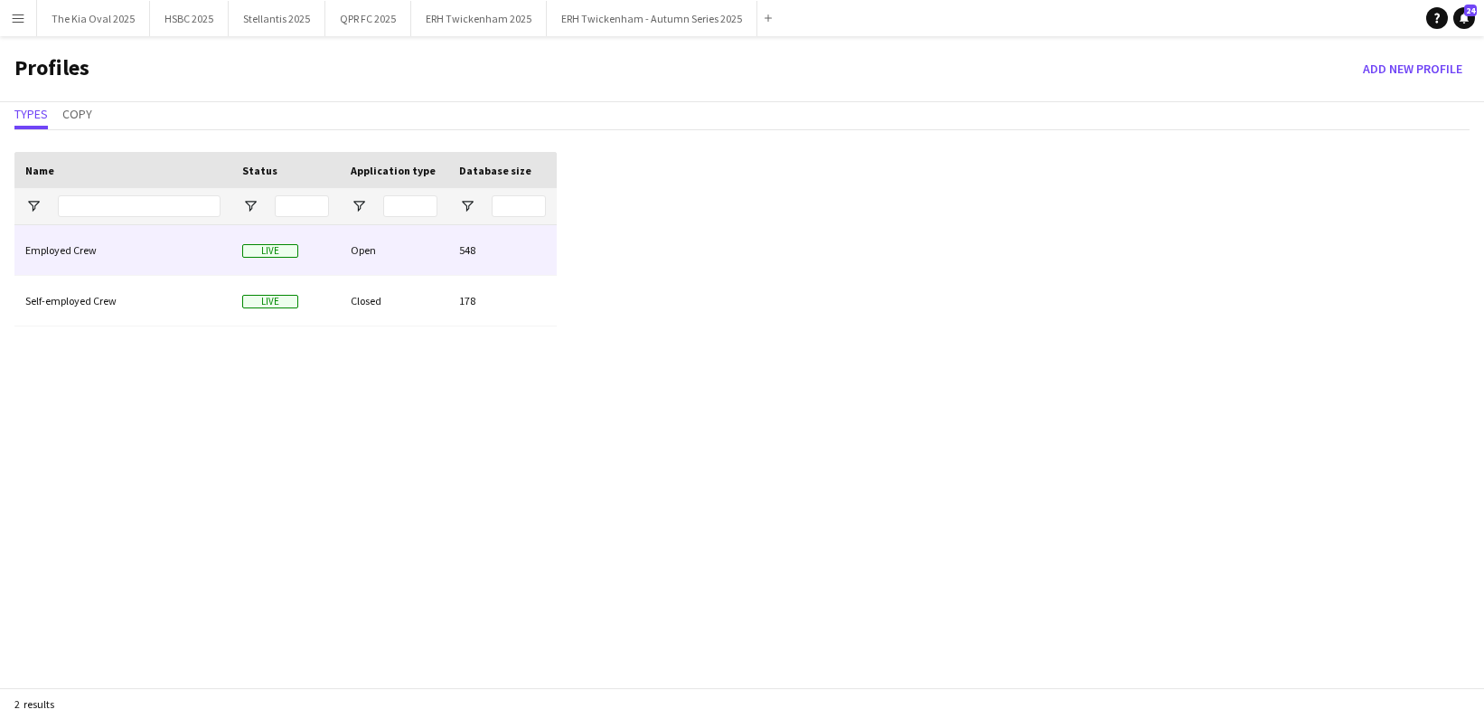
click at [73, 250] on div "Employed Crew" at bounding box center [122, 250] width 217 height 50
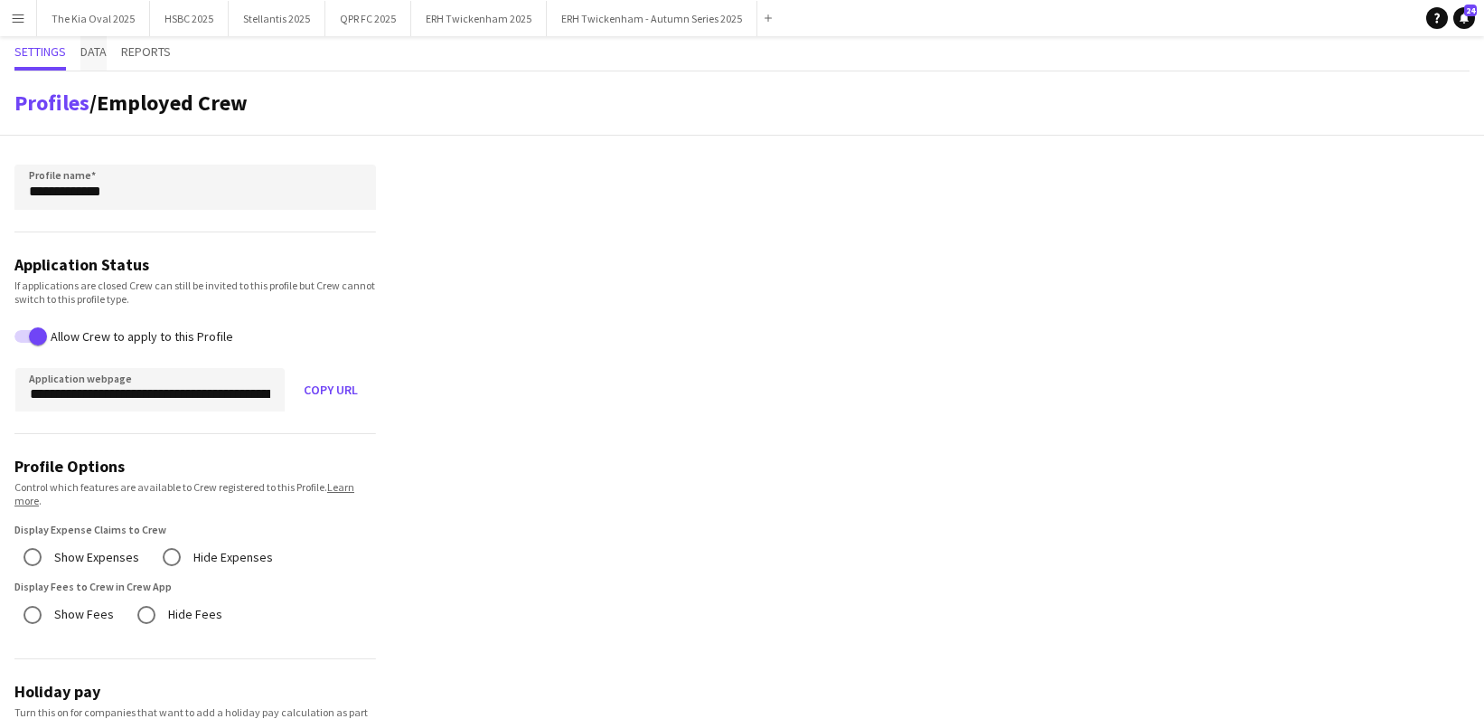
click at [107, 54] on span "Data" at bounding box center [93, 51] width 26 height 13
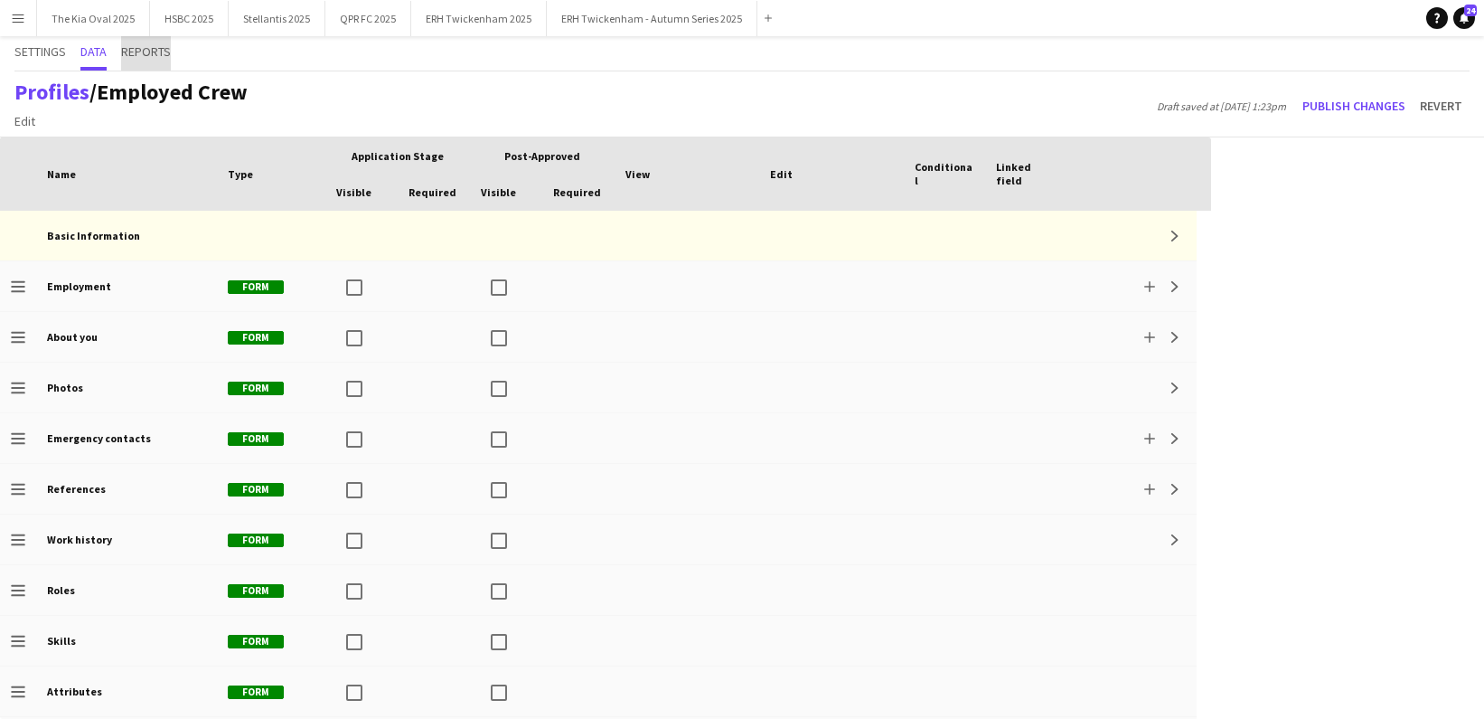
click at [134, 53] on span "Reports" at bounding box center [146, 51] width 50 height 13
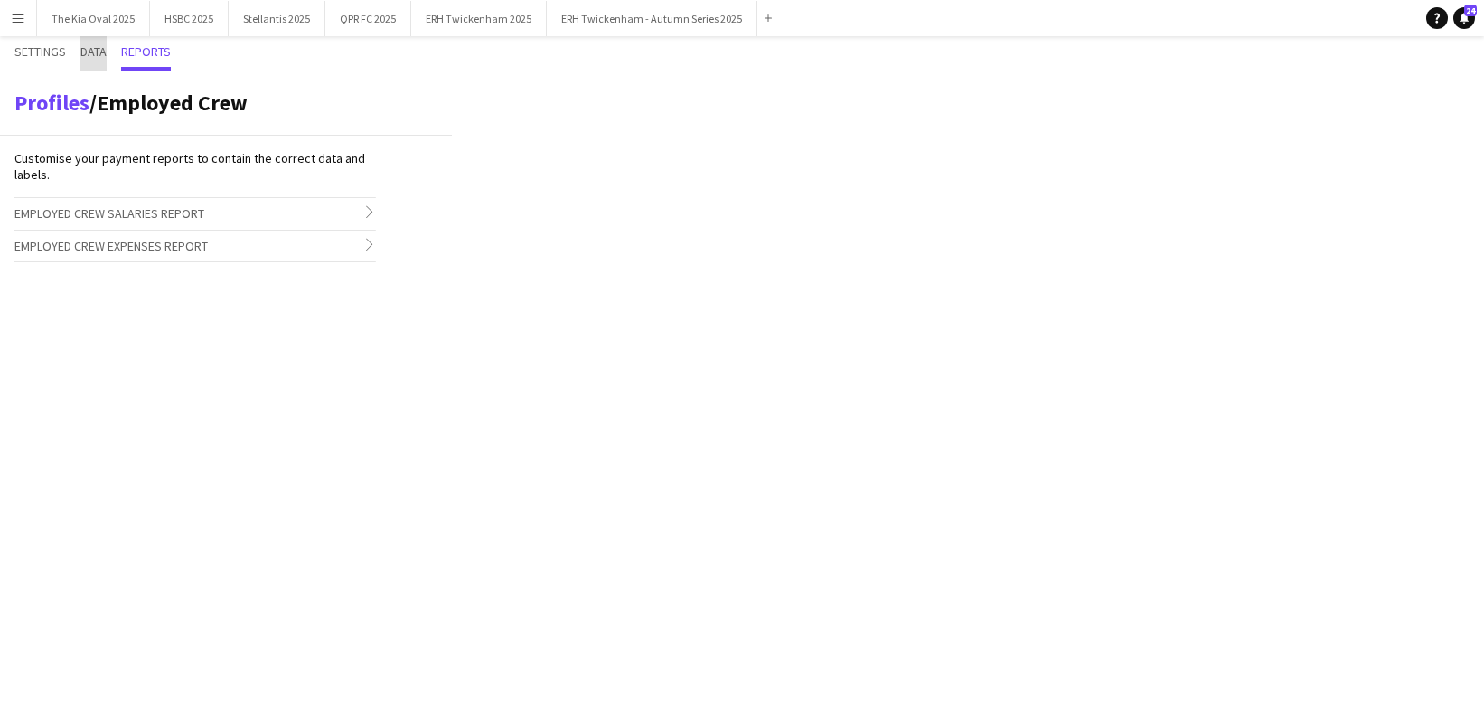
click at [99, 51] on span "Data" at bounding box center [93, 51] width 26 height 13
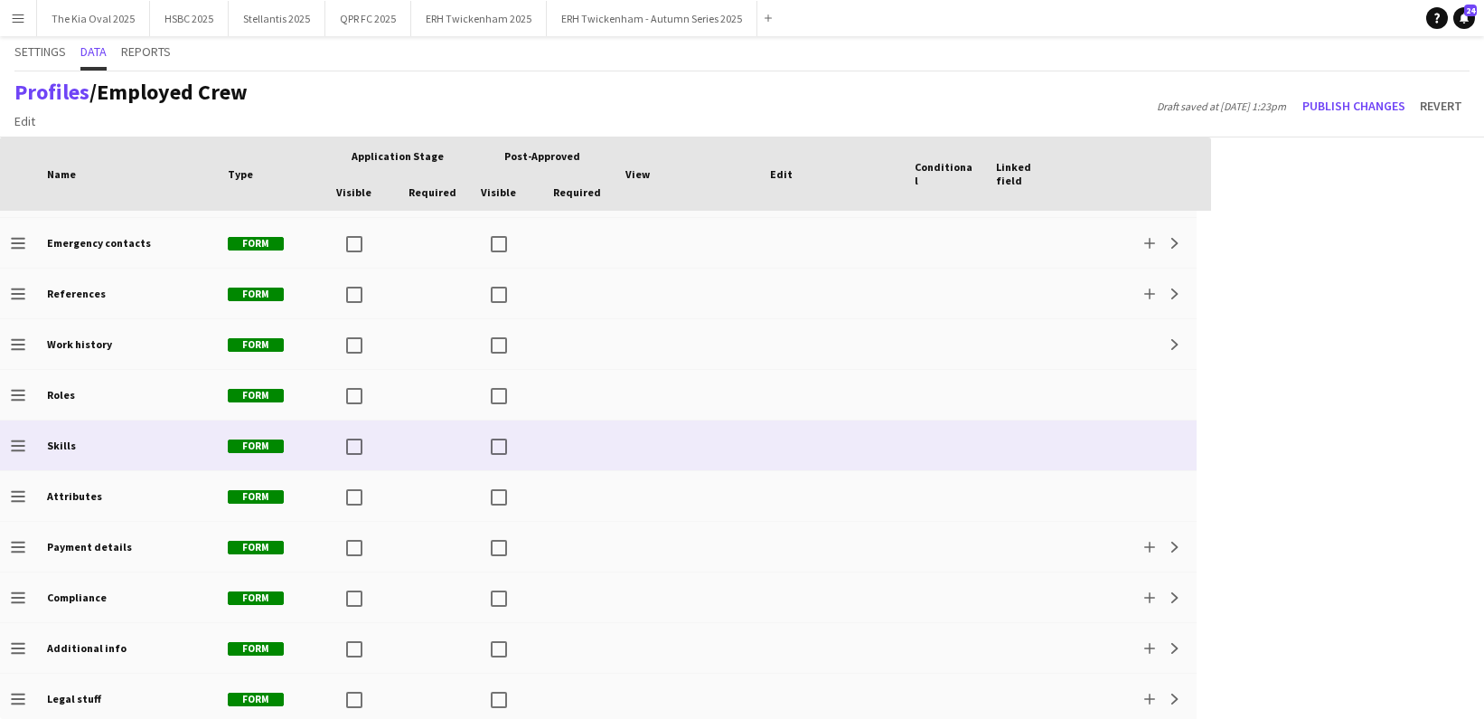
scroll to position [201, 0]
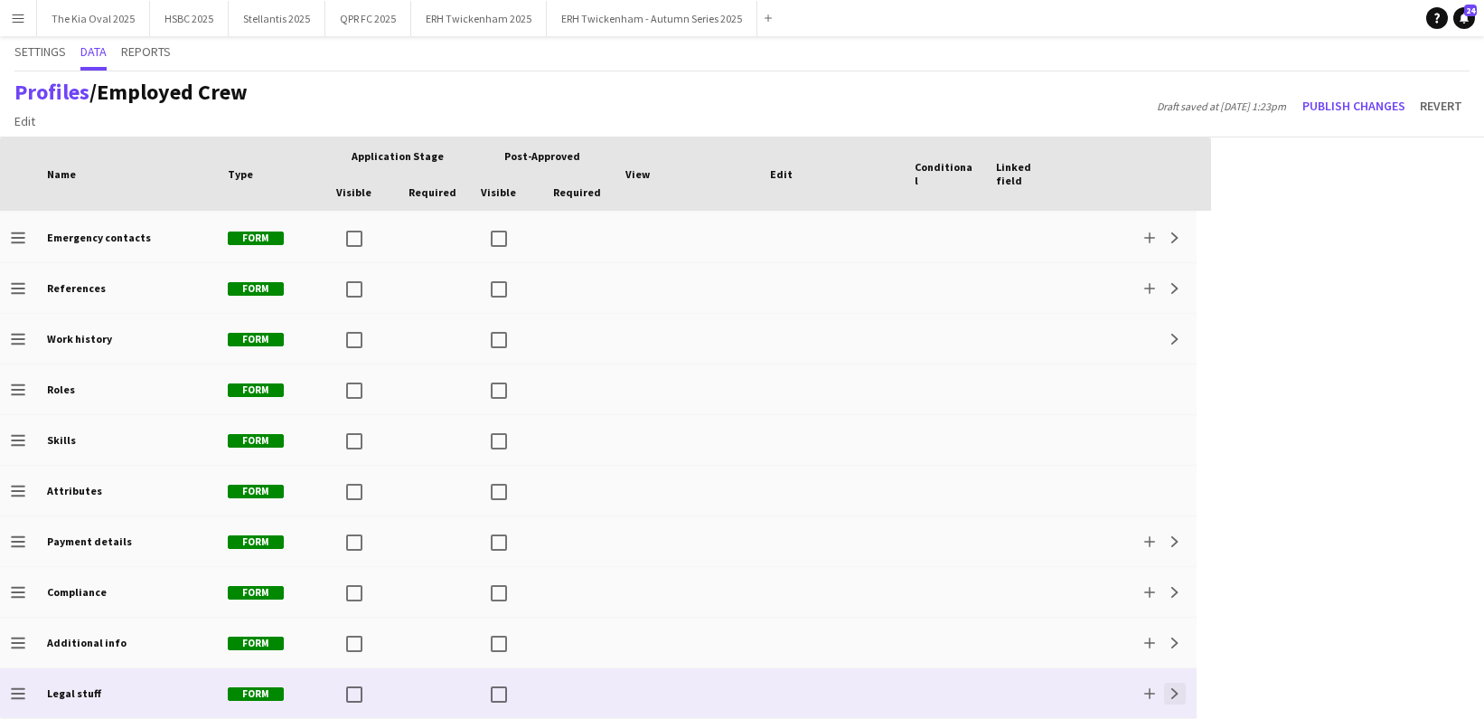
click at [1179, 699] on button "Expand" at bounding box center [1175, 694] width 22 height 22
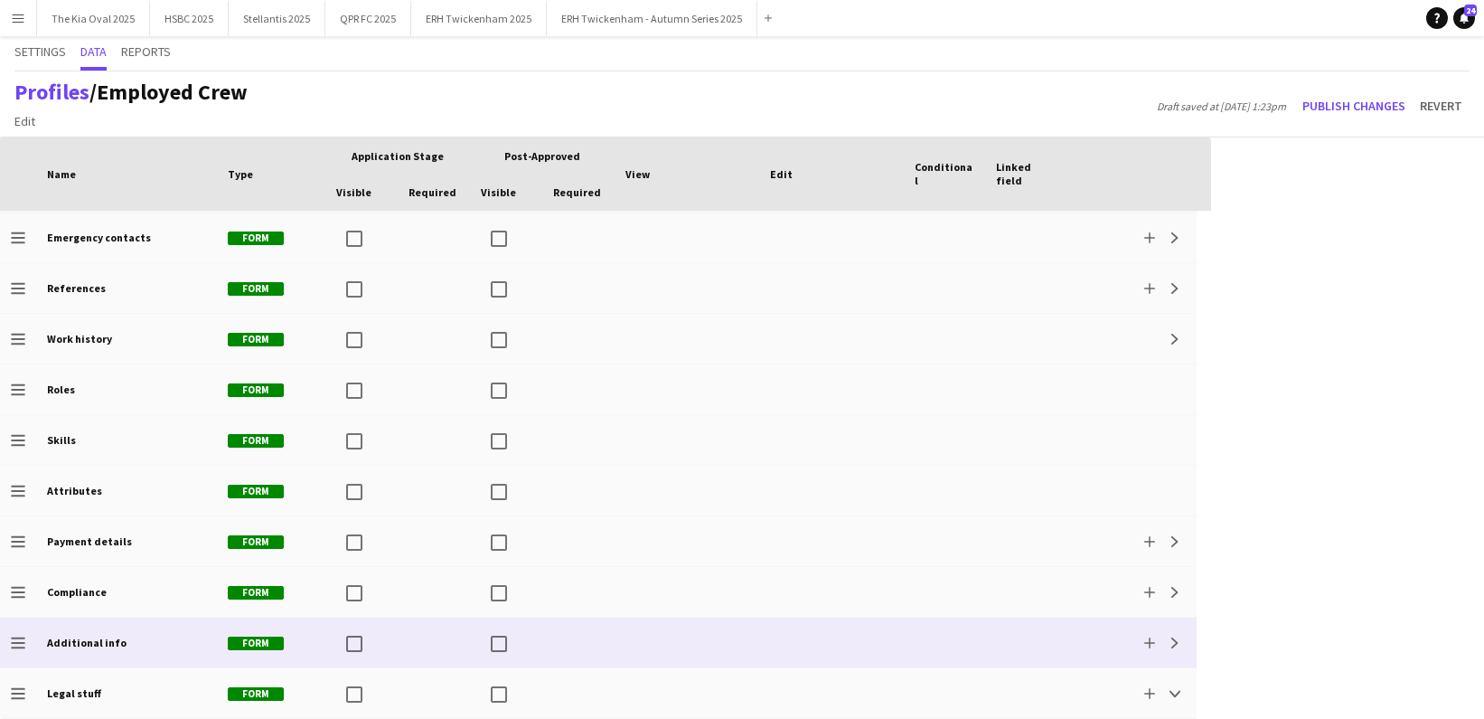
scroll to position [403, 0]
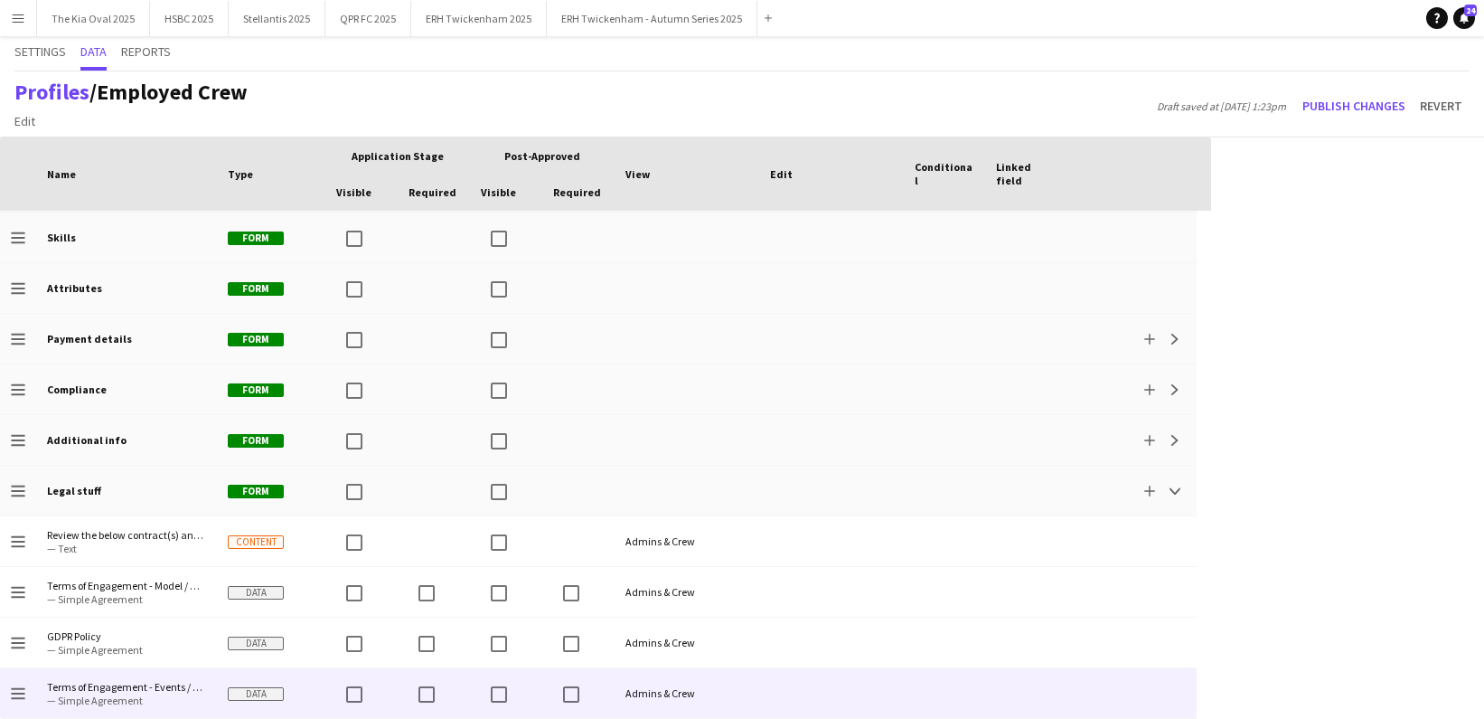
click at [122, 690] on span "Terms of Engagement - Events / Hospitality" at bounding box center [126, 687] width 159 height 14
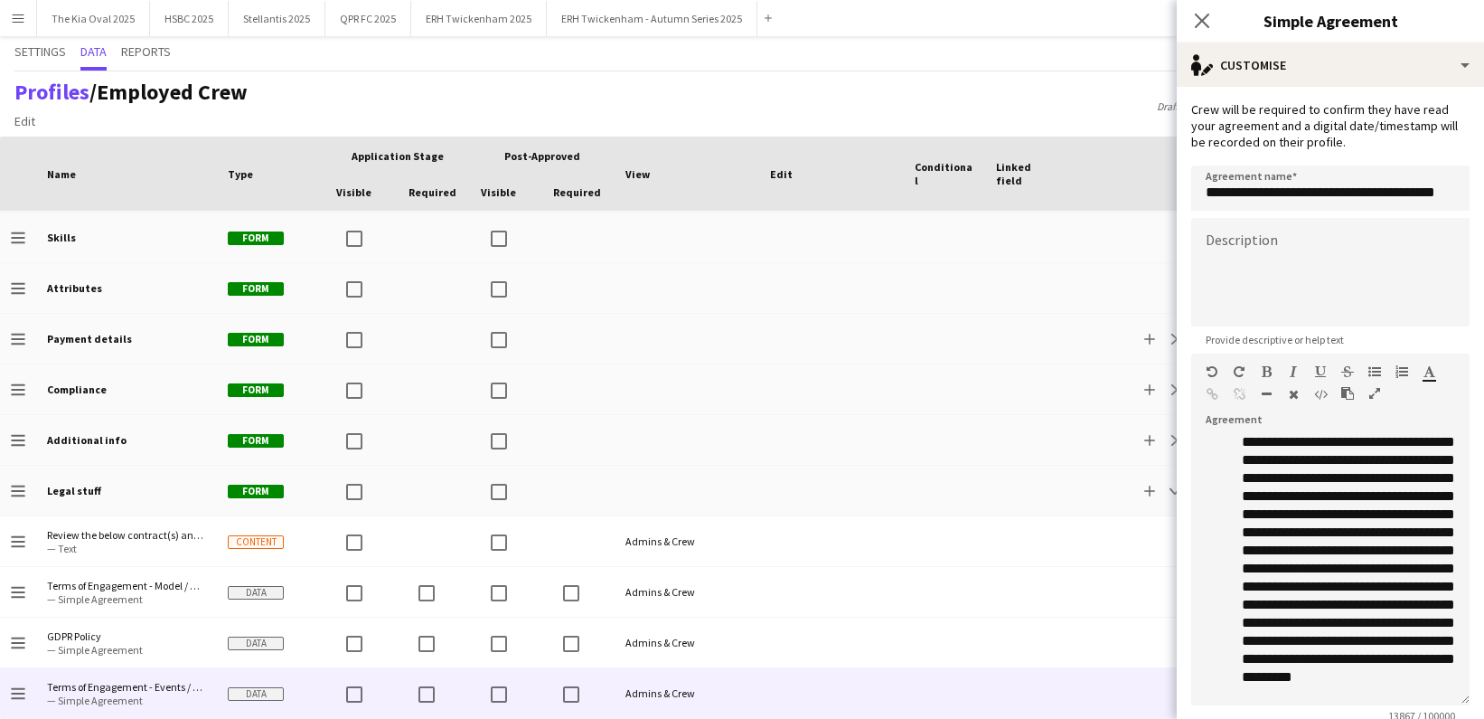
scroll to position [6591, 0]
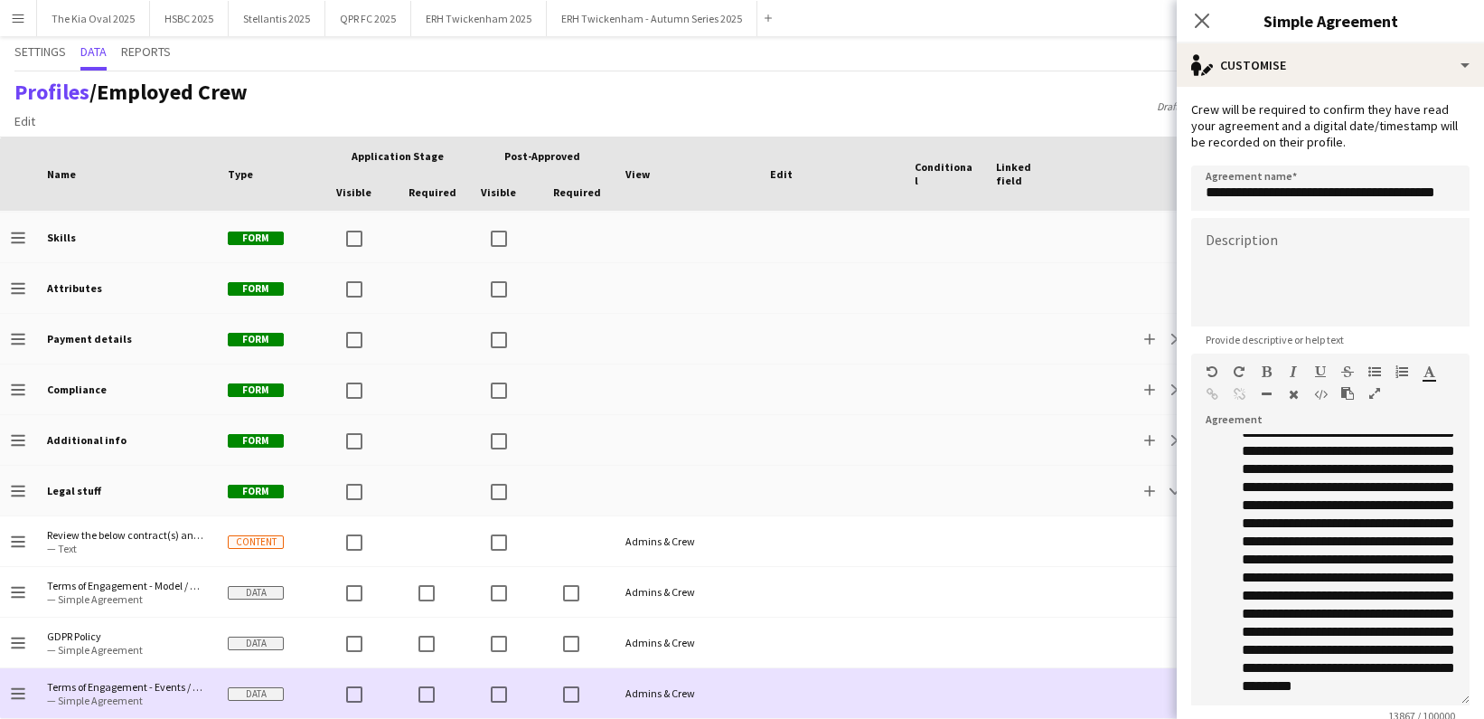
click at [948, 698] on div at bounding box center [944, 693] width 81 height 50
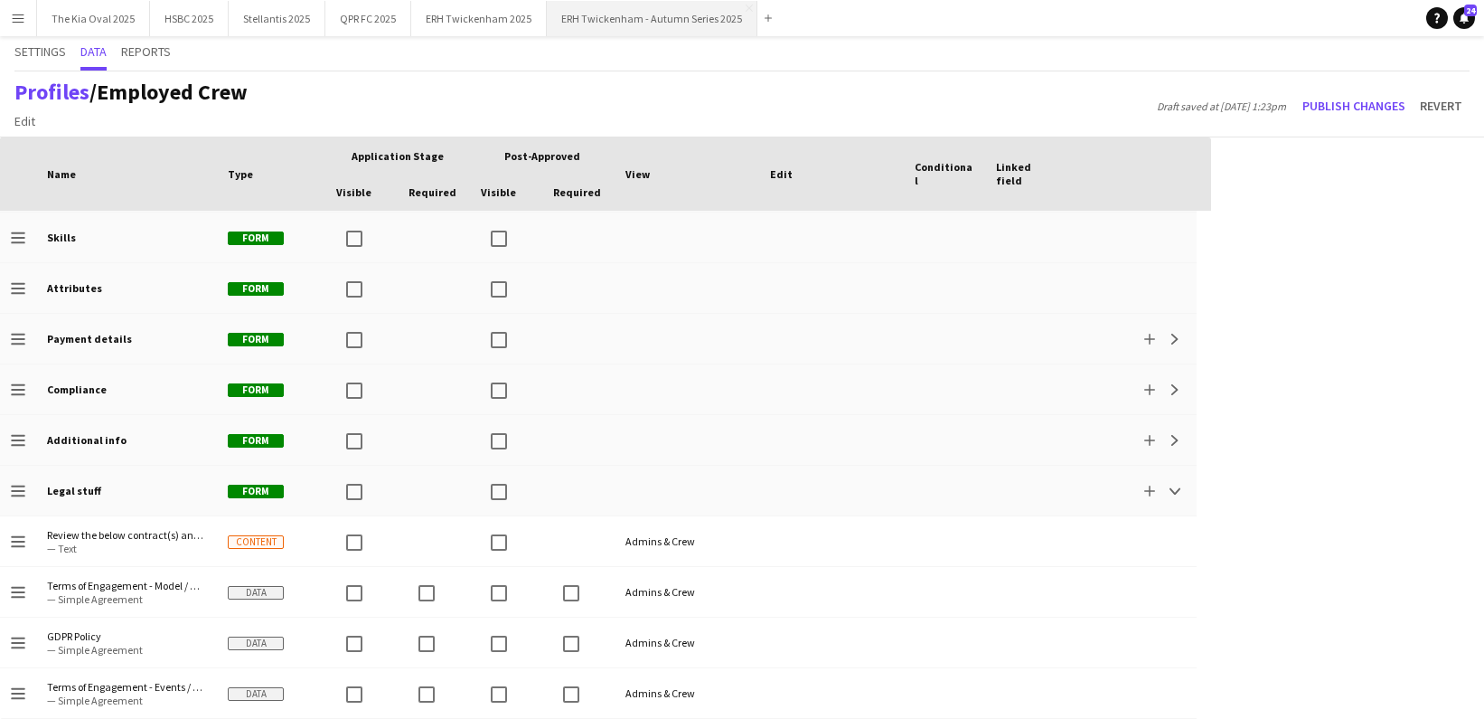
click at [670, 23] on button "ERH Twickenham - Autumn Series 2025 Close" at bounding box center [652, 18] width 211 height 35
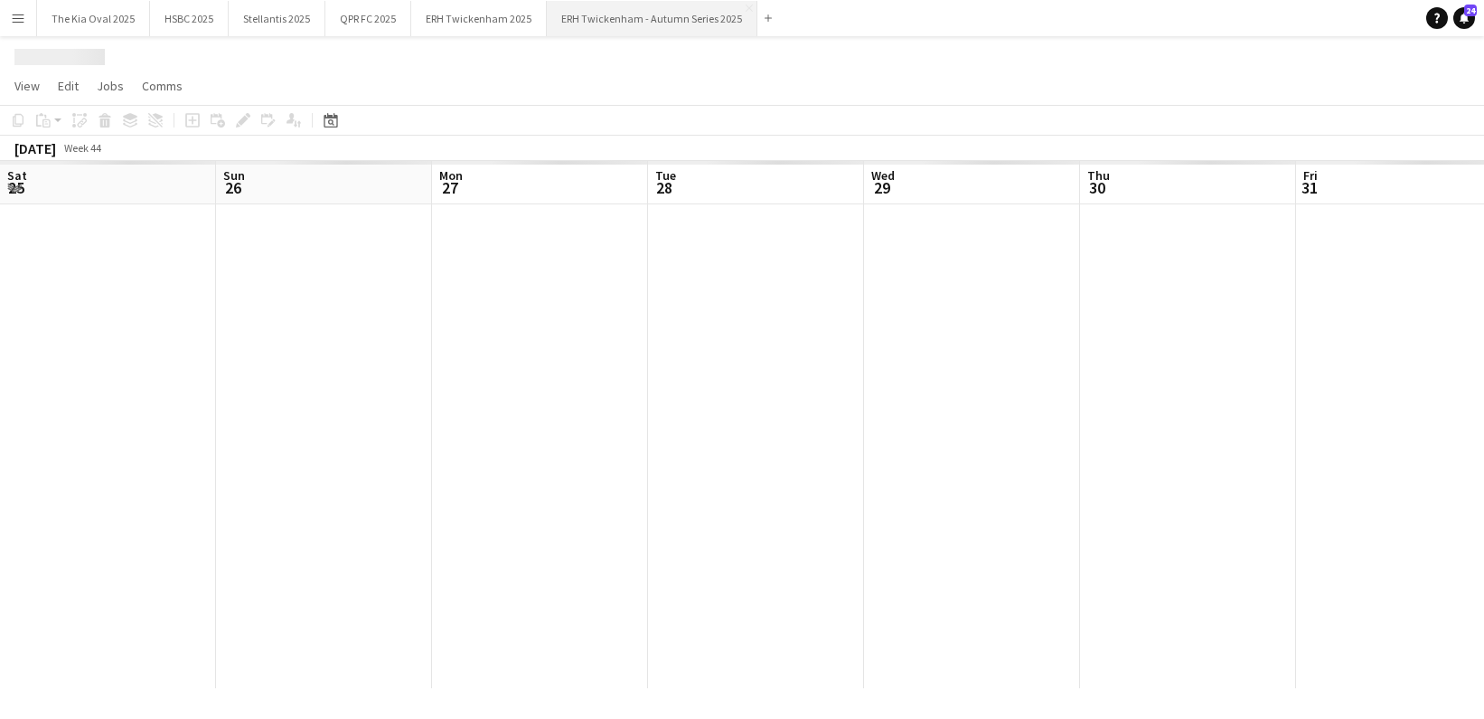
scroll to position [0, 642]
